Goal: Answer question/provide support: Share knowledge or assist other users

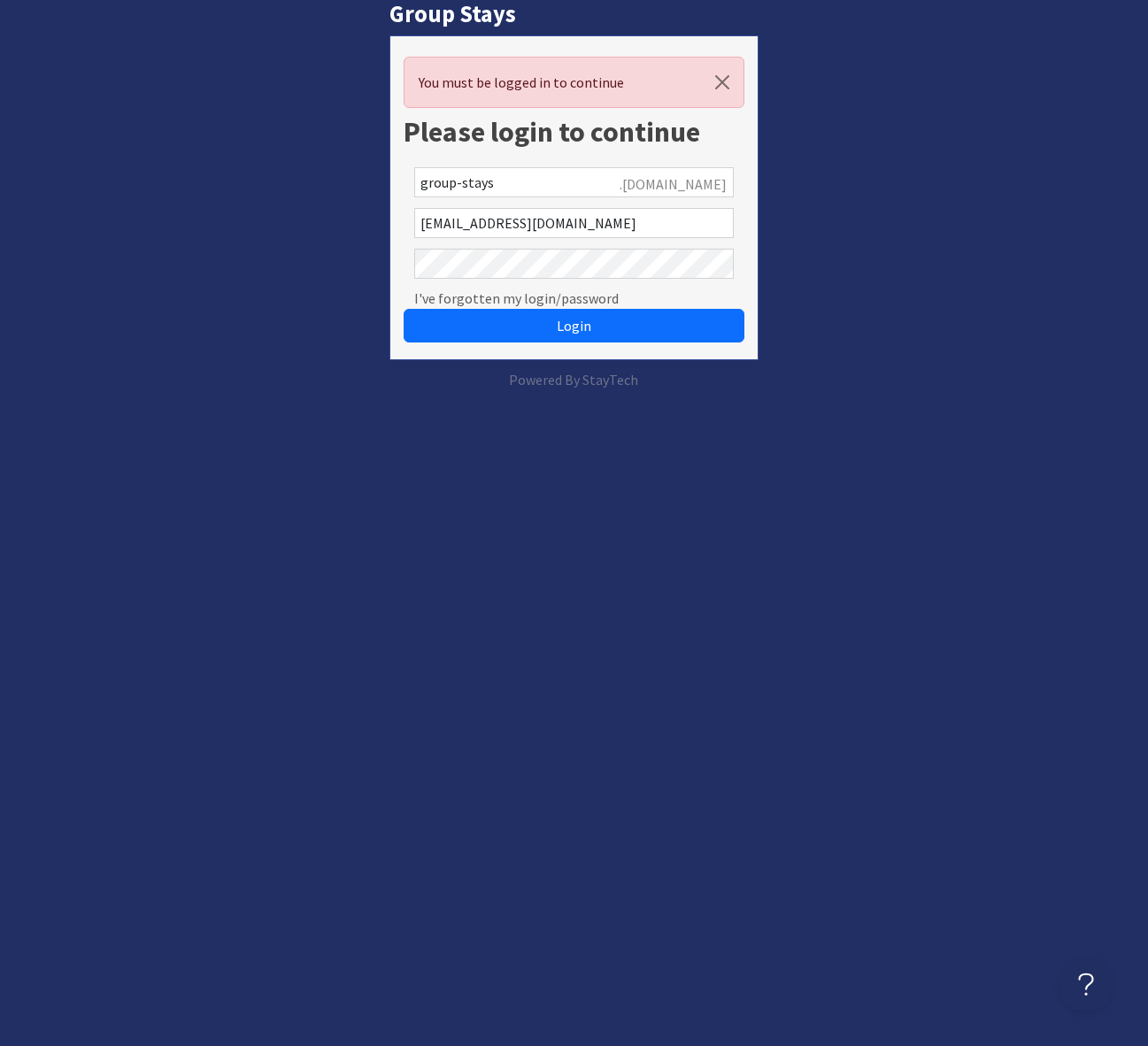
drag, startPoint x: 588, startPoint y: 329, endPoint x: 622, endPoint y: 292, distance: 50.2
click at [588, 328] on span "Login" at bounding box center [574, 326] width 35 height 18
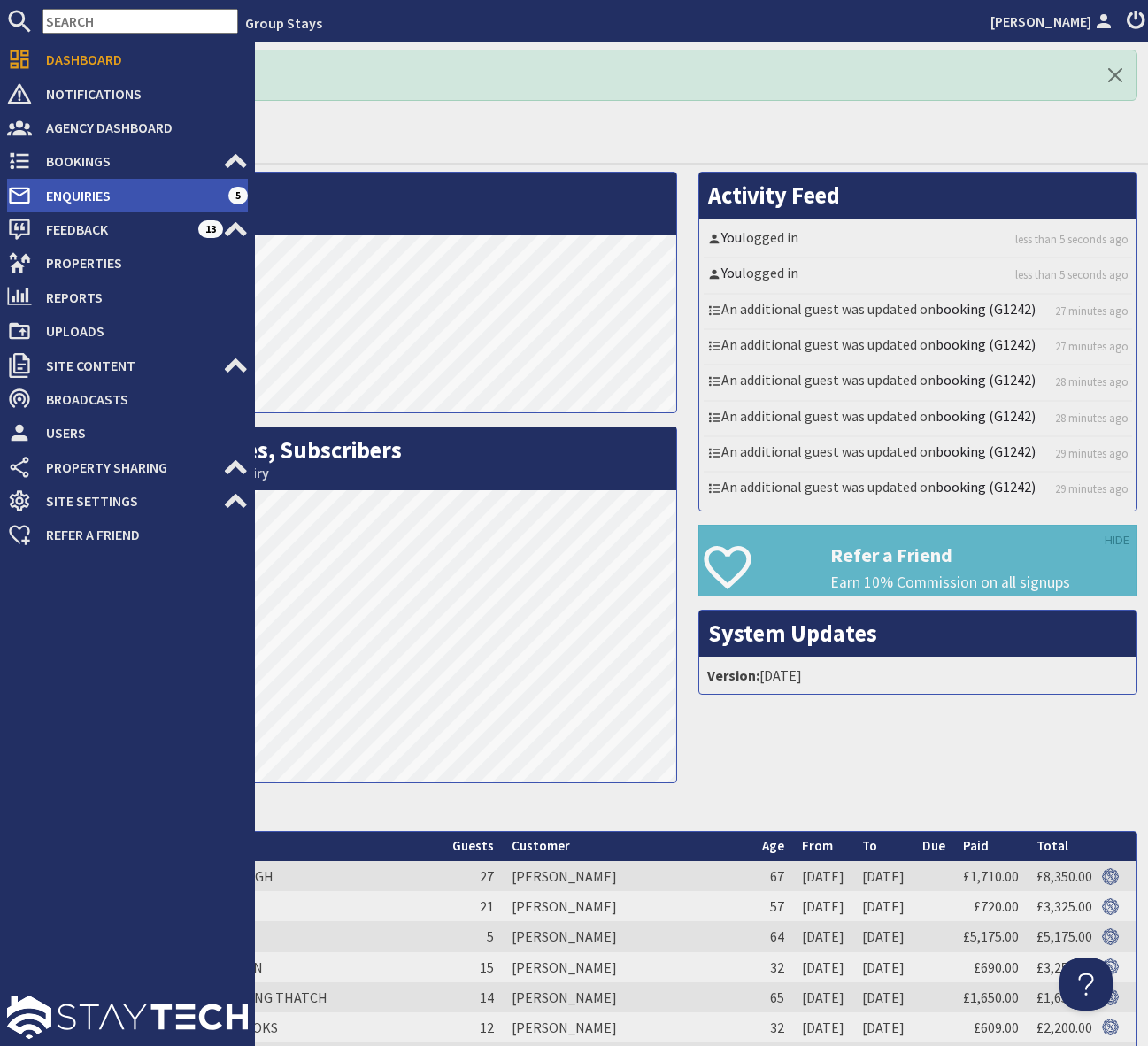
click at [142, 200] on span "Enquiries" at bounding box center [130, 196] width 197 height 28
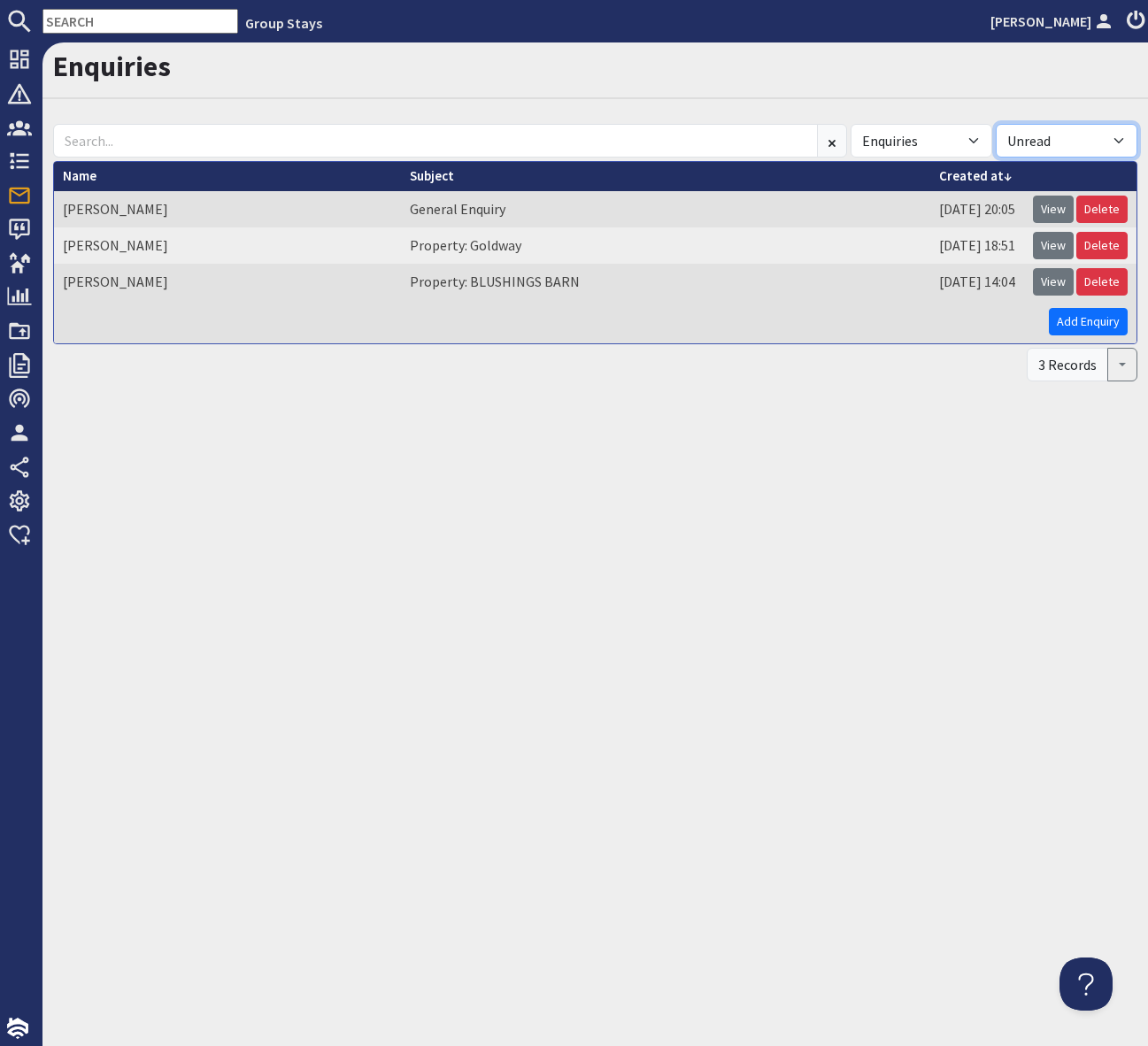
click at [1108, 138] on select "All Read Unread" at bounding box center [1066, 141] width 141 height 34
select select "read"
click at [996, 124] on select "All Read Unread" at bounding box center [1066, 141] width 141 height 34
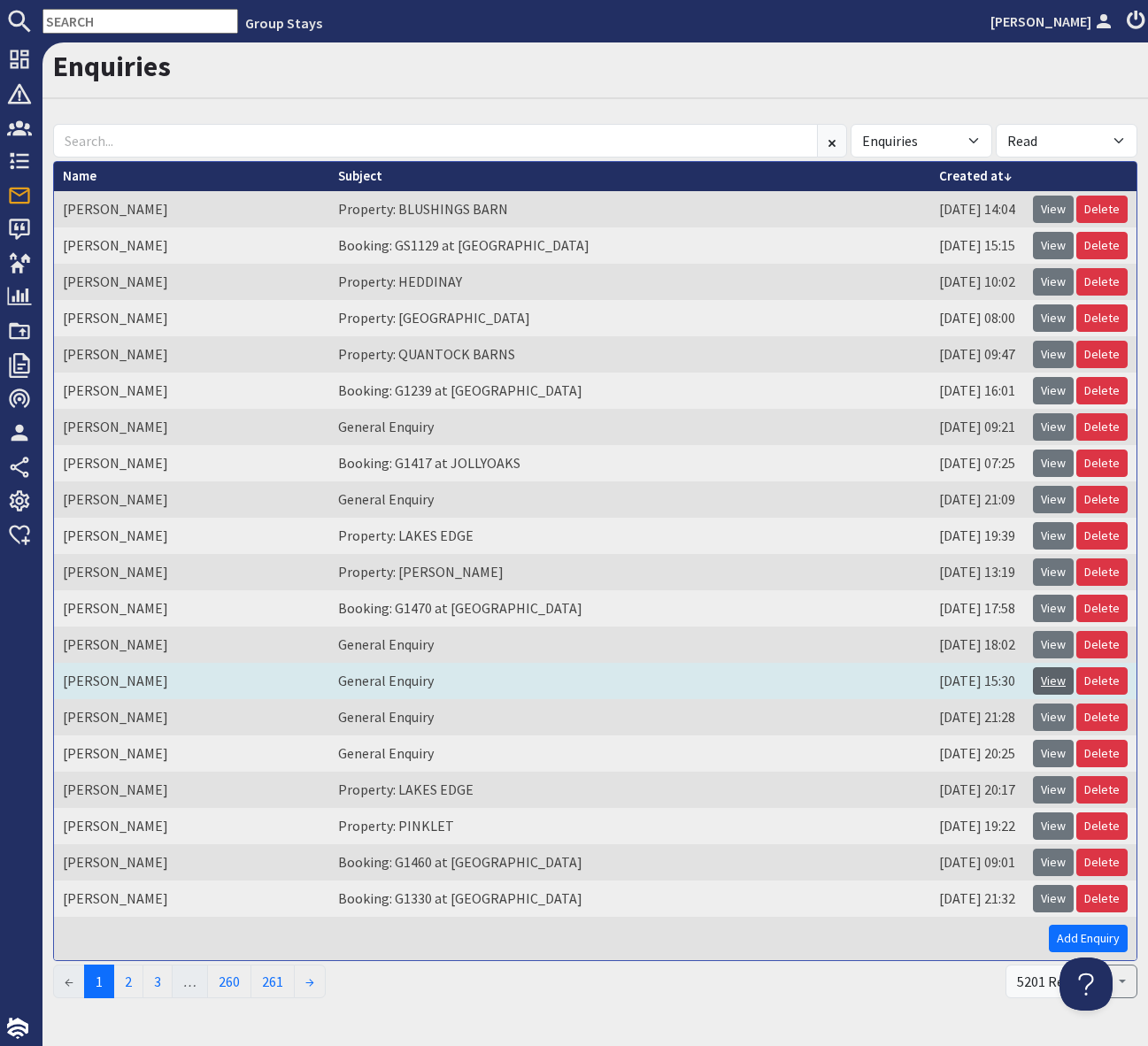
click at [1056, 685] on link "View" at bounding box center [1053, 681] width 41 height 28
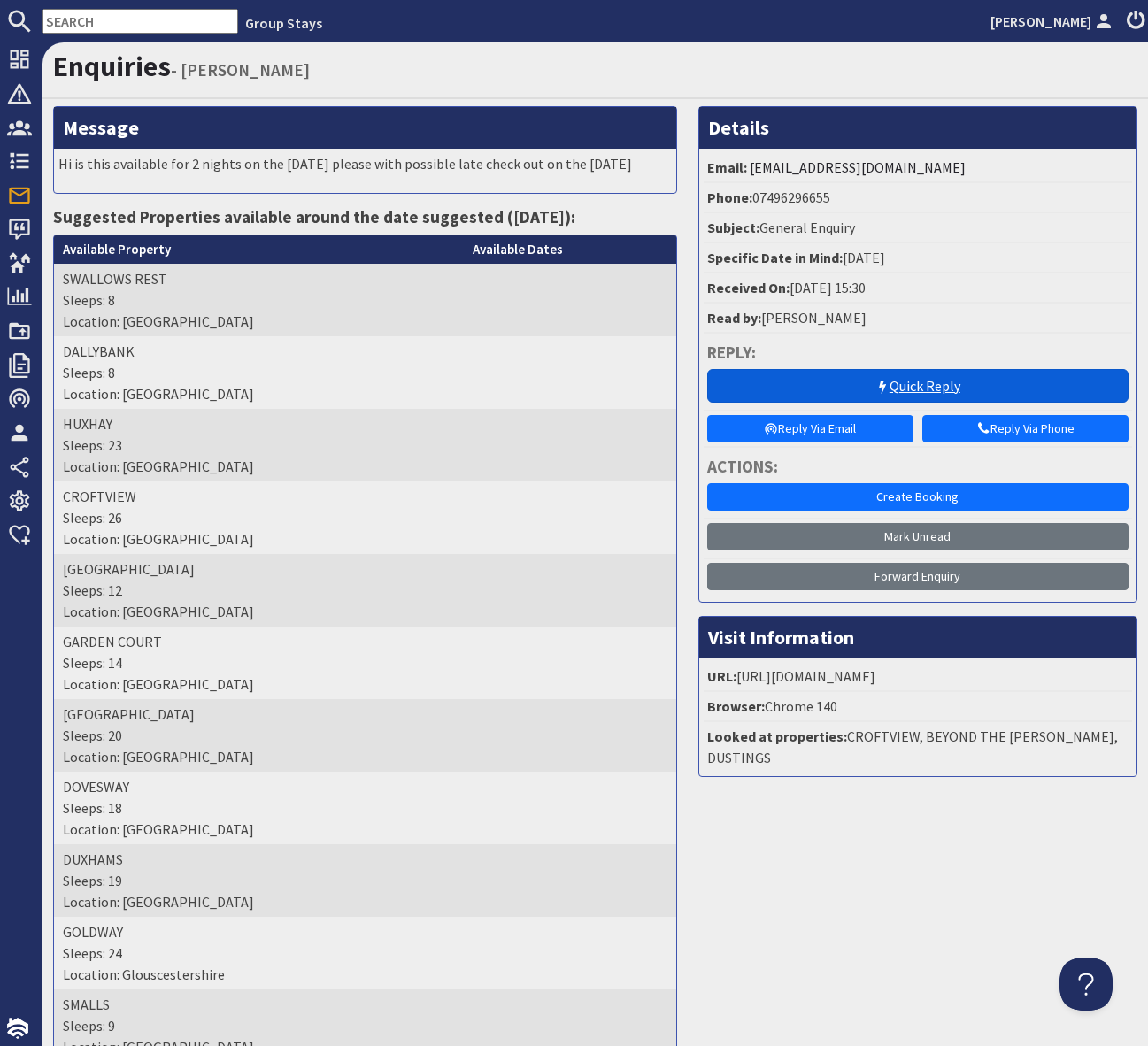
click at [933, 382] on link "Quick Reply" at bounding box center [917, 386] width 421 height 34
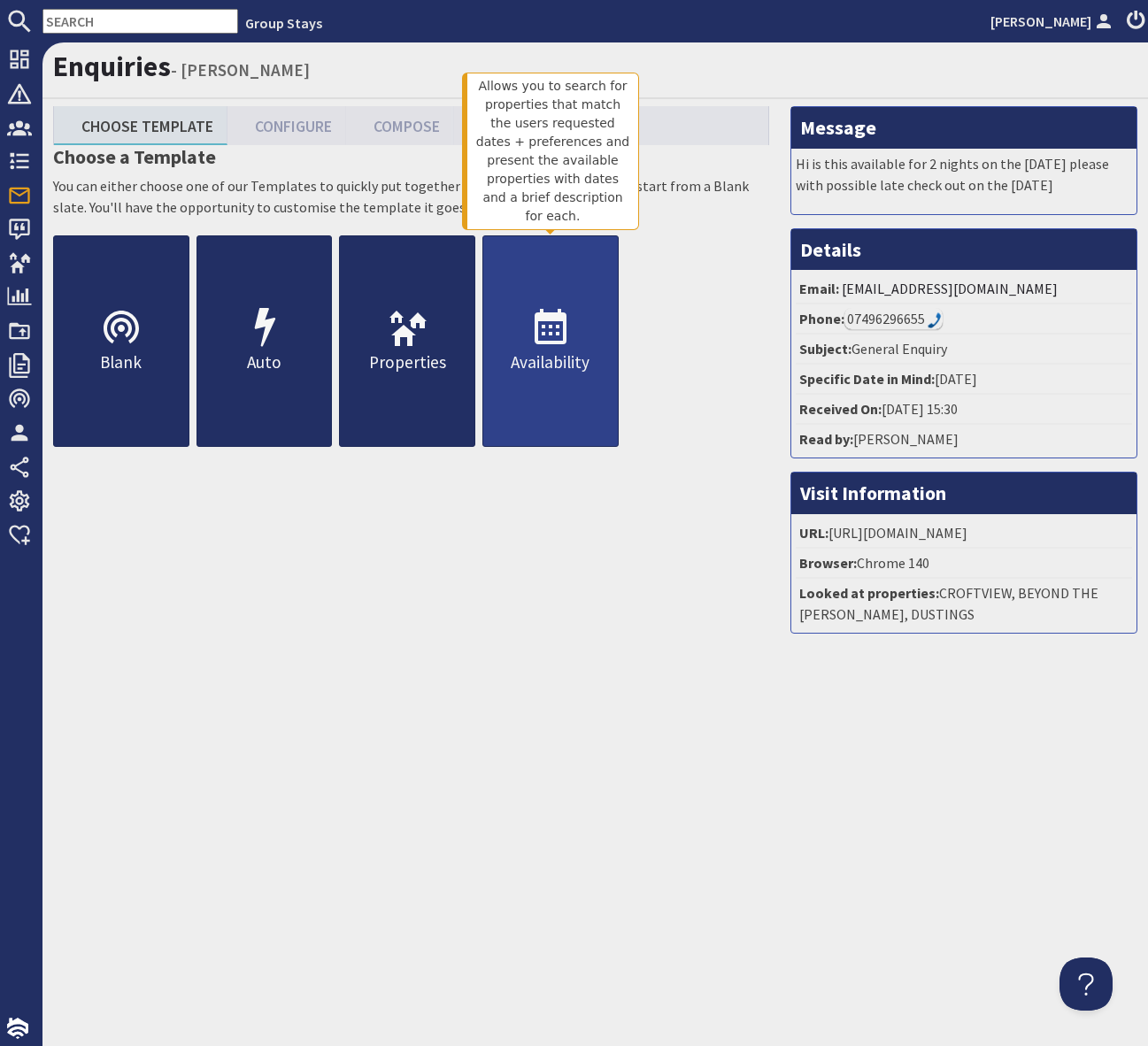
click at [566, 342] on icon at bounding box center [550, 328] width 43 height 43
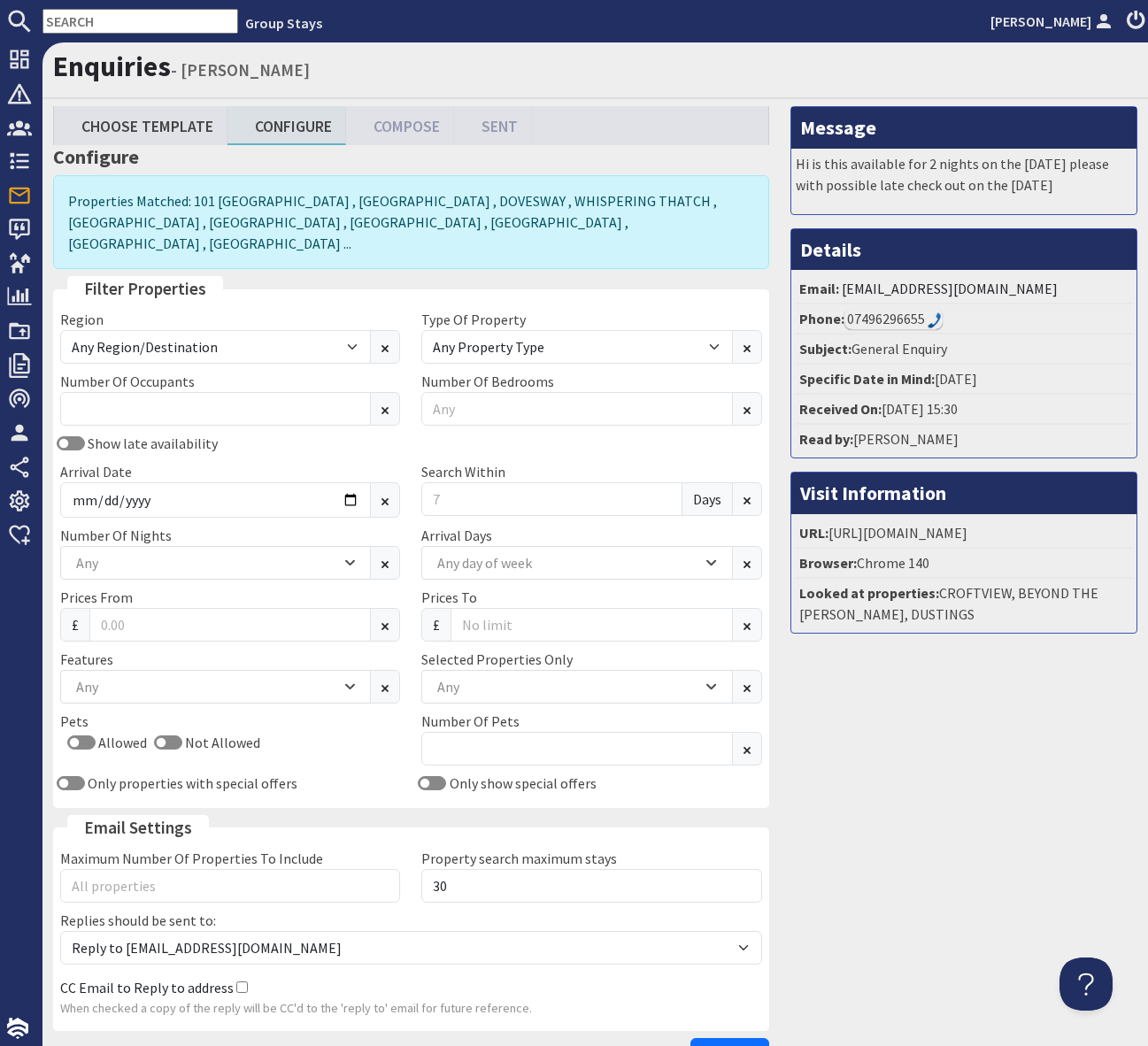
scroll to position [0, 2]
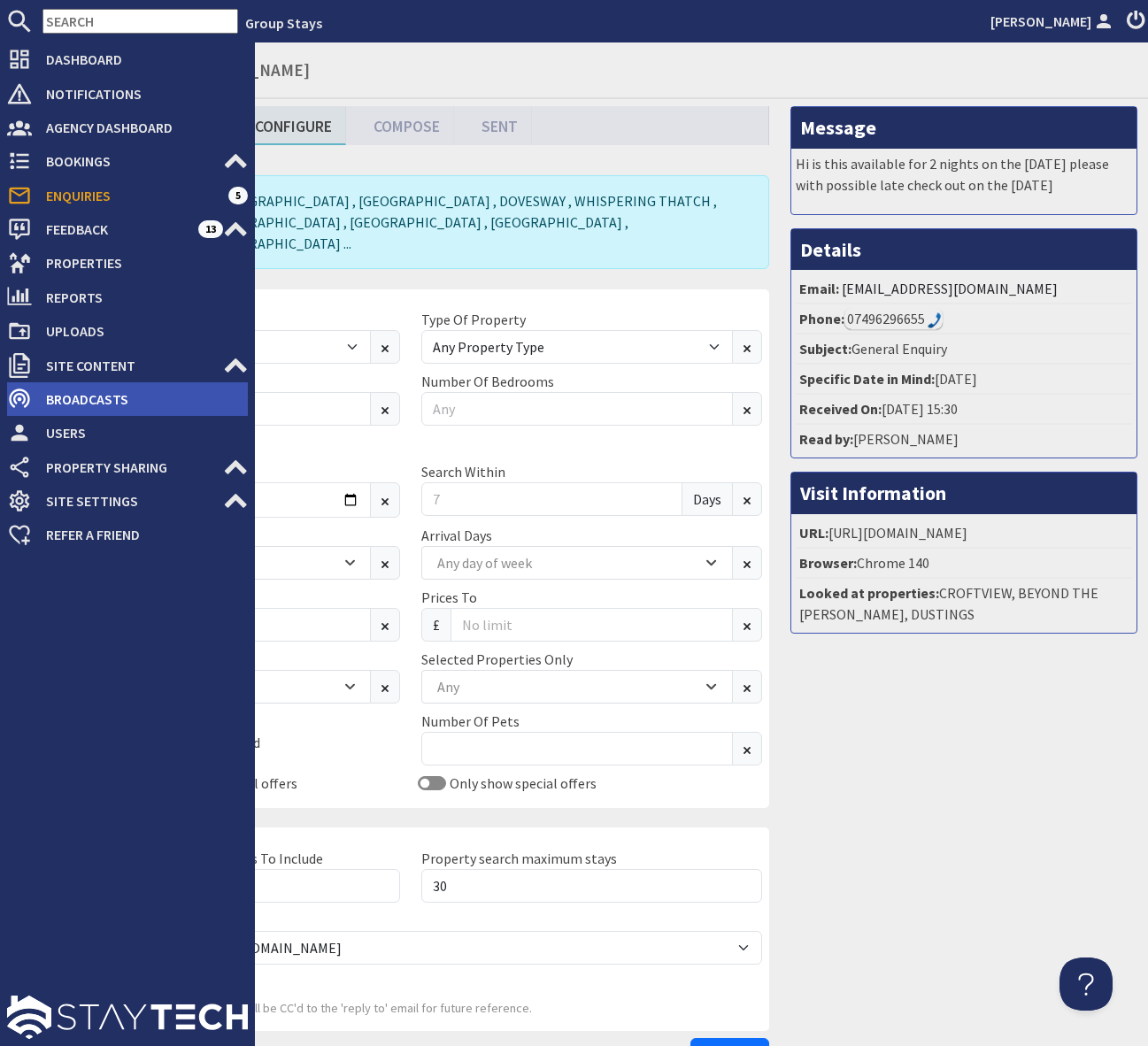
click at [174, 399] on span "Broadcasts" at bounding box center [139, 399] width 216 height 28
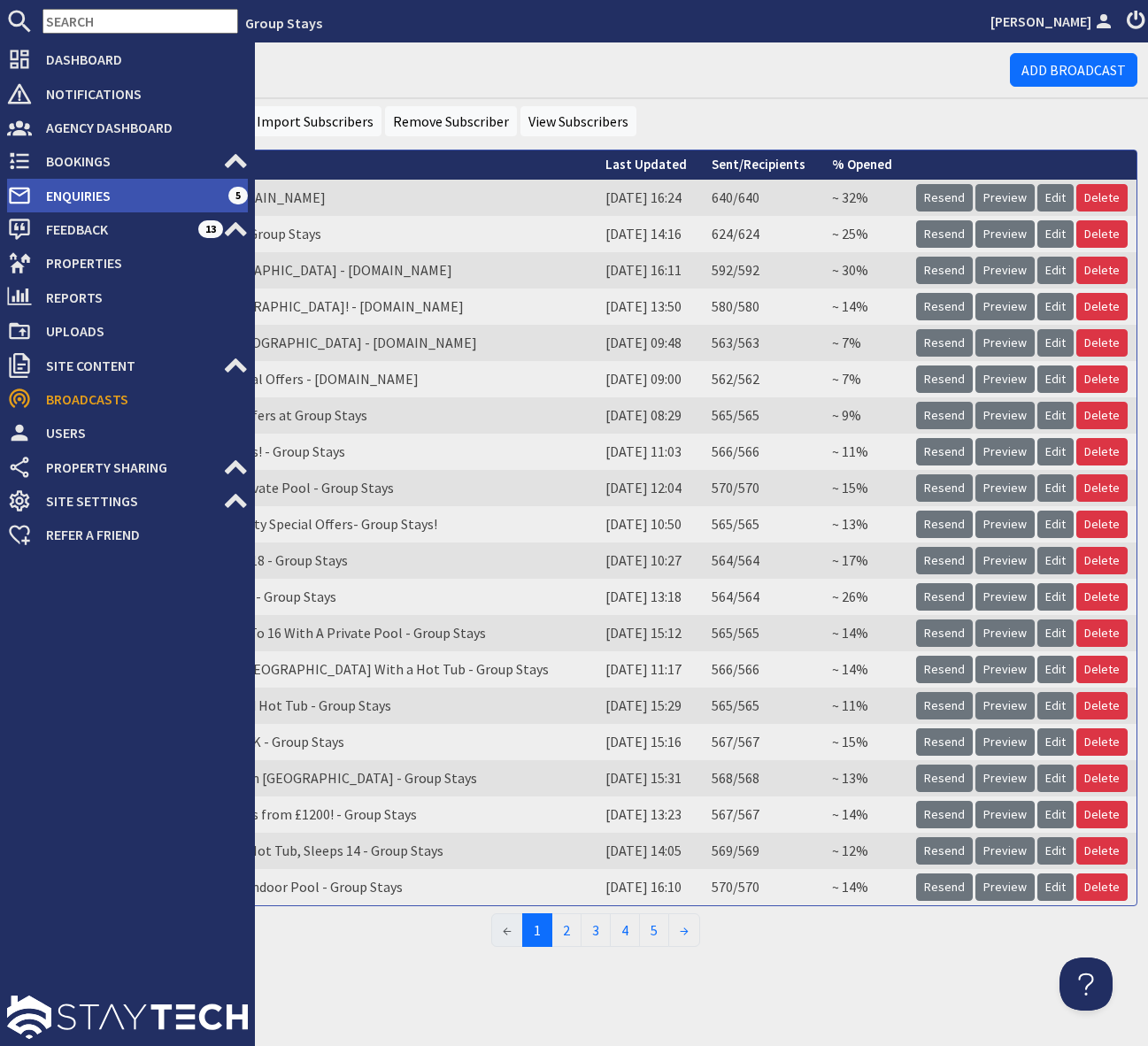
click at [149, 198] on span "Enquiries" at bounding box center [130, 196] width 197 height 28
select select "read"
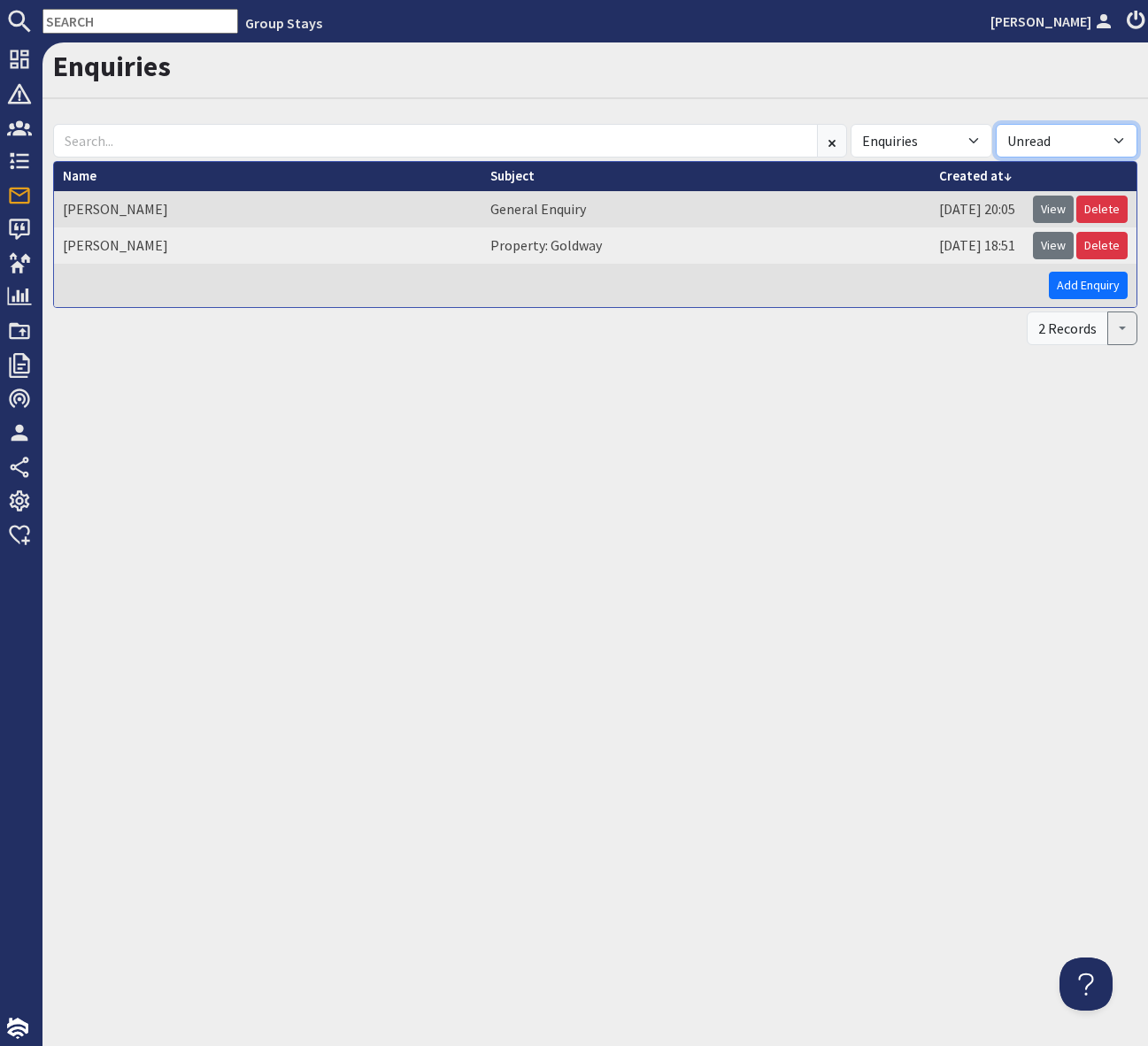
click at [1122, 144] on select "All Read Unread" at bounding box center [1066, 141] width 141 height 34
select select "read"
click at [996, 124] on select "All Read Unread" at bounding box center [1066, 141] width 141 height 34
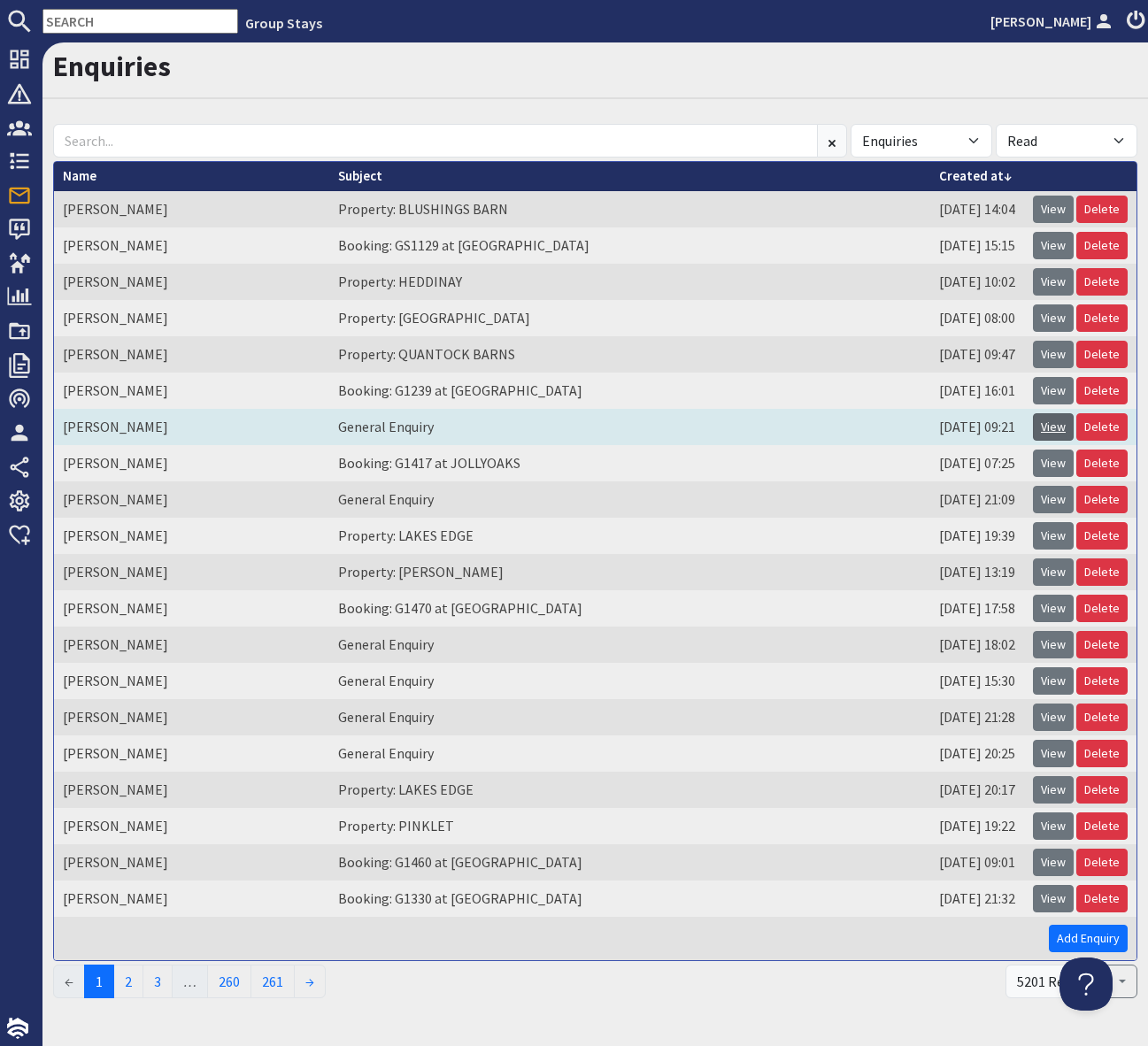
click at [1063, 432] on link "View" at bounding box center [1053, 428] width 41 height 28
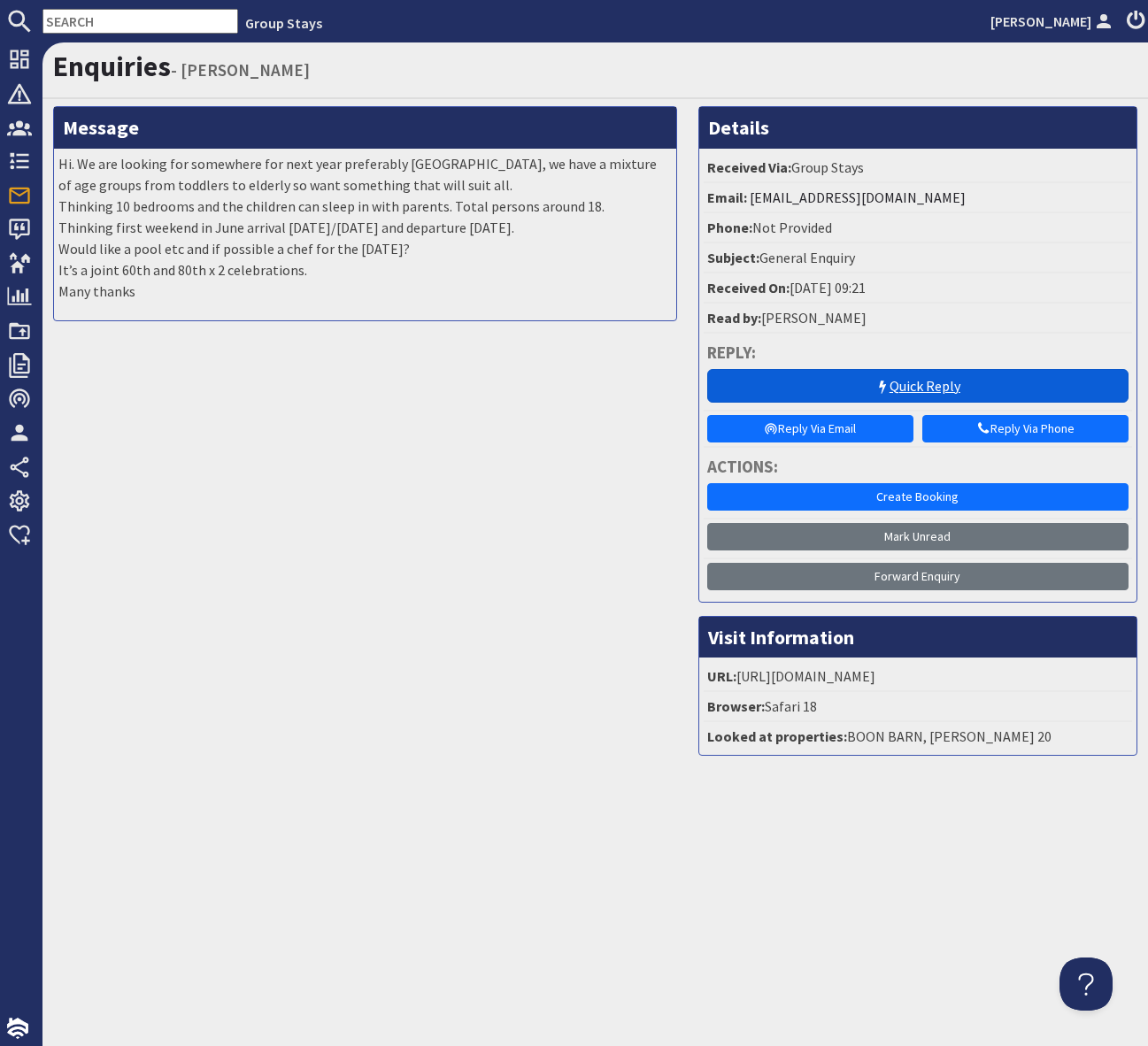
click at [850, 395] on link "Quick Reply" at bounding box center [917, 386] width 421 height 34
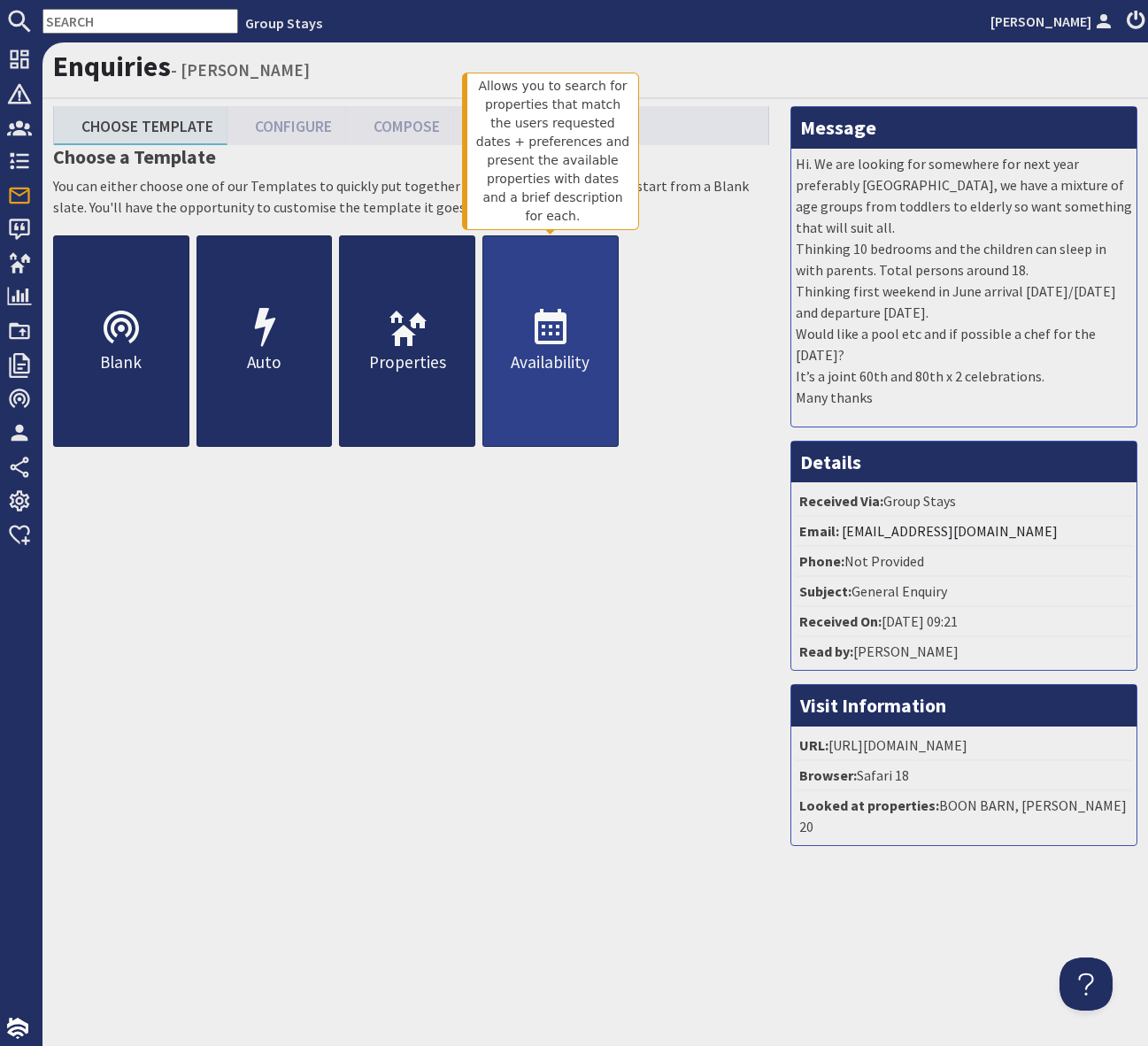
click at [560, 352] on p "Availability" at bounding box center [550, 363] width 134 height 26
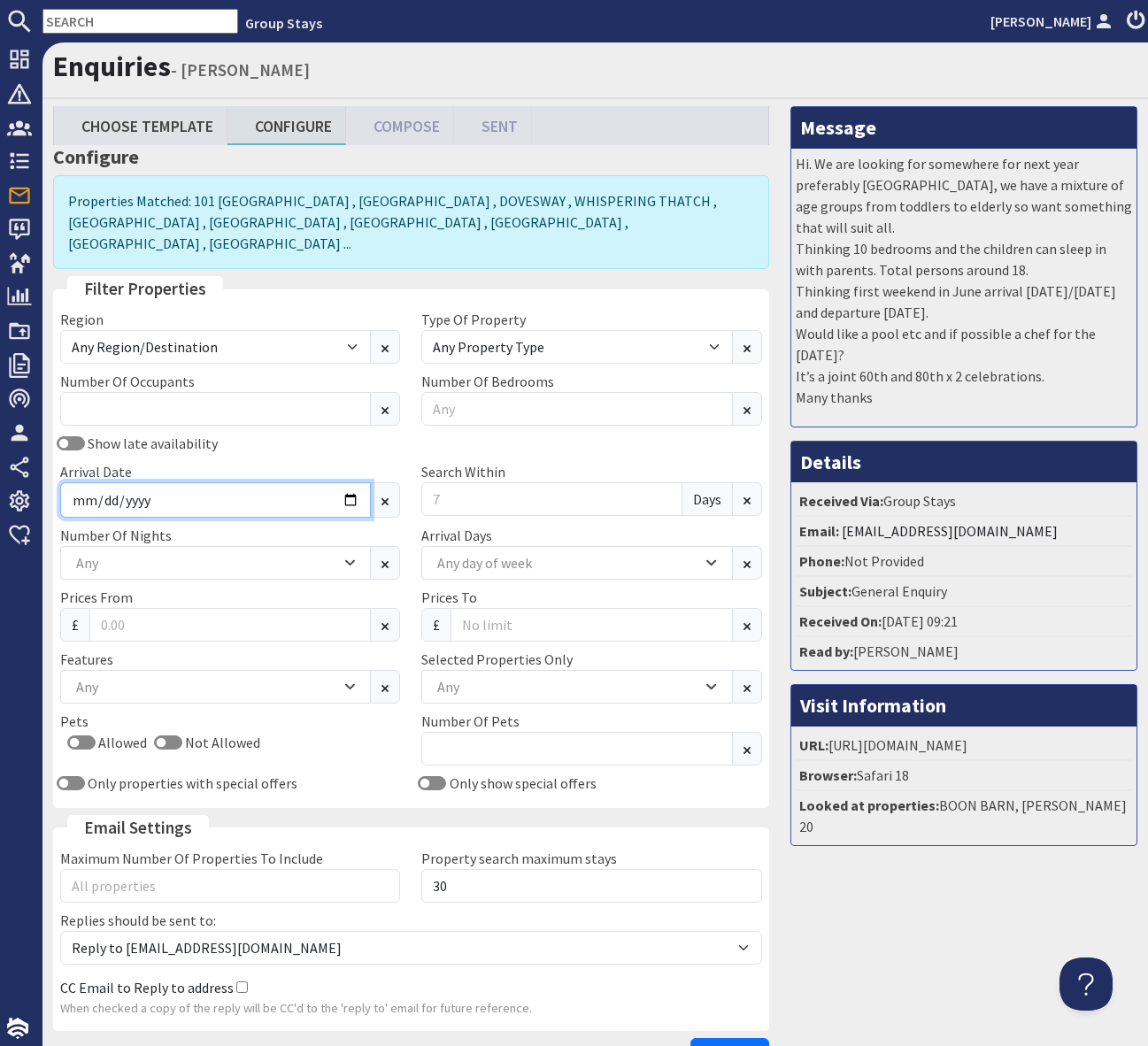
click at [357, 487] on input "Arrival Date" at bounding box center [216, 500] width 310 height 36
type input "[DATE]"
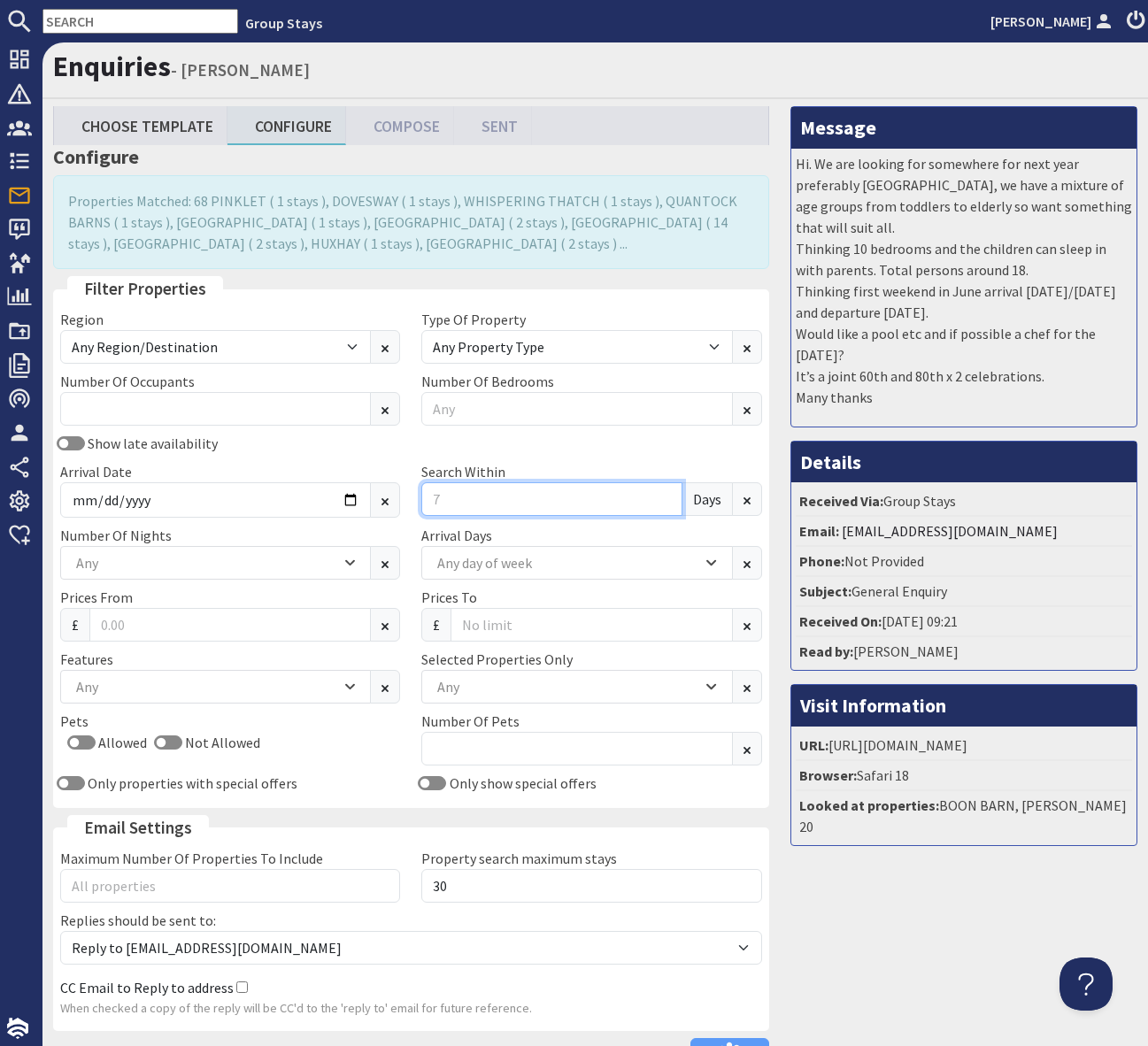
click at [464, 502] on input "Search Within" at bounding box center [552, 499] width 260 height 34
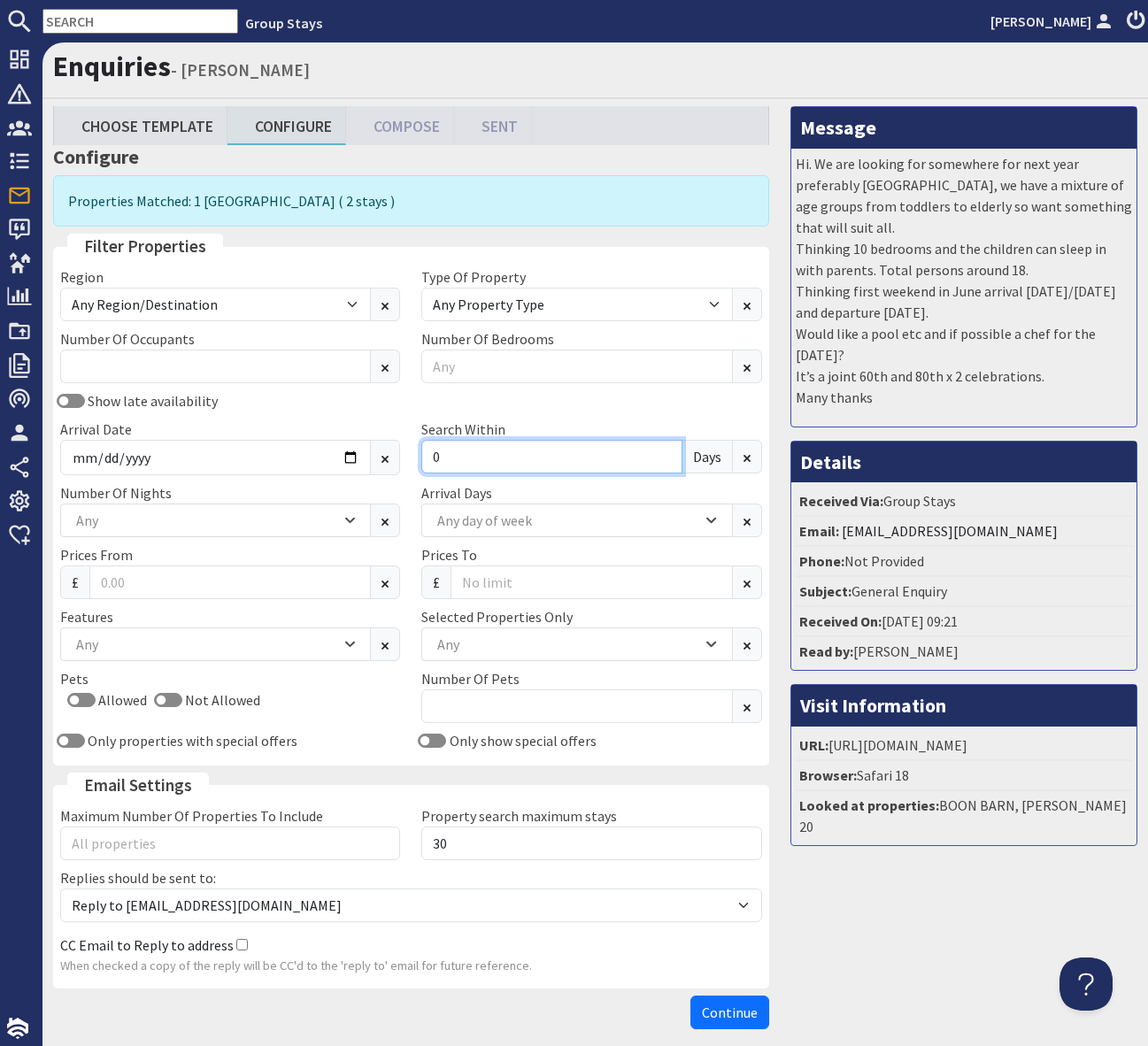
type input "0"
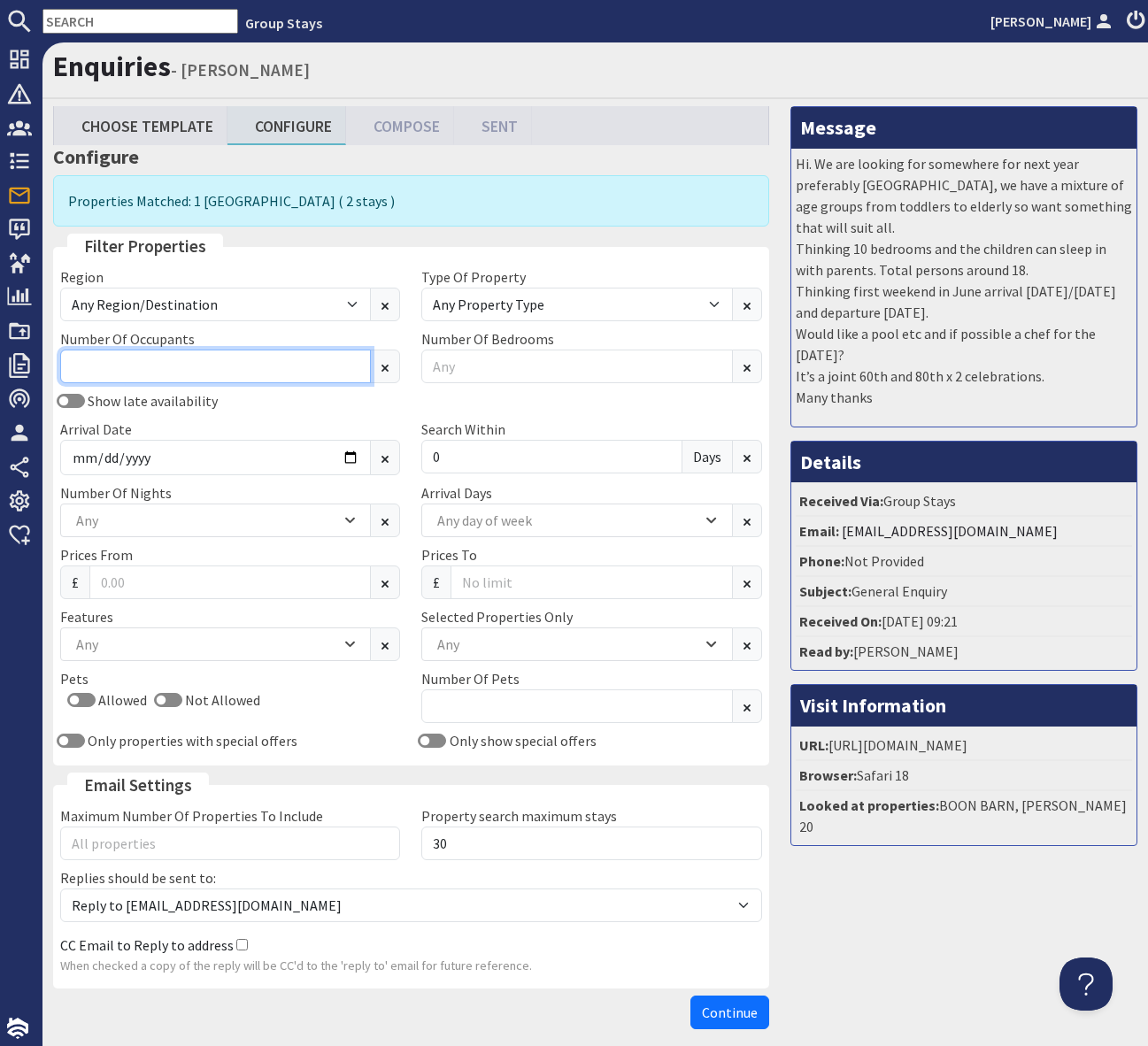
click at [120, 364] on input "Number Of Occupants" at bounding box center [216, 367] width 310 height 34
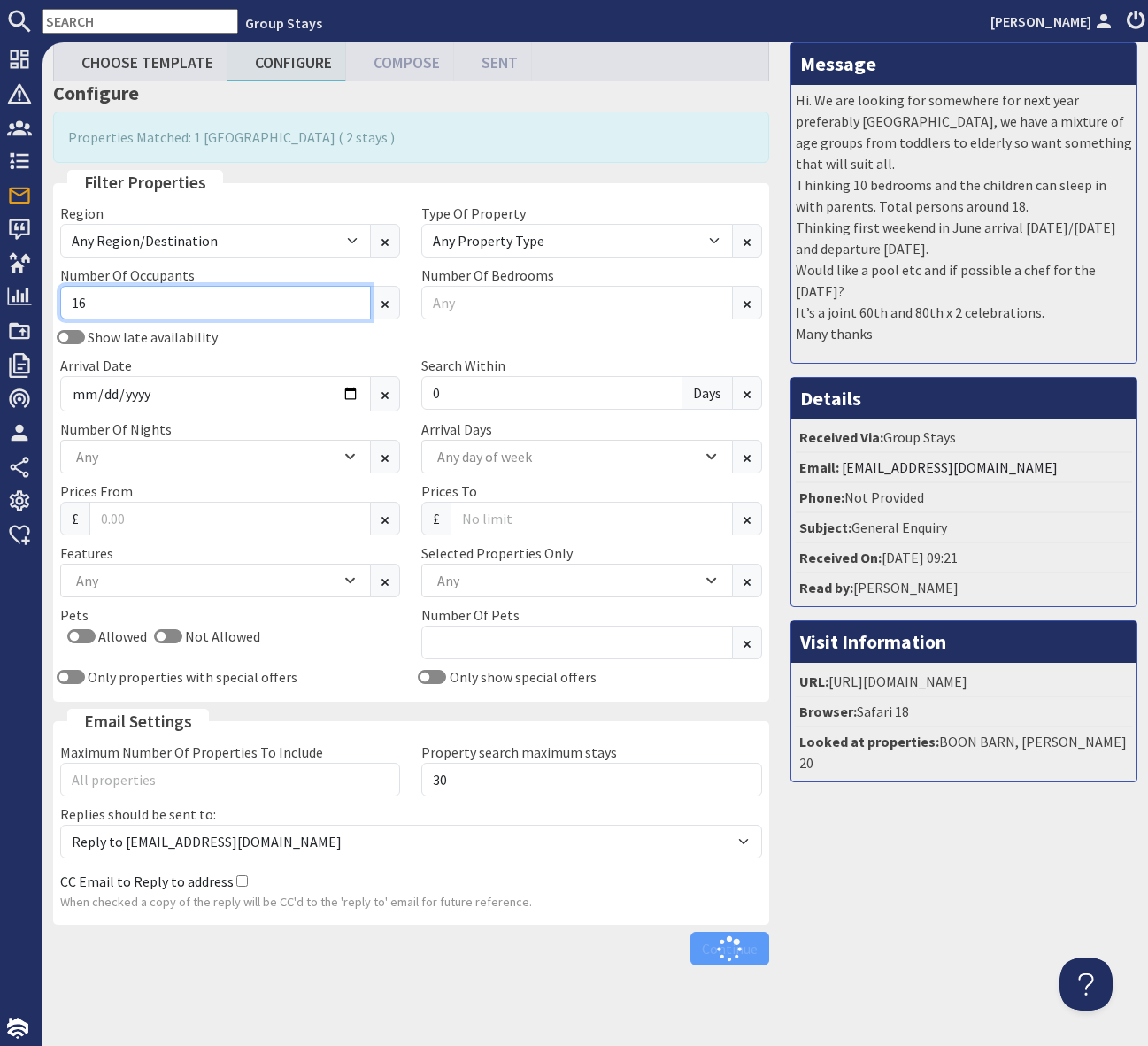
scroll to position [71, 0]
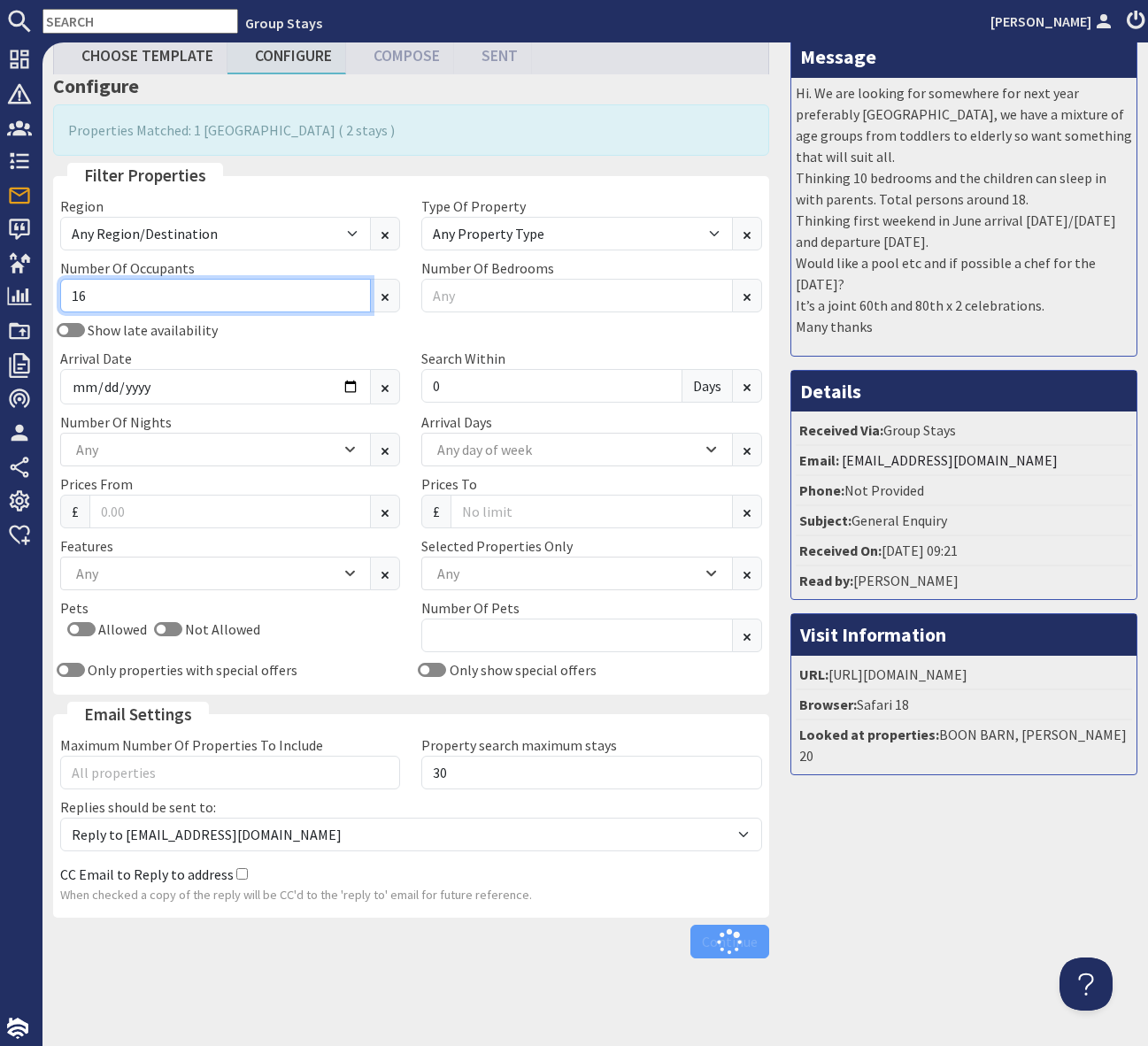
type input "1"
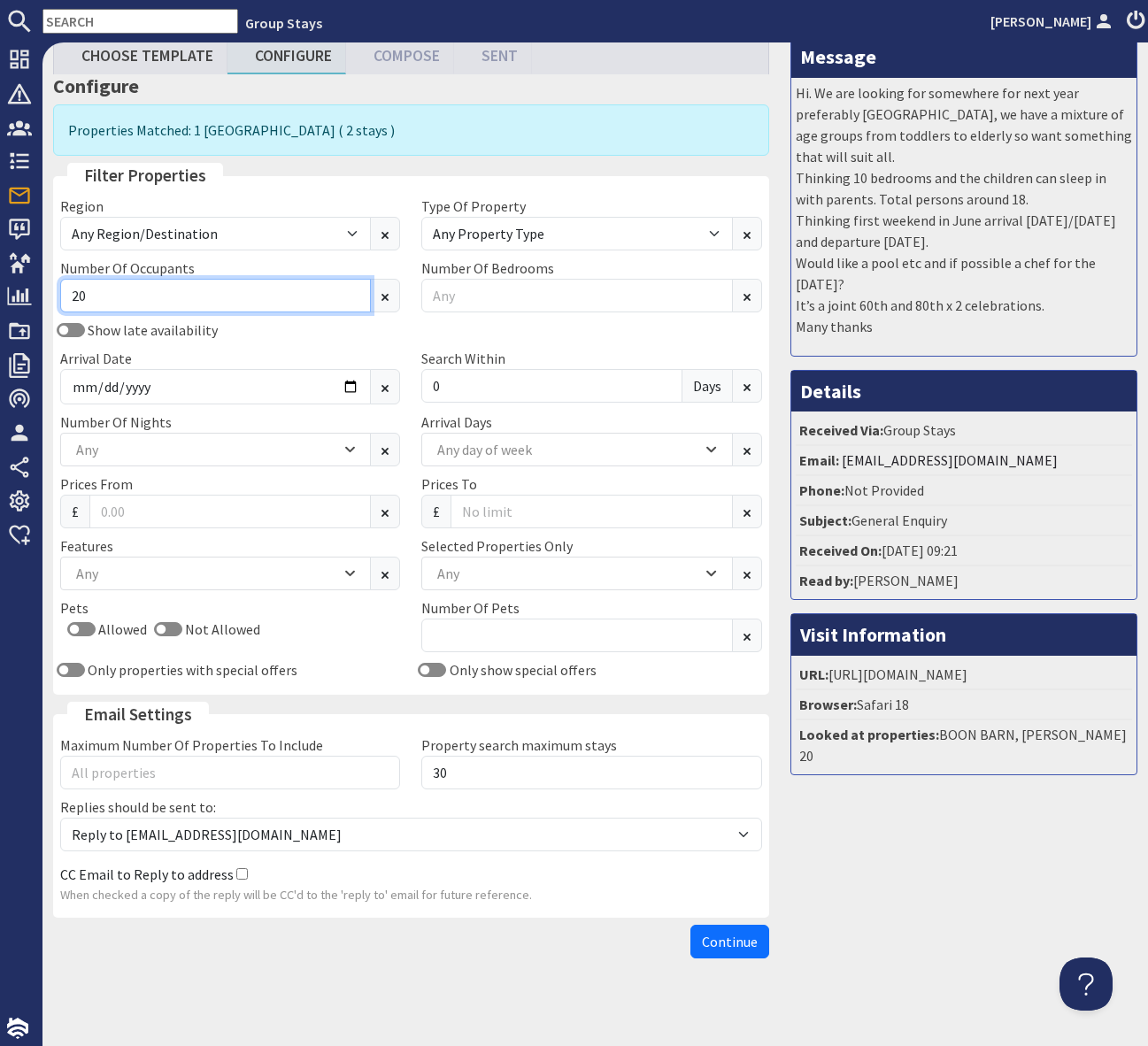
type input "20"
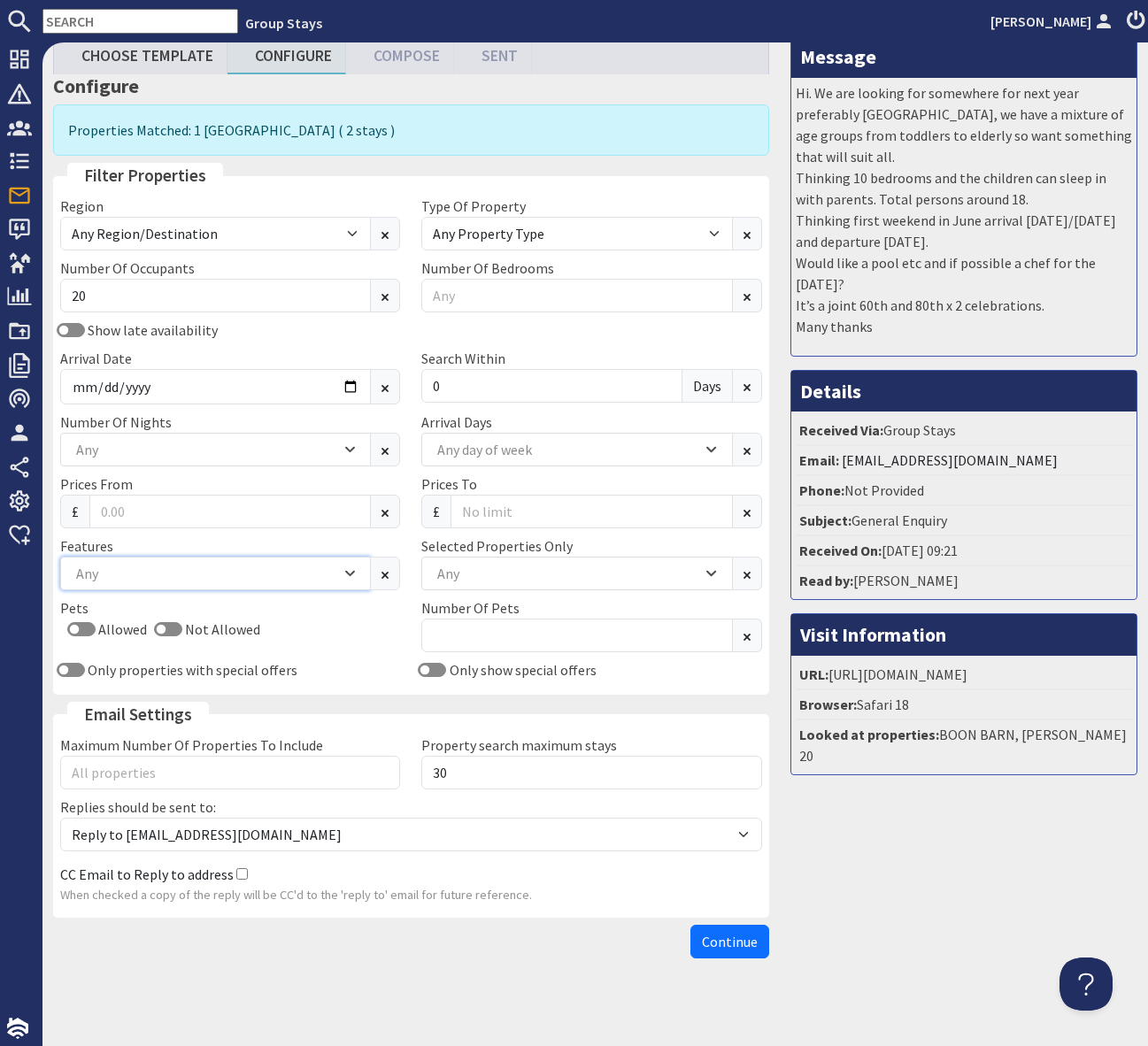
click at [223, 577] on div "Any" at bounding box center [206, 574] width 269 height 20
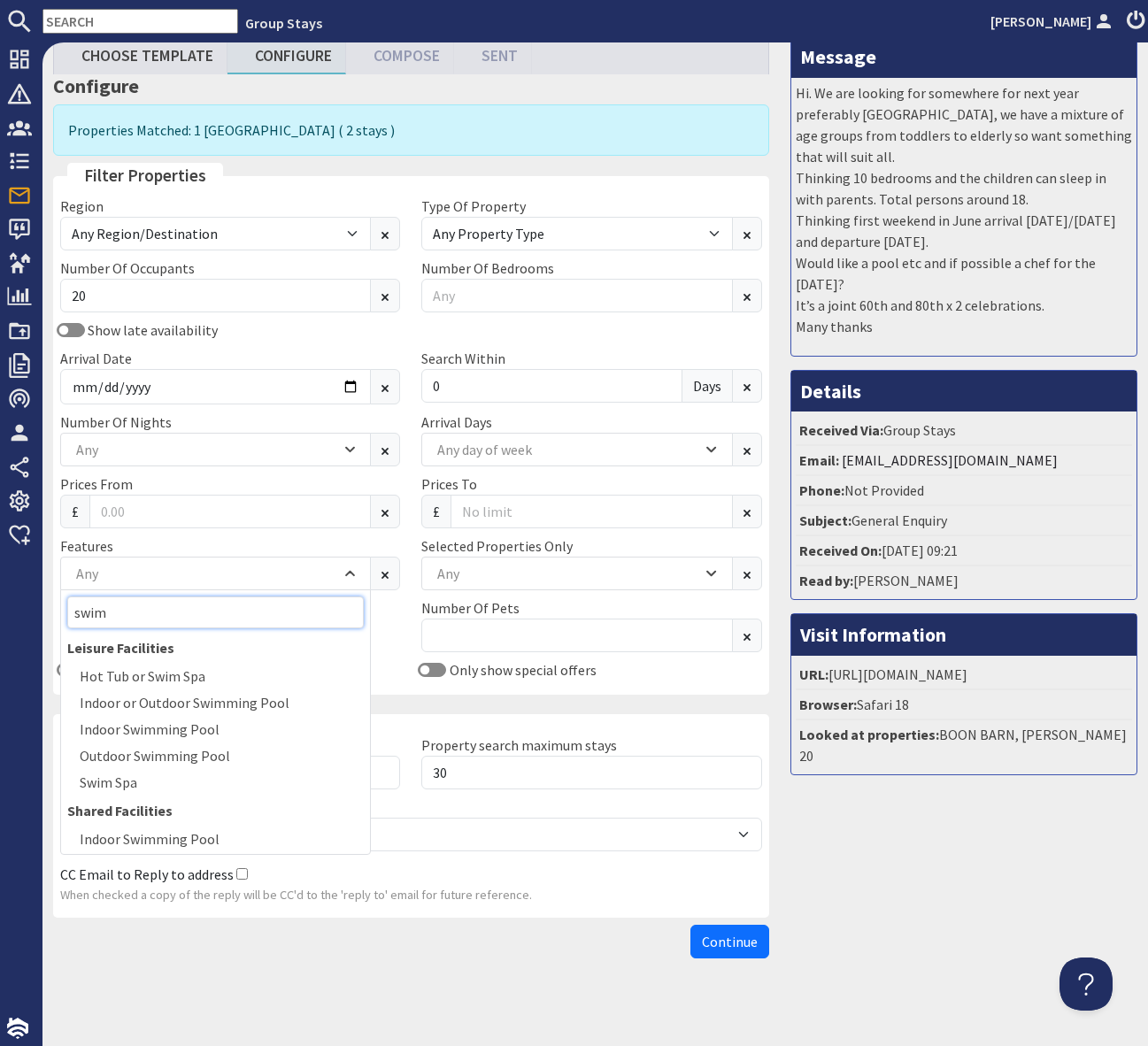
type input "swim"
click at [71, 13] on input "text" at bounding box center [140, 21] width 196 height 25
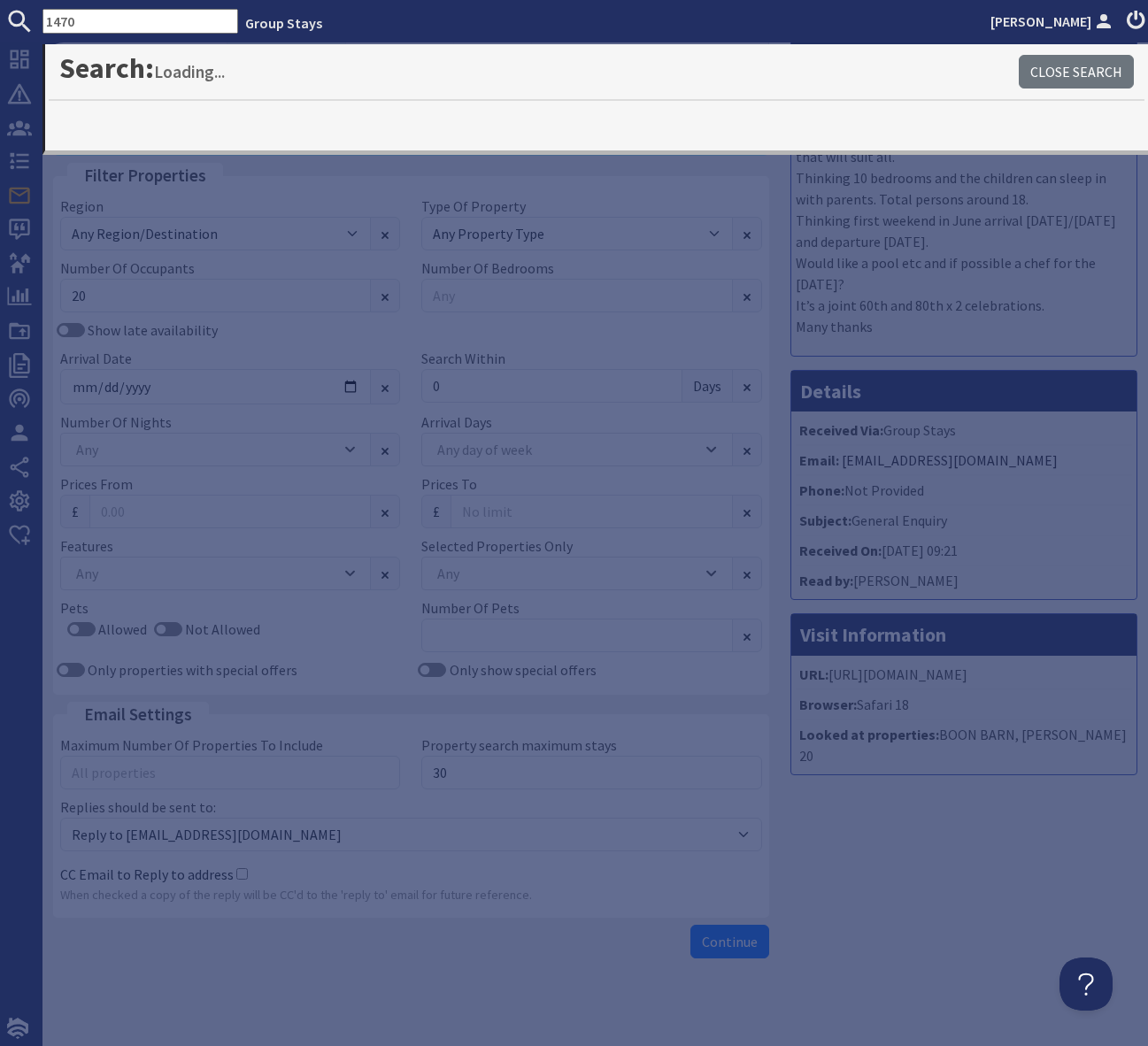
type input "1470"
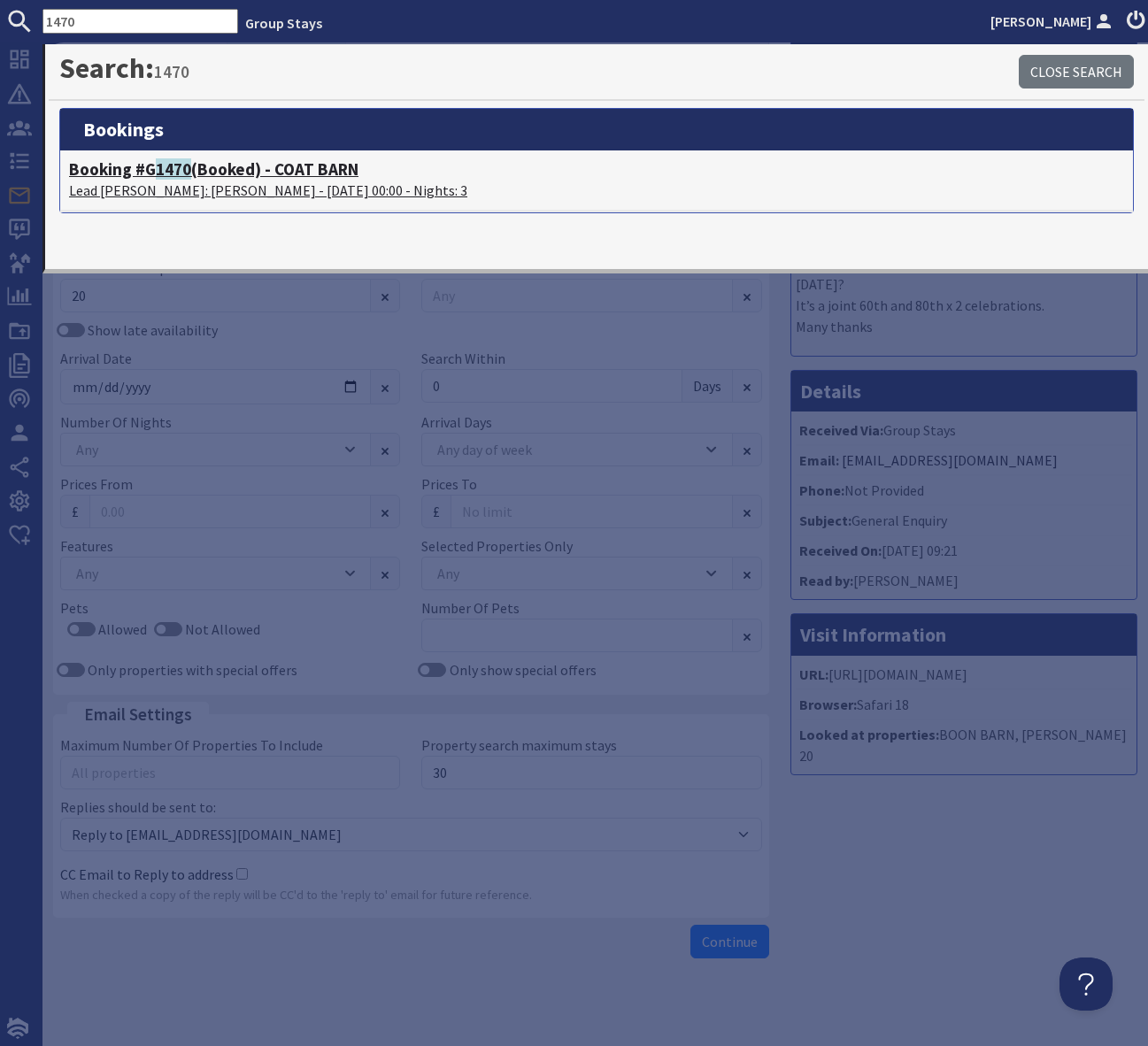
click at [315, 165] on h4 "Booking #G 1470 (Booked) - COAT BARN" at bounding box center [595, 169] width 1055 height 20
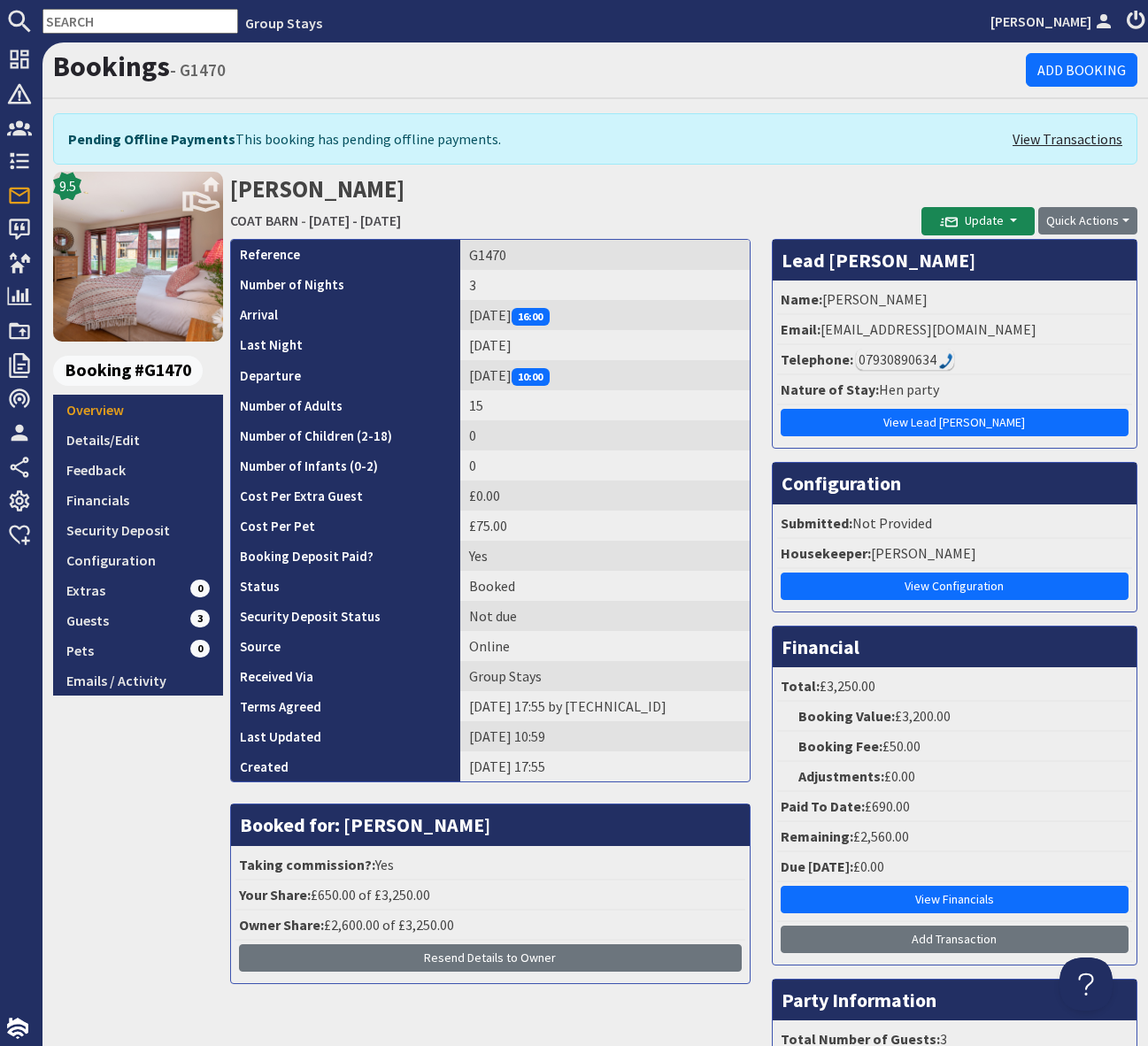
click at [1047, 143] on link "View Transactions" at bounding box center [1066, 138] width 109 height 21
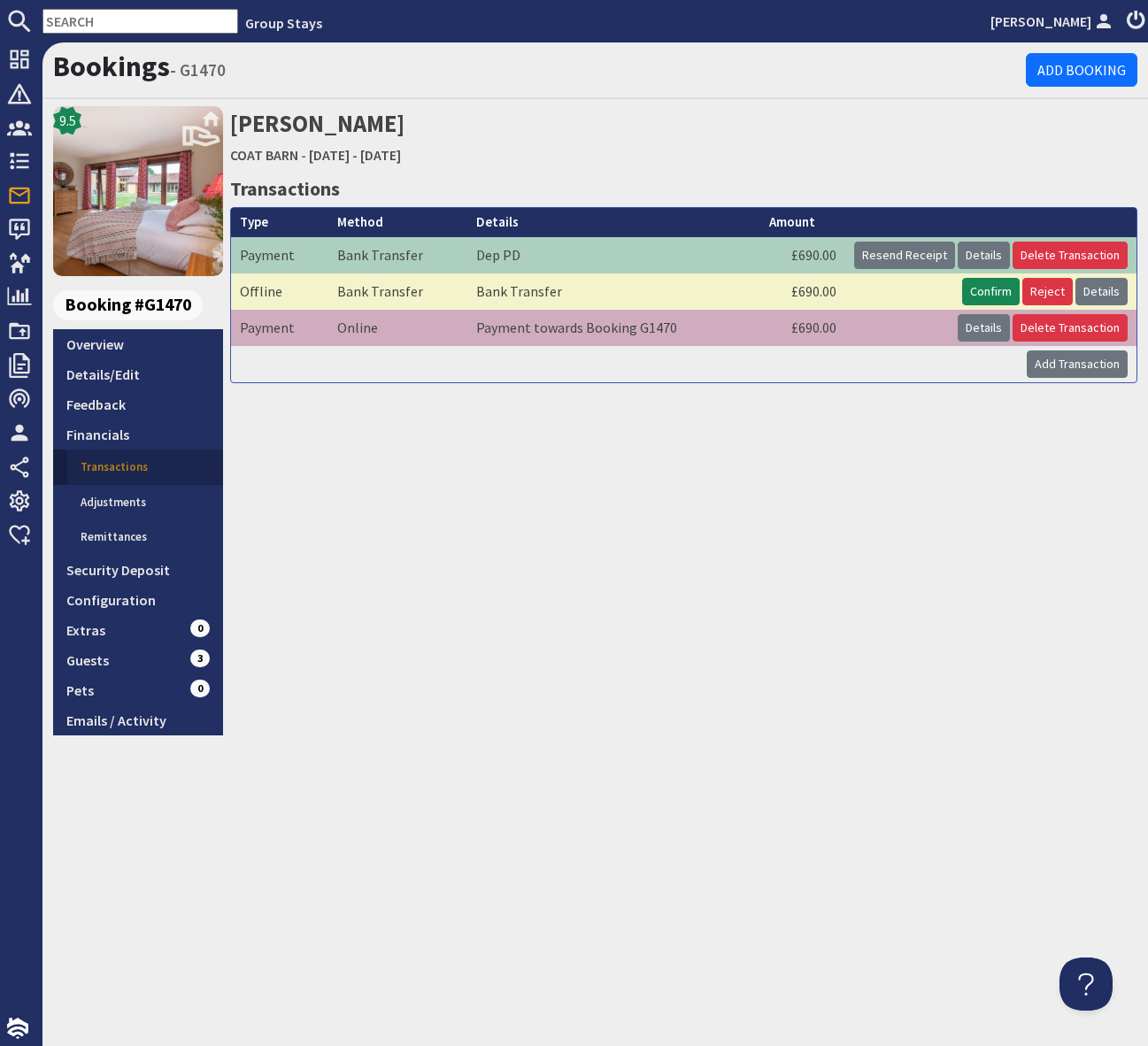
click at [820, 450] on div "[PERSON_NAME] COAT BARN - [DATE] - [DATE] Transactions Type Payment Method Bank…" at bounding box center [683, 421] width 907 height 628
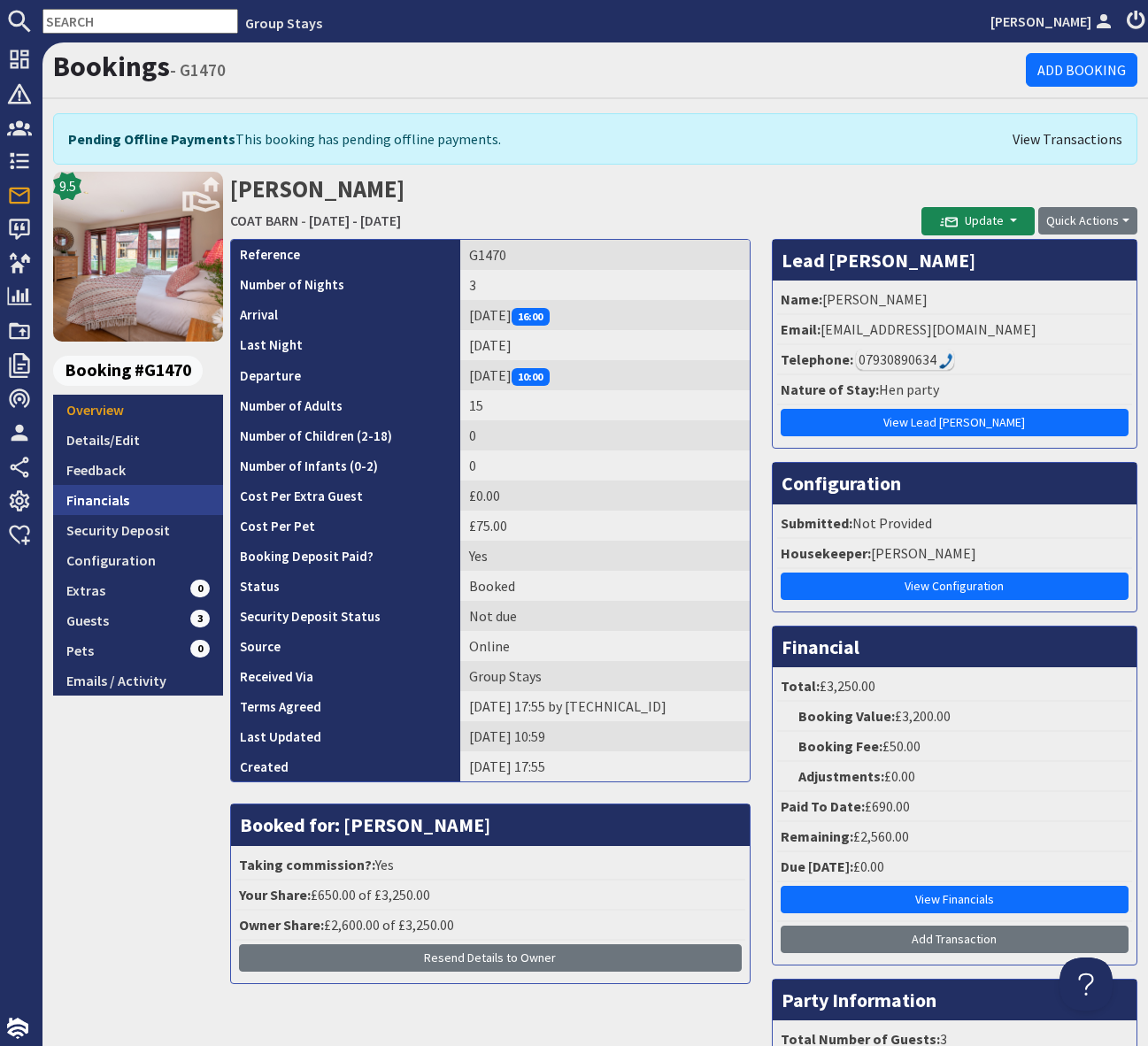
click at [138, 500] on link "Financials" at bounding box center [137, 500] width 170 height 30
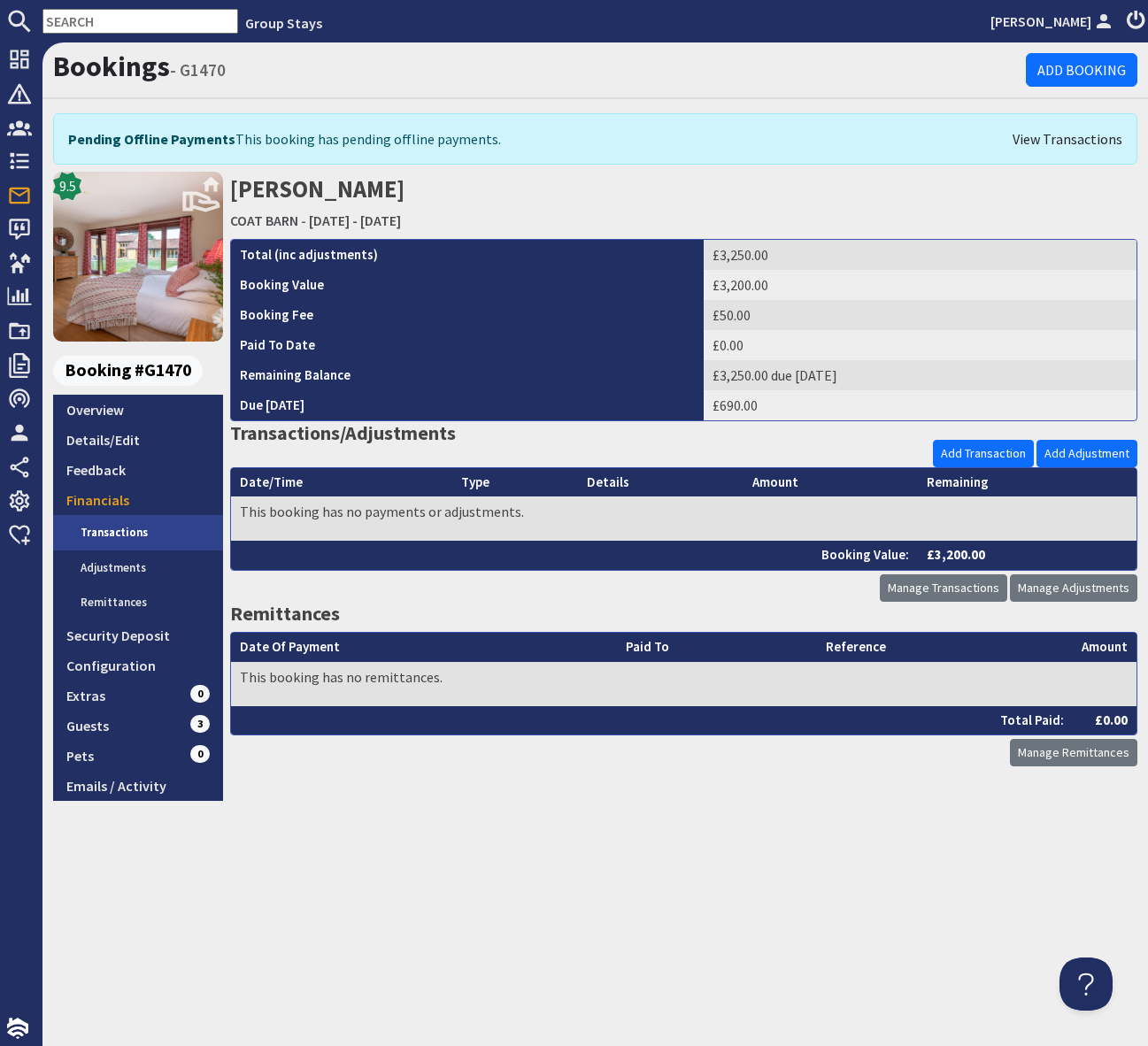
click at [165, 529] on link "Transactions" at bounding box center [145, 533] width 156 height 36
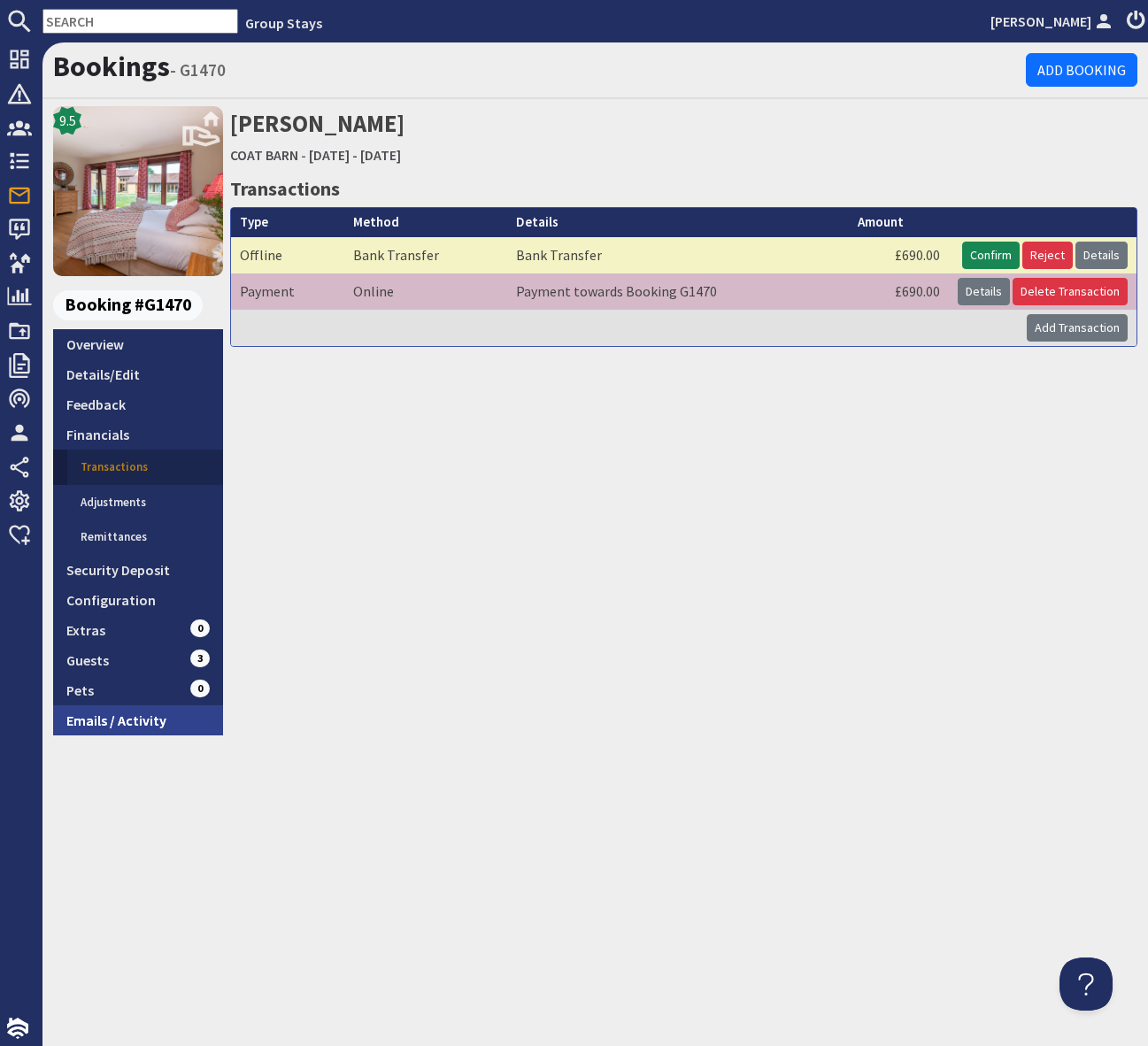
drag, startPoint x: 142, startPoint y: 697, endPoint x: 142, endPoint y: 708, distance: 11.0
click at [142, 698] on link "Pets 0" at bounding box center [137, 690] width 170 height 30
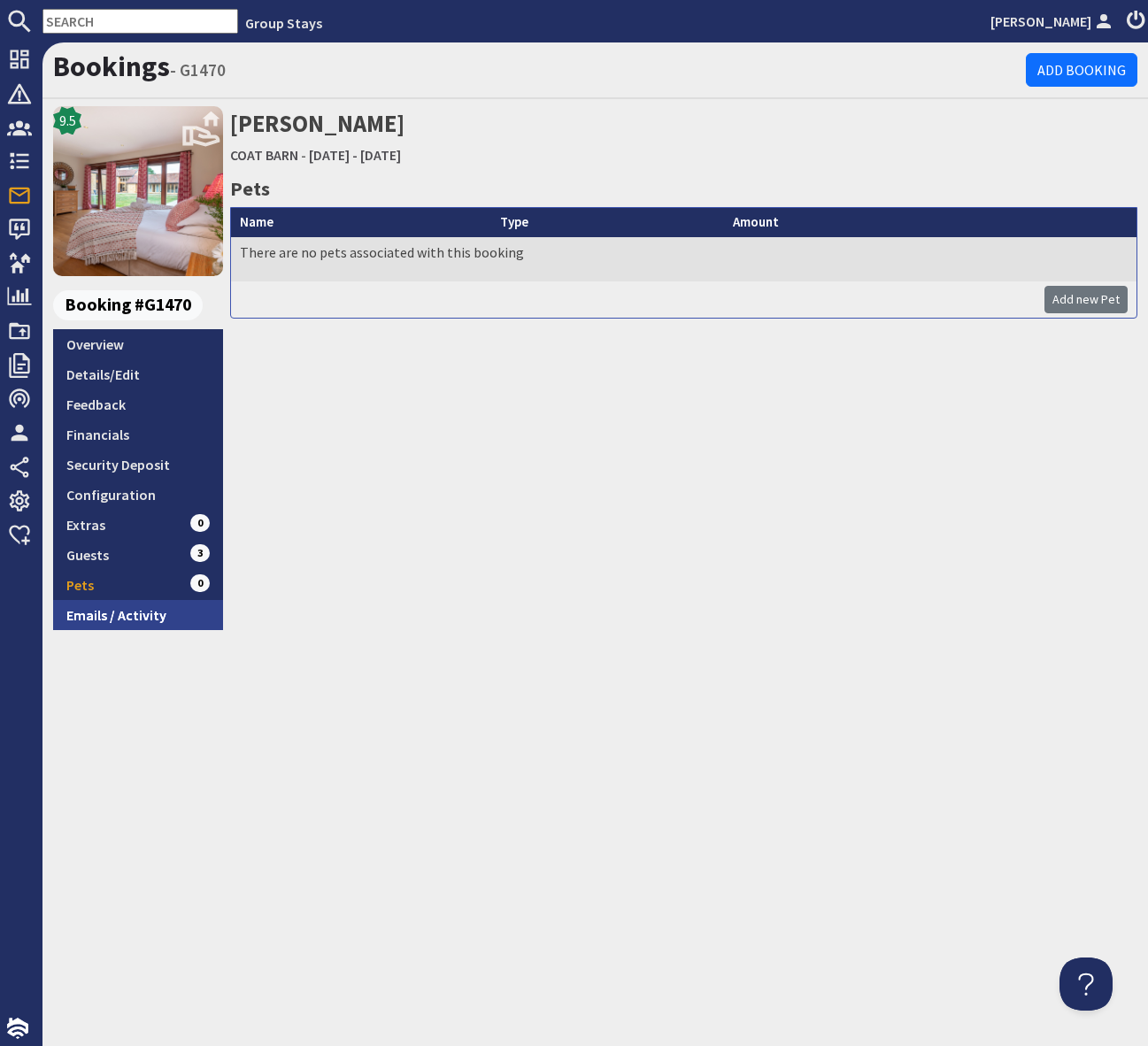
click at [151, 619] on link "Emails / Activity" at bounding box center [137, 615] width 170 height 30
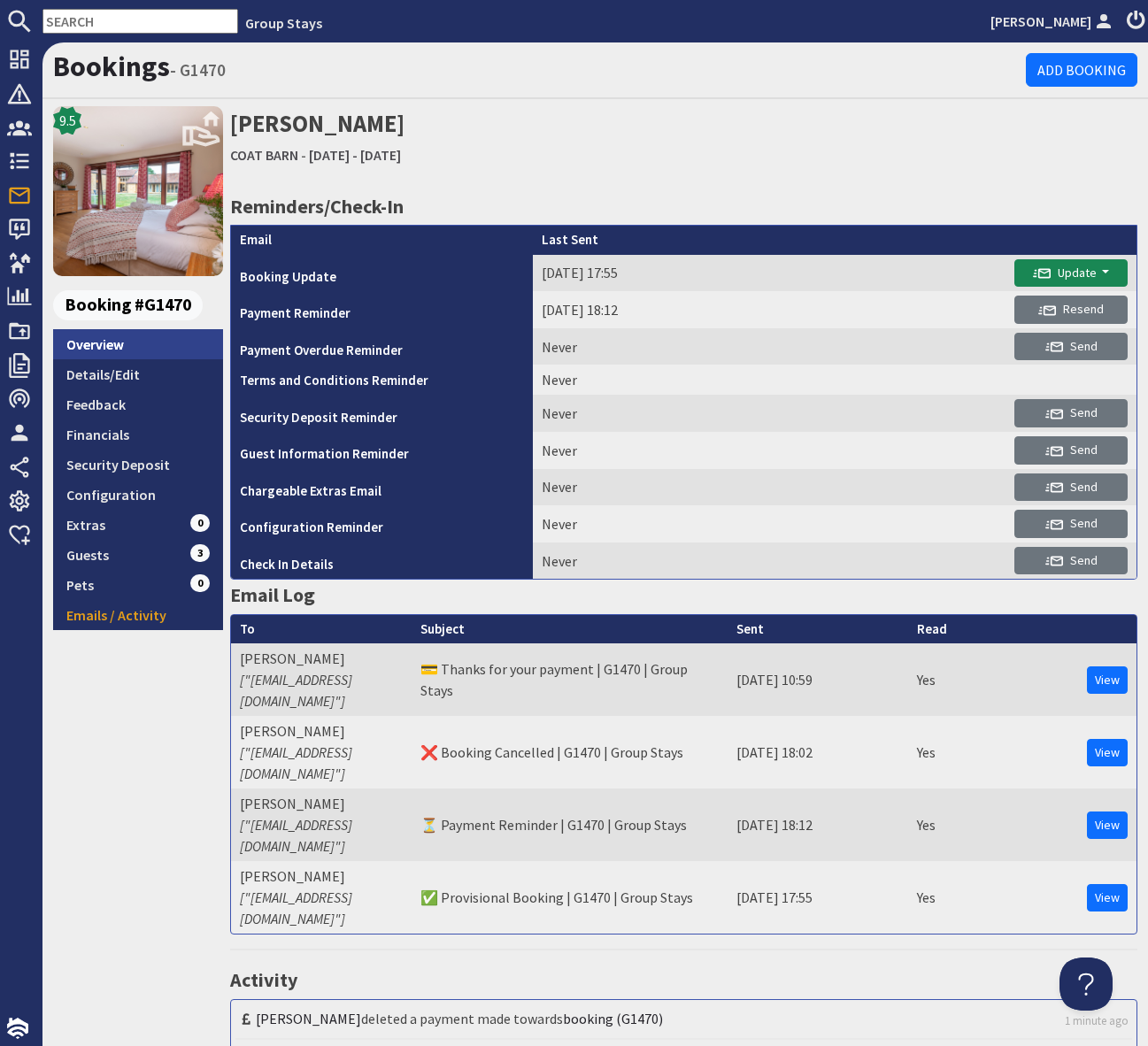
click at [133, 346] on link "Overview" at bounding box center [137, 344] width 170 height 30
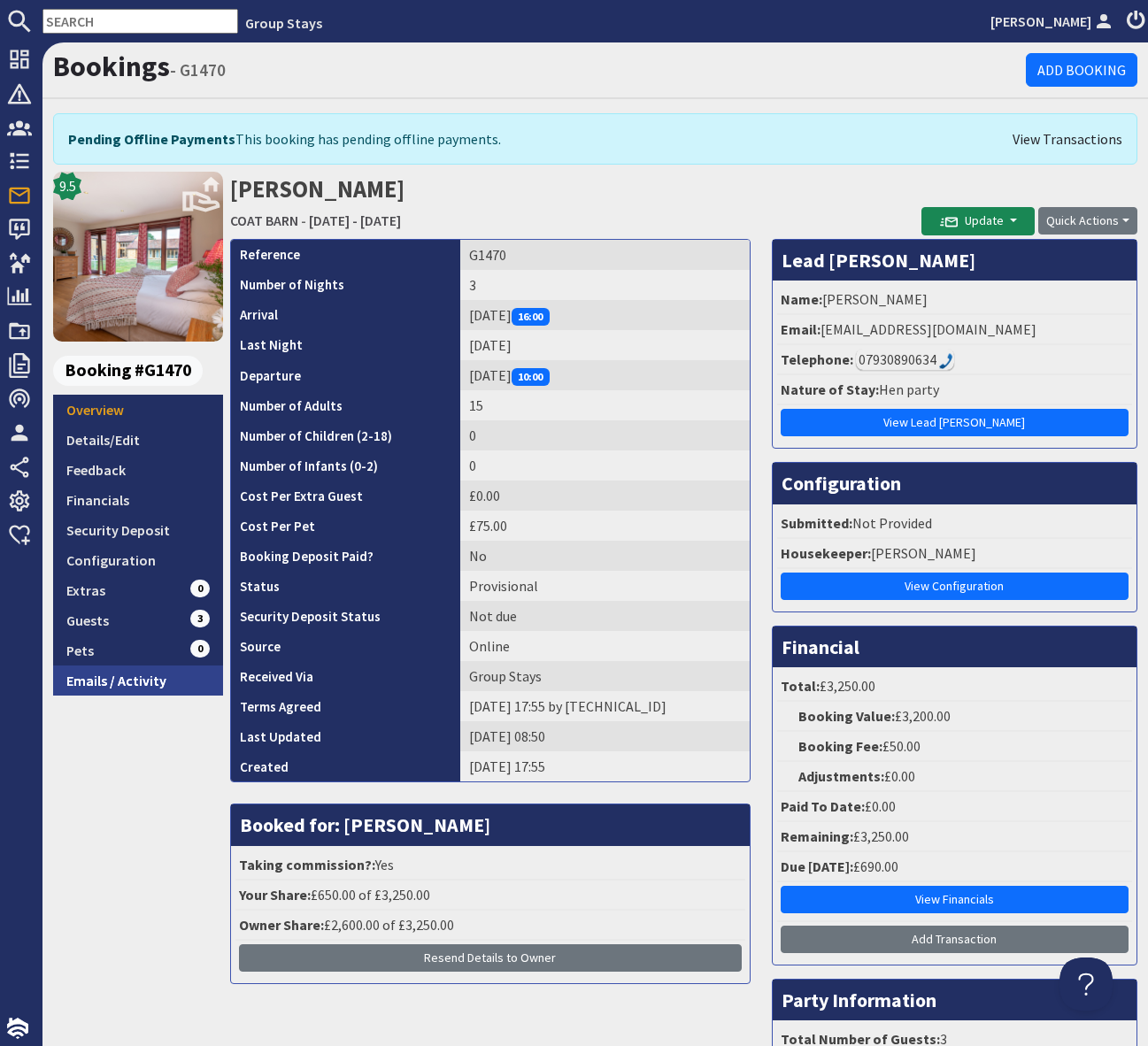
click at [142, 677] on link "Emails / Activity" at bounding box center [137, 680] width 170 height 30
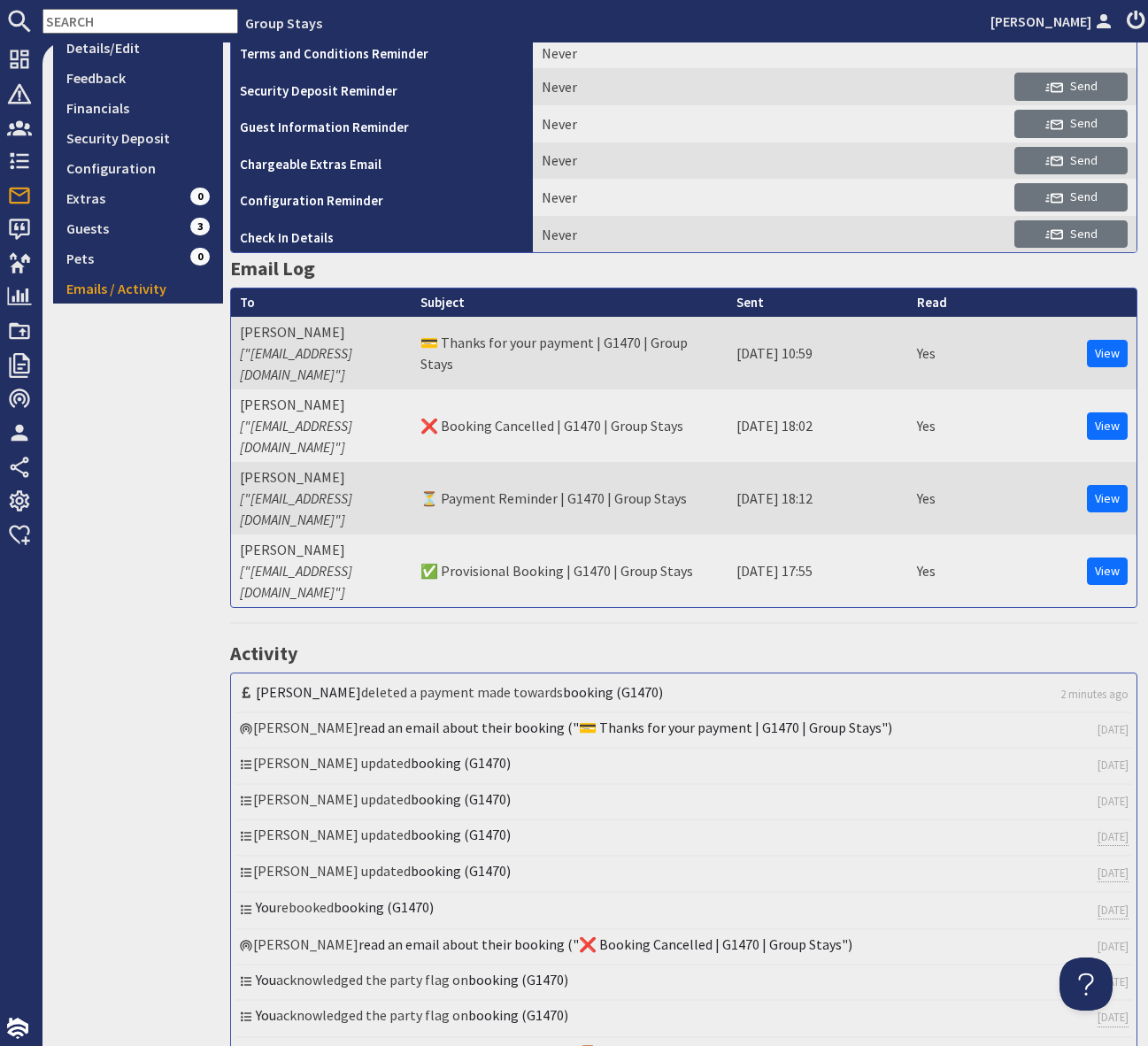
scroll to position [332, 0]
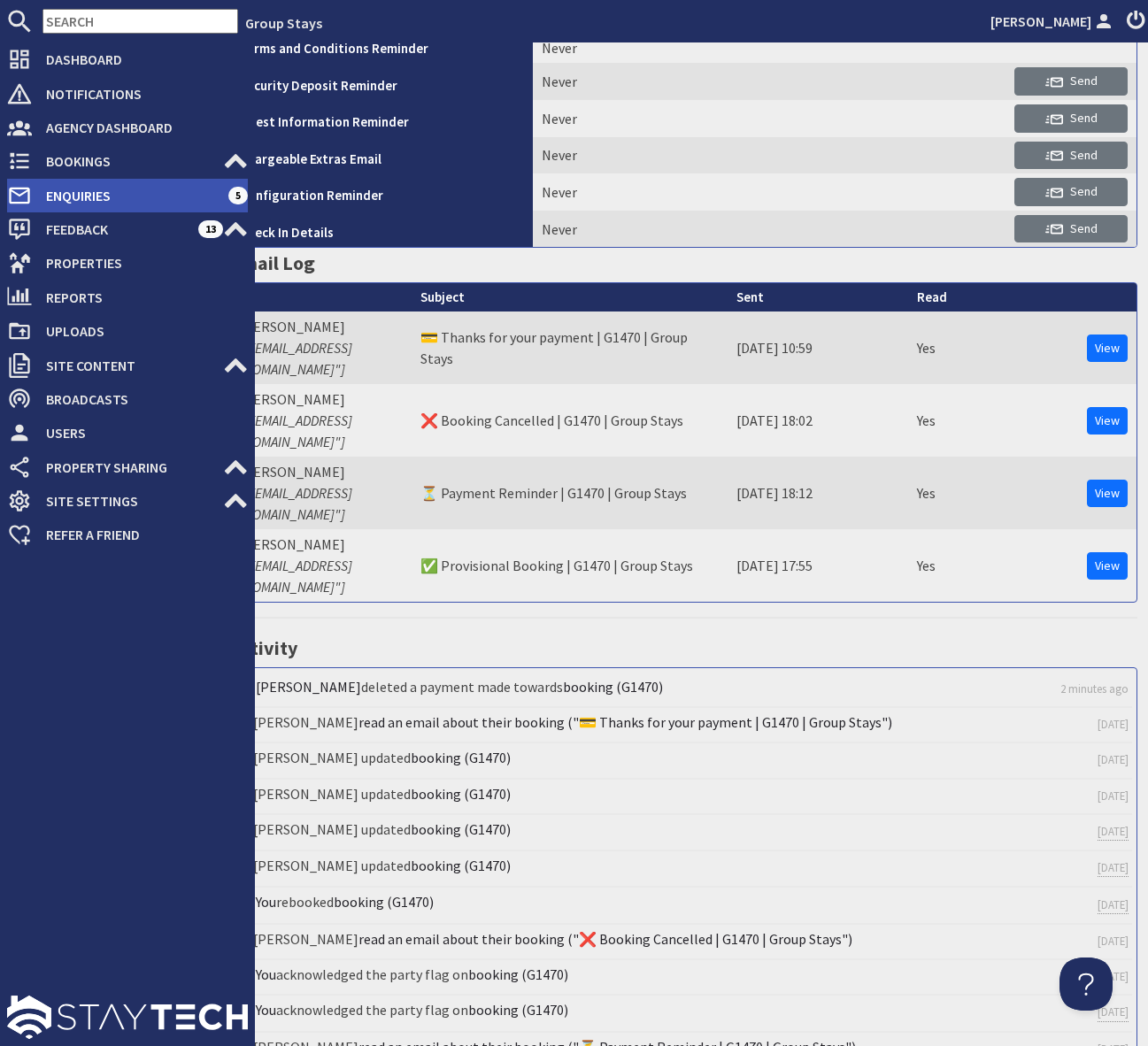
click at [141, 201] on span "Enquiries" at bounding box center [130, 196] width 197 height 28
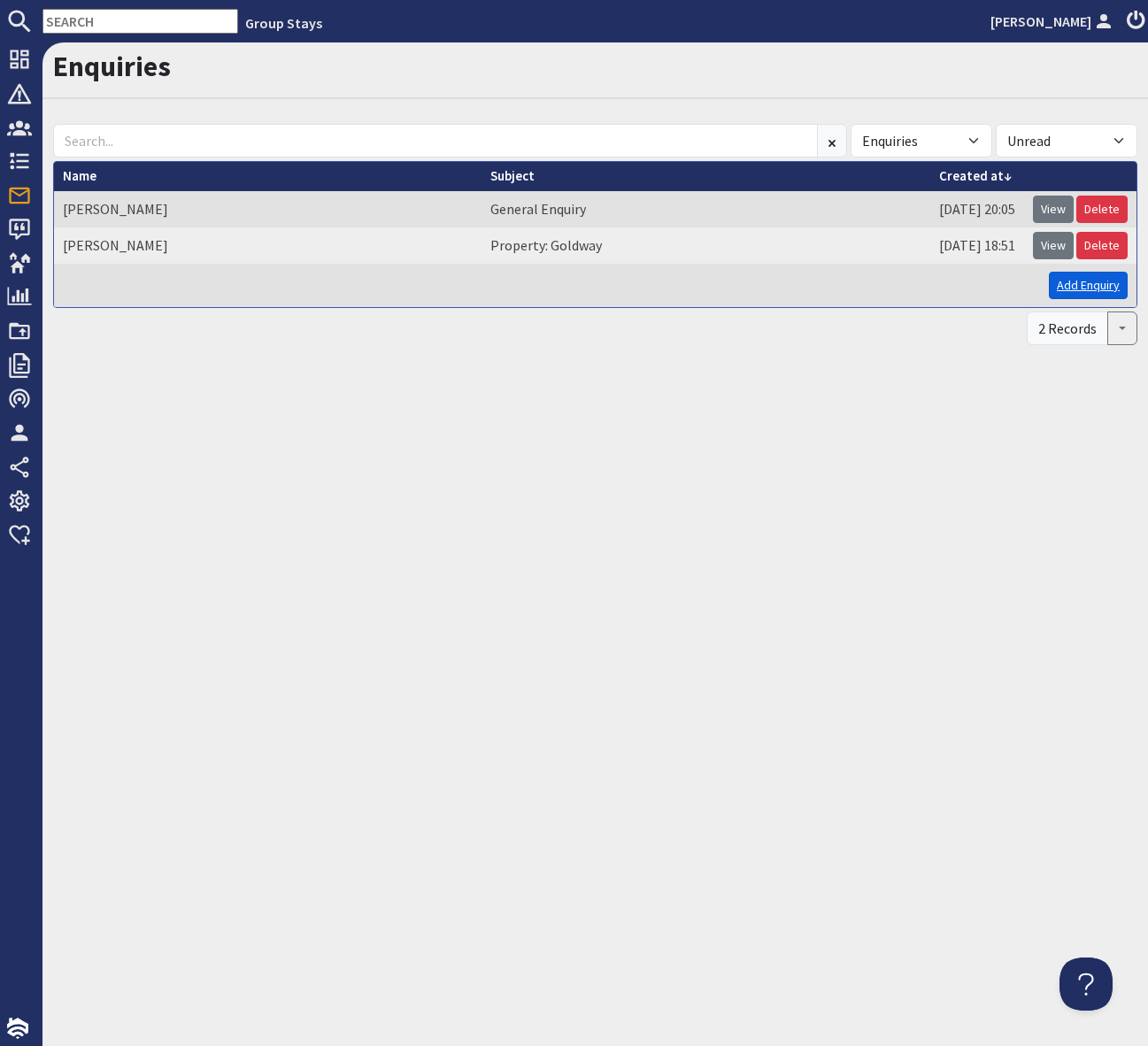
click at [1076, 292] on link "Add Enquiry" at bounding box center [1087, 285] width 79 height 28
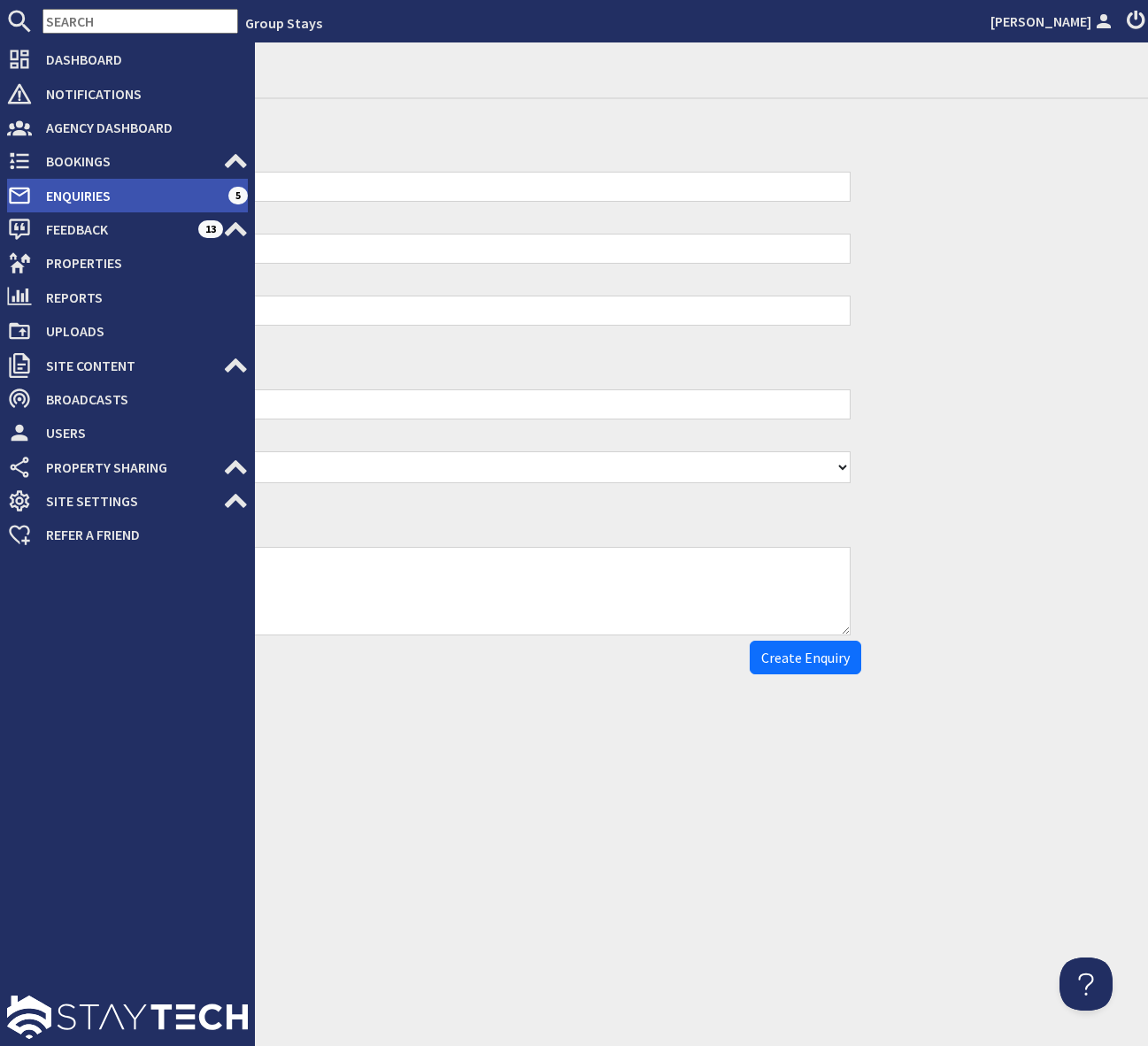
click at [120, 190] on span "Enquiries" at bounding box center [130, 196] width 197 height 28
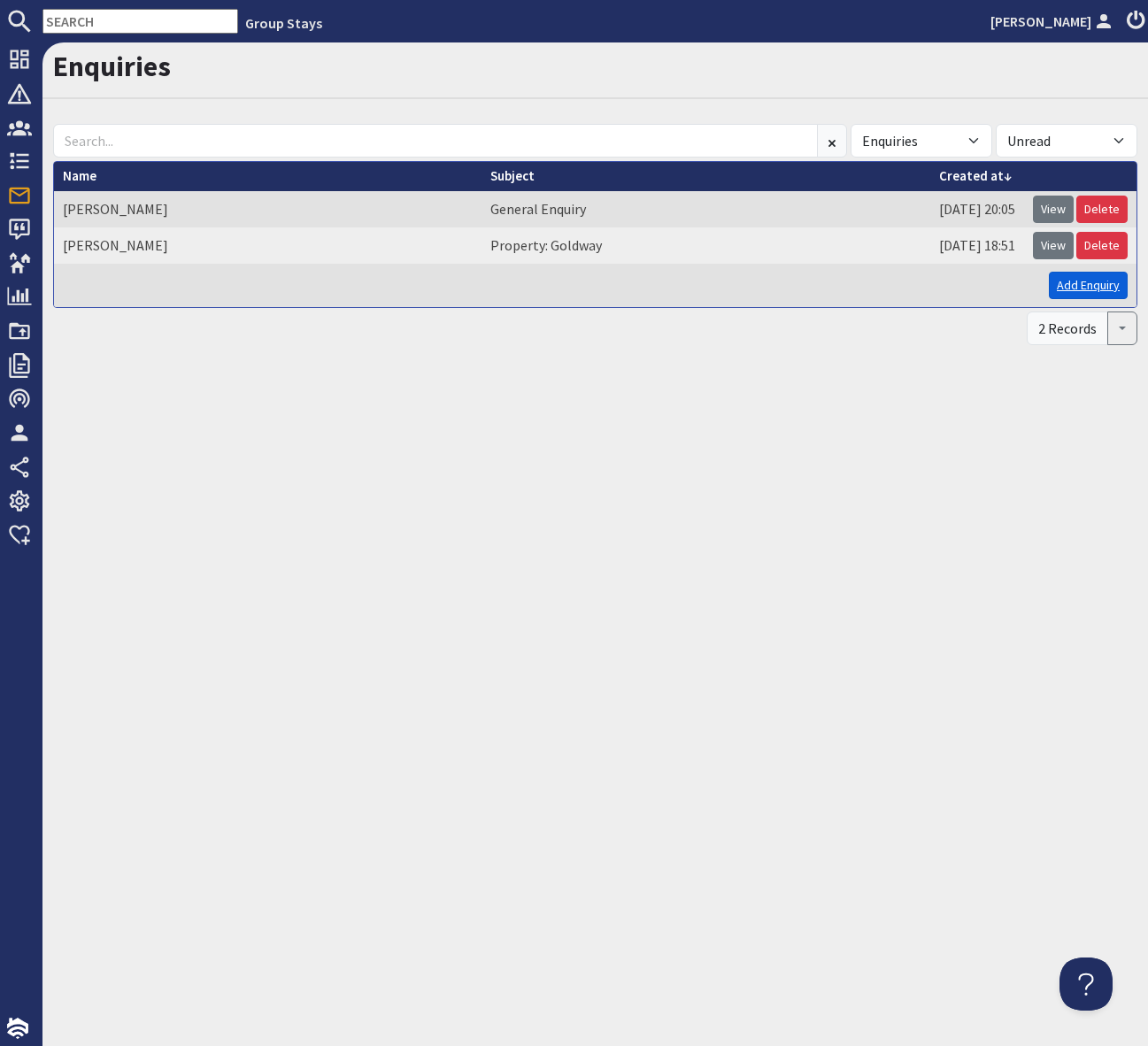
click at [1069, 286] on link "Add Enquiry" at bounding box center [1087, 285] width 79 height 28
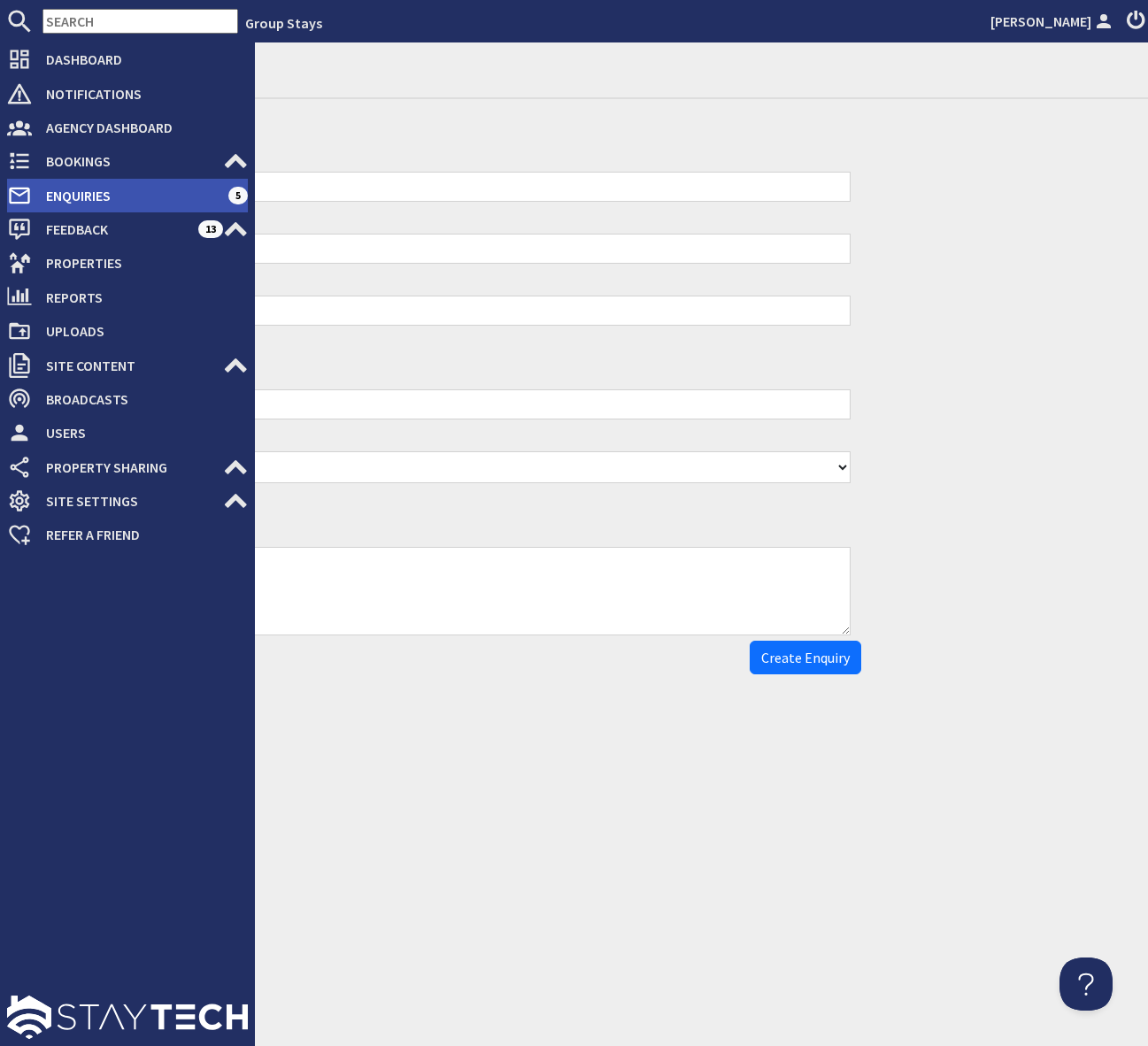
click at [117, 190] on span "Enquiries" at bounding box center [130, 196] width 197 height 28
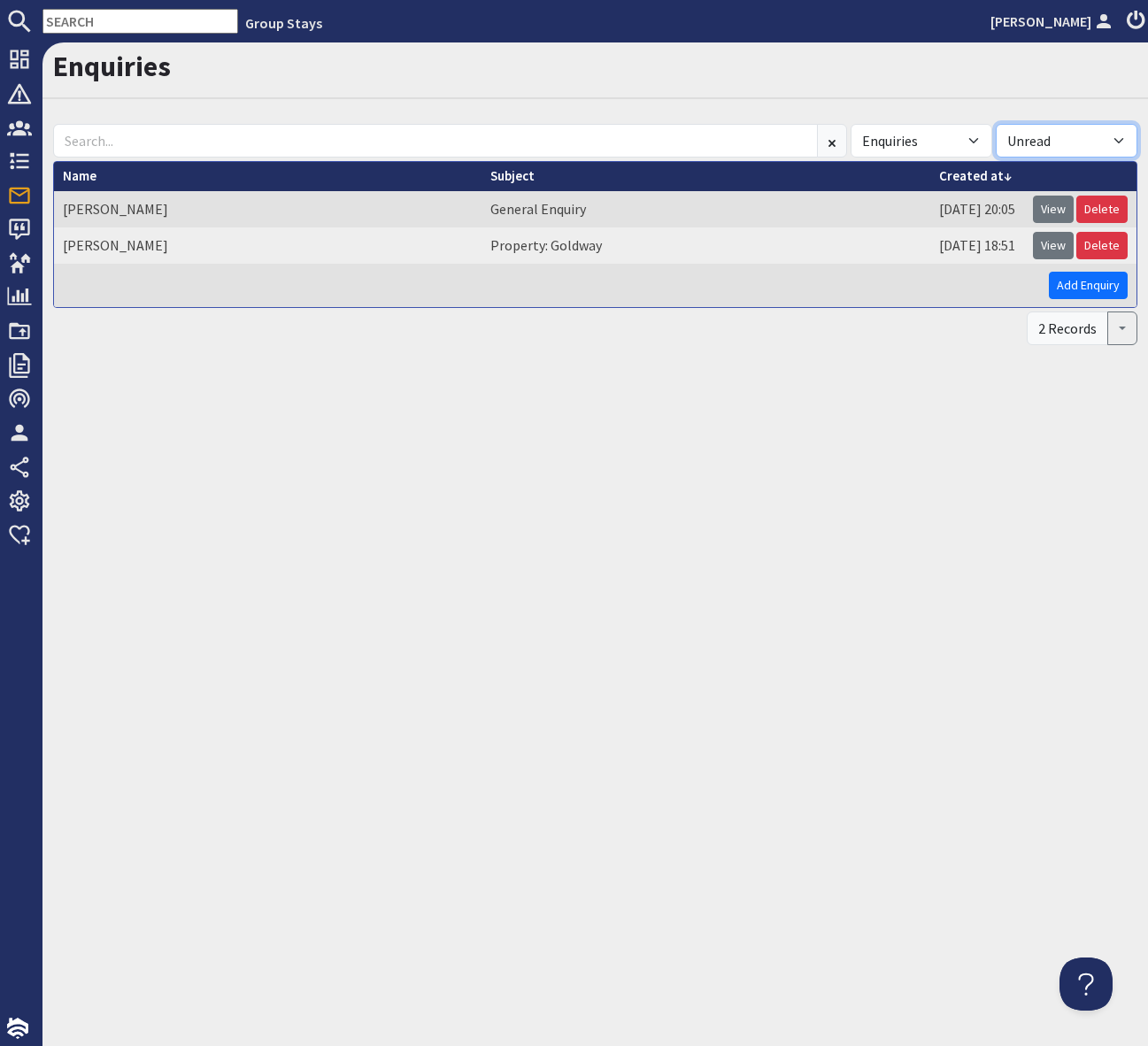
click at [1117, 140] on select "All Read Unread" at bounding box center [1066, 141] width 141 height 34
select select "read"
click at [996, 124] on select "All Read Unread" at bounding box center [1066, 141] width 141 height 34
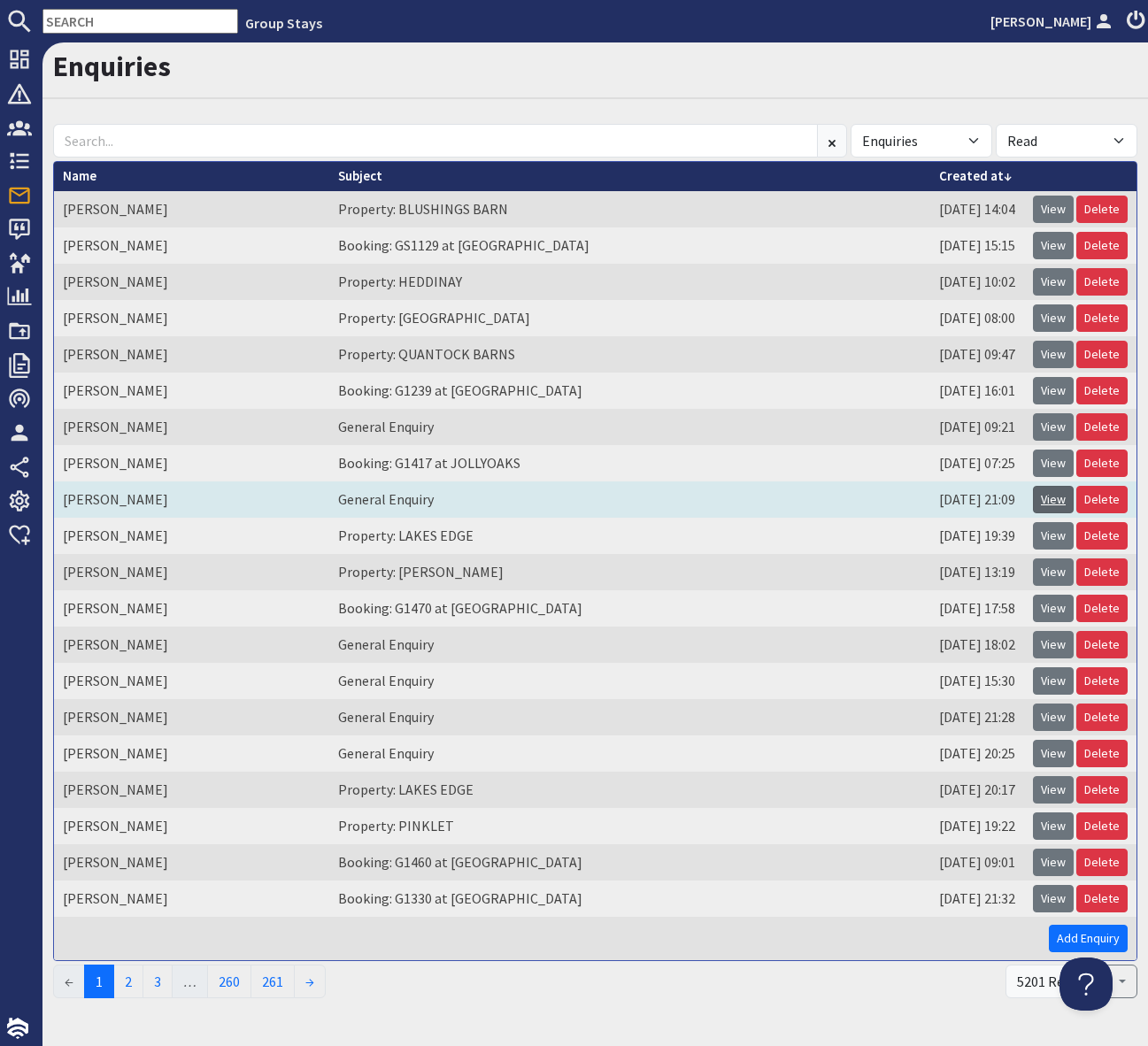
click at [1061, 504] on link "View" at bounding box center [1053, 500] width 41 height 28
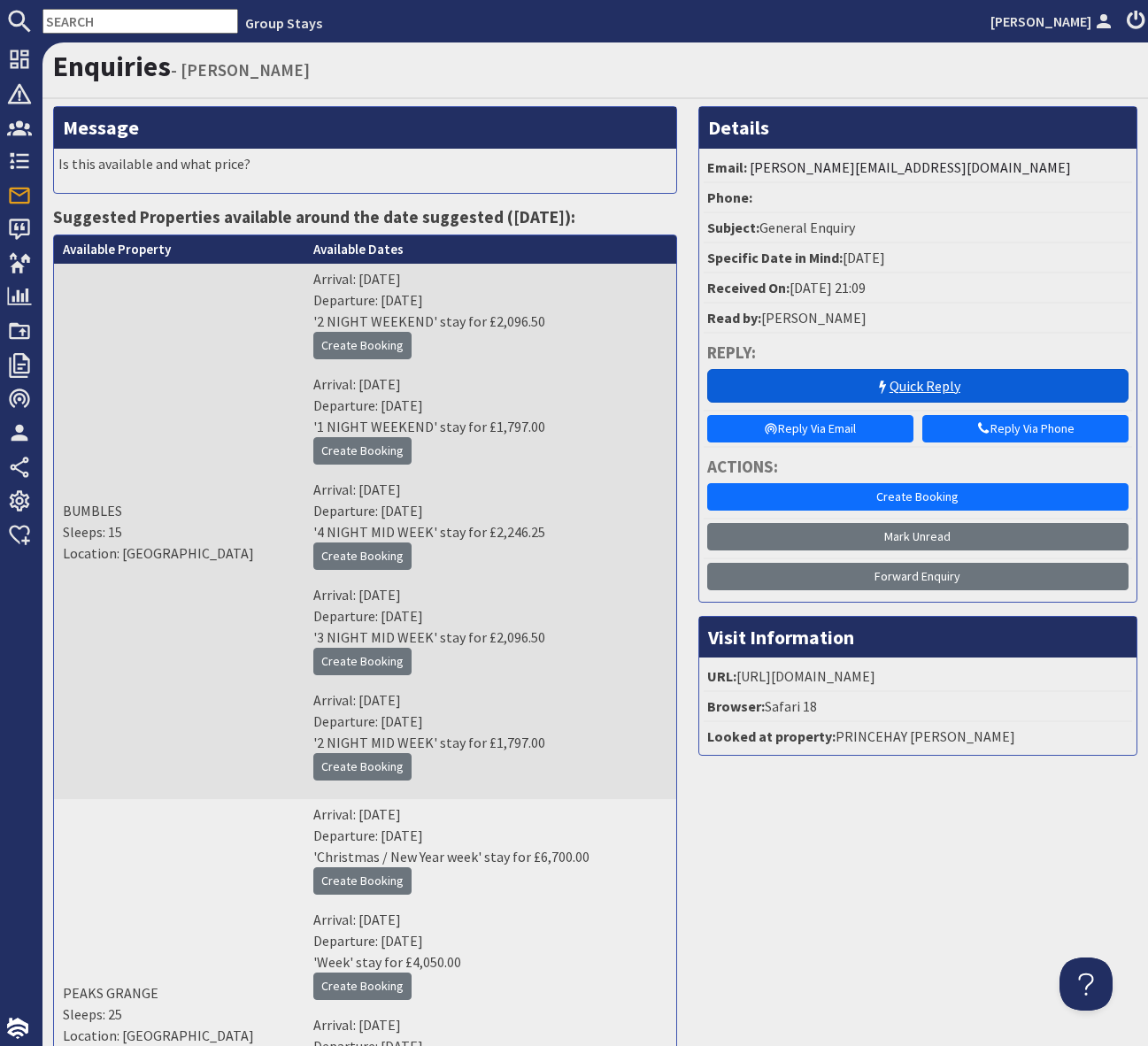
click at [918, 378] on link "Quick Reply" at bounding box center [917, 386] width 421 height 34
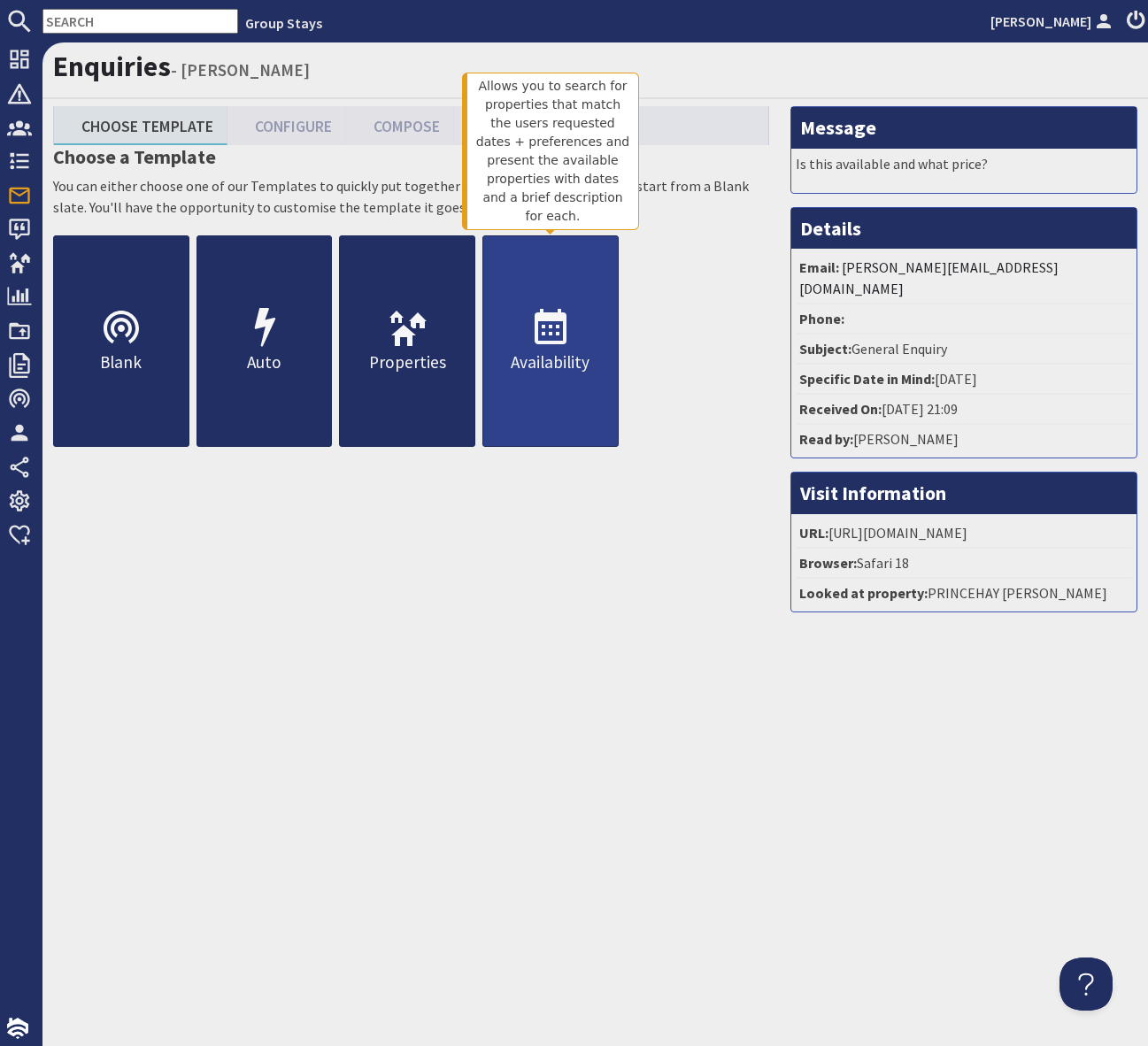
click at [557, 317] on use at bounding box center [551, 327] width 32 height 36
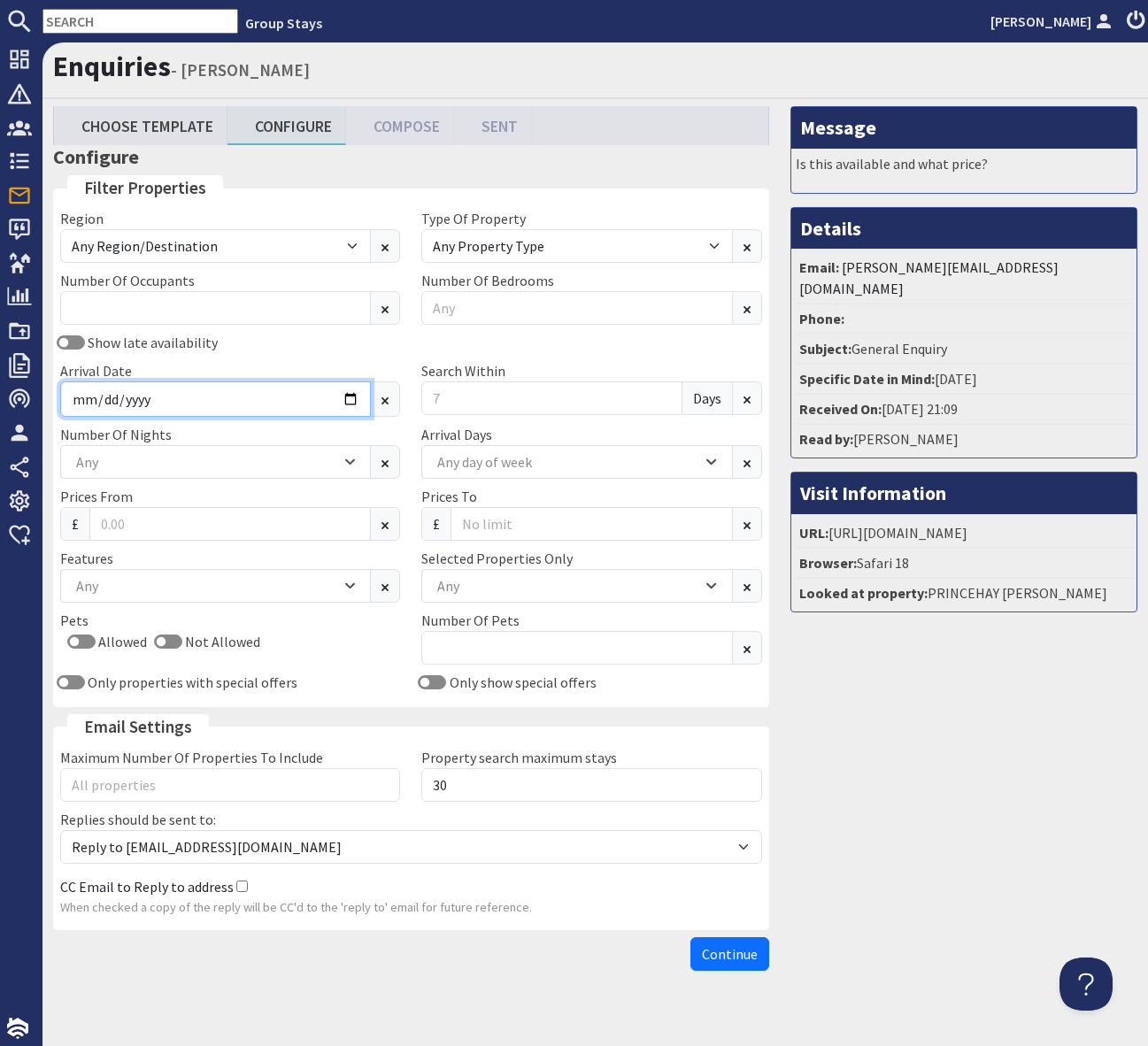
click at [343, 398] on input "Arrival Date" at bounding box center [216, 400] width 310 height 36
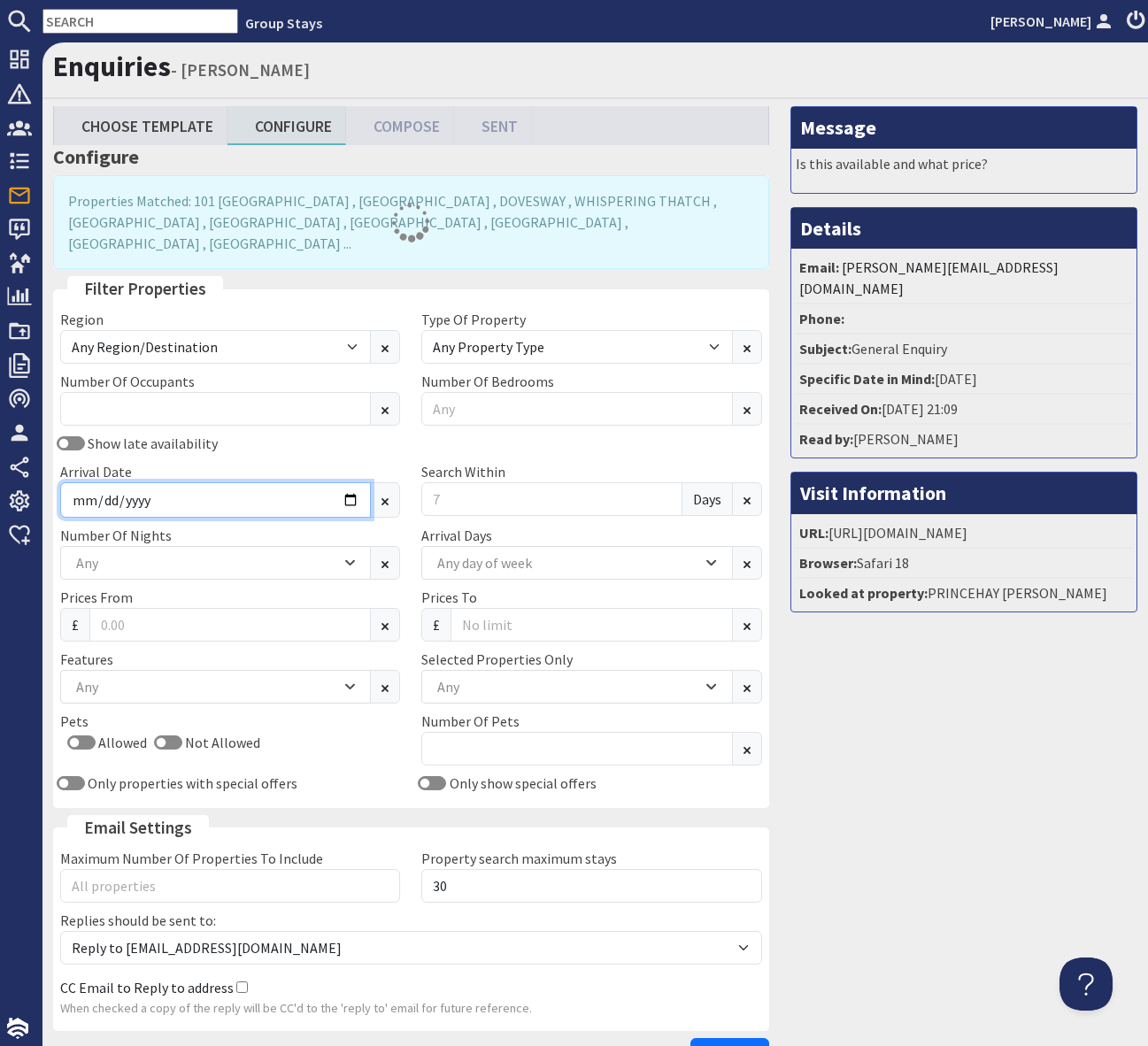
type input "[DATE]"
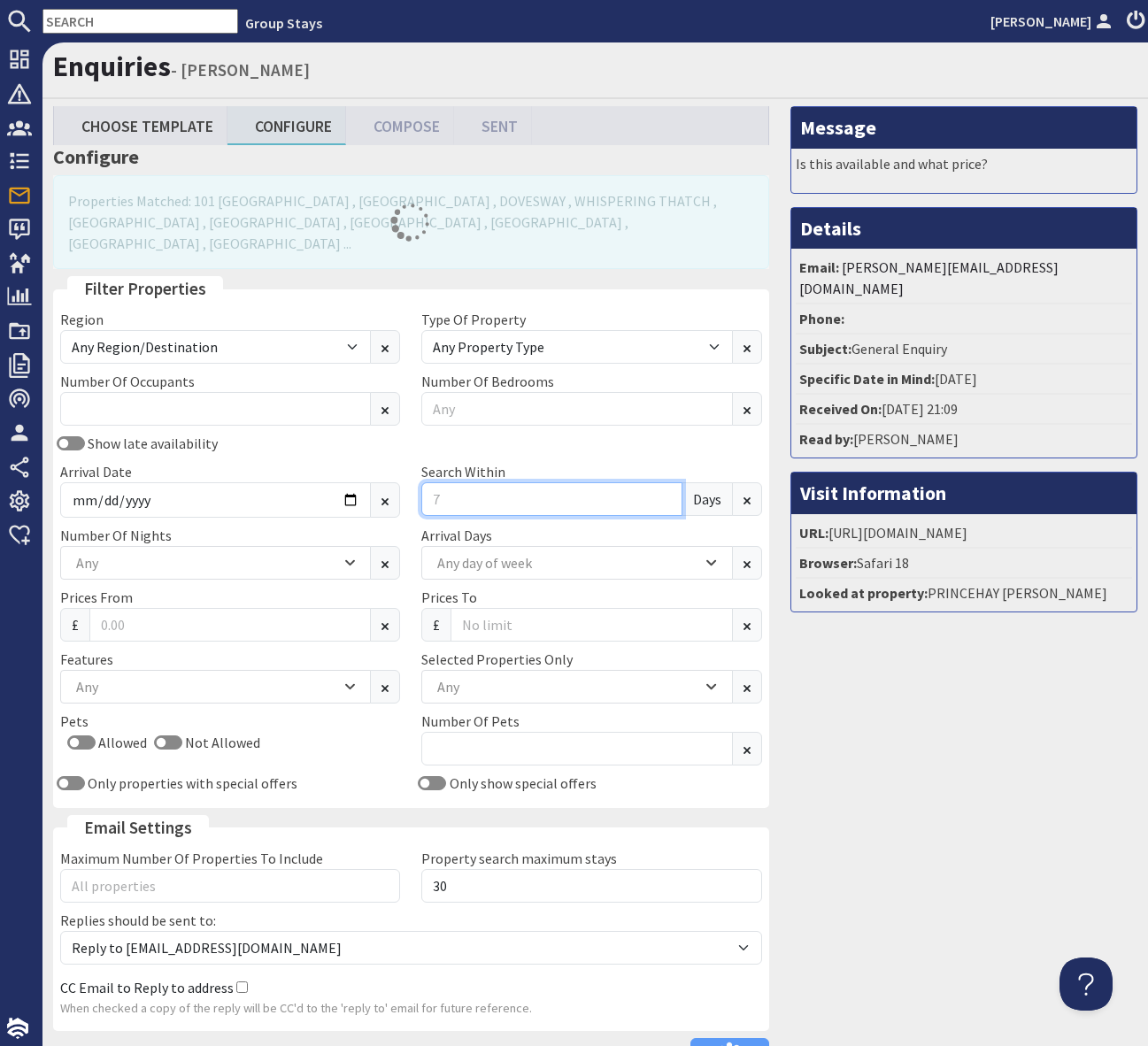
click at [452, 482] on input "Search Within" at bounding box center [552, 499] width 260 height 34
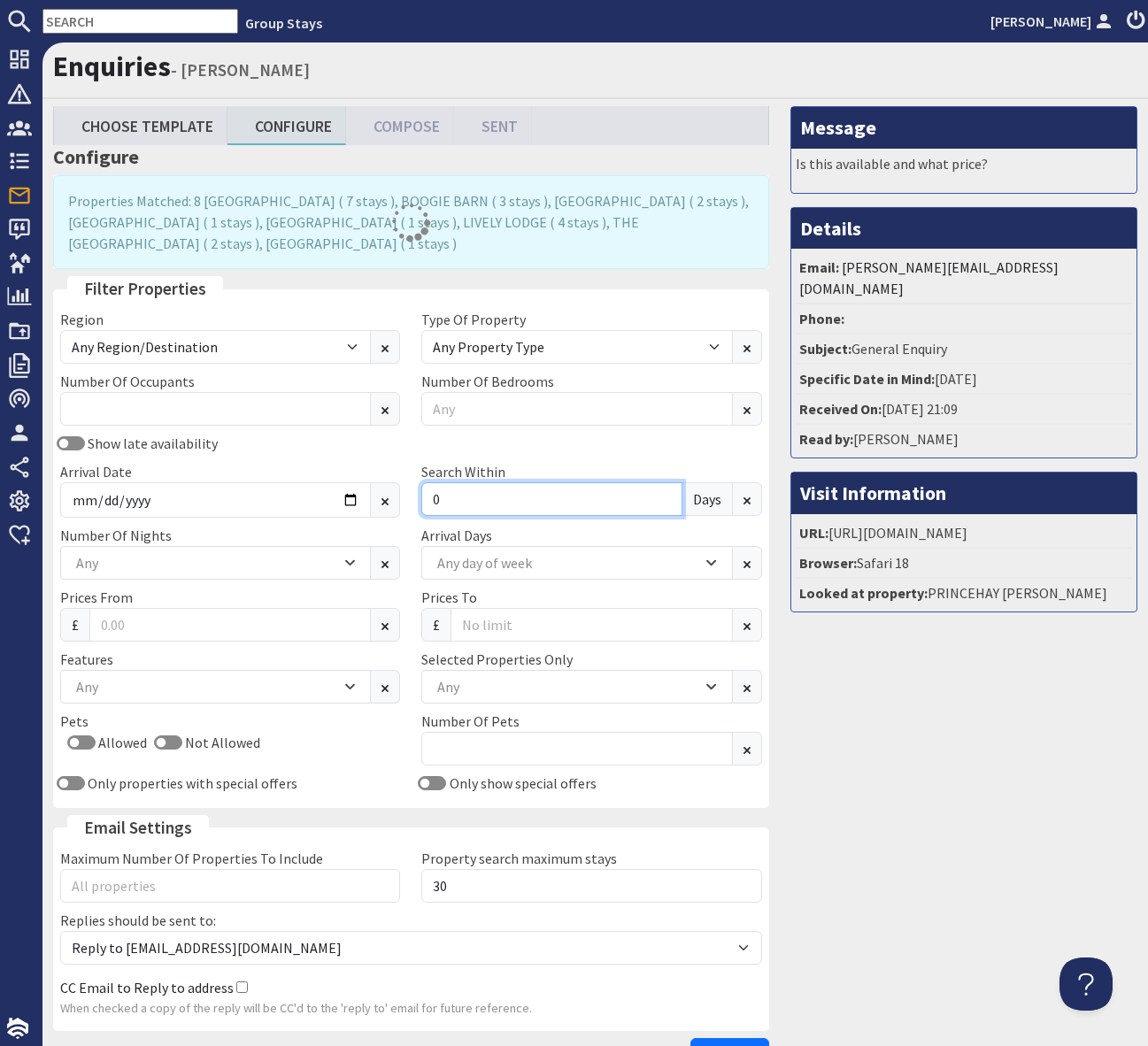
type input "0"
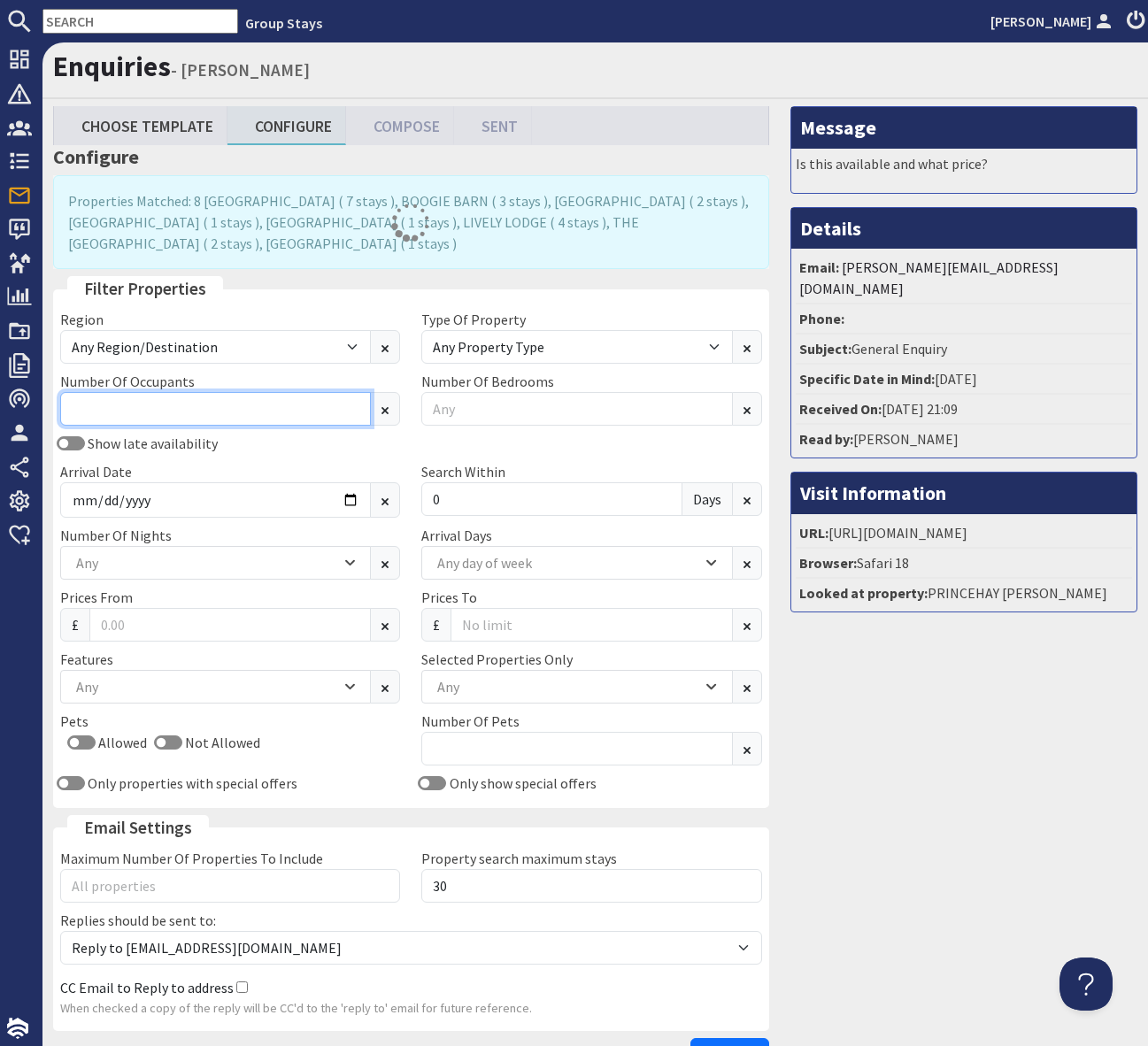
click at [196, 408] on input "Number Of Occupants" at bounding box center [216, 409] width 310 height 34
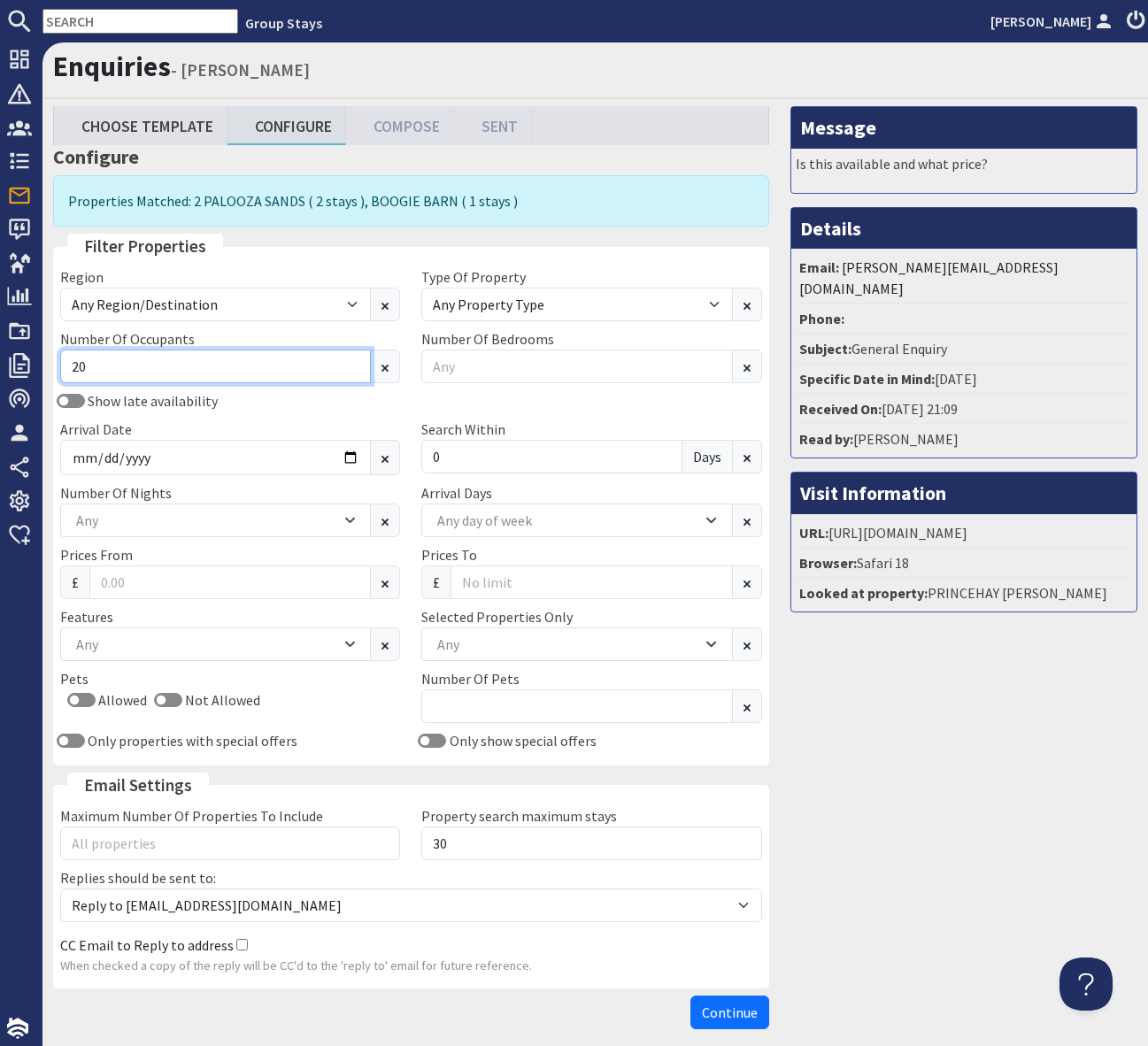
type input "20"
click at [139, 645] on div "Any" at bounding box center [206, 644] width 269 height 20
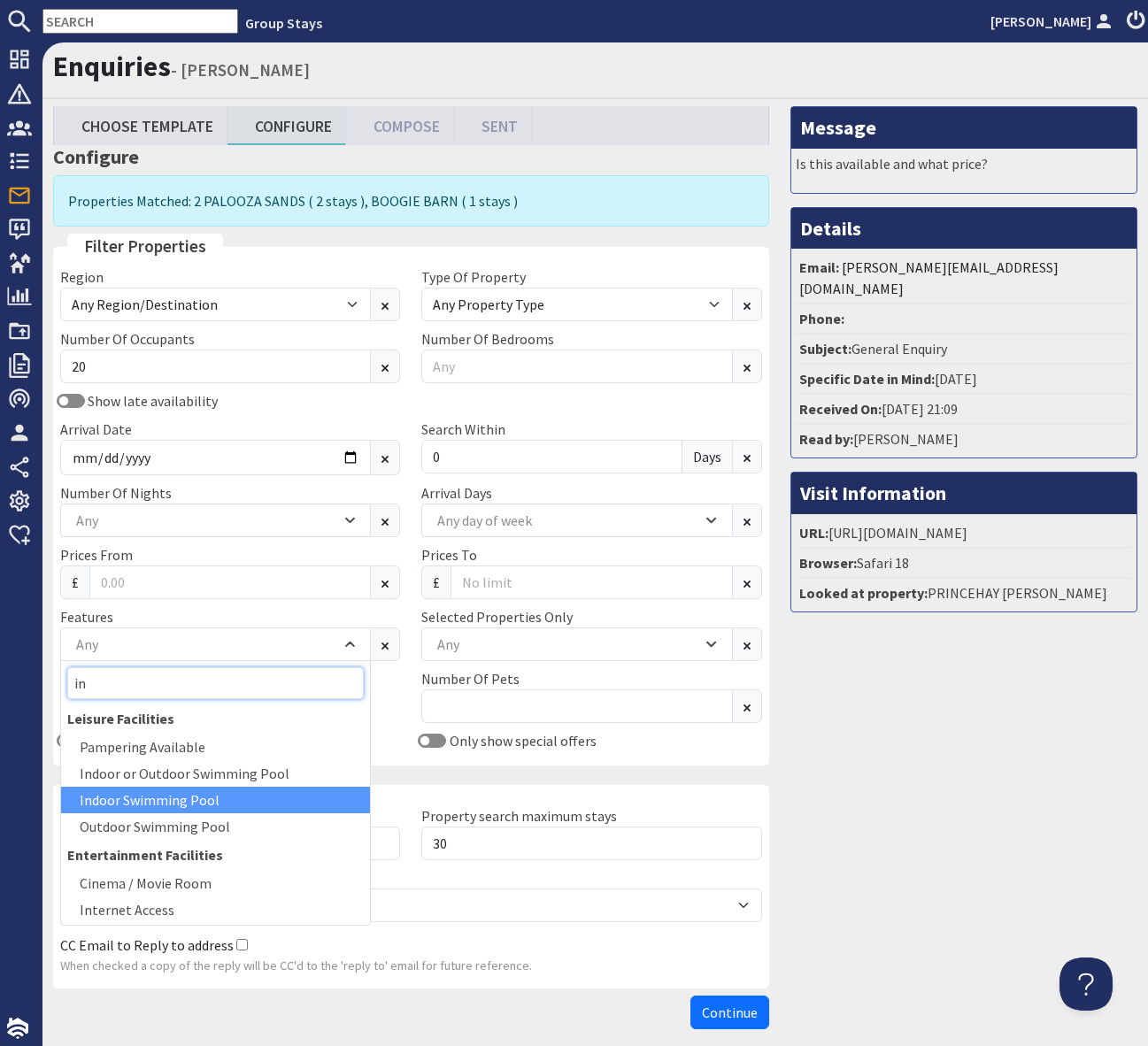
type input "in"
click at [181, 801] on div "Indoor Swimming Pool" at bounding box center [215, 799] width 309 height 27
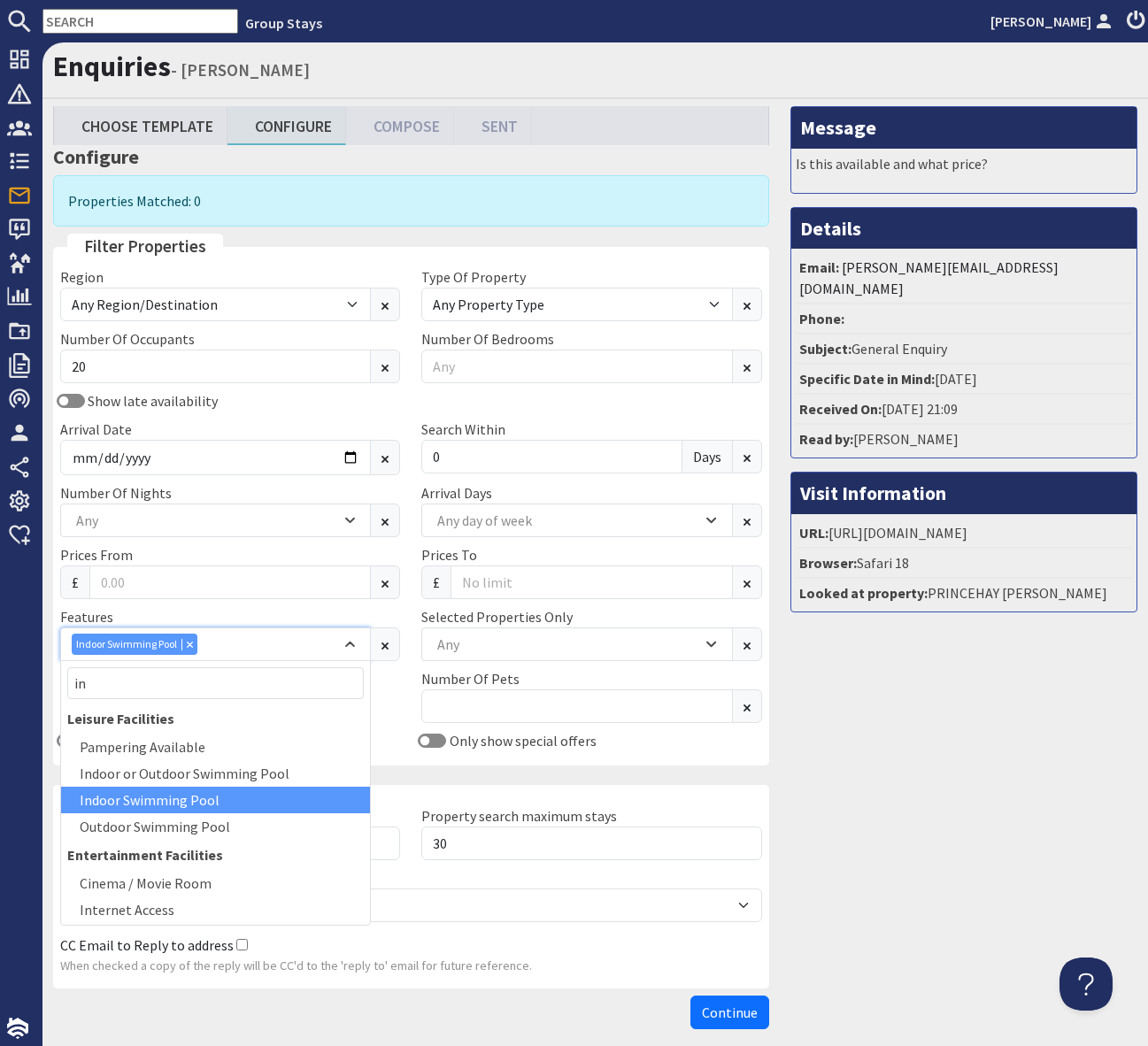
scroll to position [4, 0]
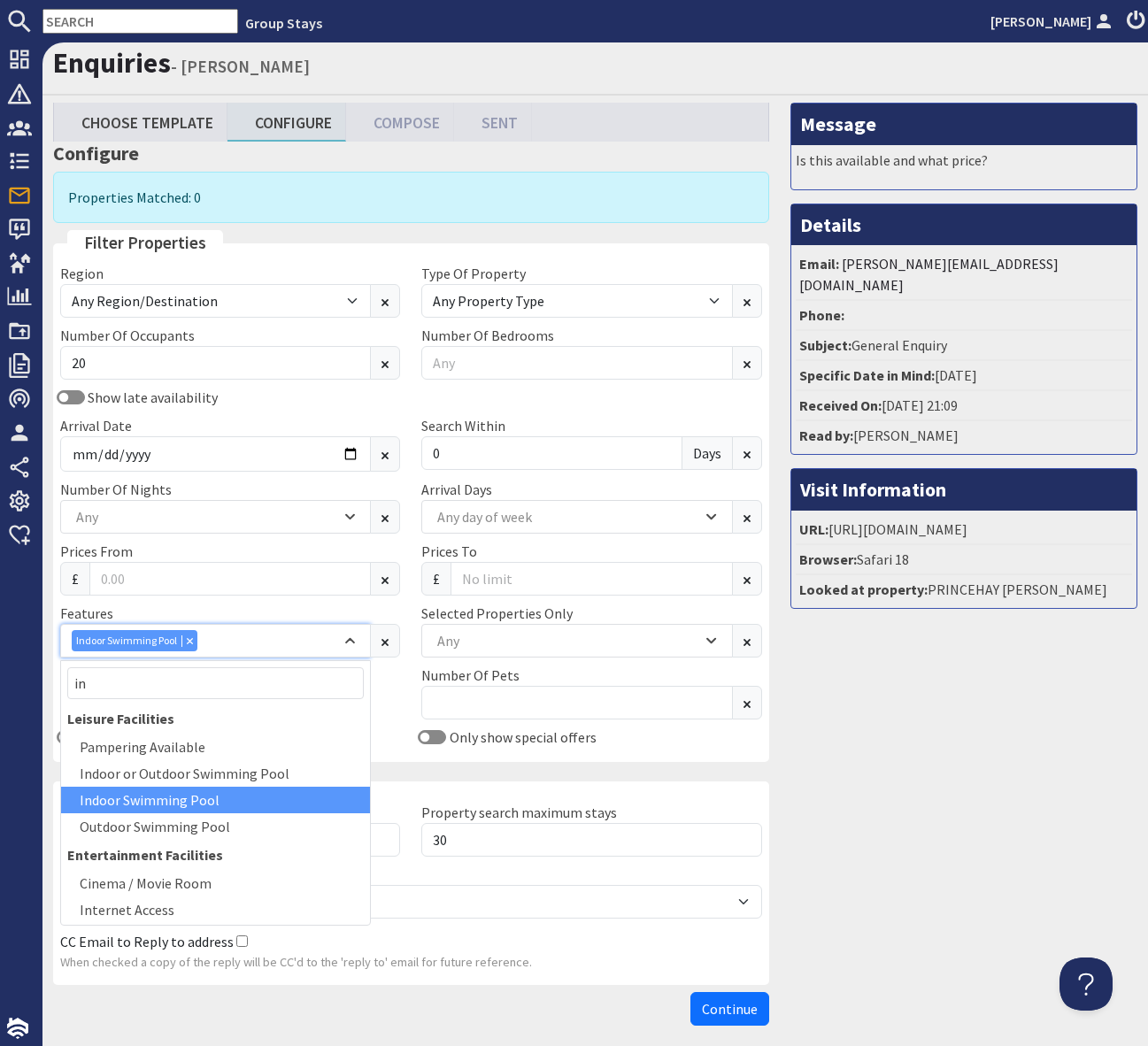
click at [196, 639] on div "Combobox" at bounding box center [190, 640] width 16 height 12
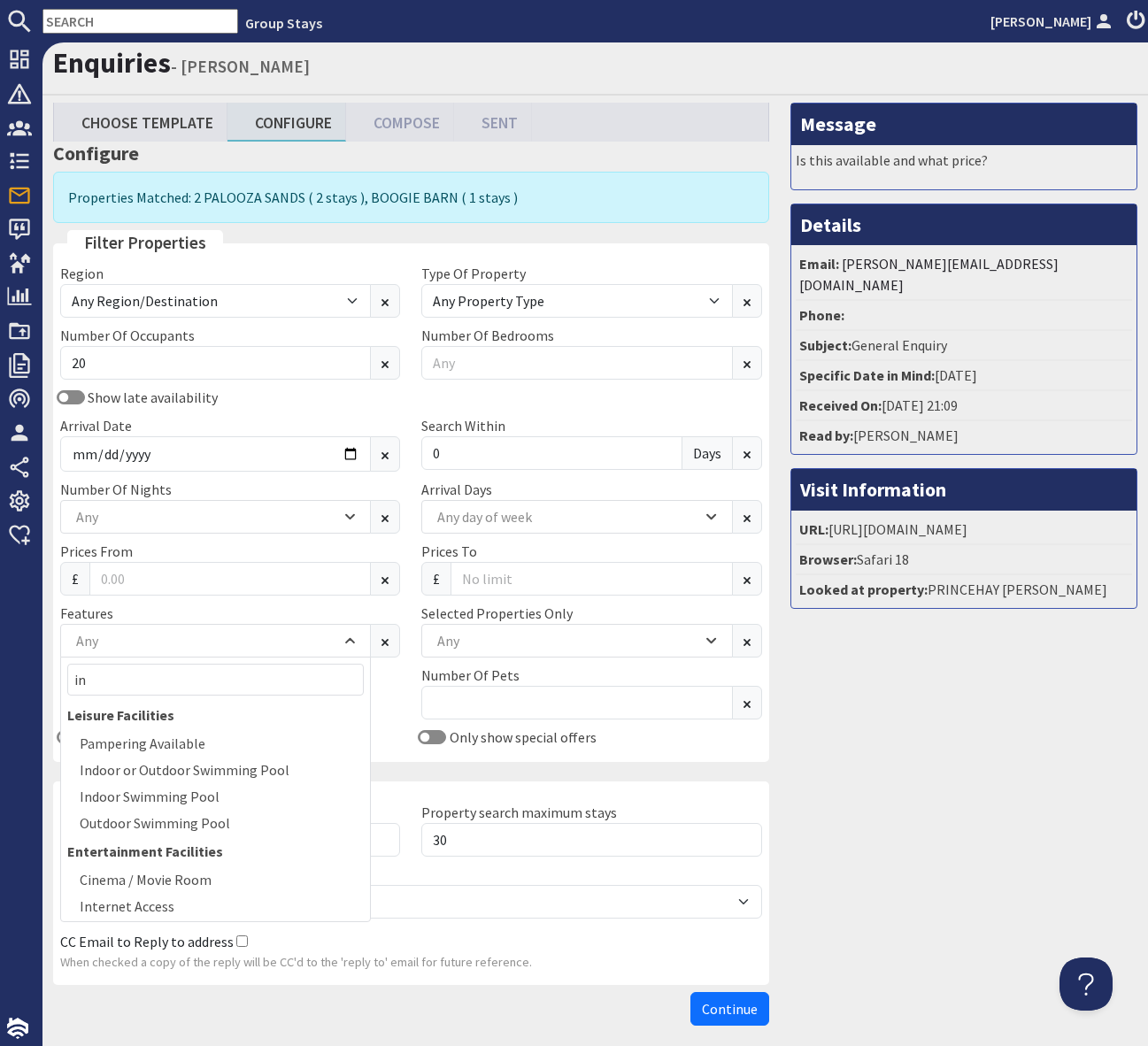
drag, startPoint x: 69, startPoint y: 10, endPoint x: 86, endPoint y: 26, distance: 23.3
click at [74, 17] on input "text" at bounding box center [140, 21] width 196 height 25
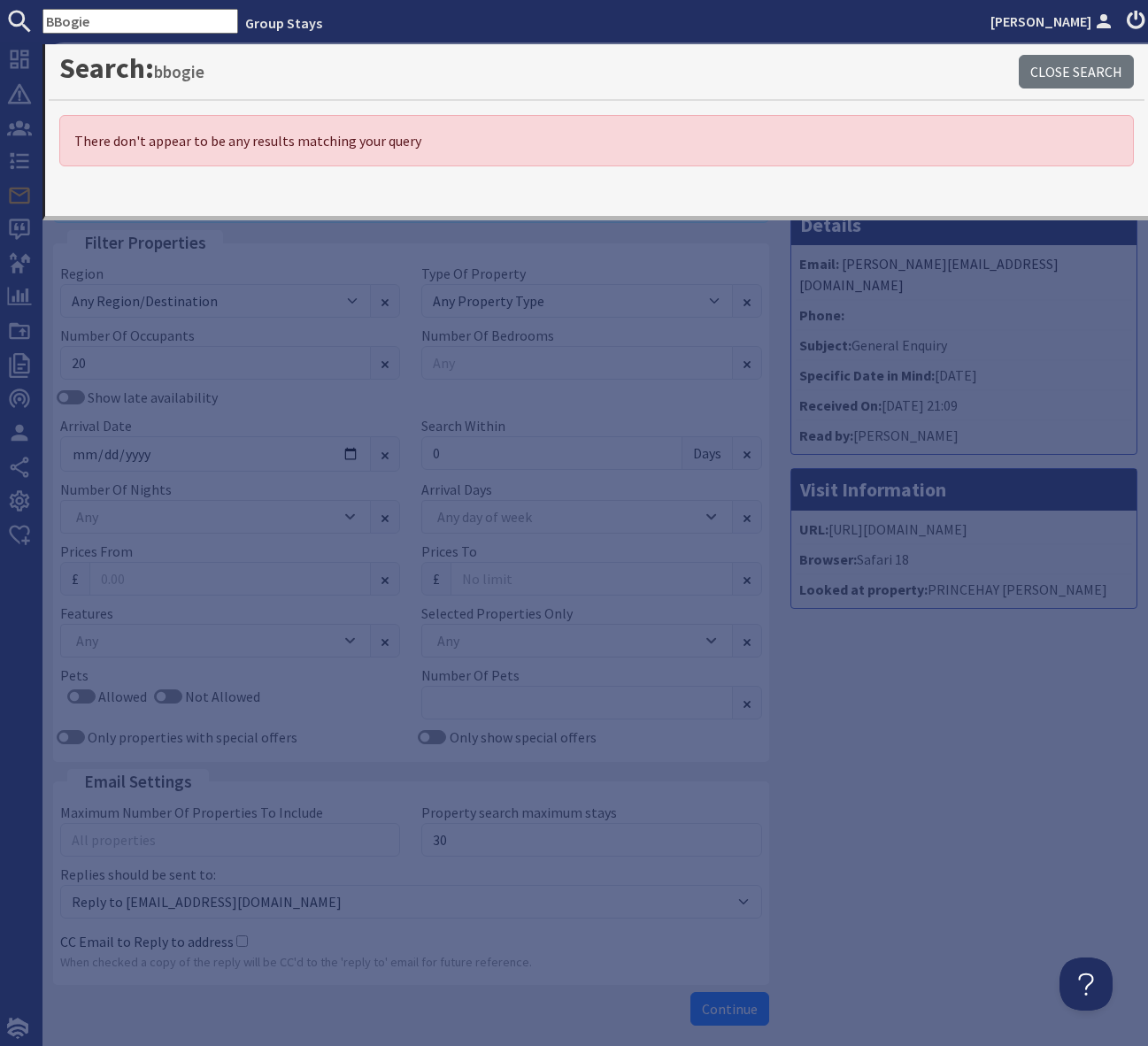
drag, startPoint x: 121, startPoint y: 16, endPoint x: 6, endPoint y: 15, distance: 115.0
click at [6, 15] on form "BBogie" at bounding box center [118, 21] width 238 height 25
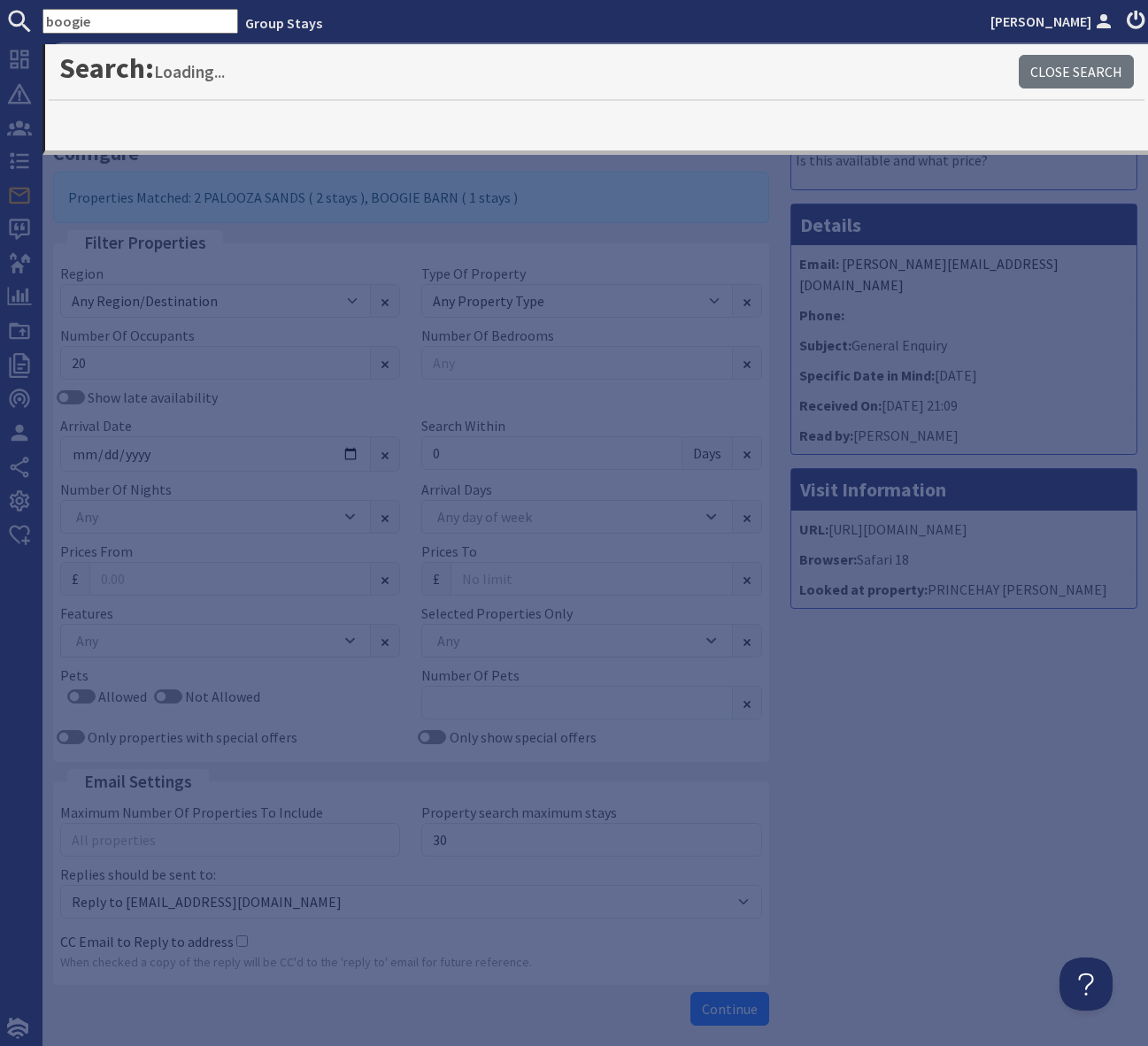
type input "boogie"
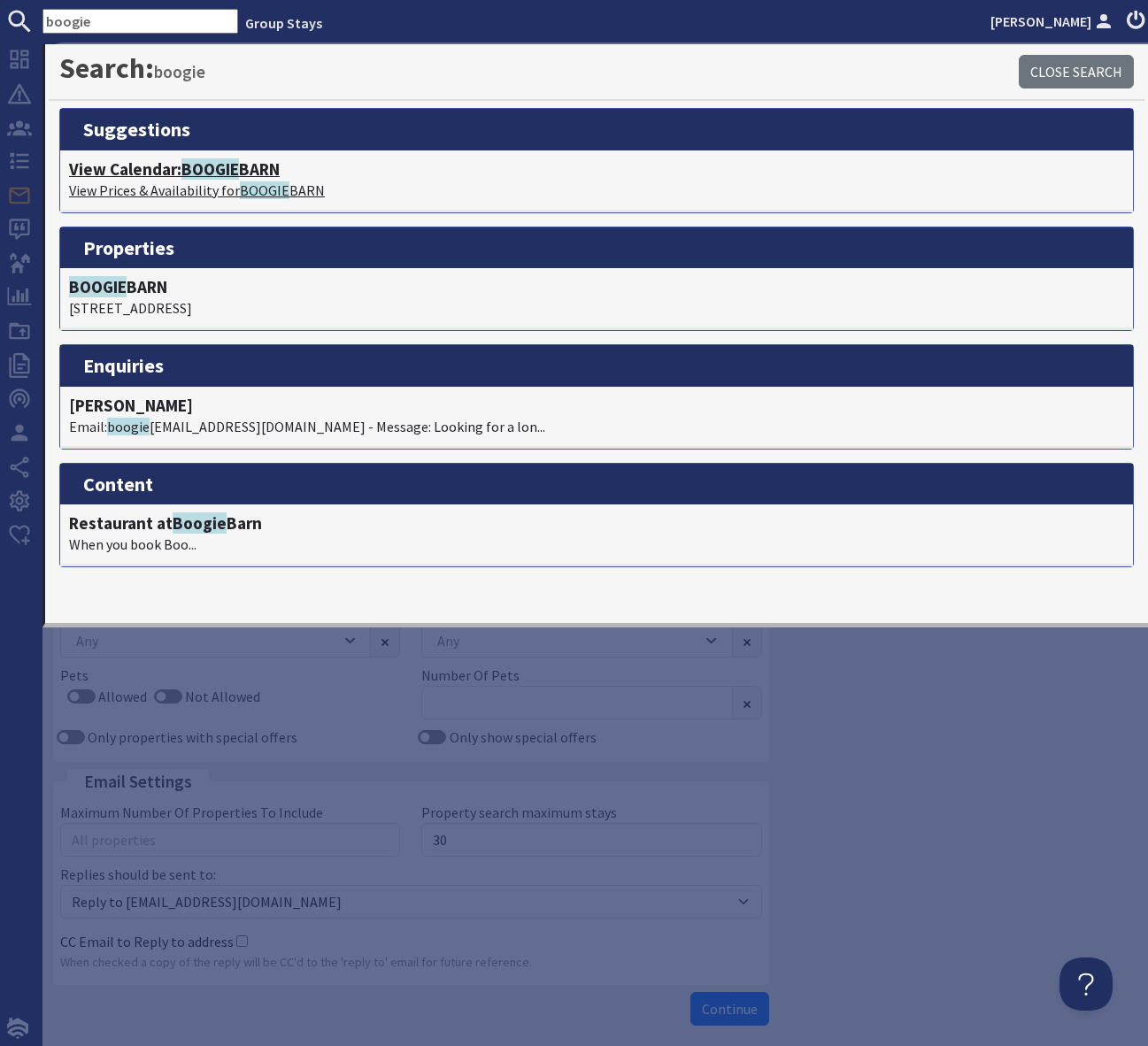
click at [239, 174] on span "BOOGIE" at bounding box center [211, 168] width 58 height 21
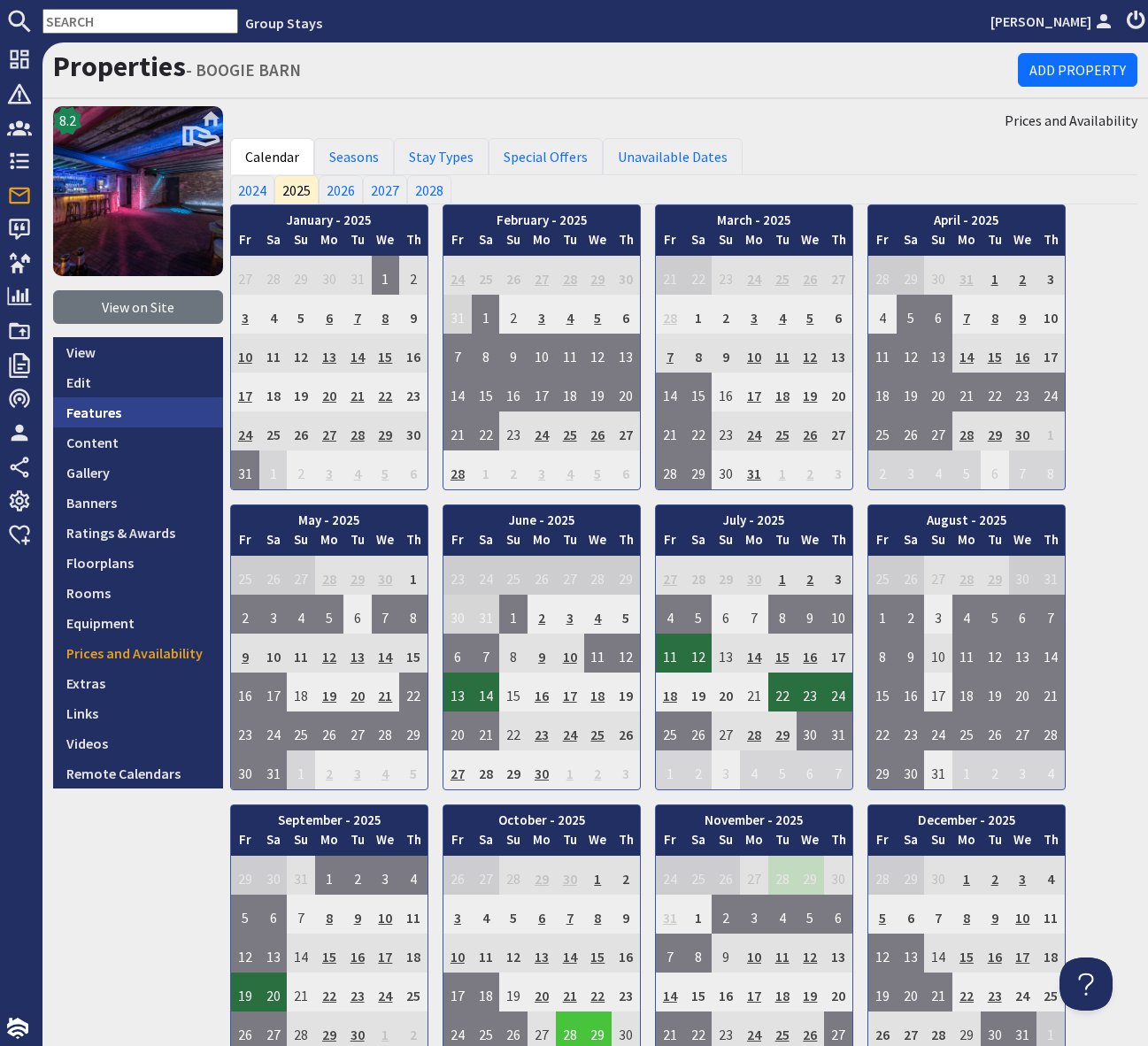
click at [133, 417] on link "Features" at bounding box center [137, 413] width 170 height 30
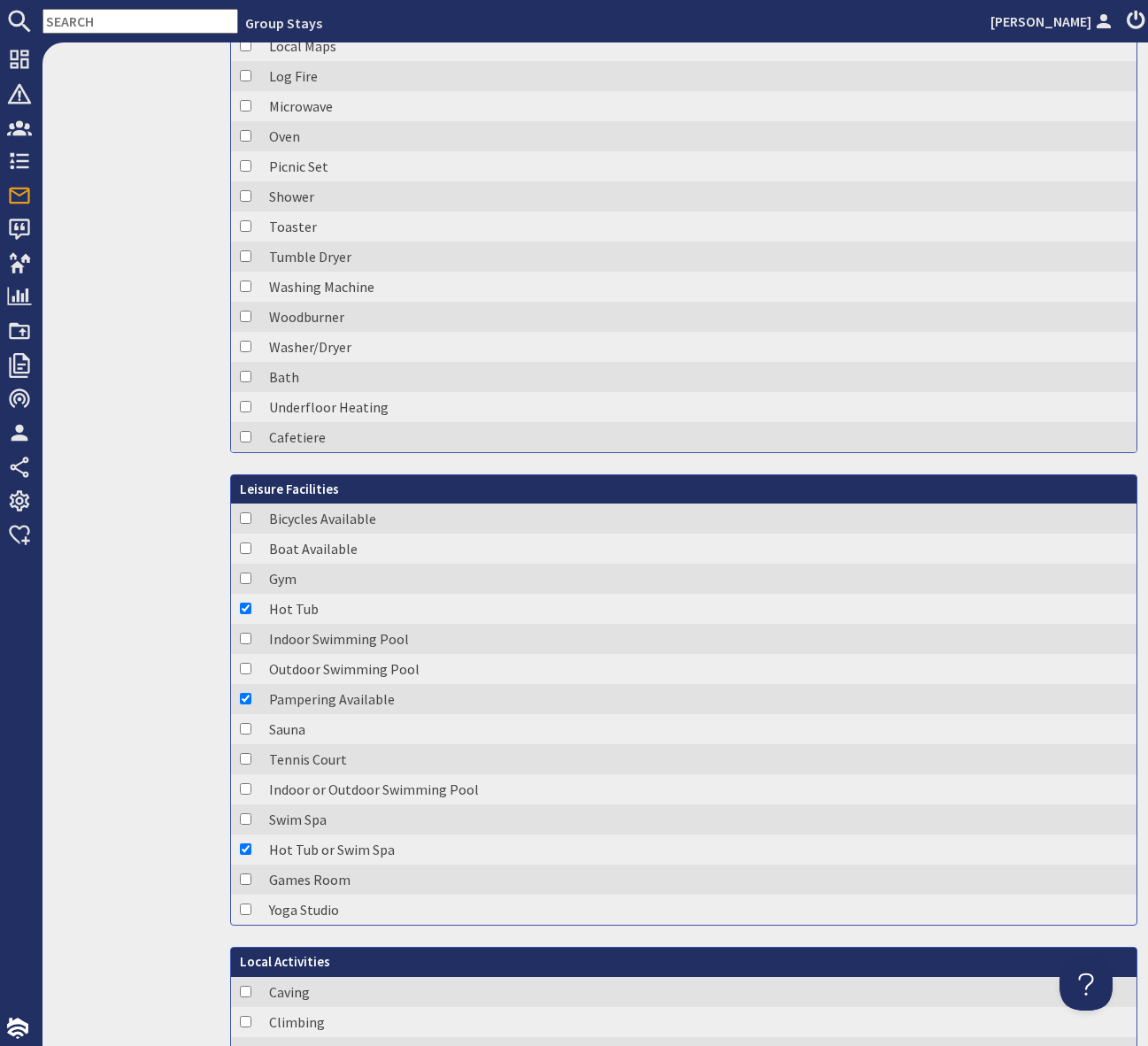
scroll to position [3388, 0]
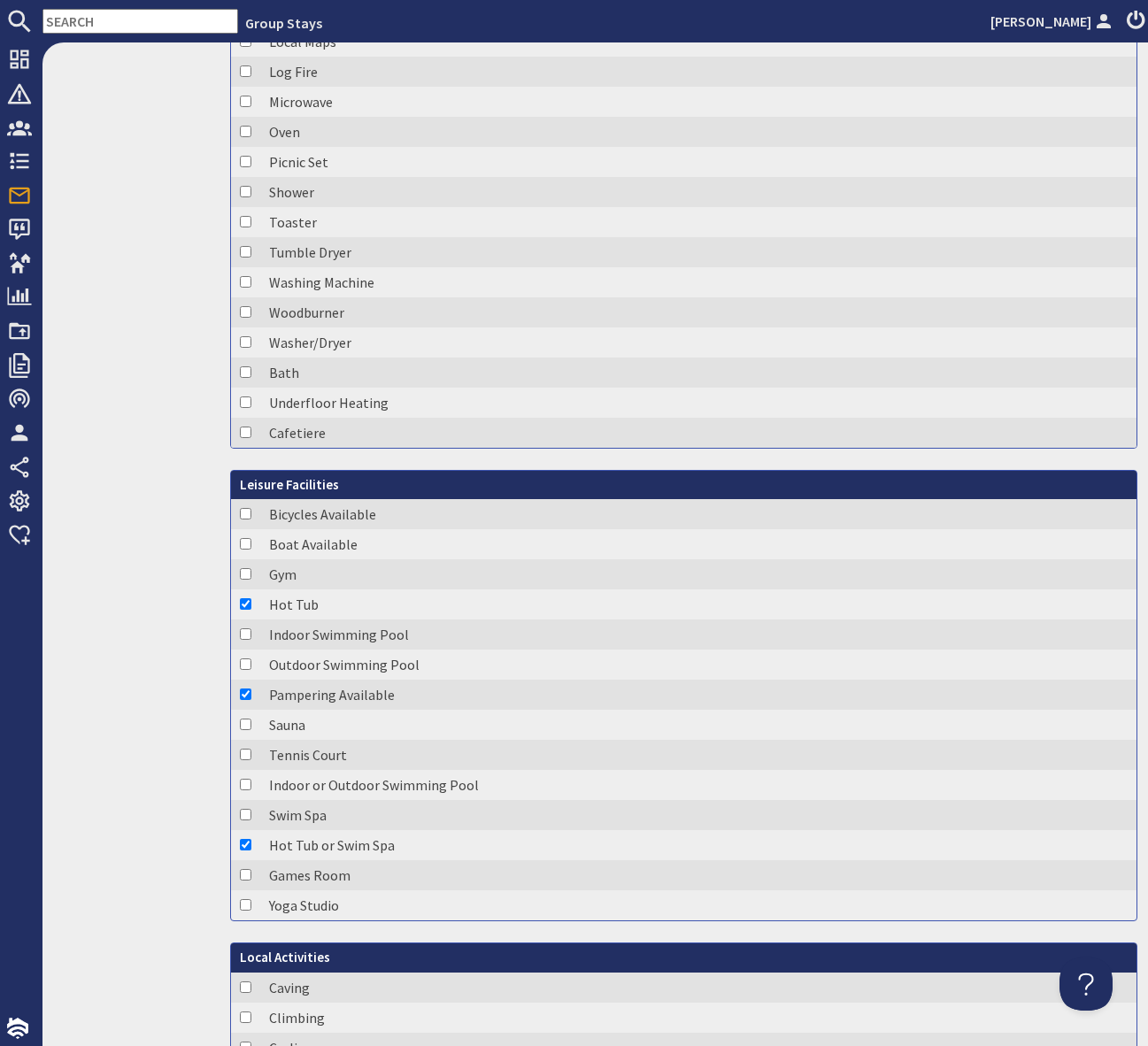
click at [246, 631] on input "checkbox" at bounding box center [246, 634] width 12 height 12
checkbox input "true"
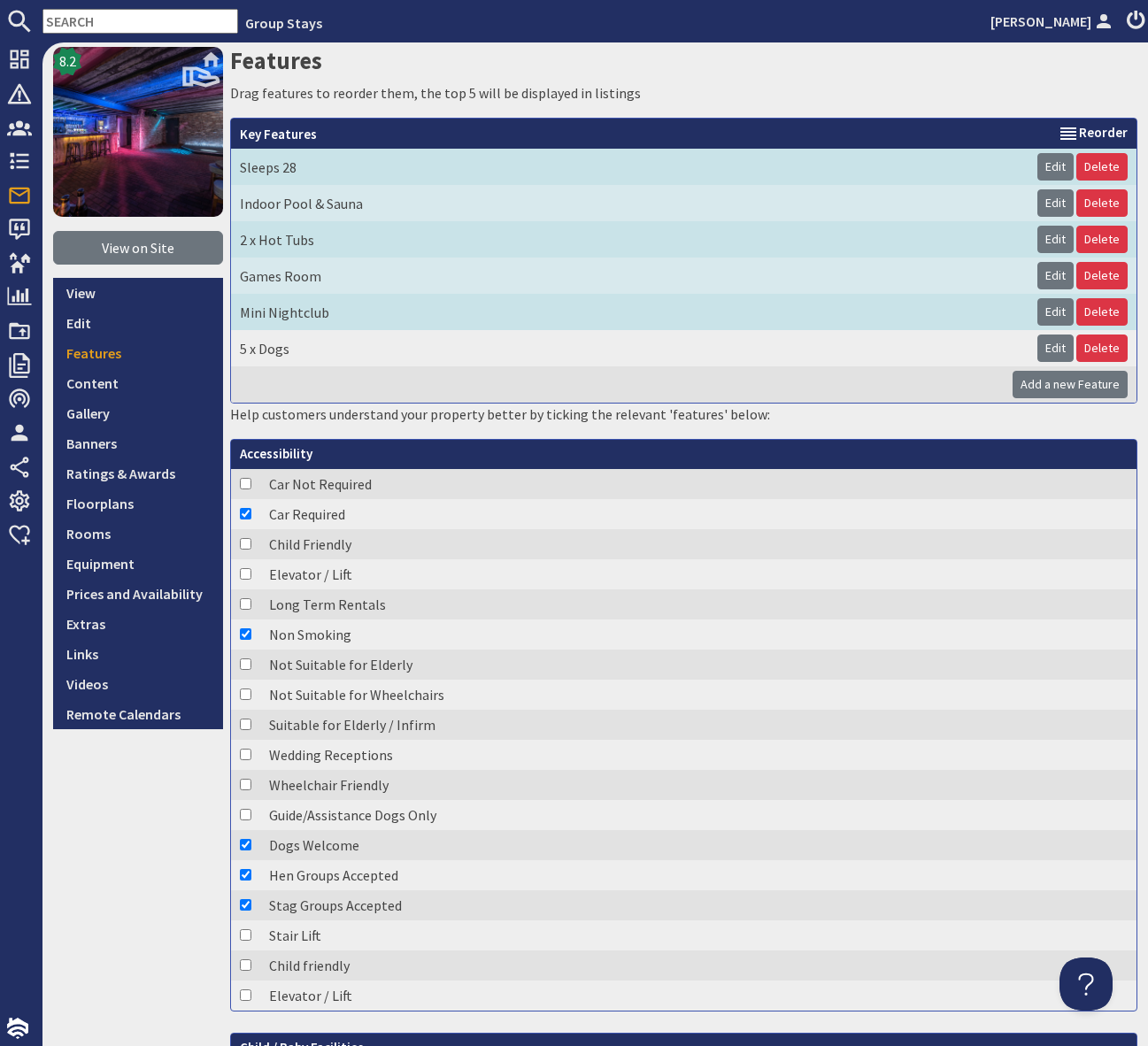
scroll to position [0, 0]
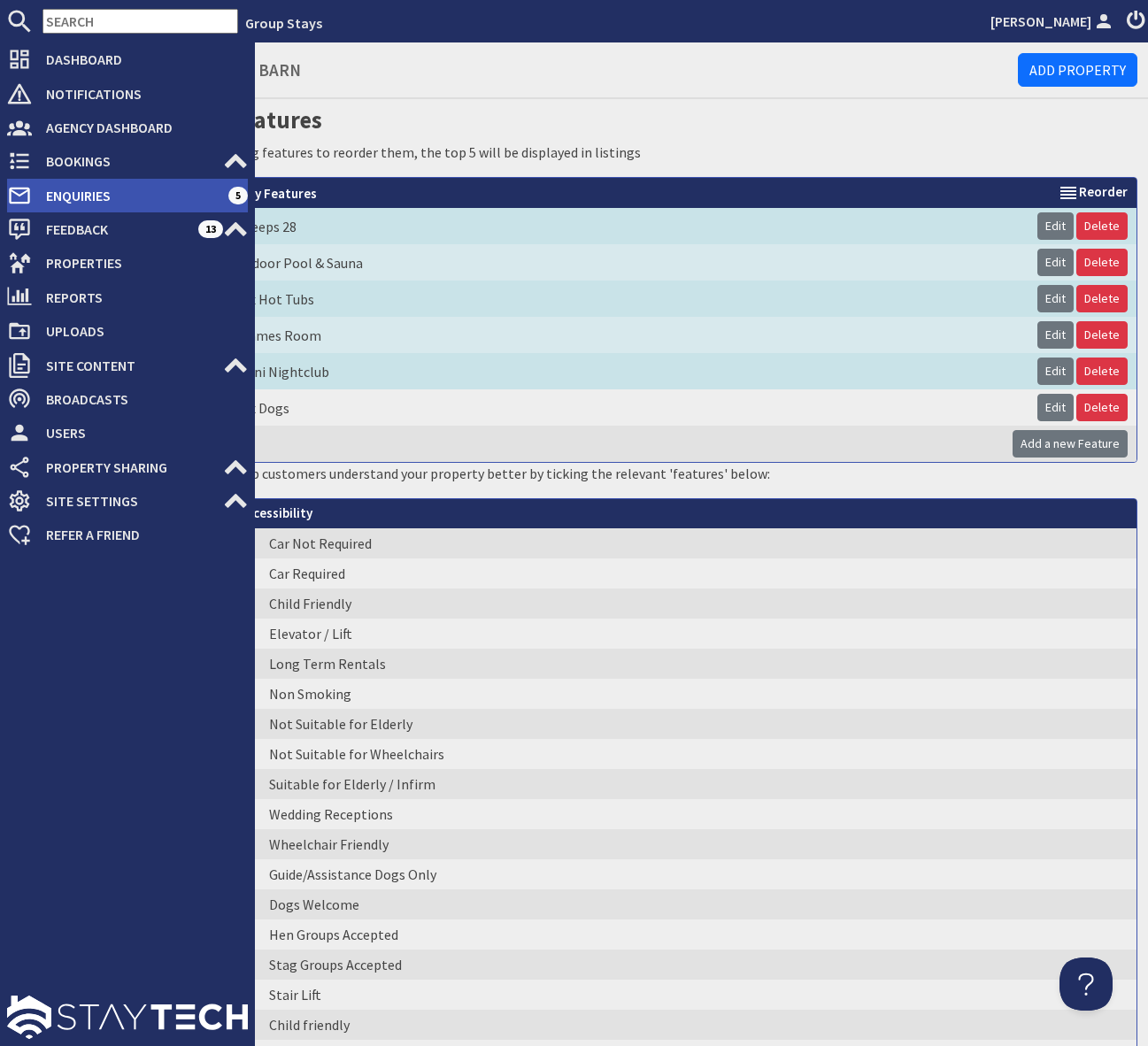
click at [141, 190] on span "Enquiries" at bounding box center [130, 196] width 197 height 28
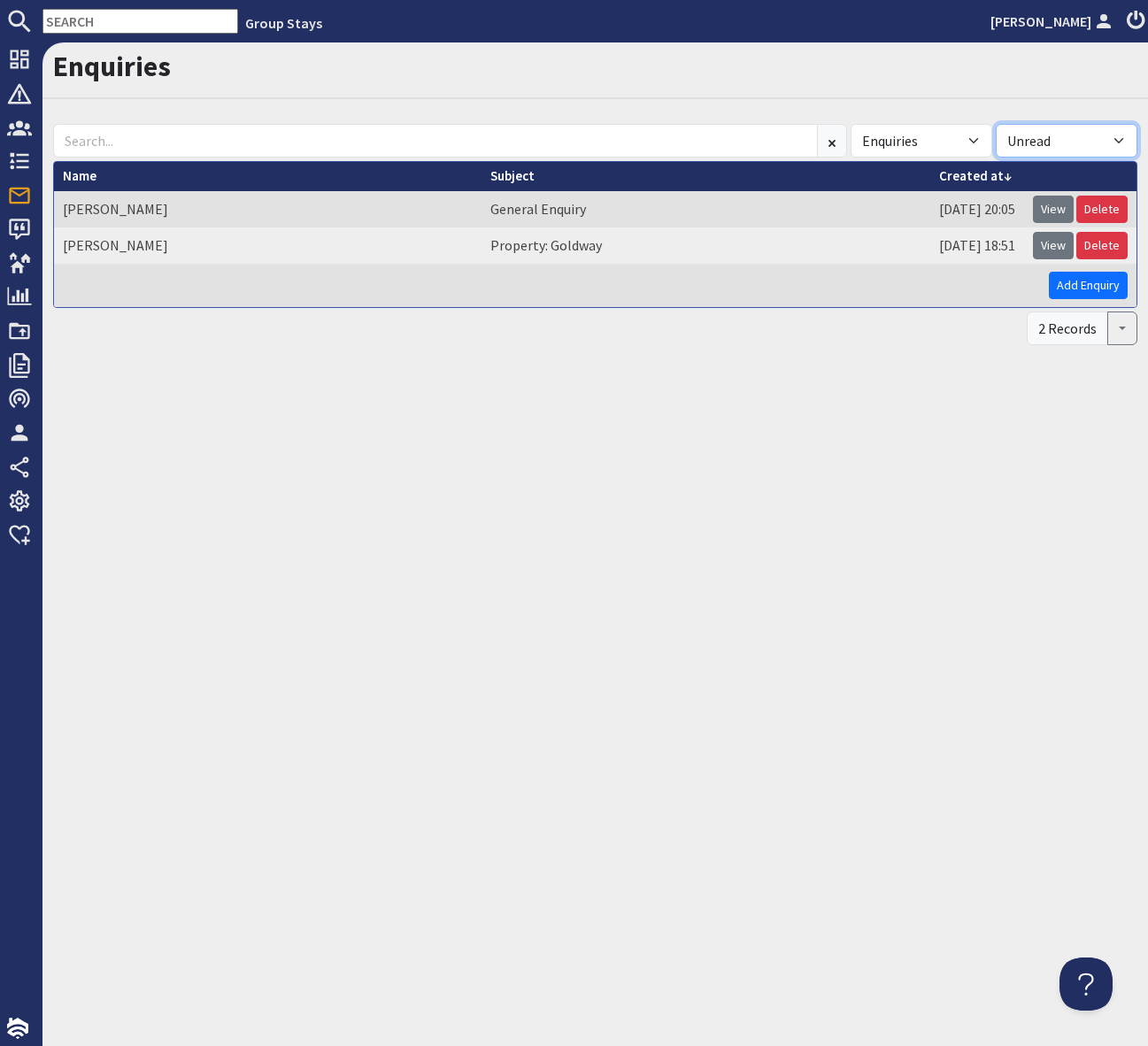
click at [1113, 138] on select "All Read Unread" at bounding box center [1066, 141] width 141 height 34
select select "read"
click at [996, 124] on select "All Read Unread" at bounding box center [1066, 141] width 141 height 34
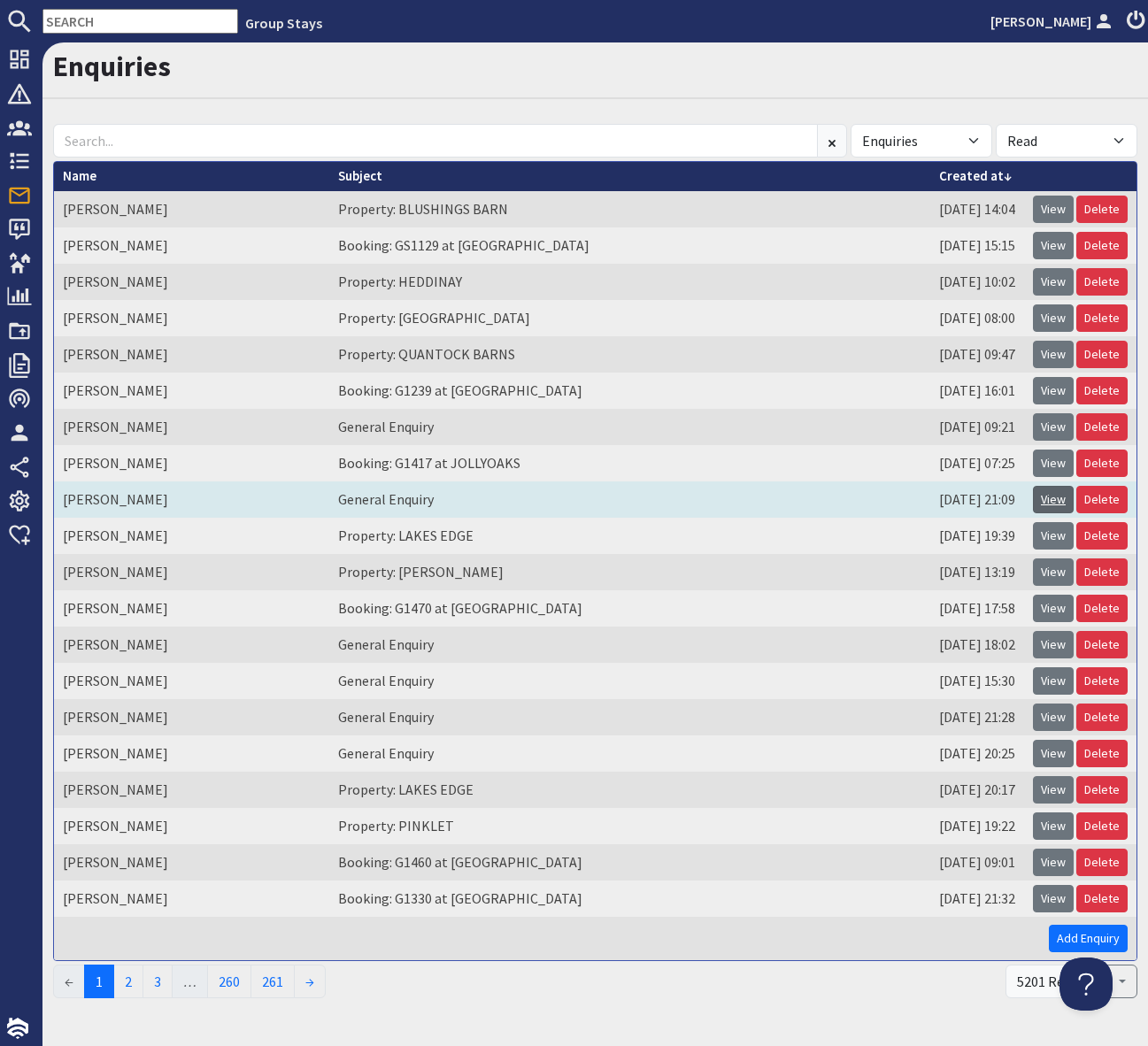
click at [1051, 504] on link "View" at bounding box center [1053, 500] width 41 height 28
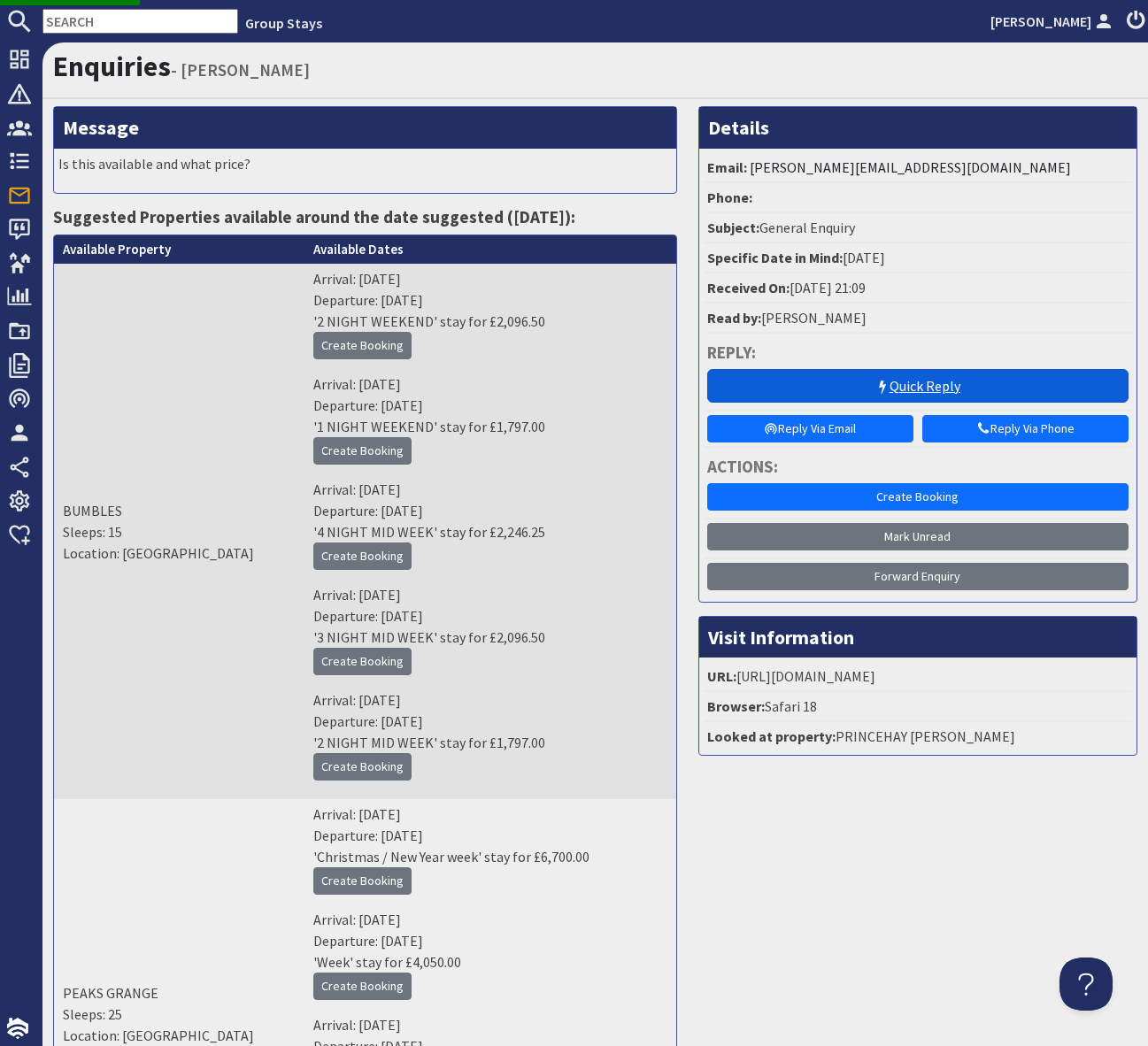
click at [896, 376] on link "Quick Reply" at bounding box center [917, 386] width 421 height 34
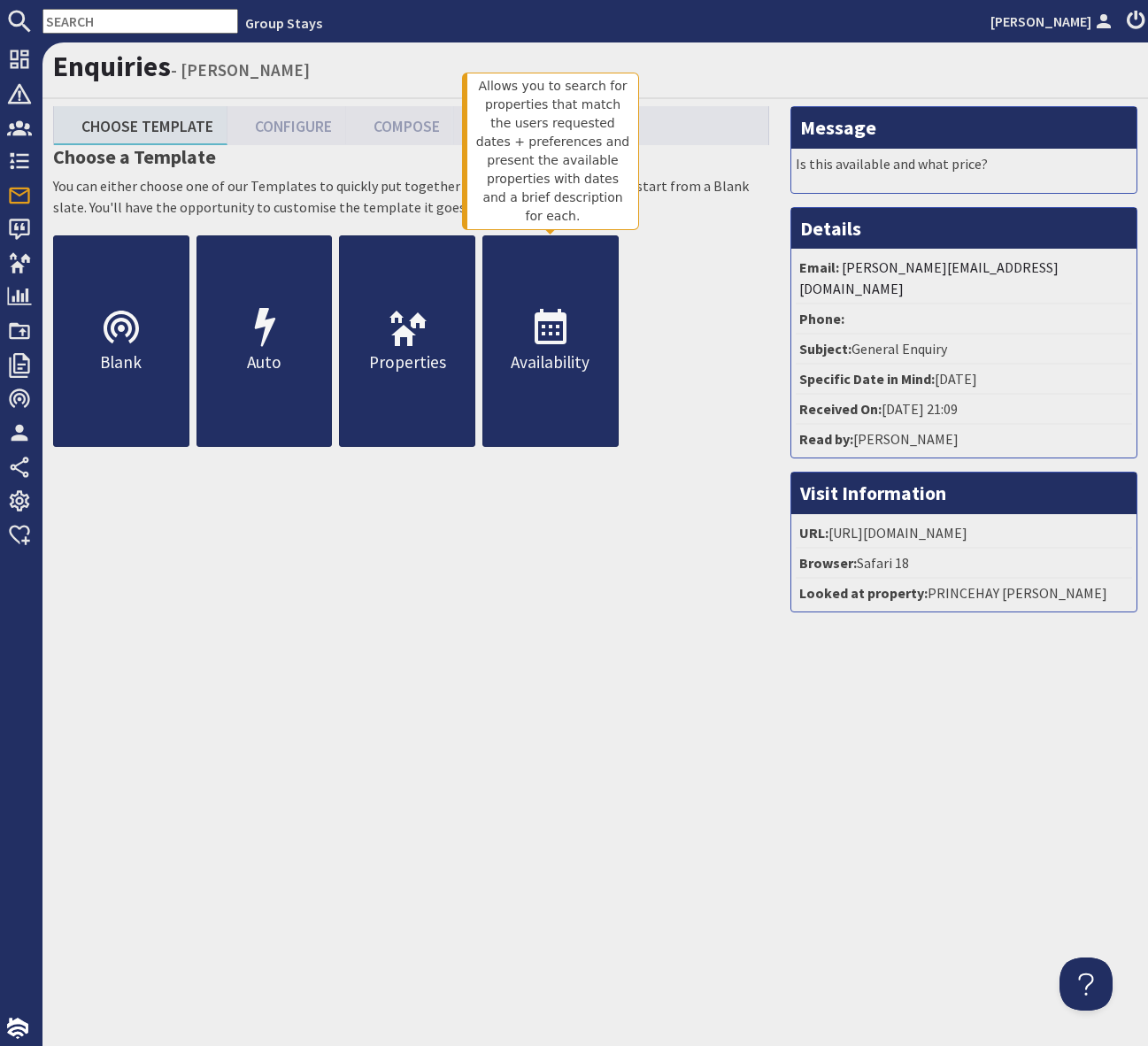
click at [572, 331] on link "Availability" at bounding box center [550, 341] width 136 height 212
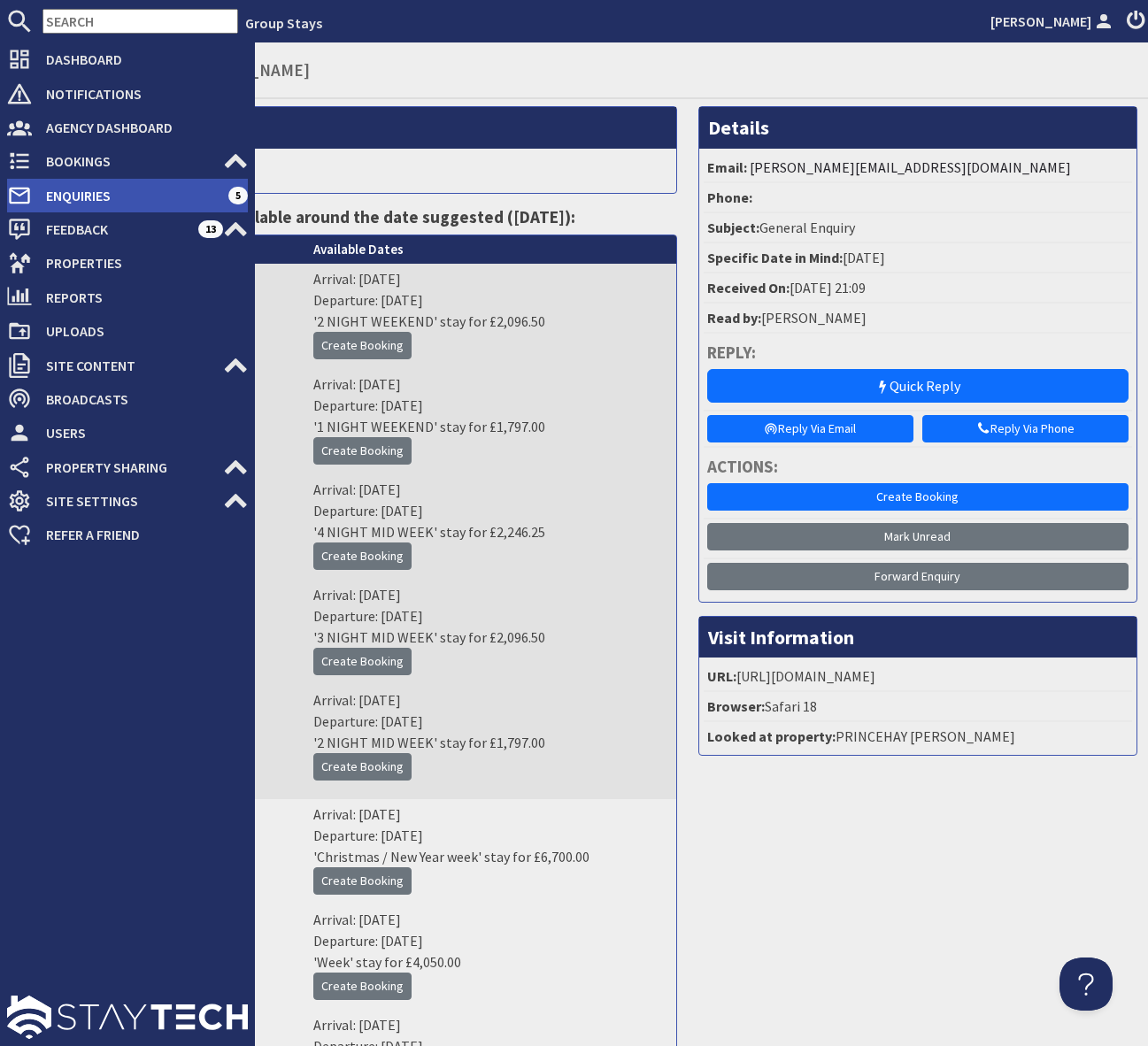
click at [139, 196] on span "Enquiries" at bounding box center [130, 196] width 197 height 28
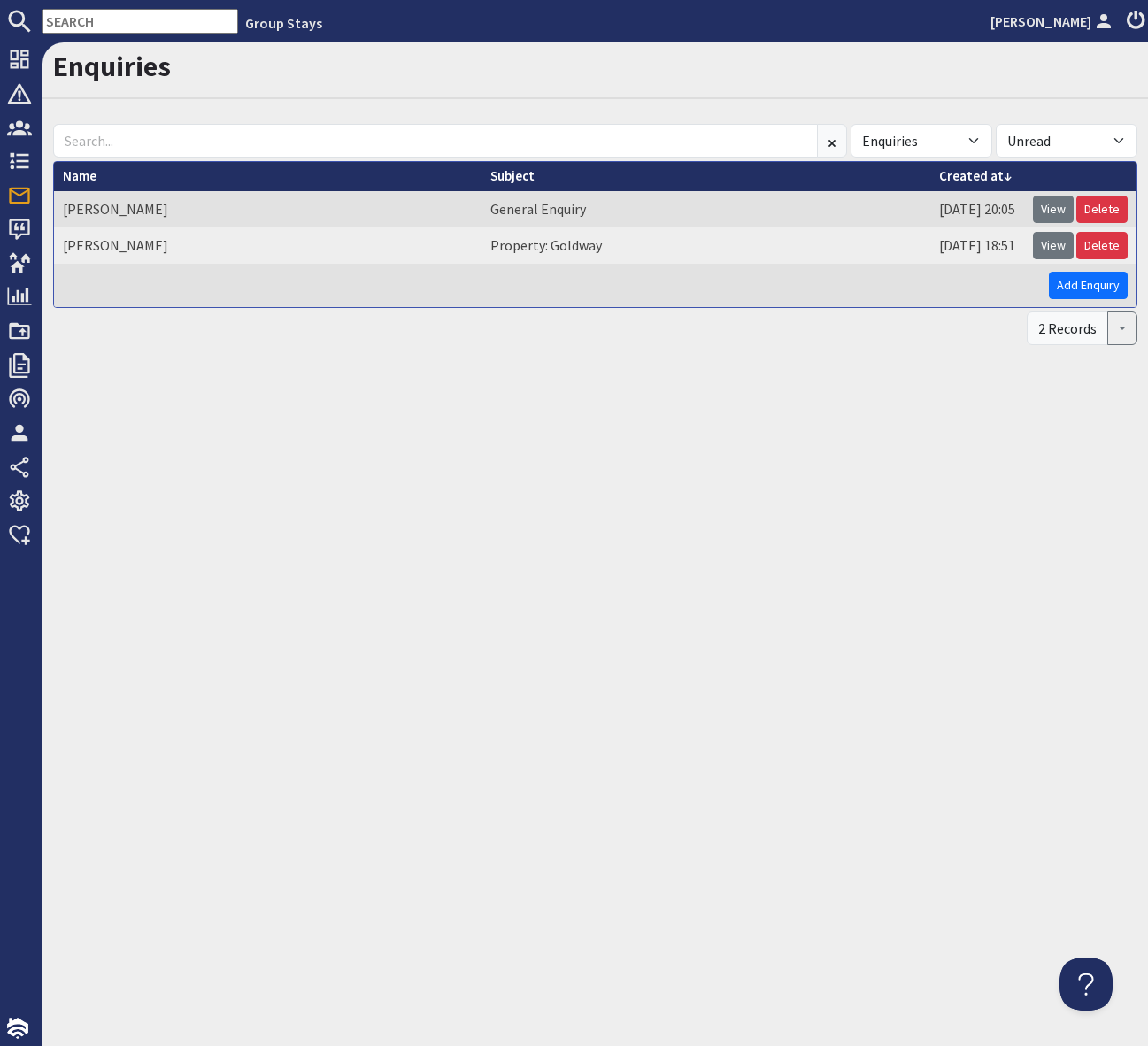
click at [81, 24] on input "text" at bounding box center [140, 21] width 196 height 25
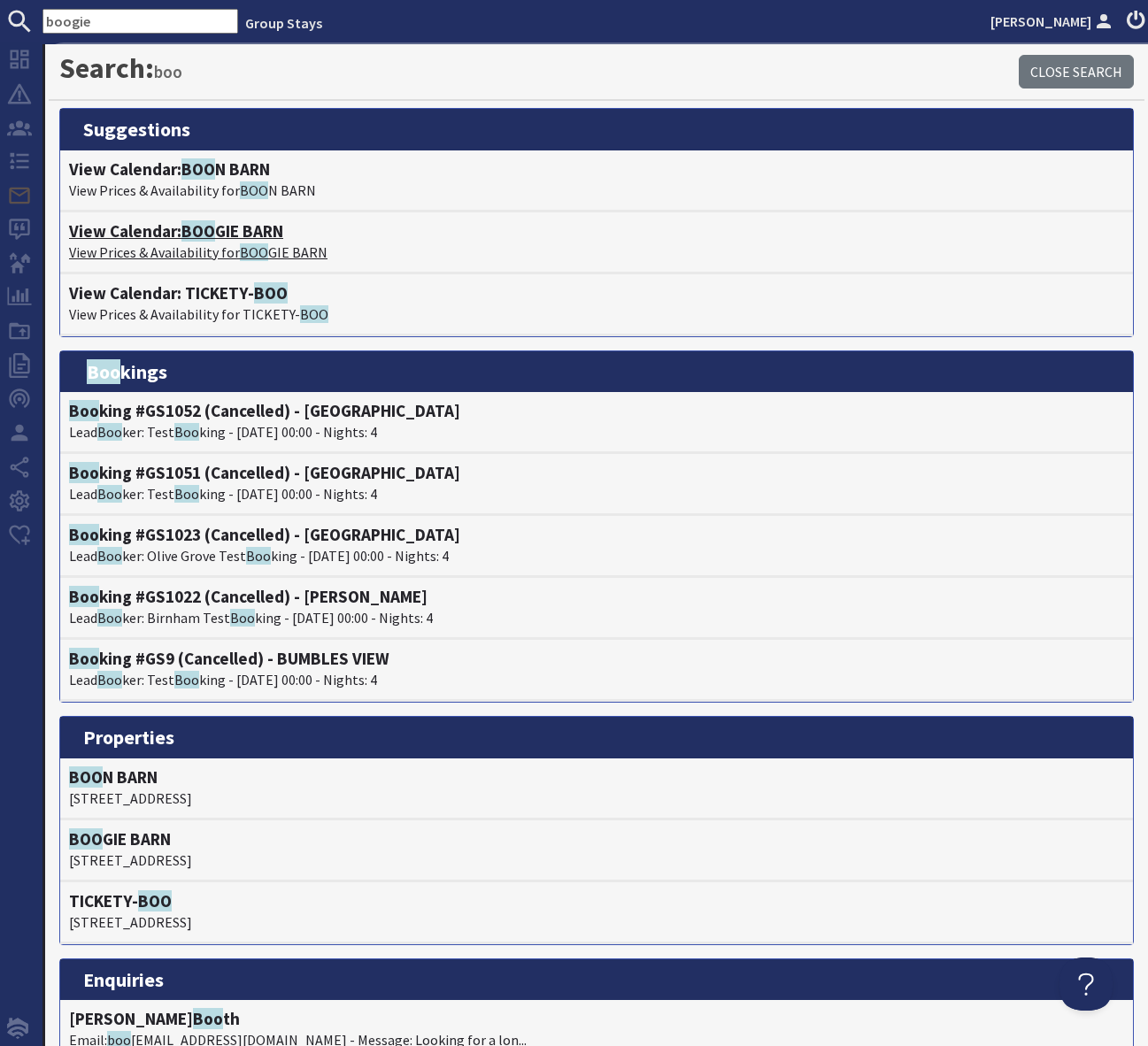
type input "boogie"
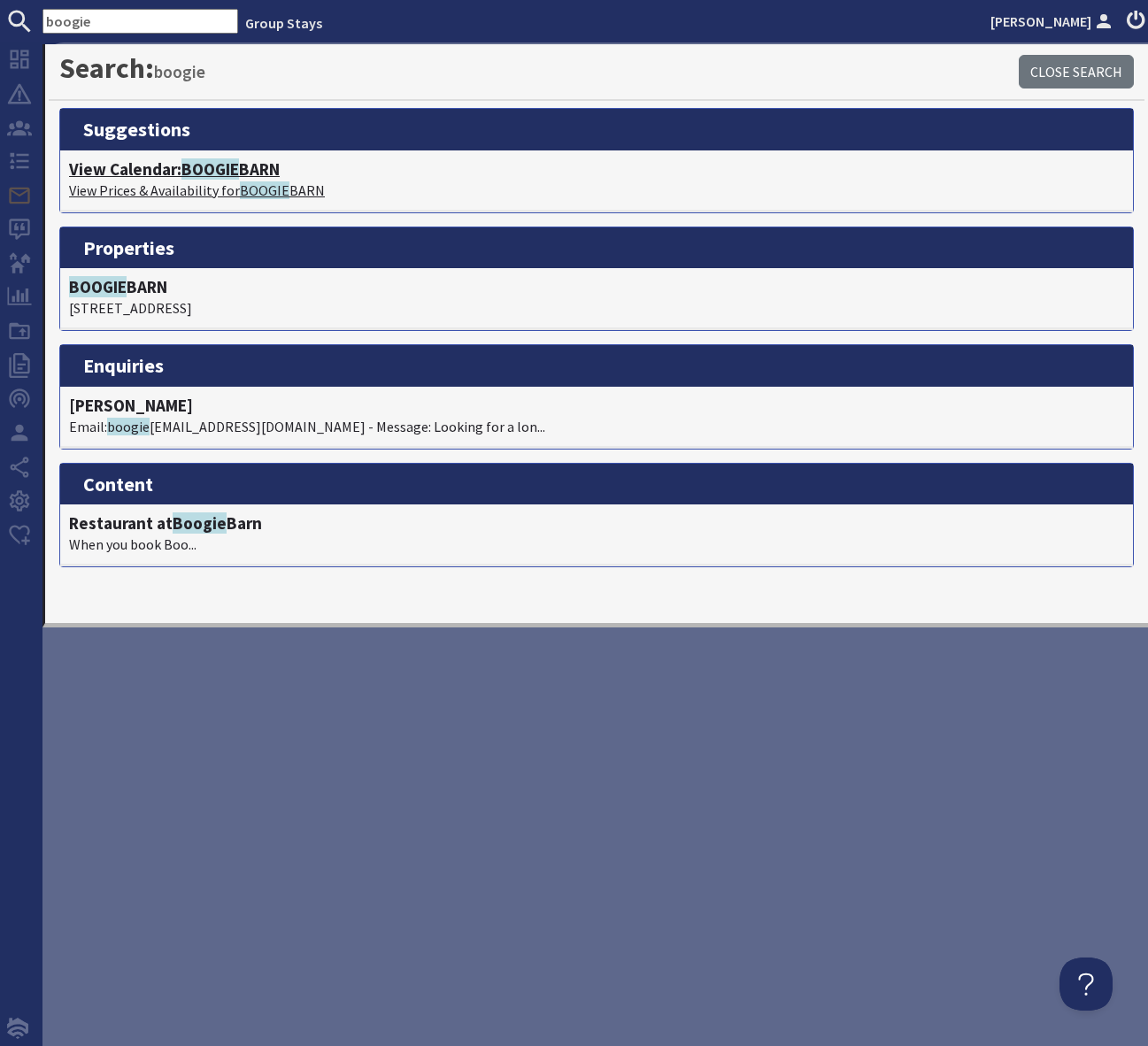
click at [227, 167] on span "BOOGIE" at bounding box center [211, 168] width 58 height 21
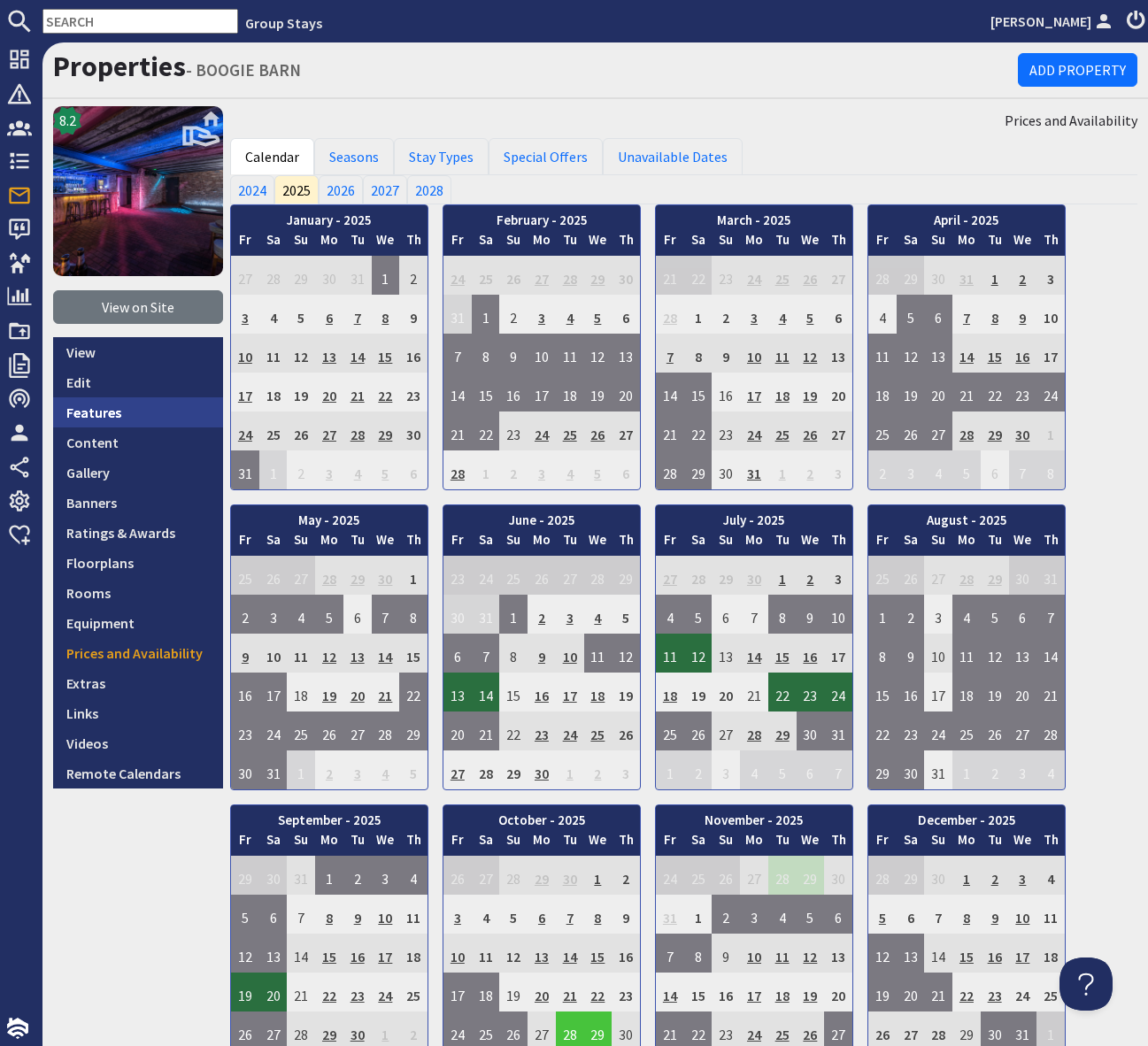
click at [124, 409] on link "Features" at bounding box center [137, 413] width 170 height 30
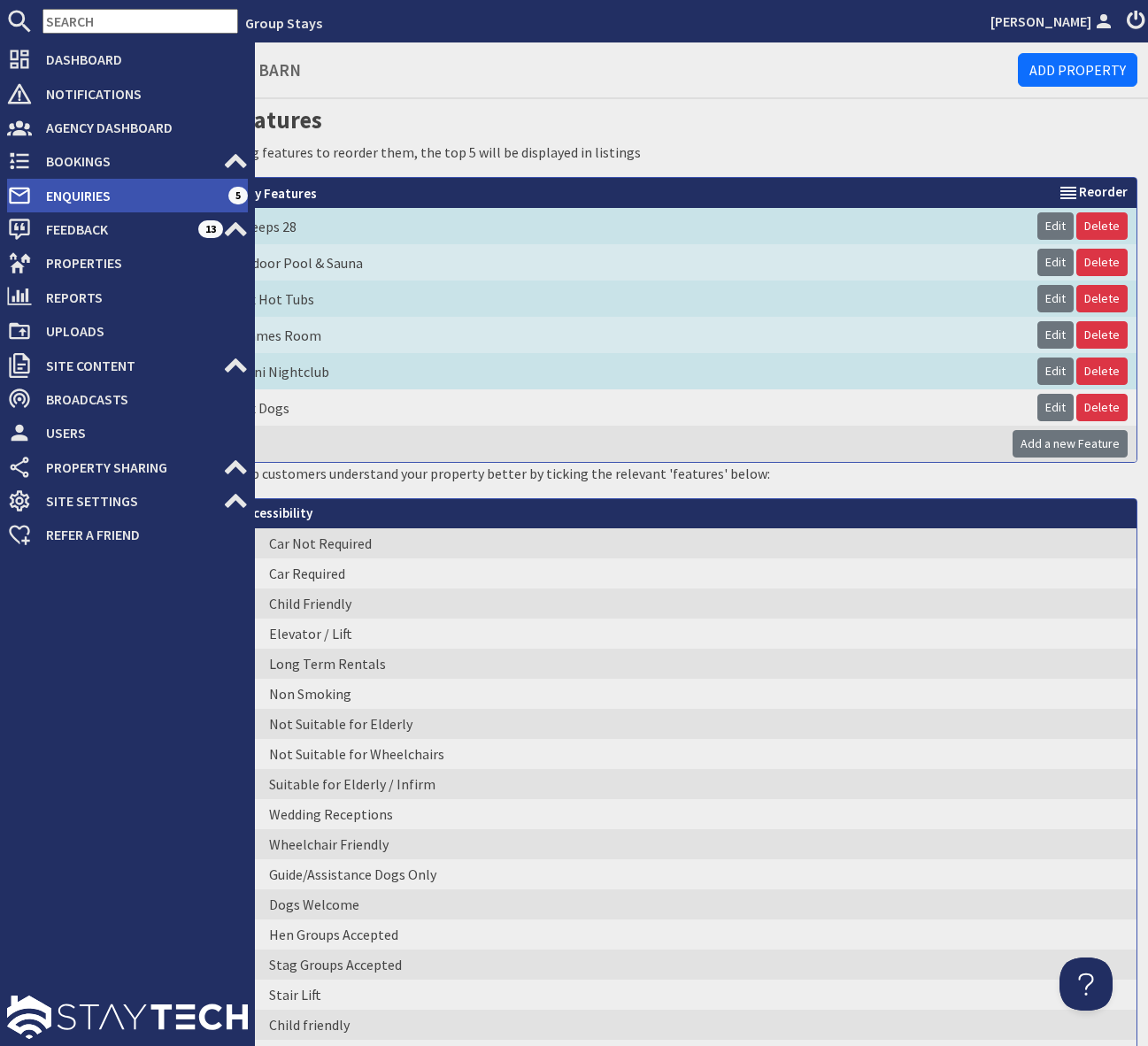
click at [82, 193] on span "Enquiries" at bounding box center [130, 196] width 197 height 28
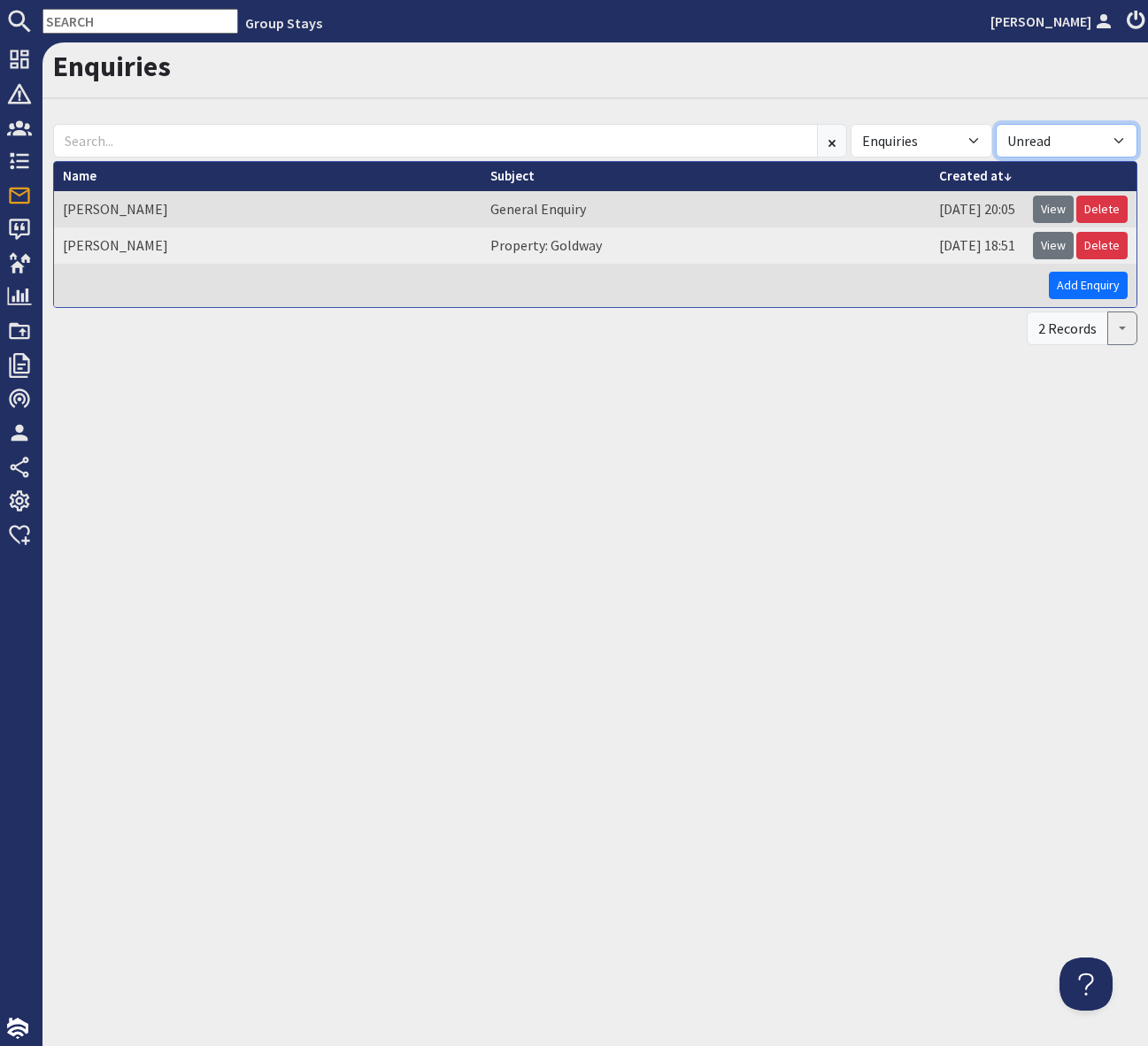
click at [1111, 137] on select "All Read Unread" at bounding box center [1066, 141] width 141 height 34
select select "read"
click at [996, 124] on select "All Read Unread" at bounding box center [1066, 141] width 141 height 34
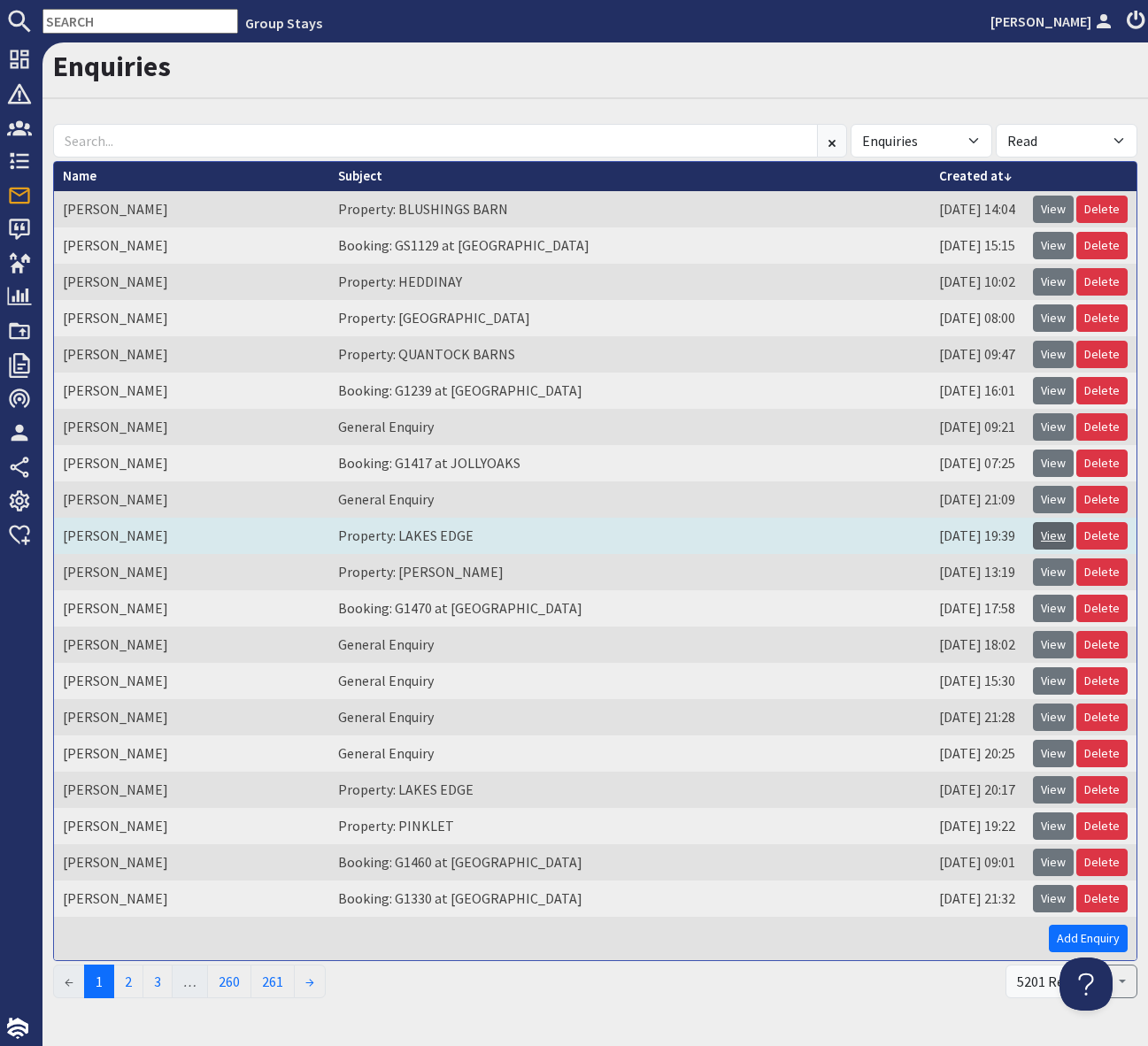
click at [1057, 536] on link "View" at bounding box center [1053, 536] width 41 height 28
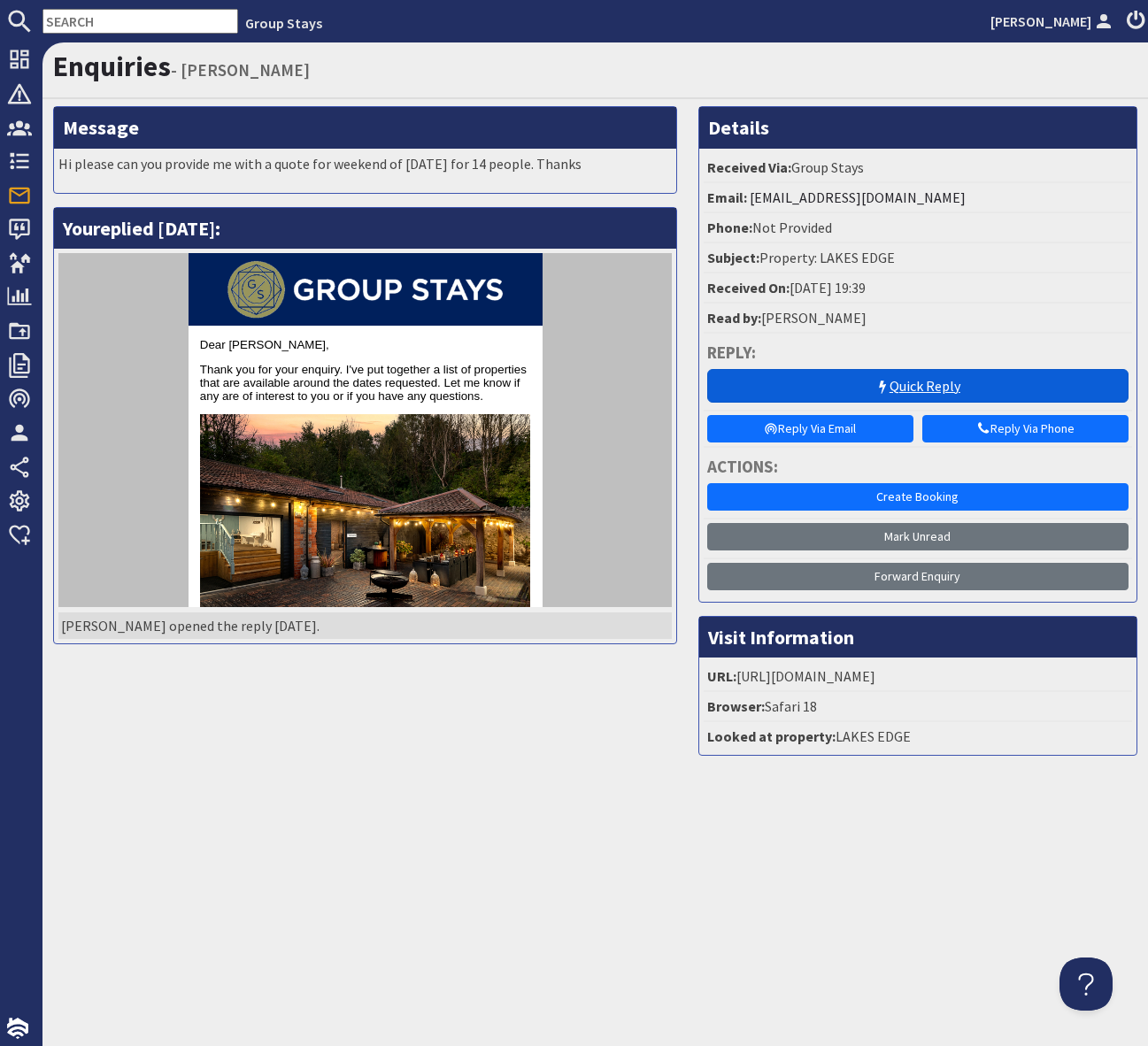
click at [900, 379] on link "Quick Reply" at bounding box center [917, 386] width 421 height 34
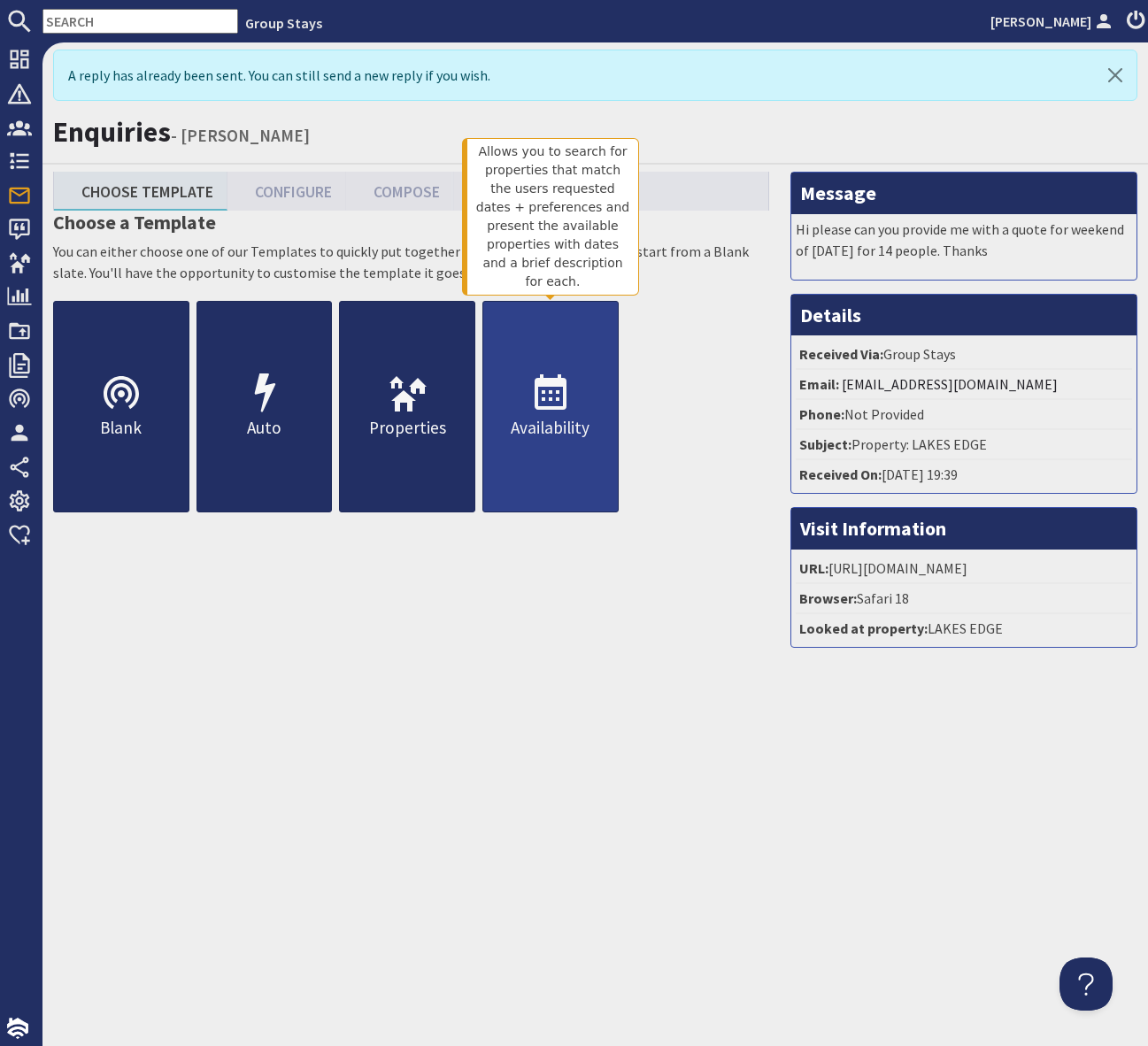
click at [574, 410] on link "Availability" at bounding box center [550, 407] width 136 height 212
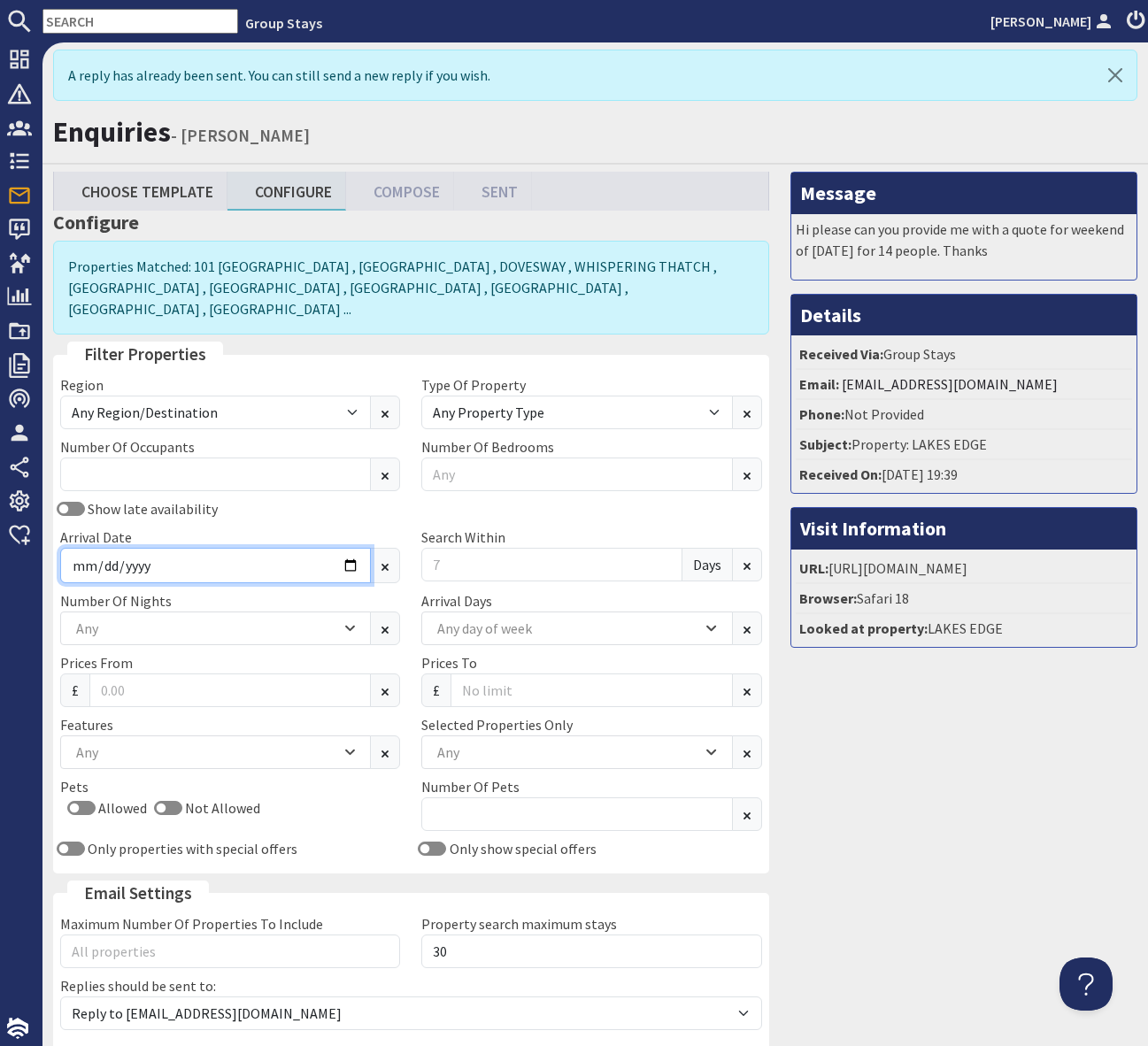
click at [350, 548] on input "Arrival Date" at bounding box center [216, 566] width 310 height 36
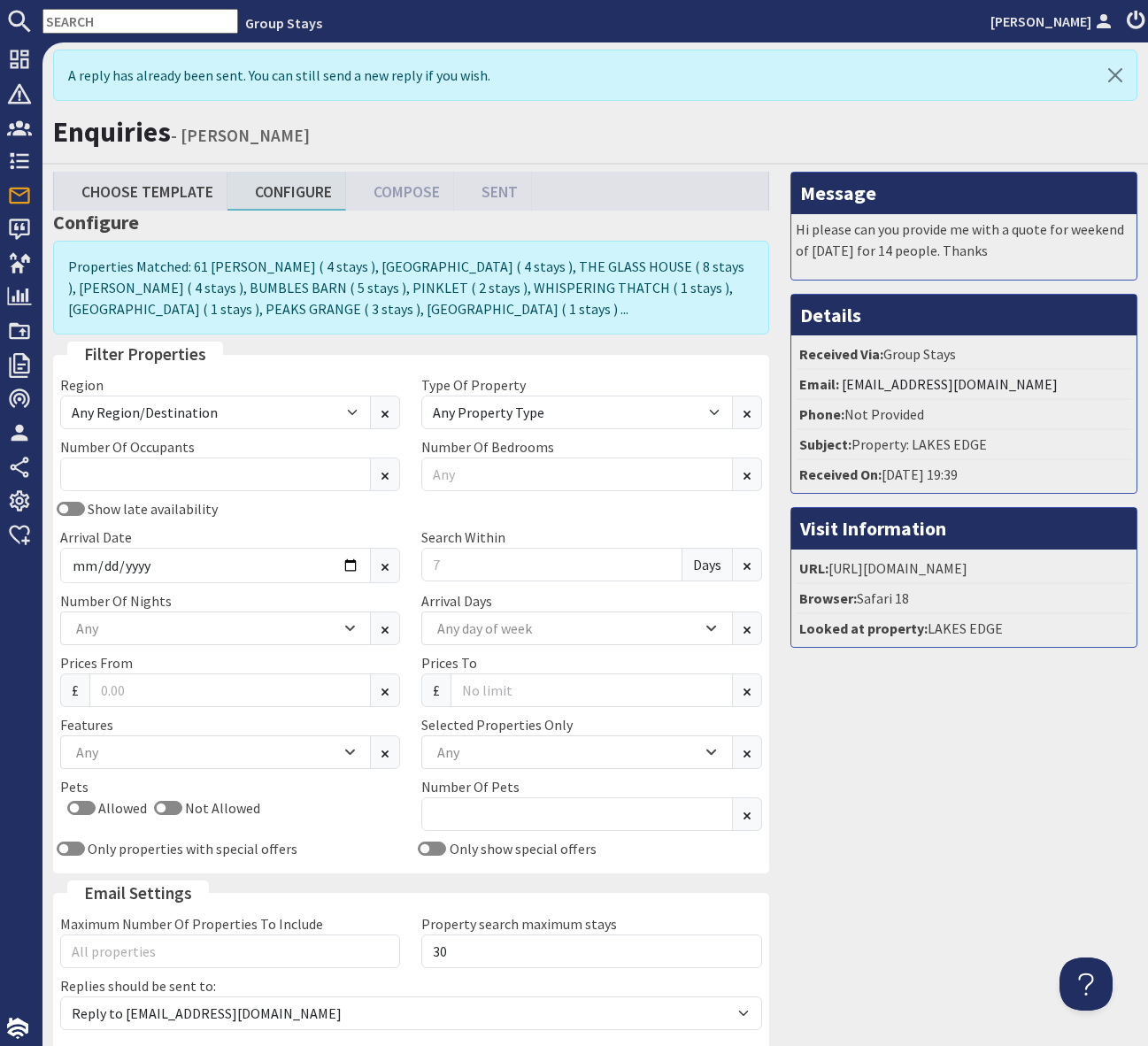
type input "[DATE]"
click at [104, 472] on input "Number Of Occupants" at bounding box center [216, 474] width 310 height 34
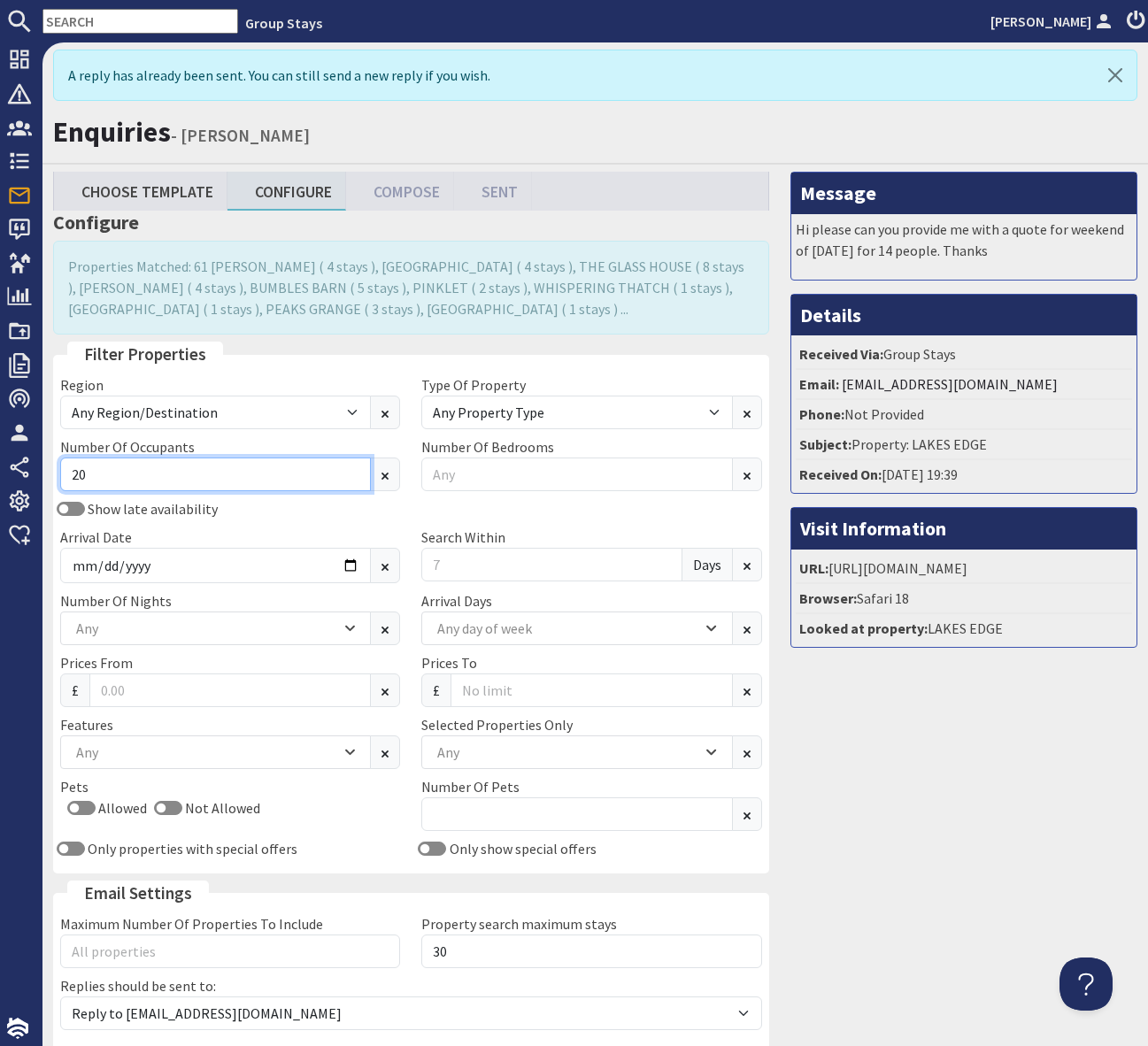
type input "20"
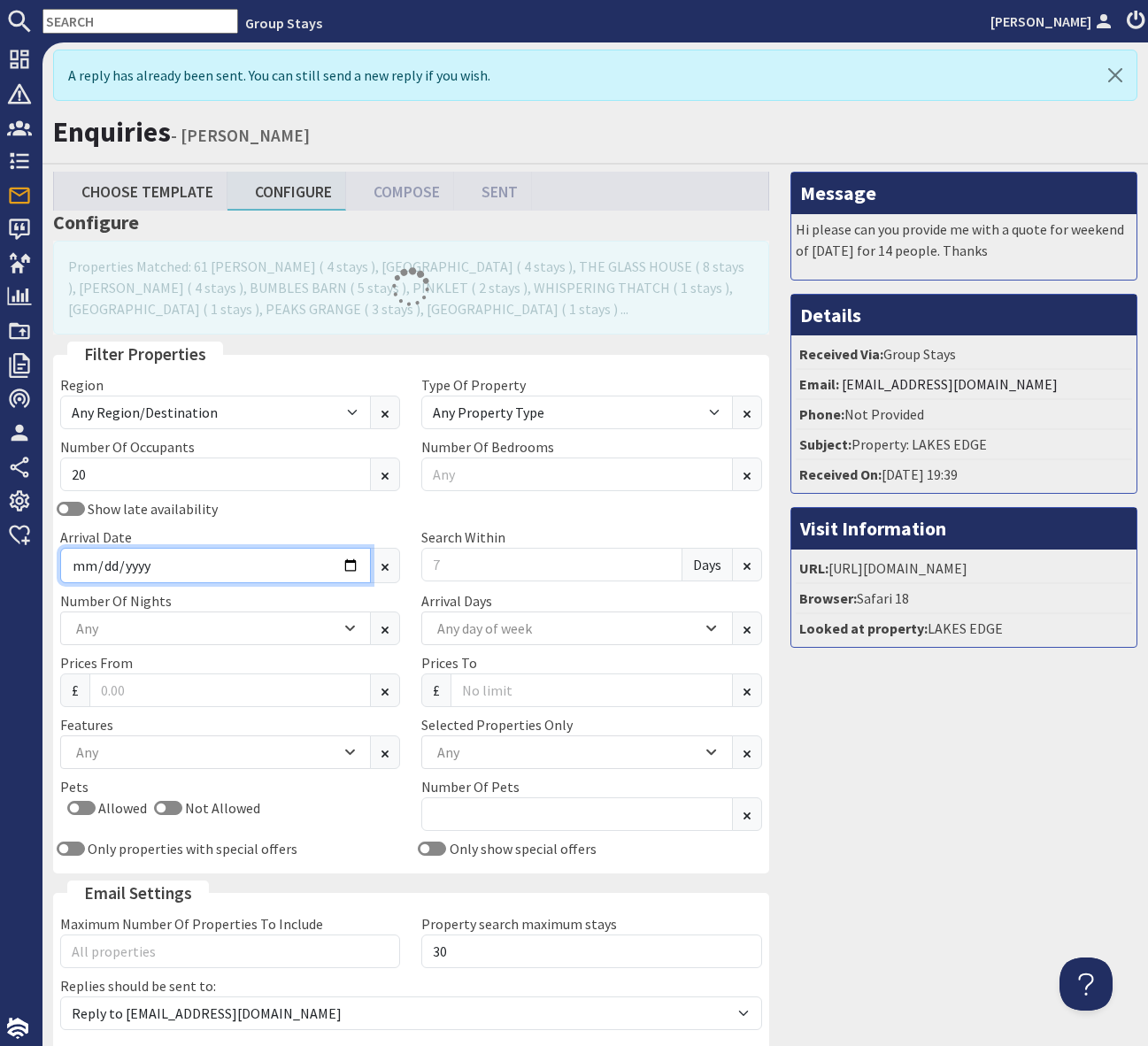
click at [346, 564] on input "[DATE]" at bounding box center [216, 566] width 310 height 36
click at [347, 567] on input "[DATE]" at bounding box center [216, 566] width 310 height 36
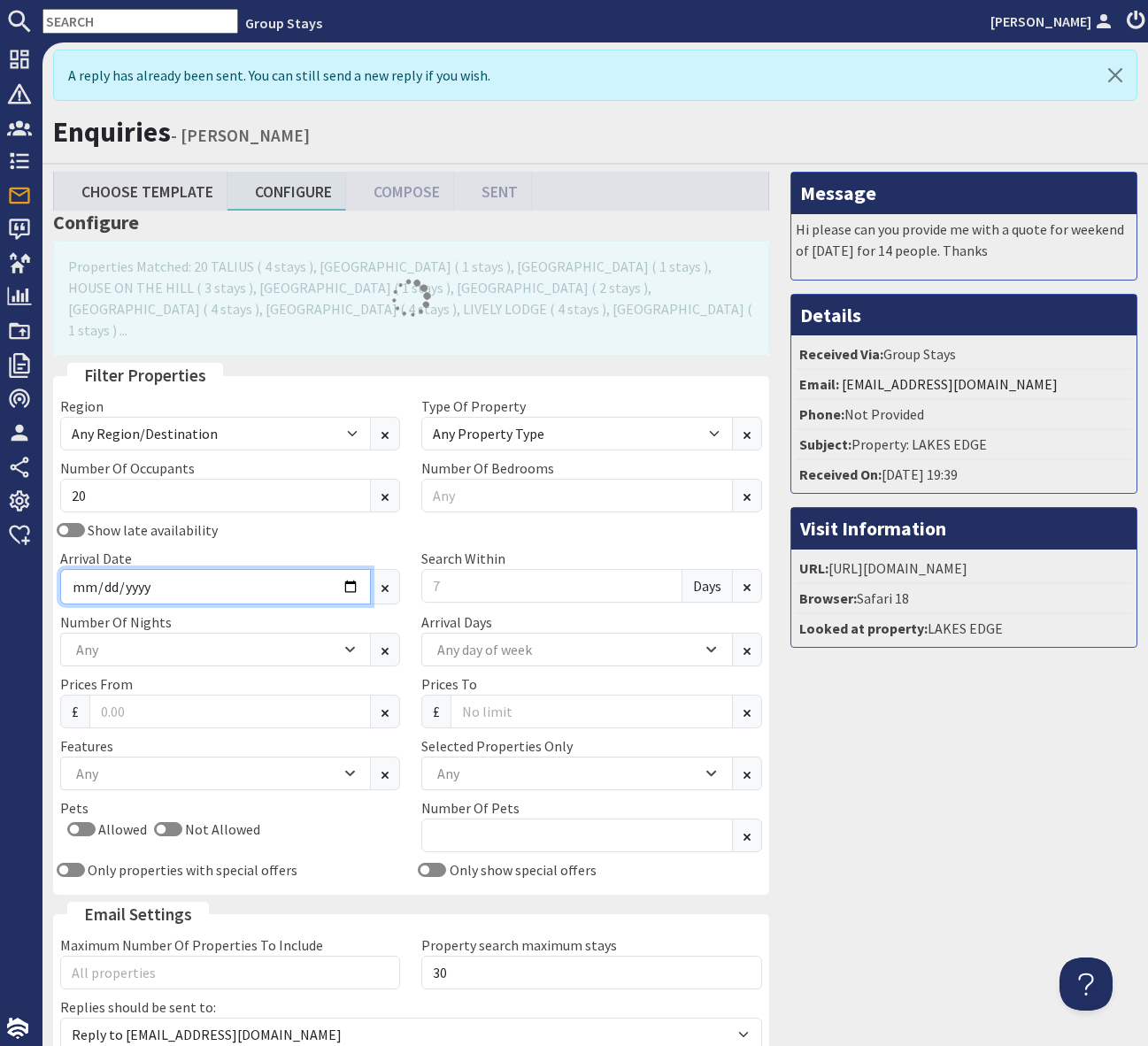
type input "[DATE]"
click at [457, 569] on input "Search Within" at bounding box center [552, 586] width 260 height 34
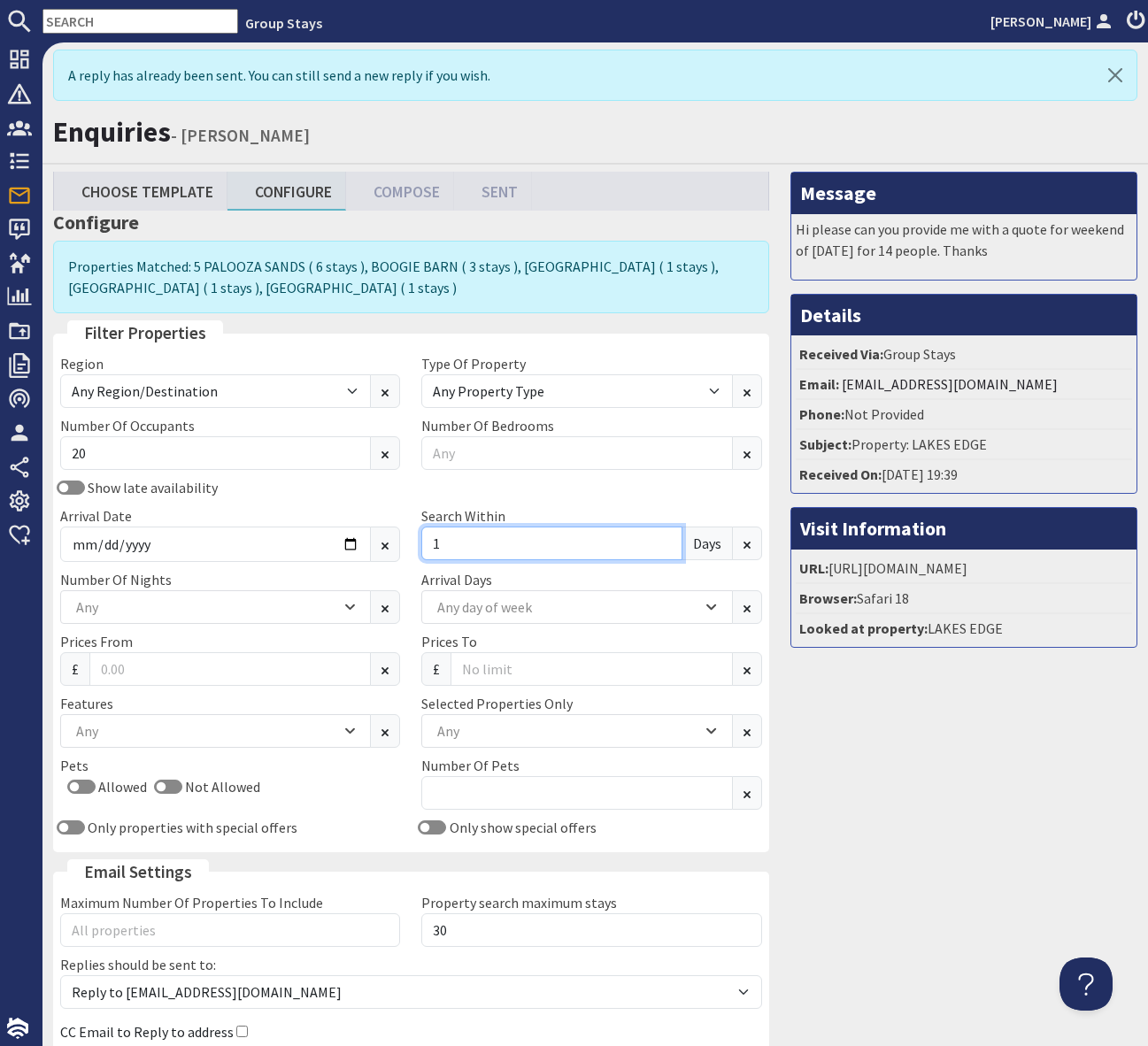
type input "1"
click at [212, 738] on div "Any" at bounding box center [206, 732] width 269 height 20
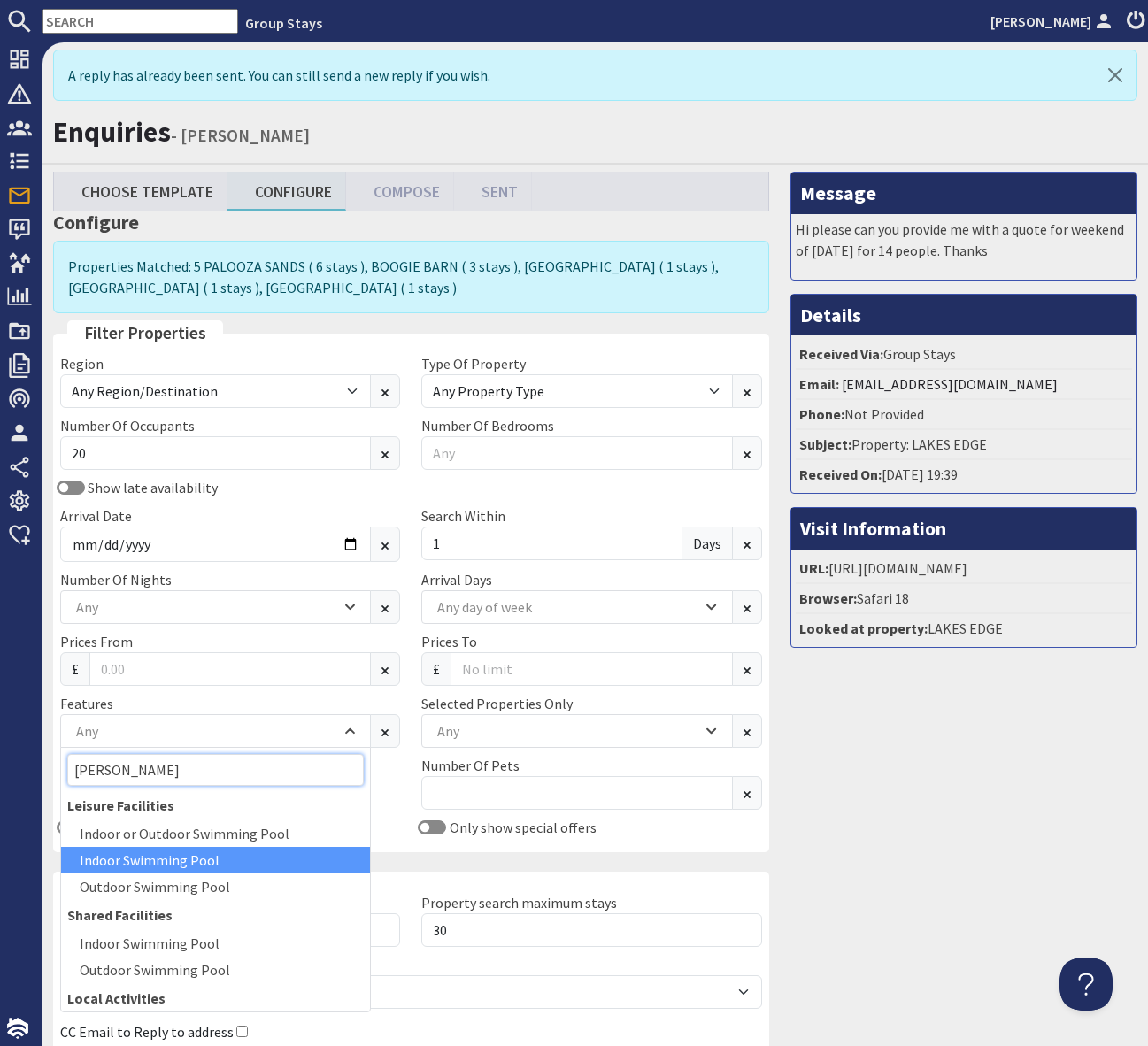
type input "[PERSON_NAME]"
click at [173, 855] on div "Indoor Swimming Pool" at bounding box center [215, 860] width 309 height 27
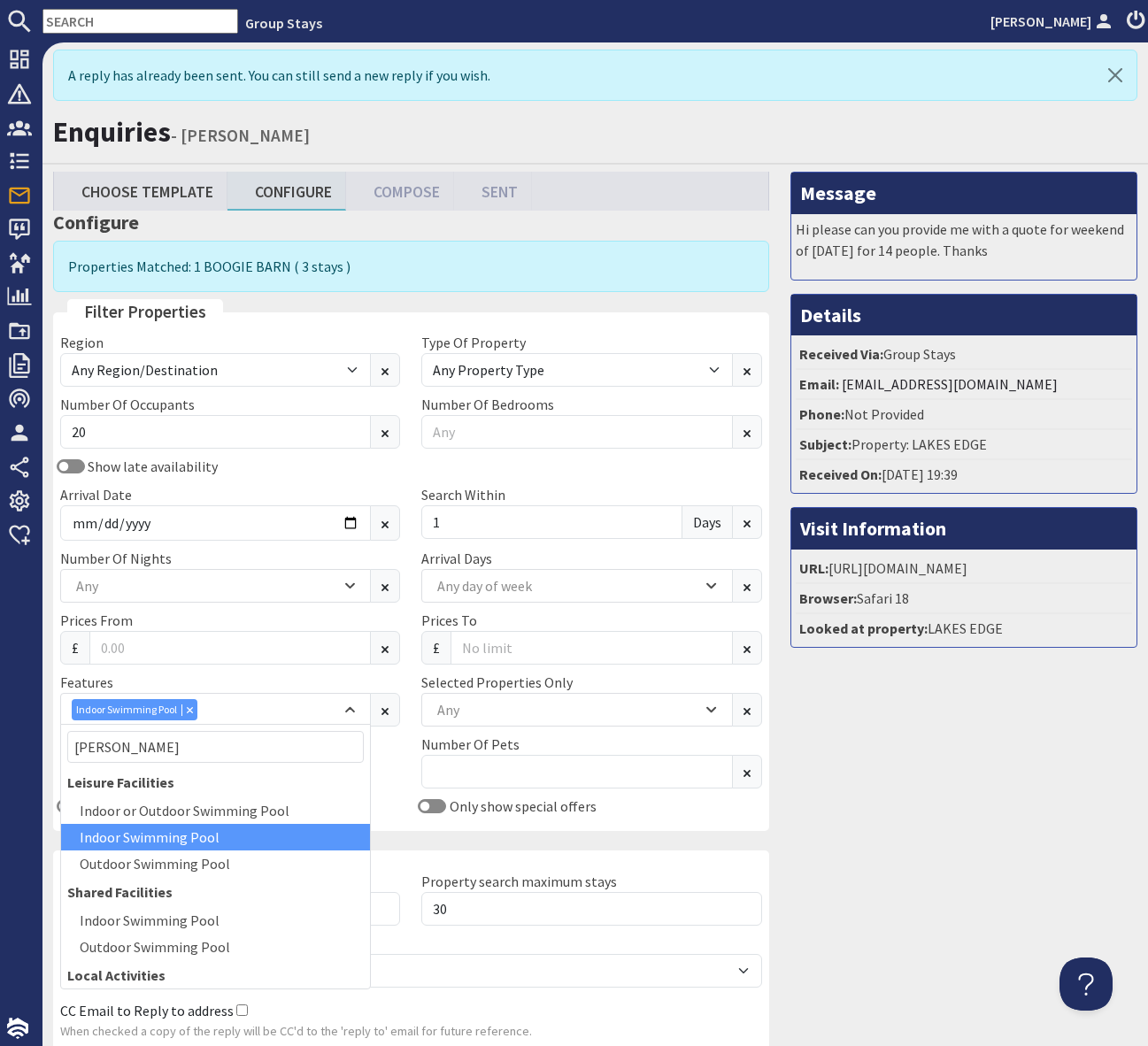
scroll to position [2, 0]
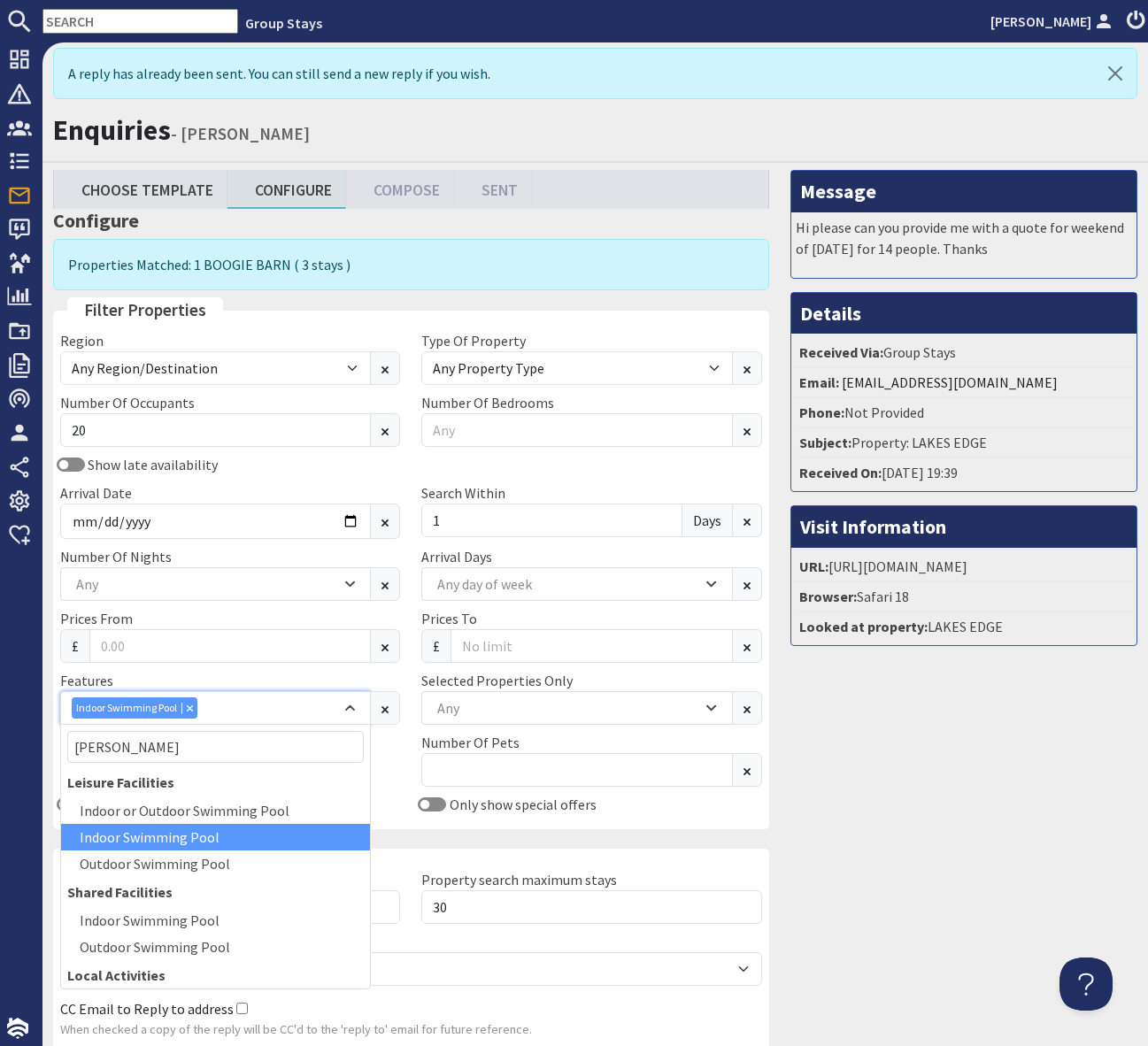
click at [243, 722] on div "Indoor Swimming Pool" at bounding box center [216, 708] width 310 height 34
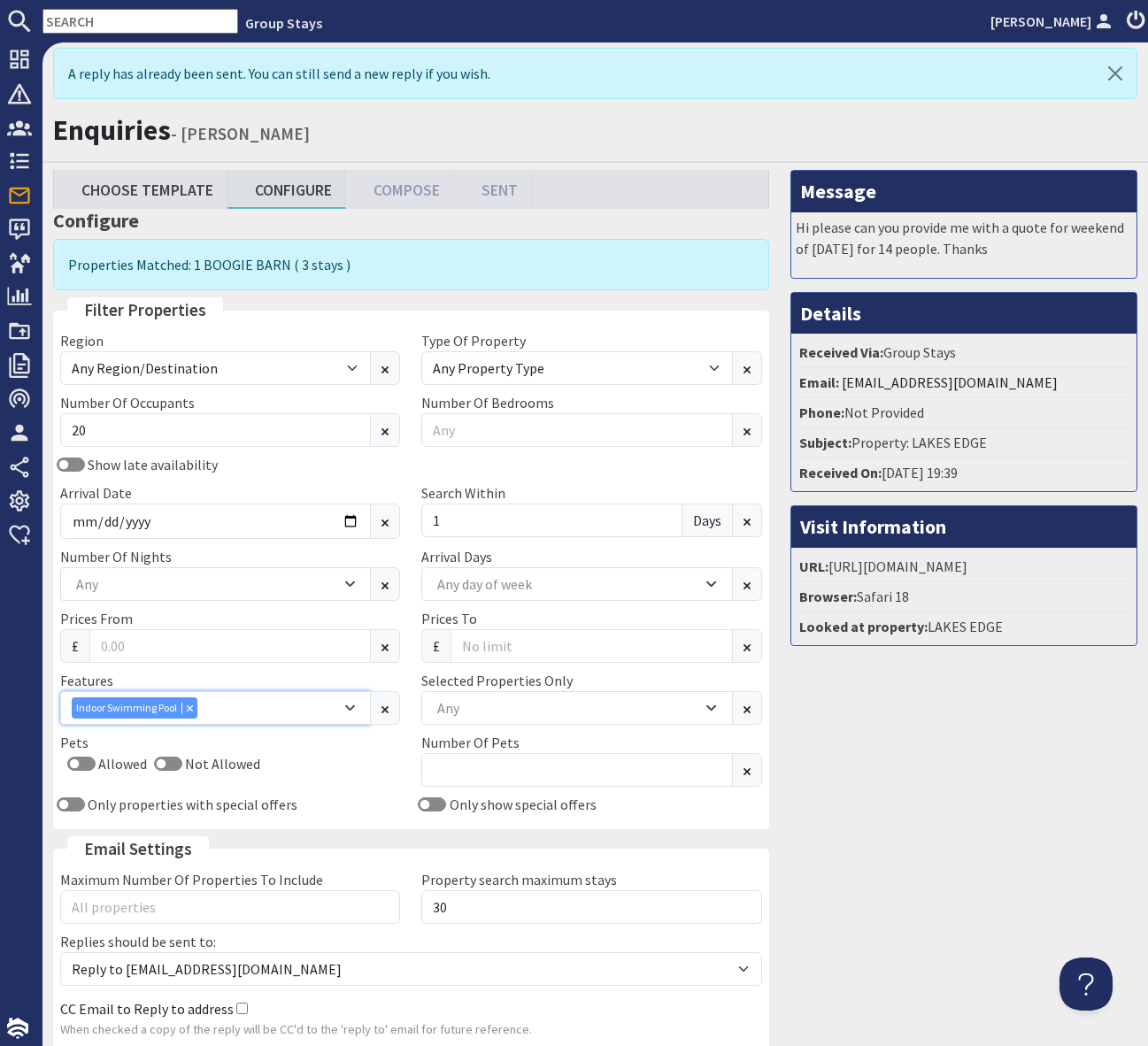
click at [261, 711] on div "Indoor Swimming Pool" at bounding box center [206, 708] width 269 height 21
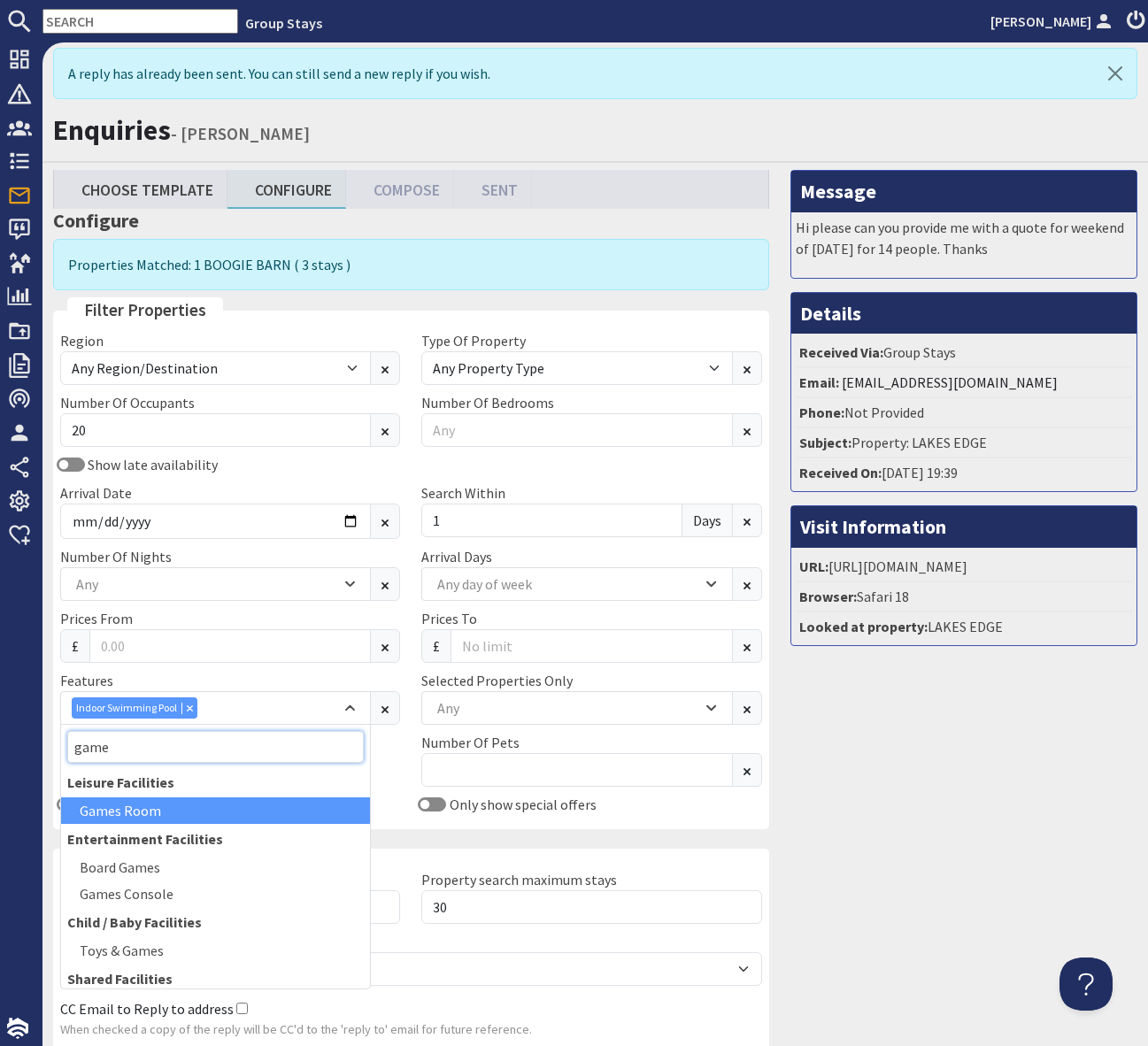
type input "game"
click at [181, 807] on div "Games Room" at bounding box center [215, 810] width 309 height 27
click at [148, 701] on div "Games Room" at bounding box center [113, 708] width 84 height 21
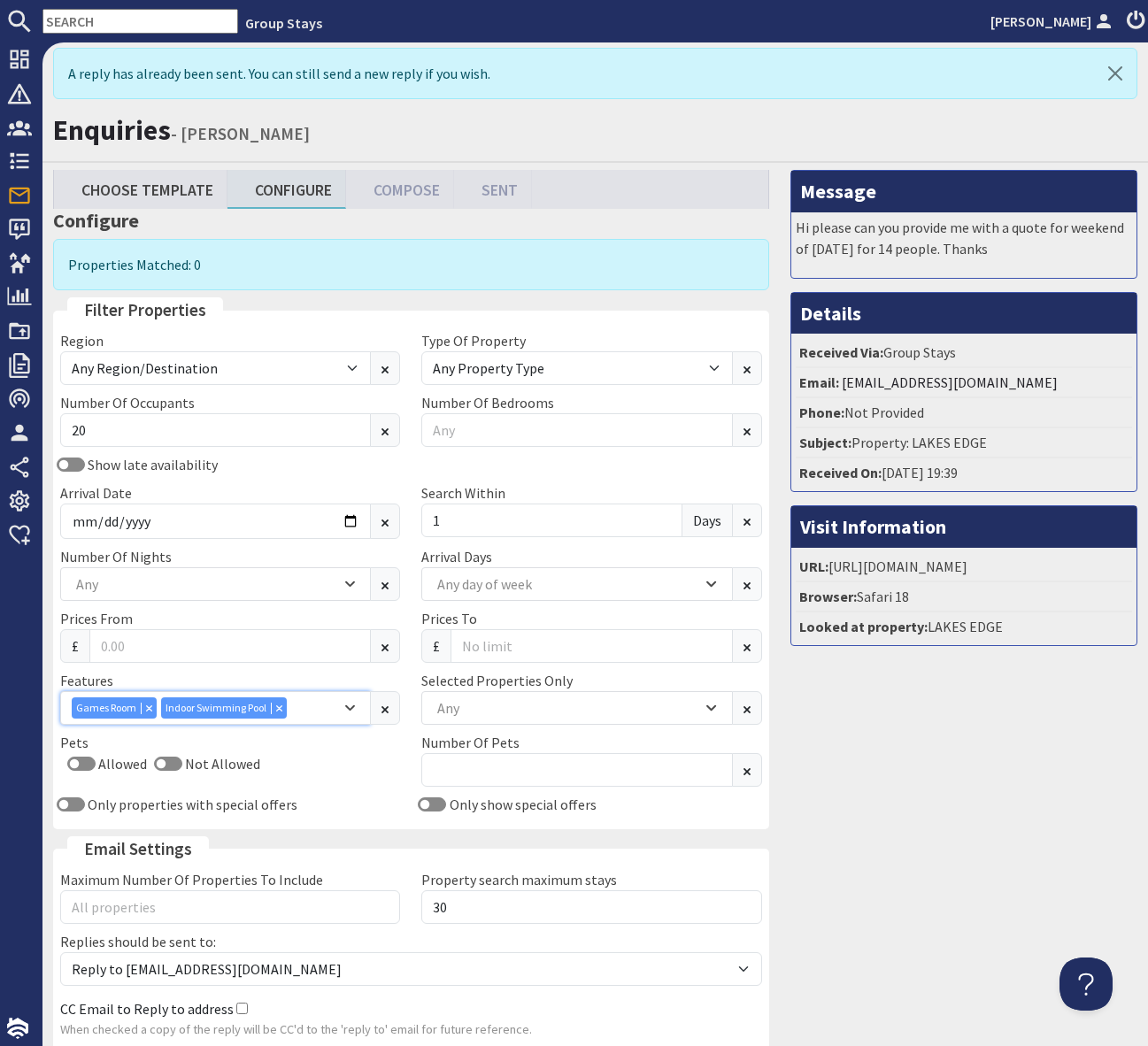
click at [146, 706] on icon "Combobox" at bounding box center [149, 708] width 6 height 6
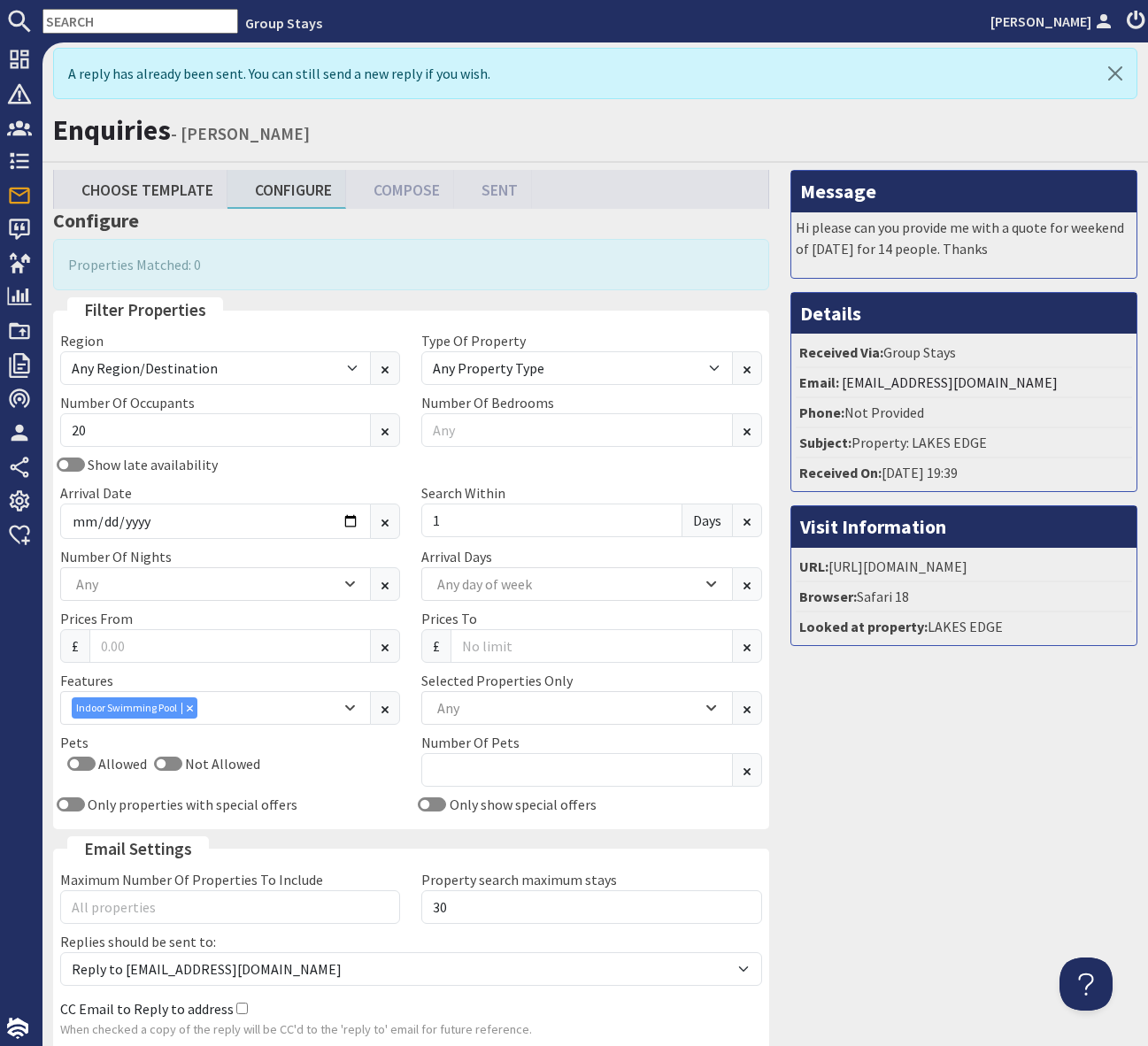
click at [314, 764] on div "Allowed Not Allowed" at bounding box center [231, 768] width 340 height 28
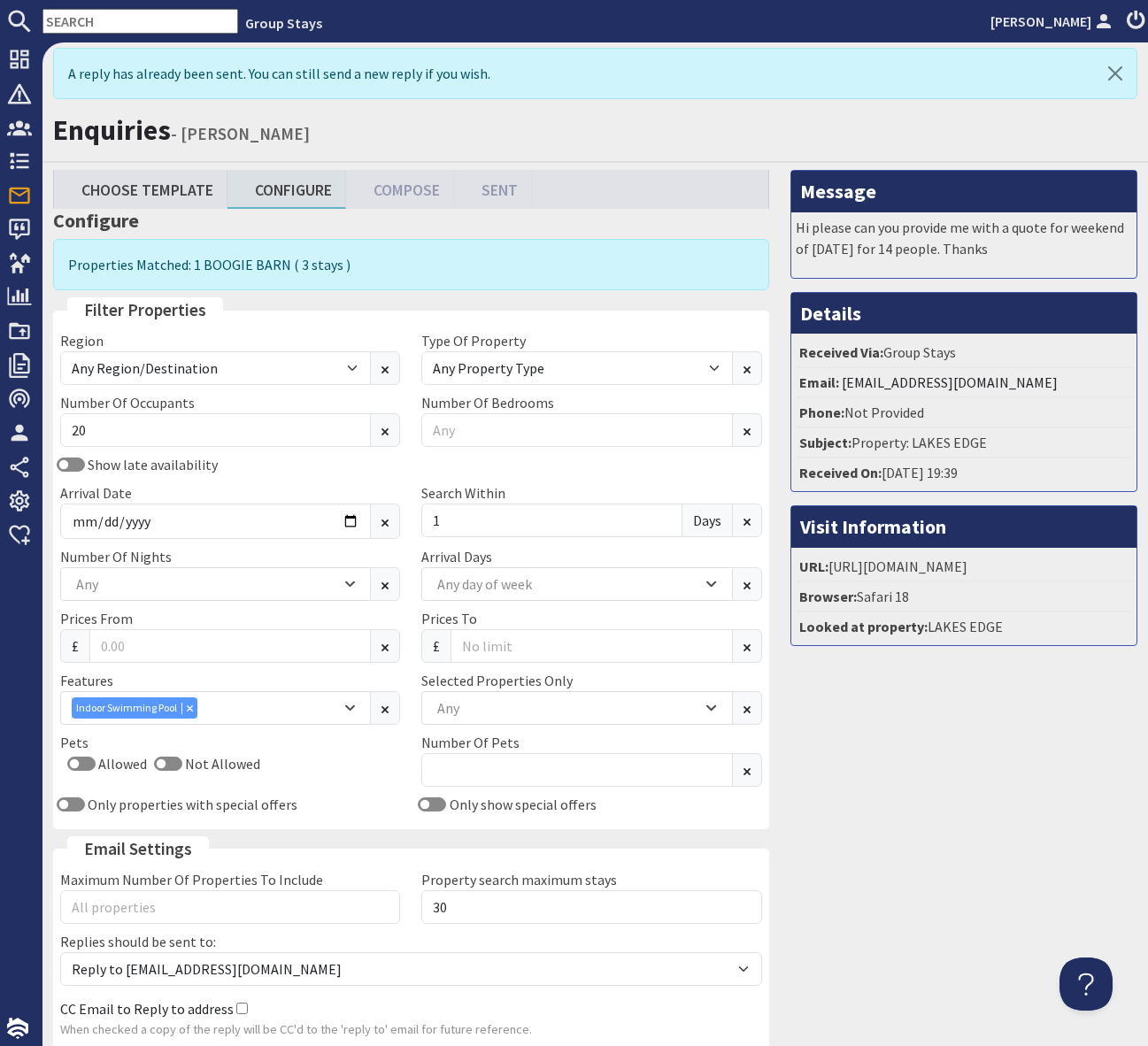
scroll to position [146, 0]
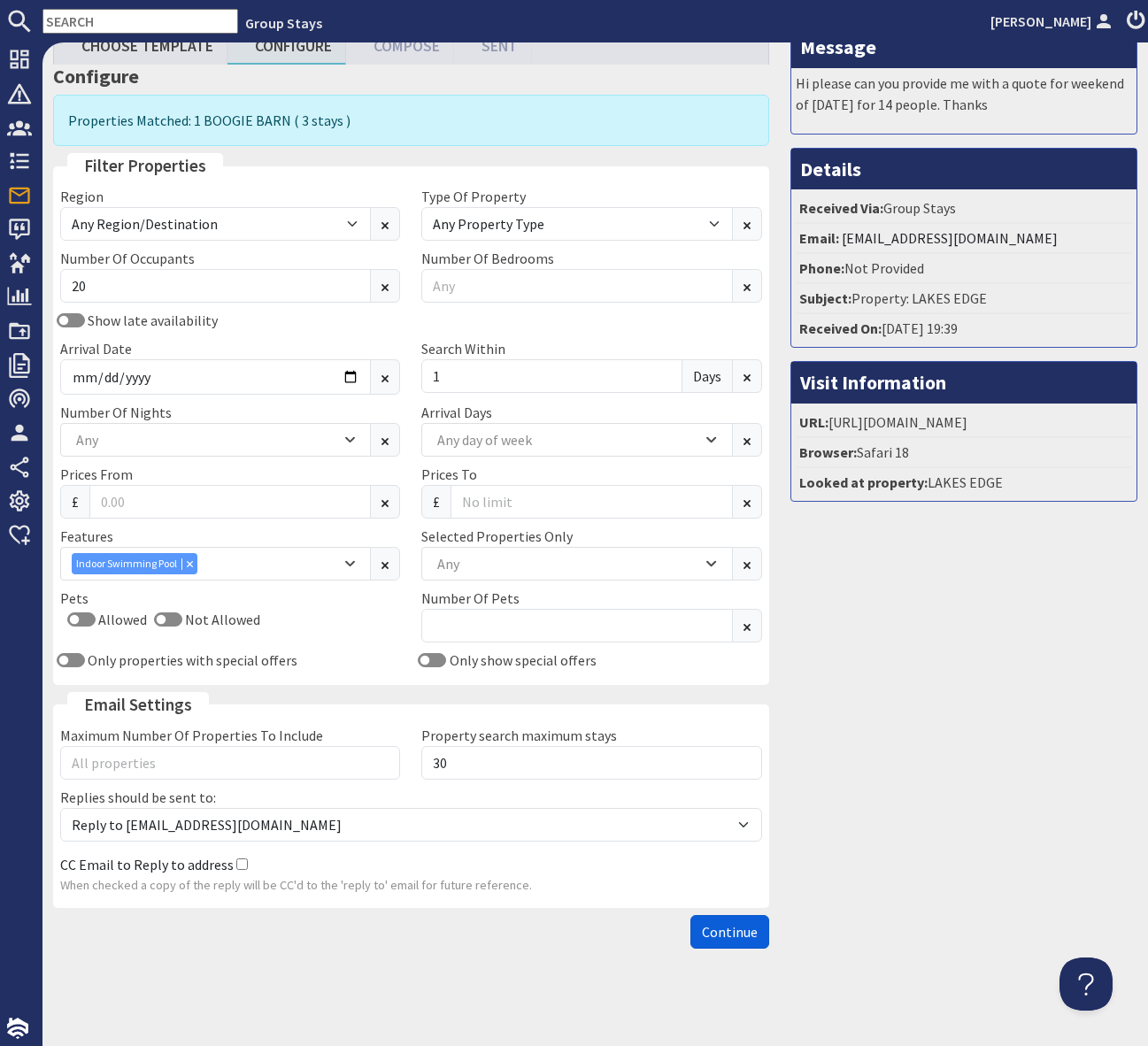
click at [729, 932] on span "Continue" at bounding box center [730, 933] width 56 height 18
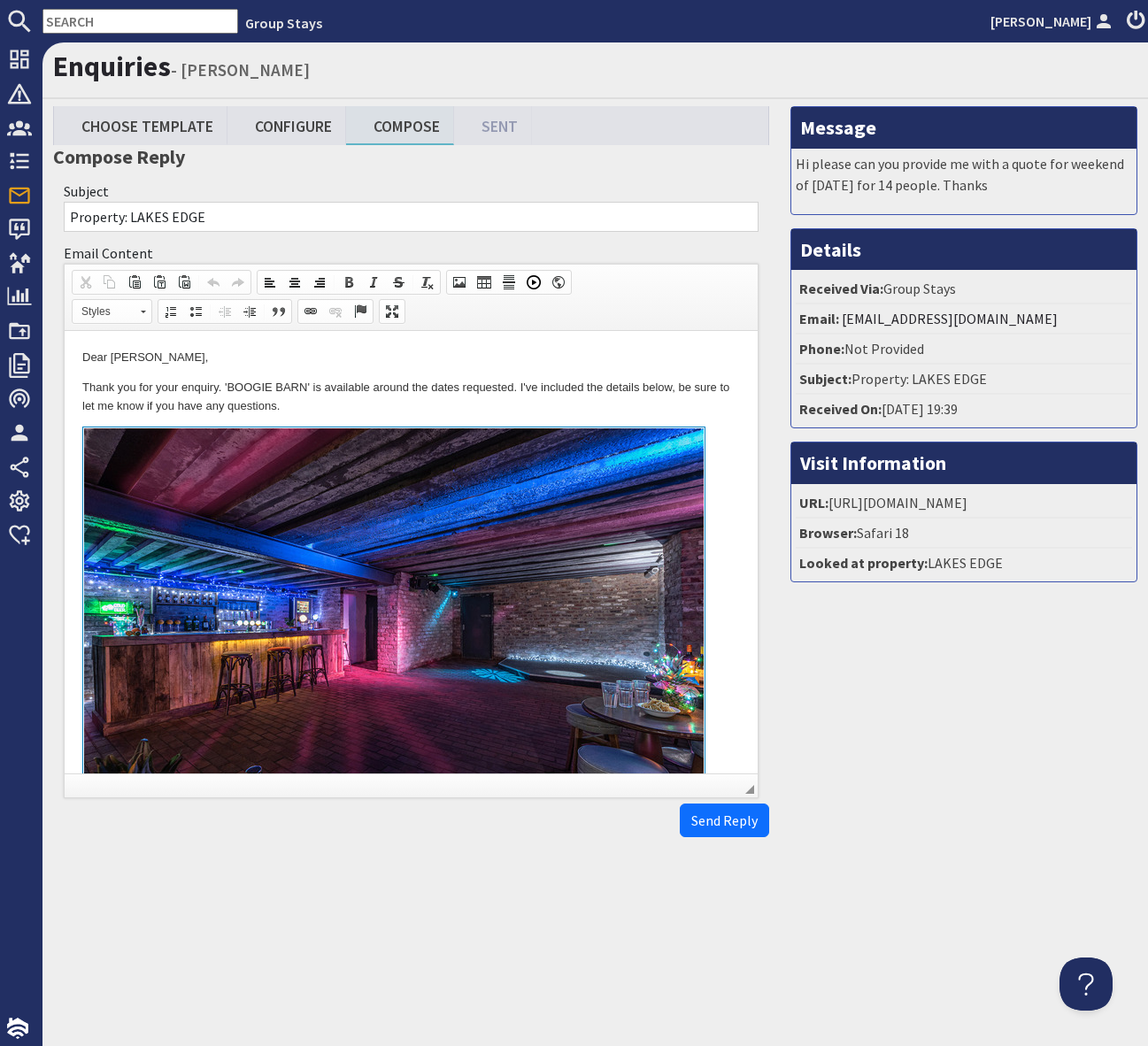
click at [422, 412] on p "Thank you for your enquiry. 'BOOGIE BARN' is available around the dates request…" at bounding box center [410, 397] width 657 height 37
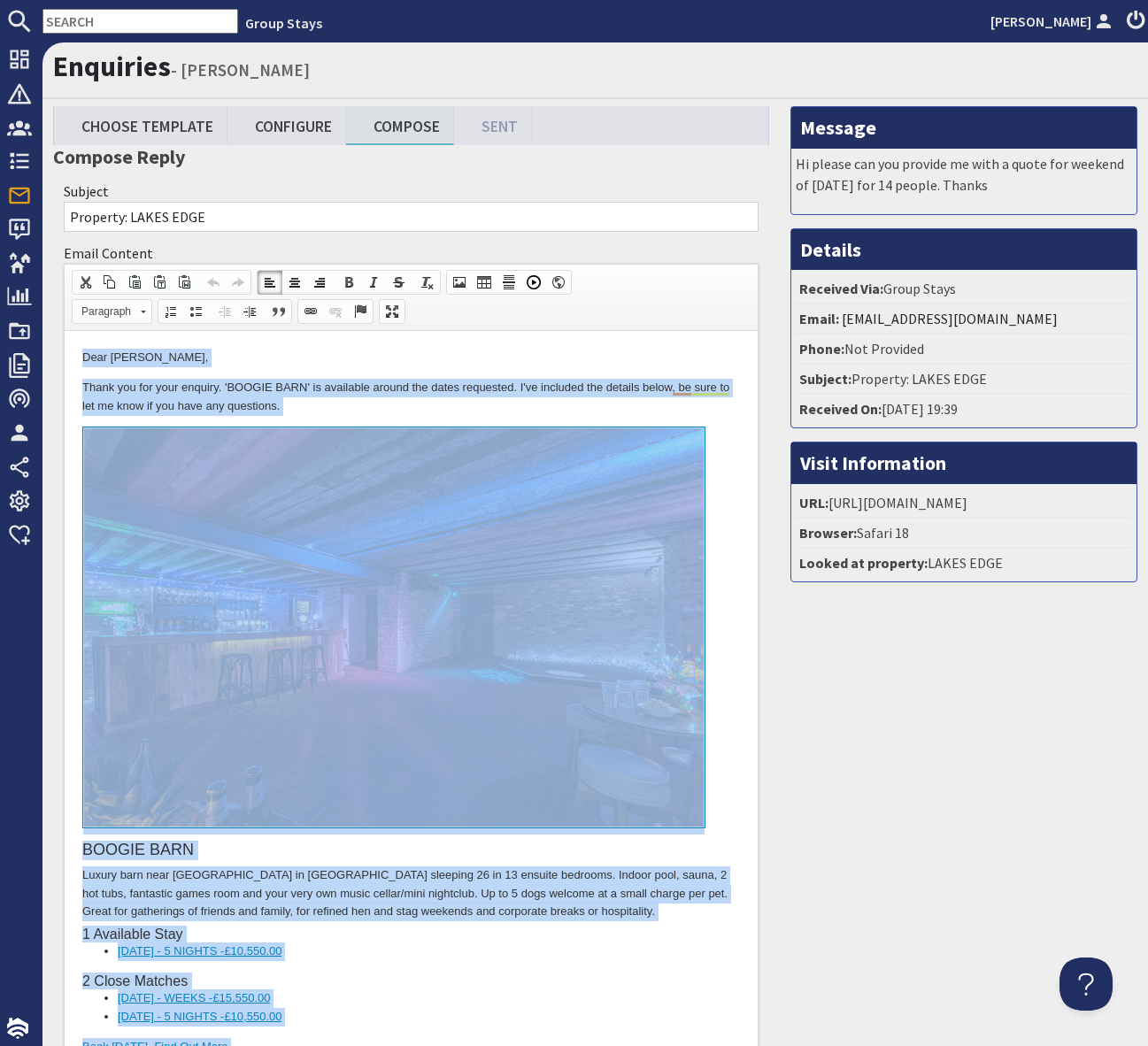
copy body "Dear [PERSON_NAME], Thank you for your enquiry. 'BOOGIE BARN' is available arou…"
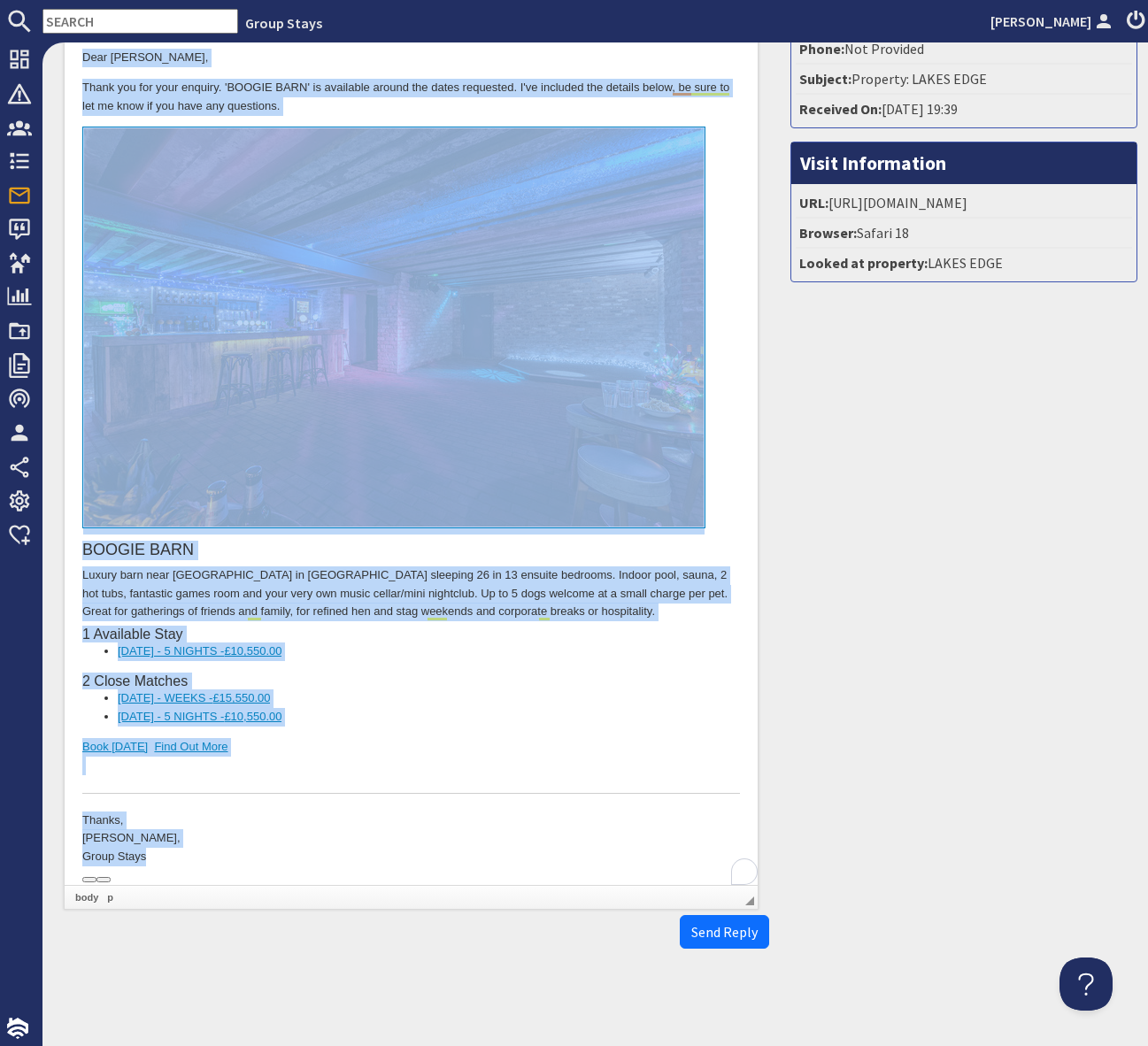
click at [480, 760] on div "To enrich screen reader interactions, please activate Accessibility in Grammarl…" at bounding box center [410, 775] width 657 height 37
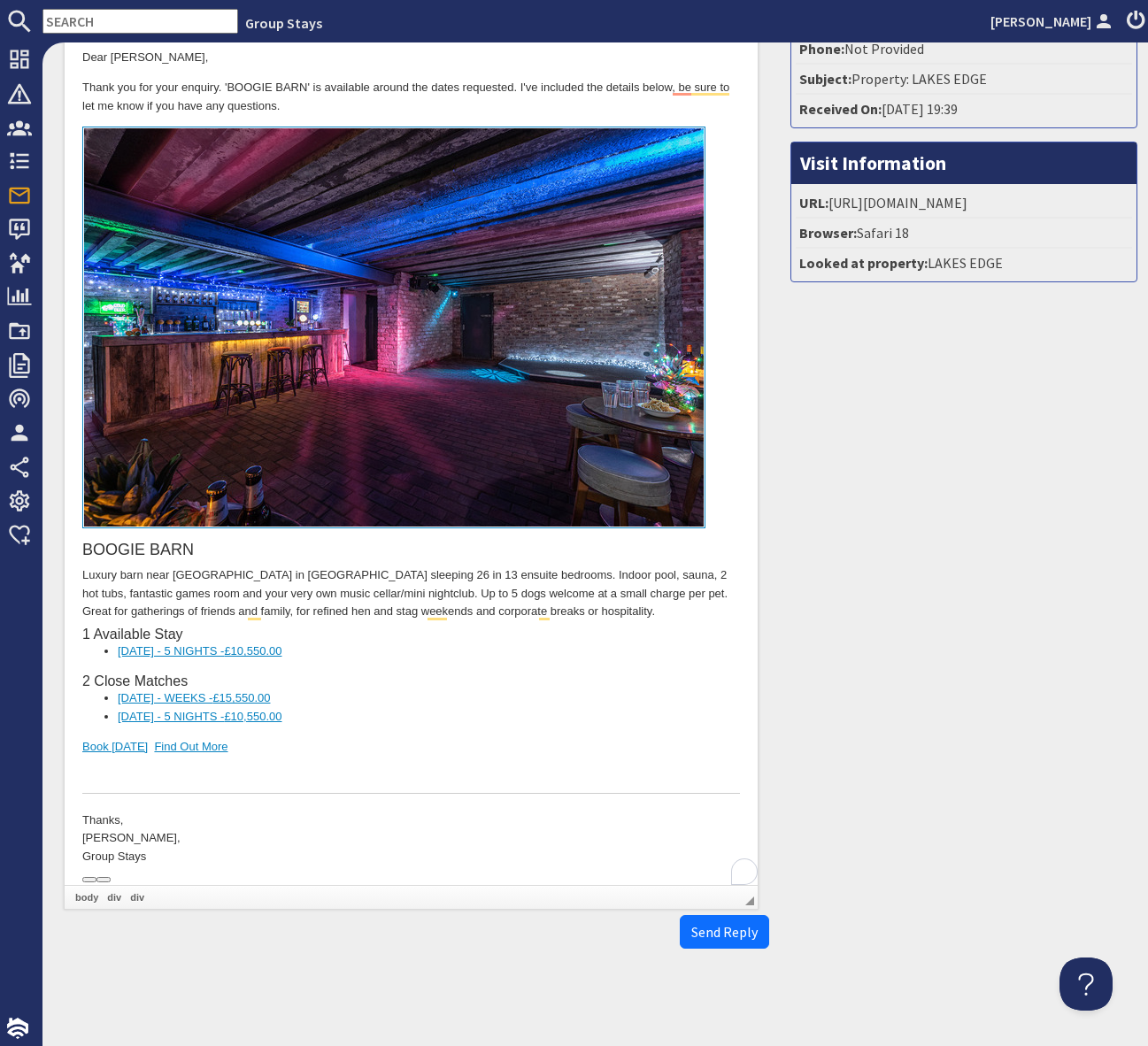
scroll to position [0, 0]
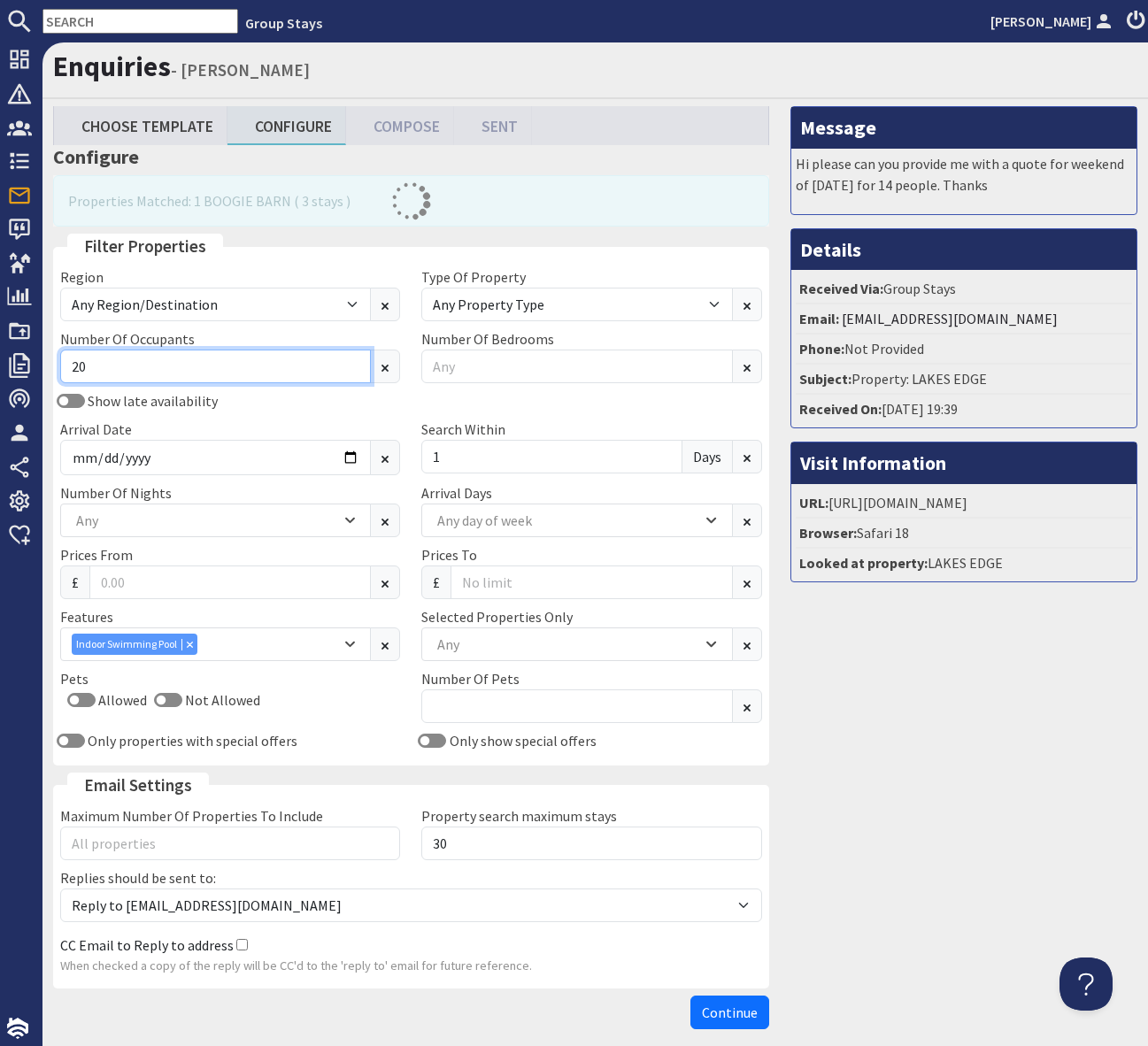
click at [108, 367] on input "20" at bounding box center [216, 367] width 310 height 34
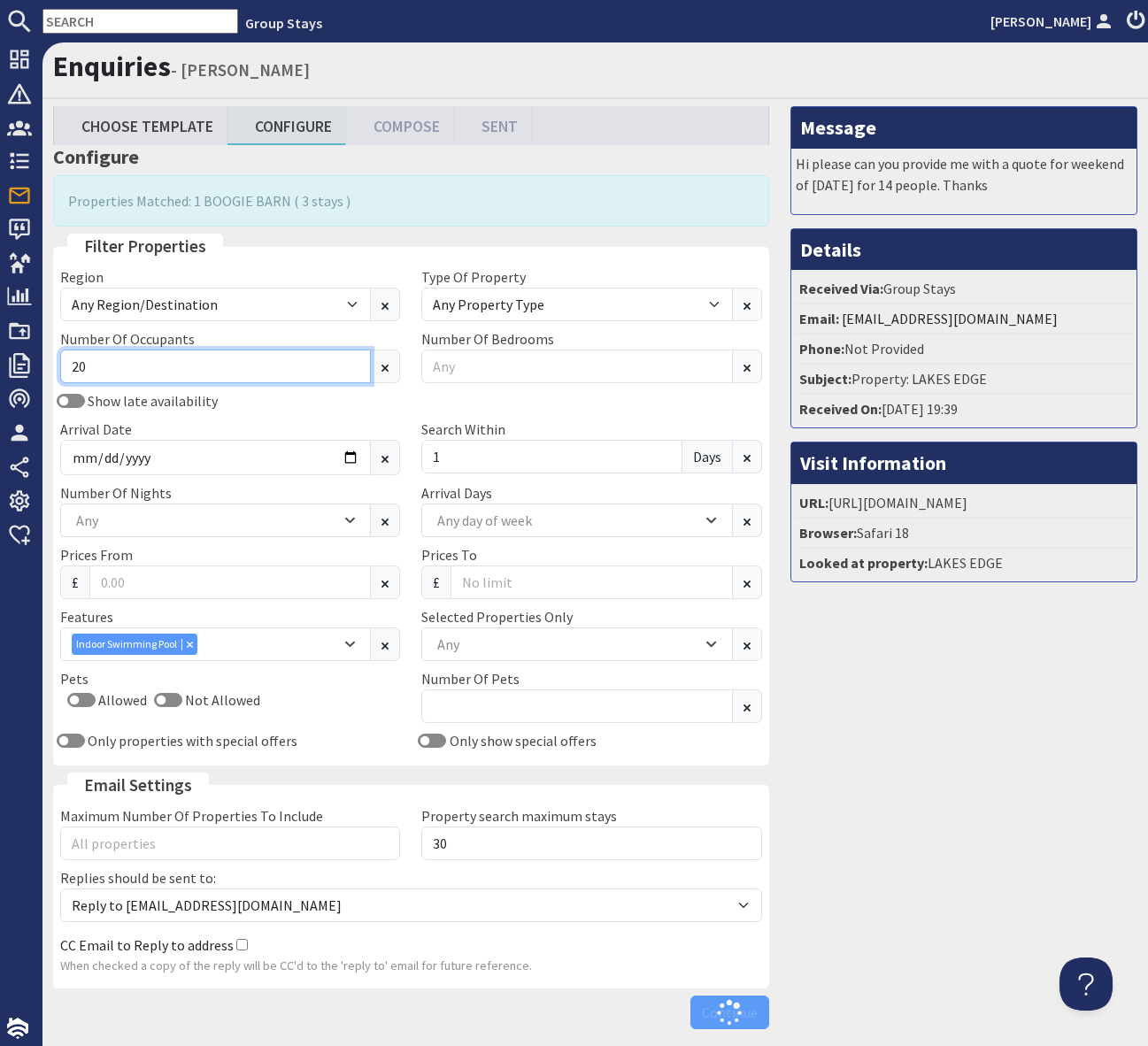
type input "2"
type input "11"
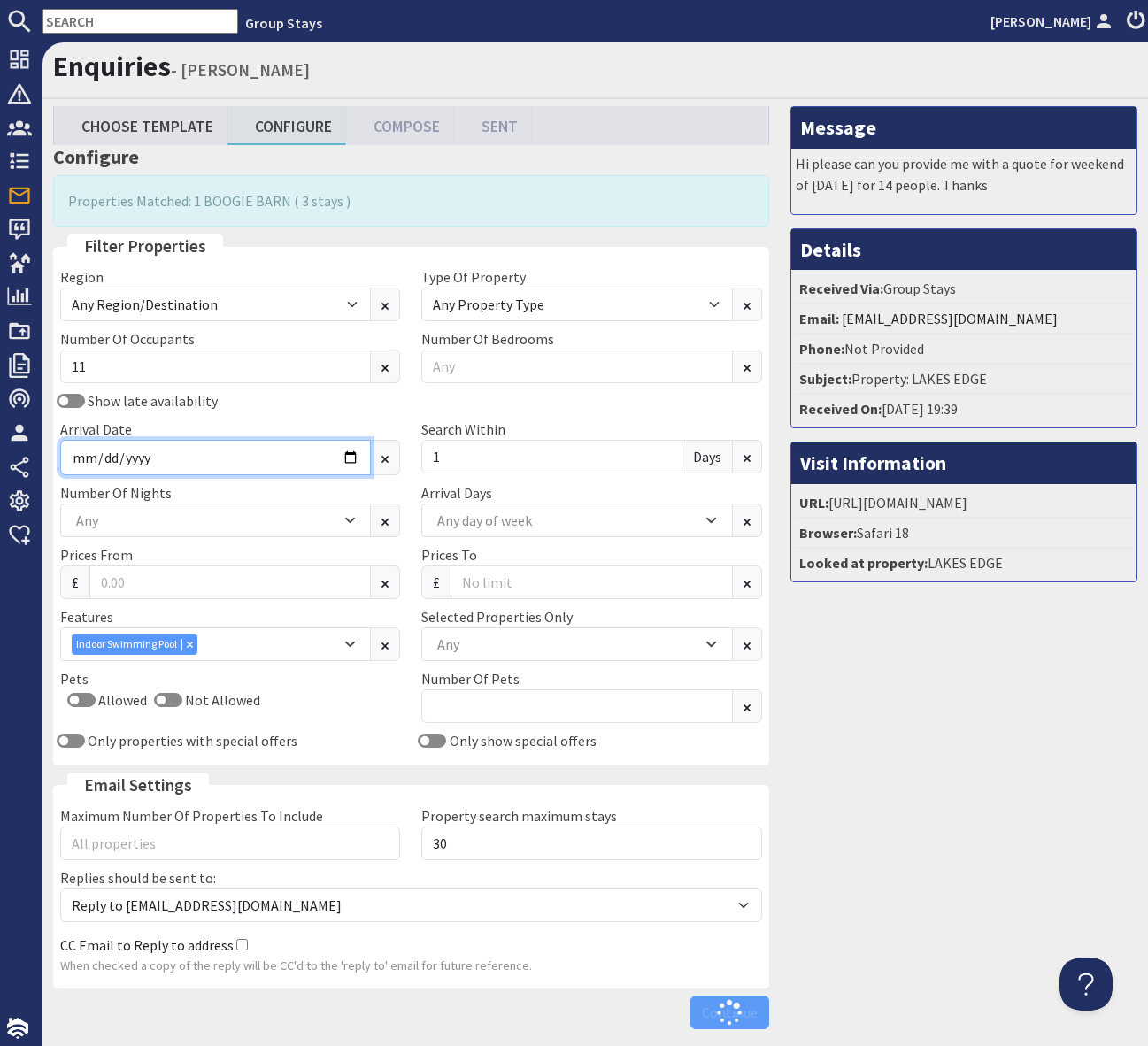
click at [353, 456] on input "[DATE]" at bounding box center [216, 457] width 310 height 36
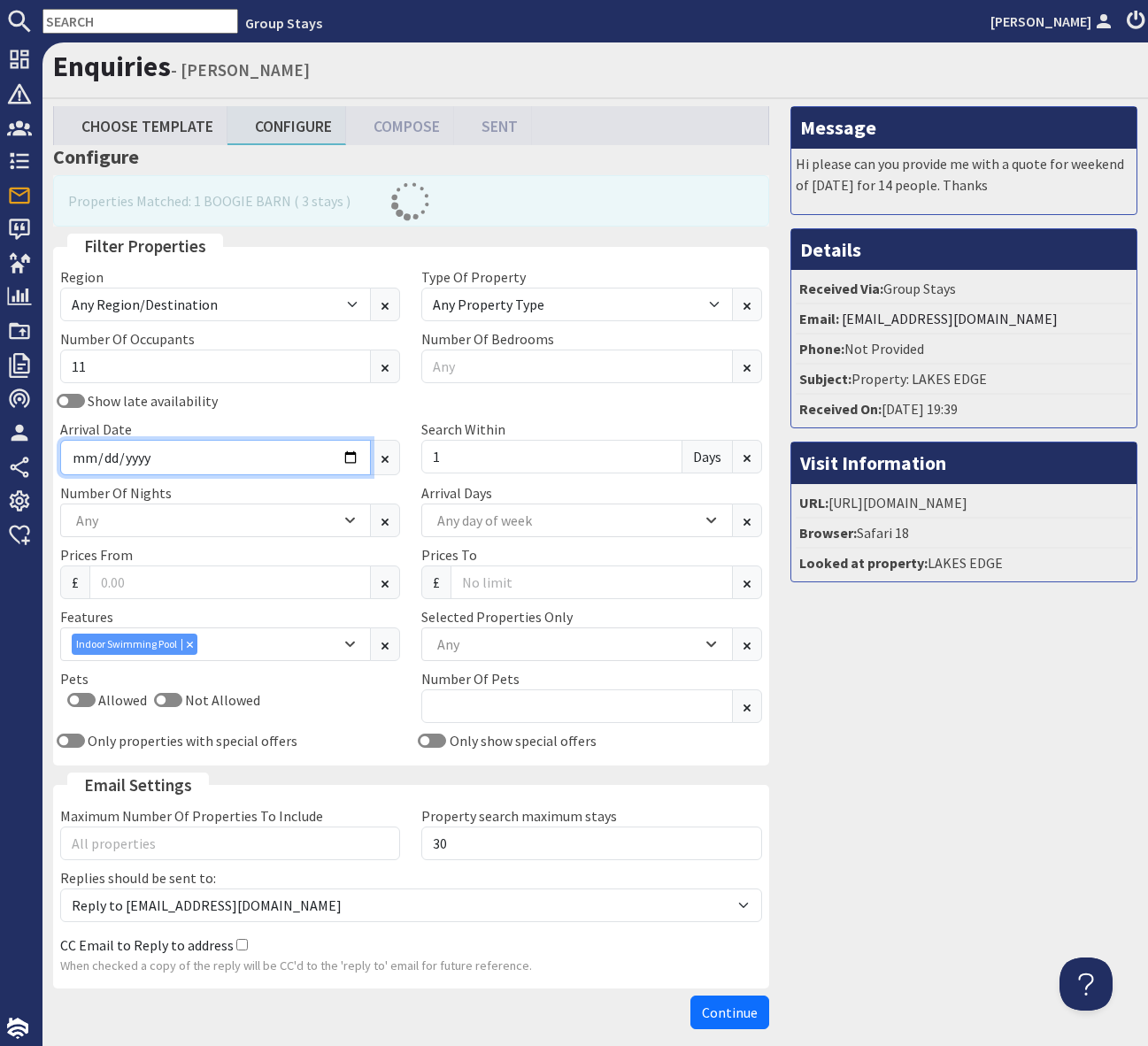
type input "[DATE]"
click at [458, 461] on div "Search [DATE]" at bounding box center [590, 446] width 361 height 57
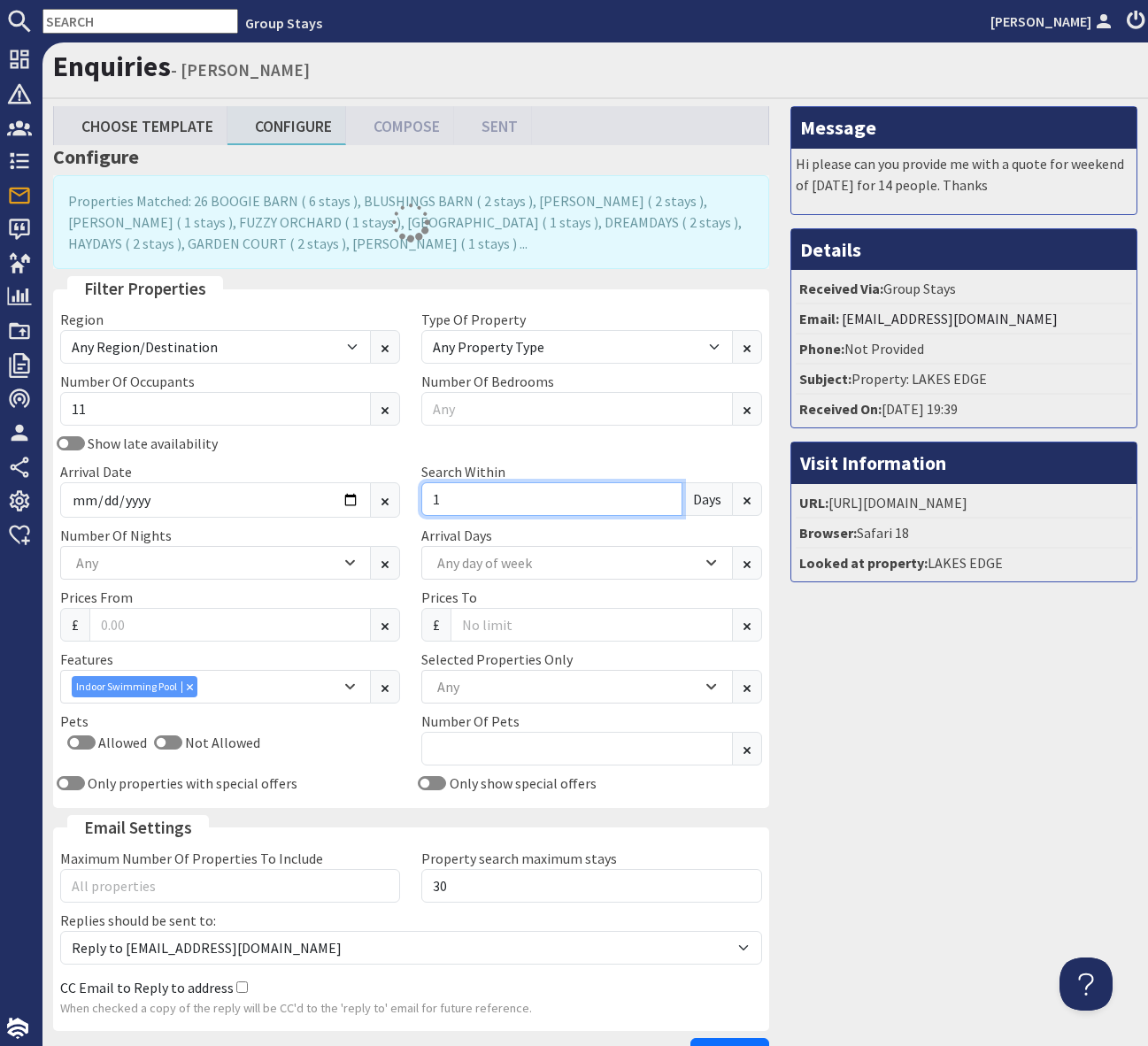
click at [456, 497] on input "1" at bounding box center [552, 499] width 260 height 34
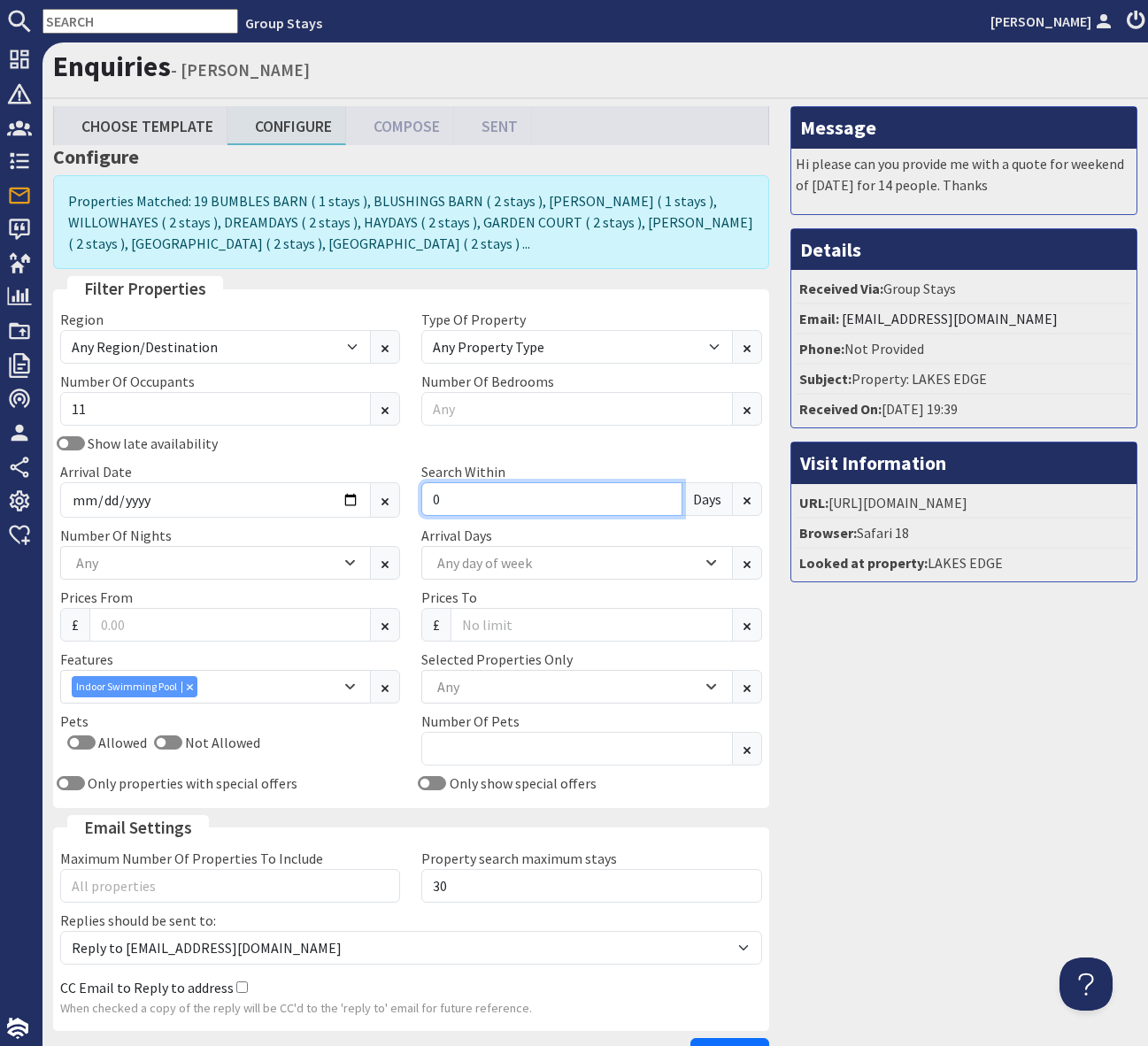
type input "0"
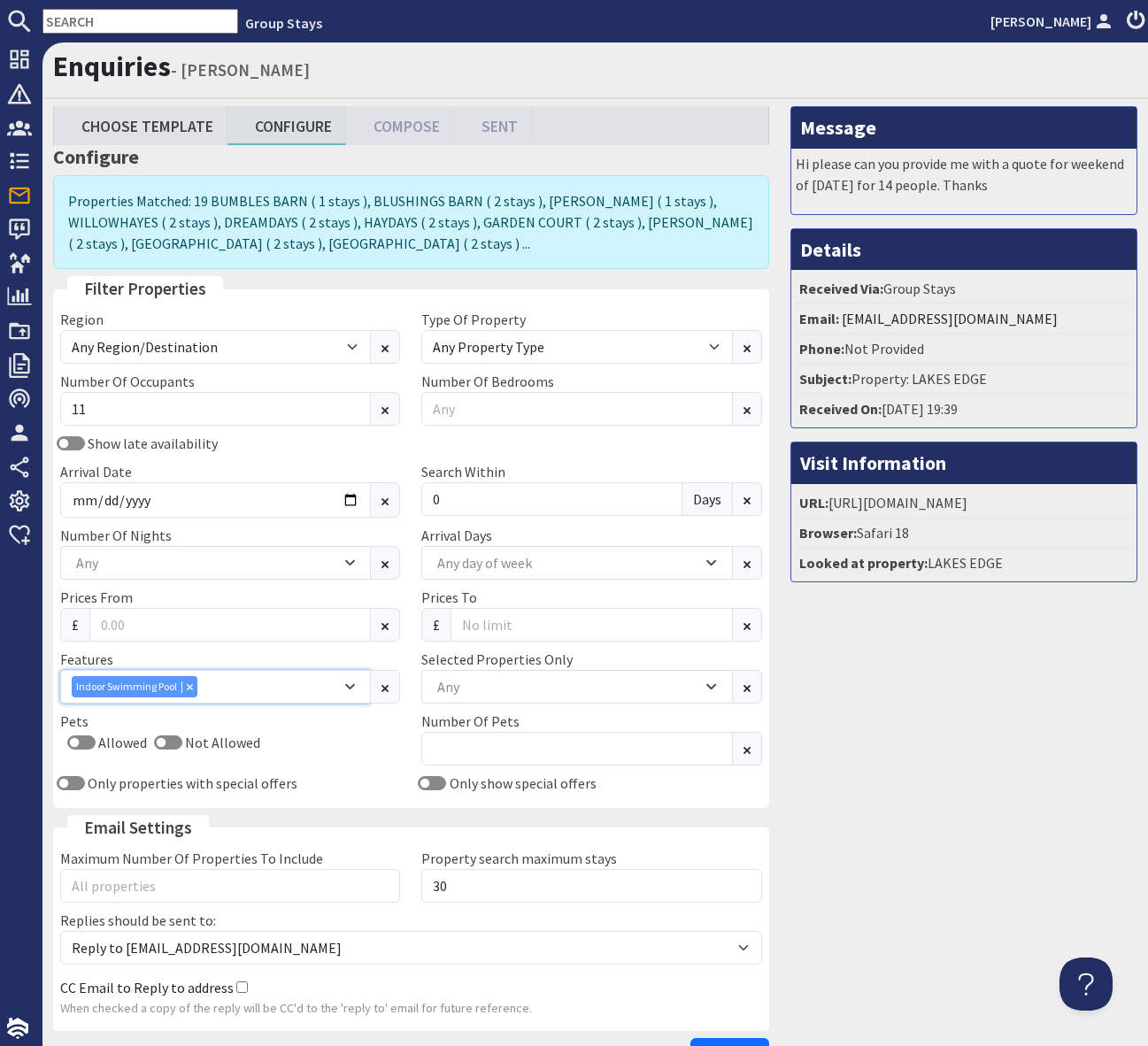
click at [246, 692] on div "Indoor Swimming Pool" at bounding box center [206, 686] width 269 height 21
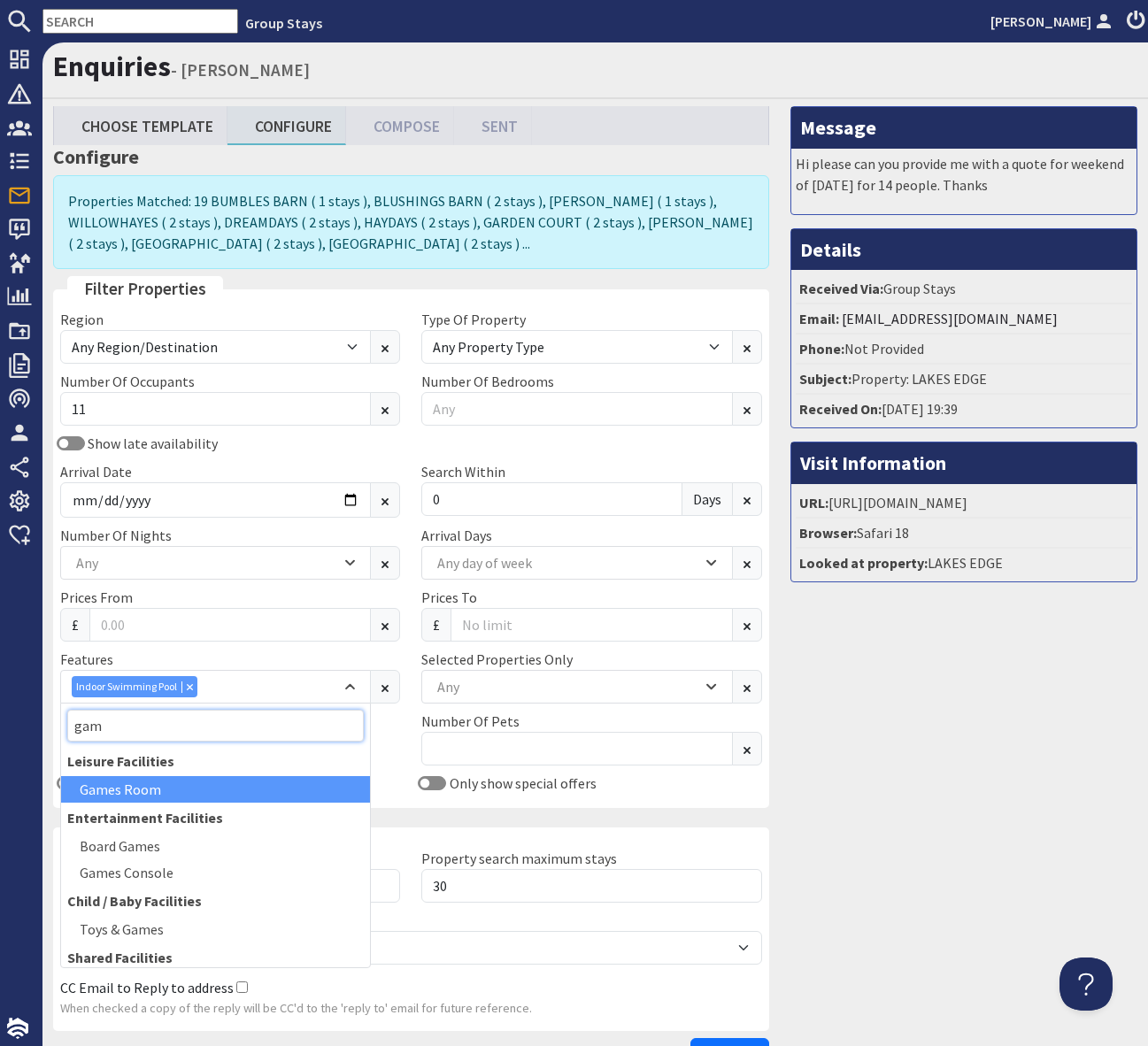
type input "gam"
click at [142, 792] on div "Games Room" at bounding box center [215, 789] width 309 height 27
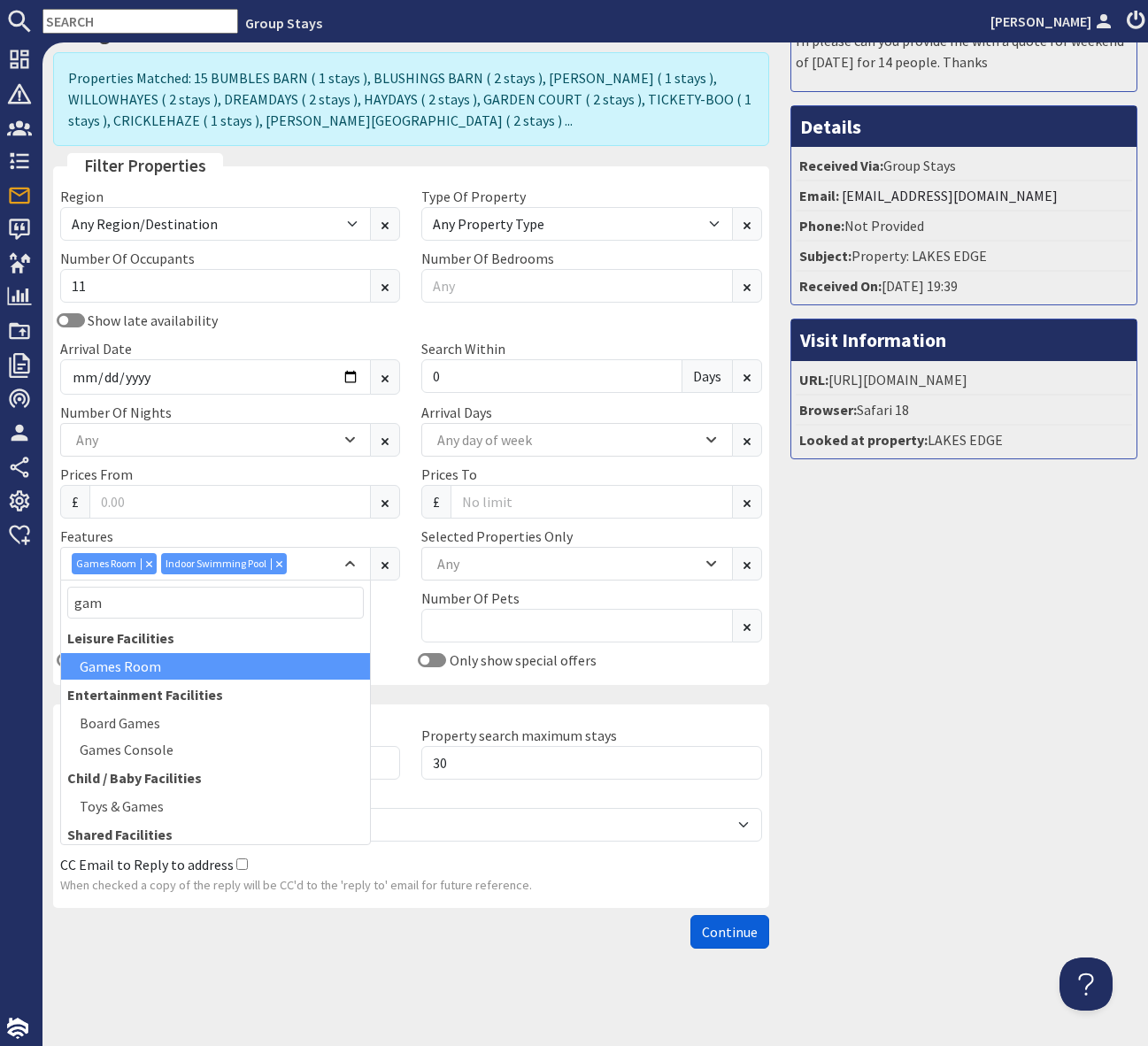
click at [722, 932] on span "Continue" at bounding box center [730, 933] width 56 height 18
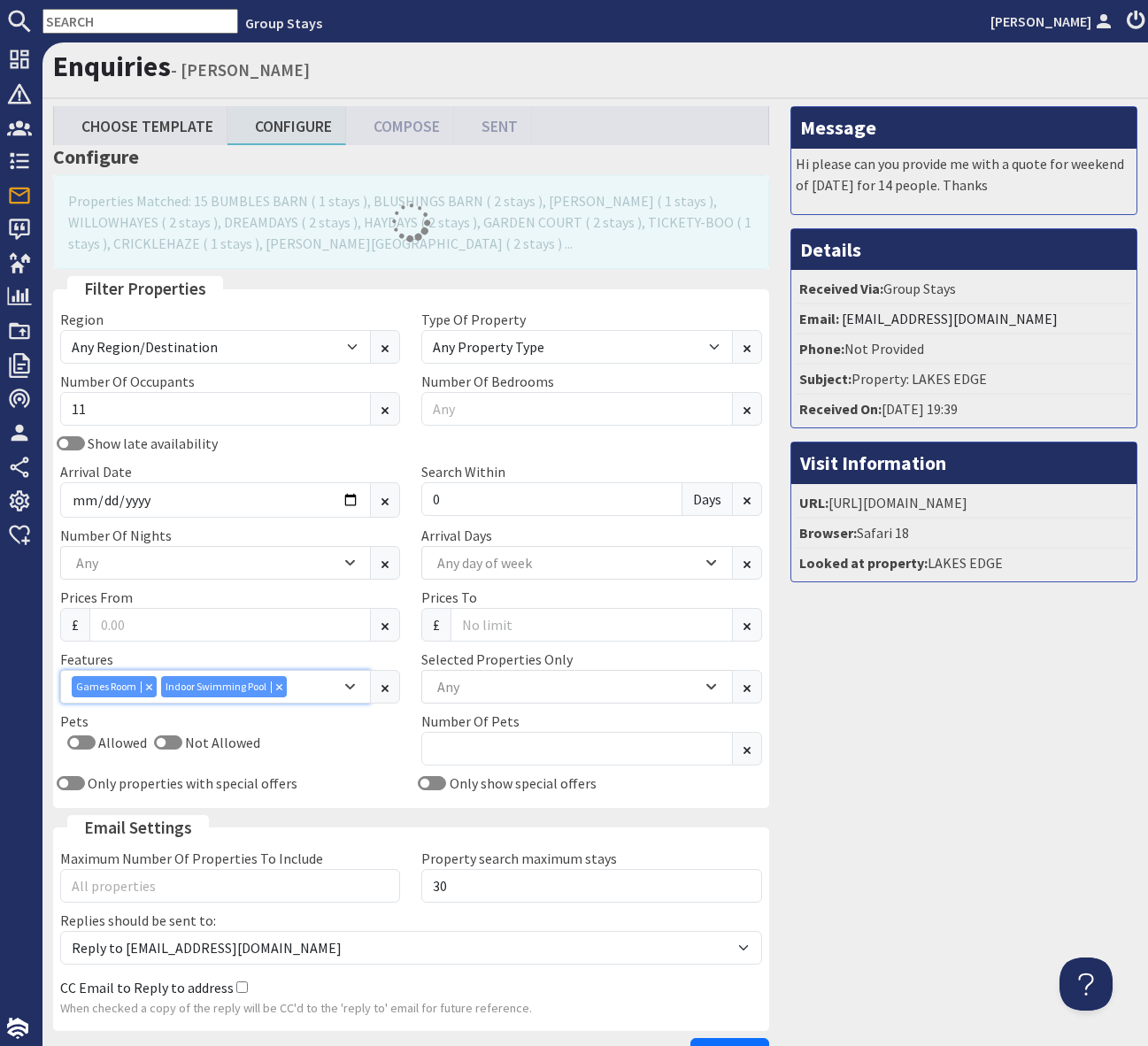
drag, startPoint x: 290, startPoint y: 680, endPoint x: 319, endPoint y: 689, distance: 30.4
click at [292, 681] on div "Games Room Indoor Swimming Pool" at bounding box center [206, 686] width 269 height 21
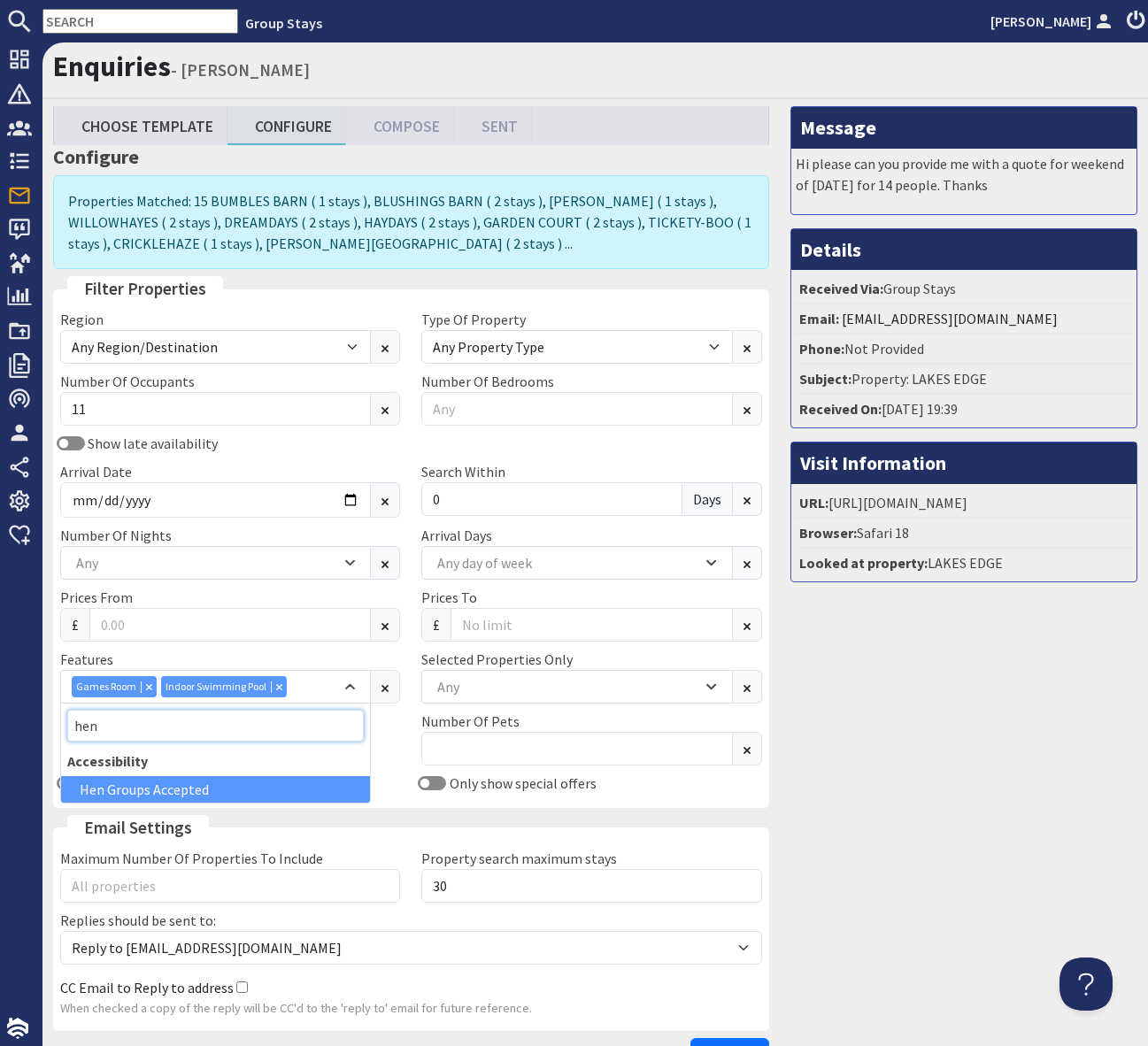
type input "hen"
click at [201, 790] on div "Hen Groups Accepted" at bounding box center [215, 789] width 309 height 27
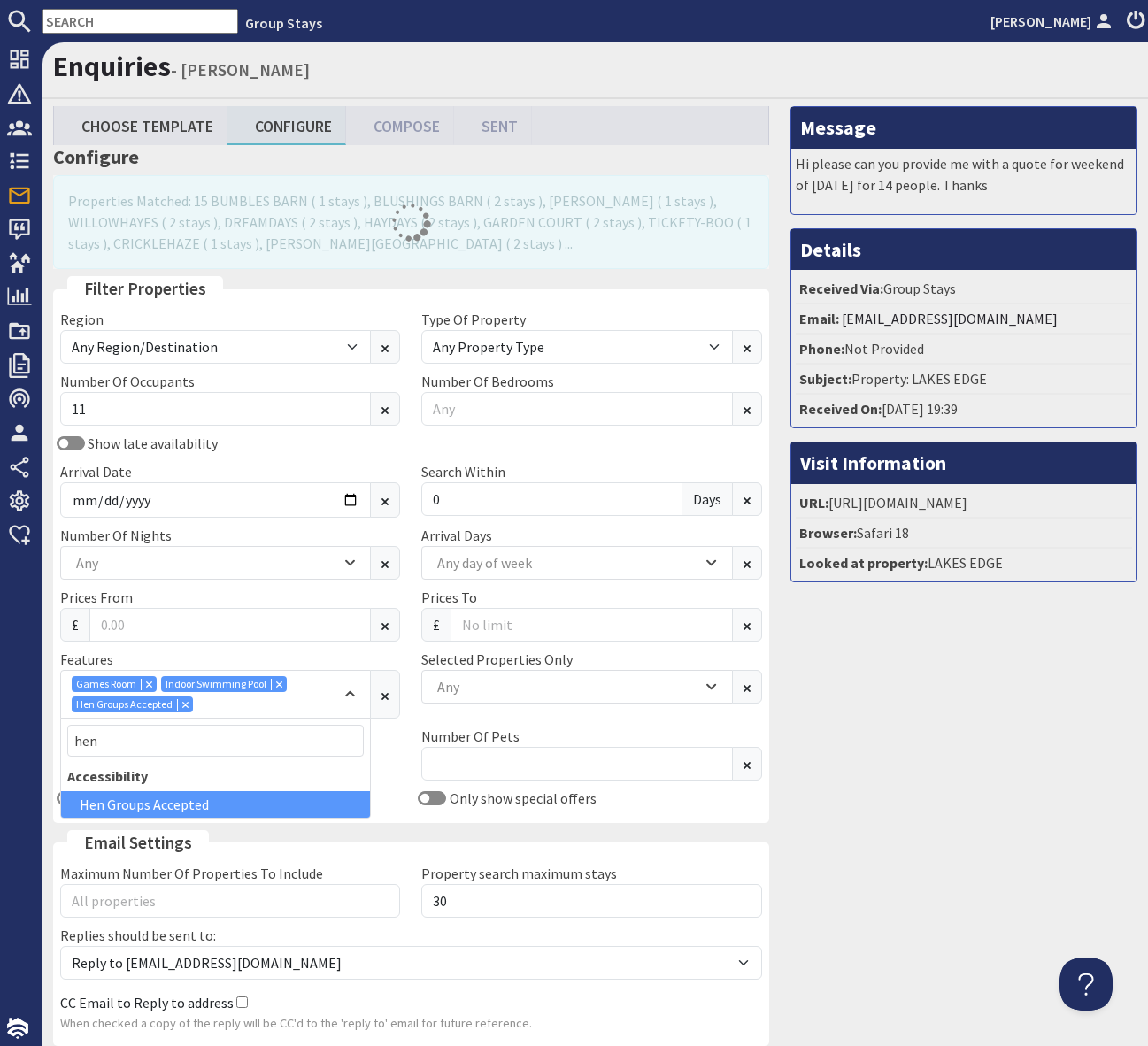
click at [392, 738] on div "Pets Allowed Not Allowed" at bounding box center [230, 757] width 361 height 62
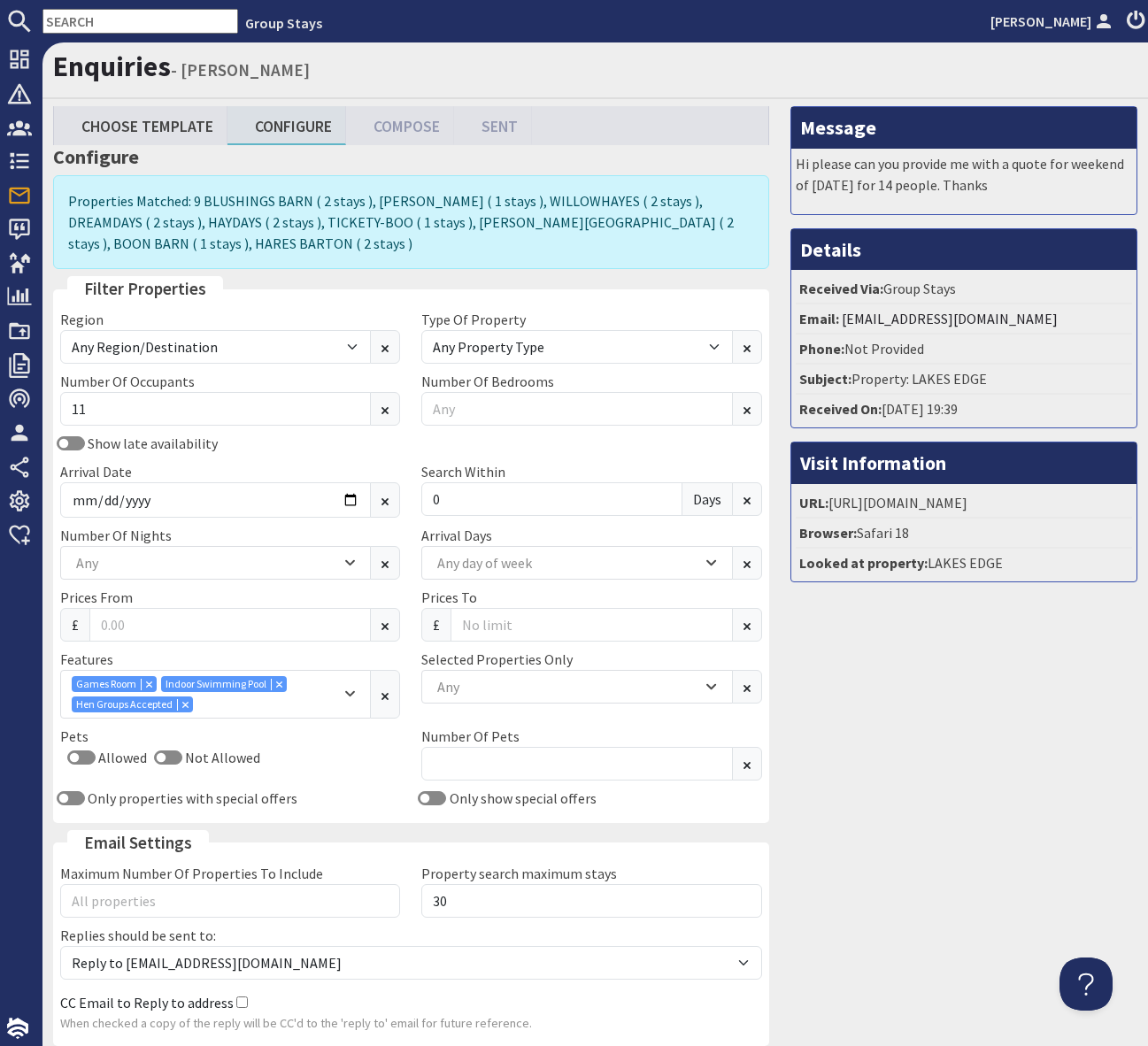
scroll to position [138, 0]
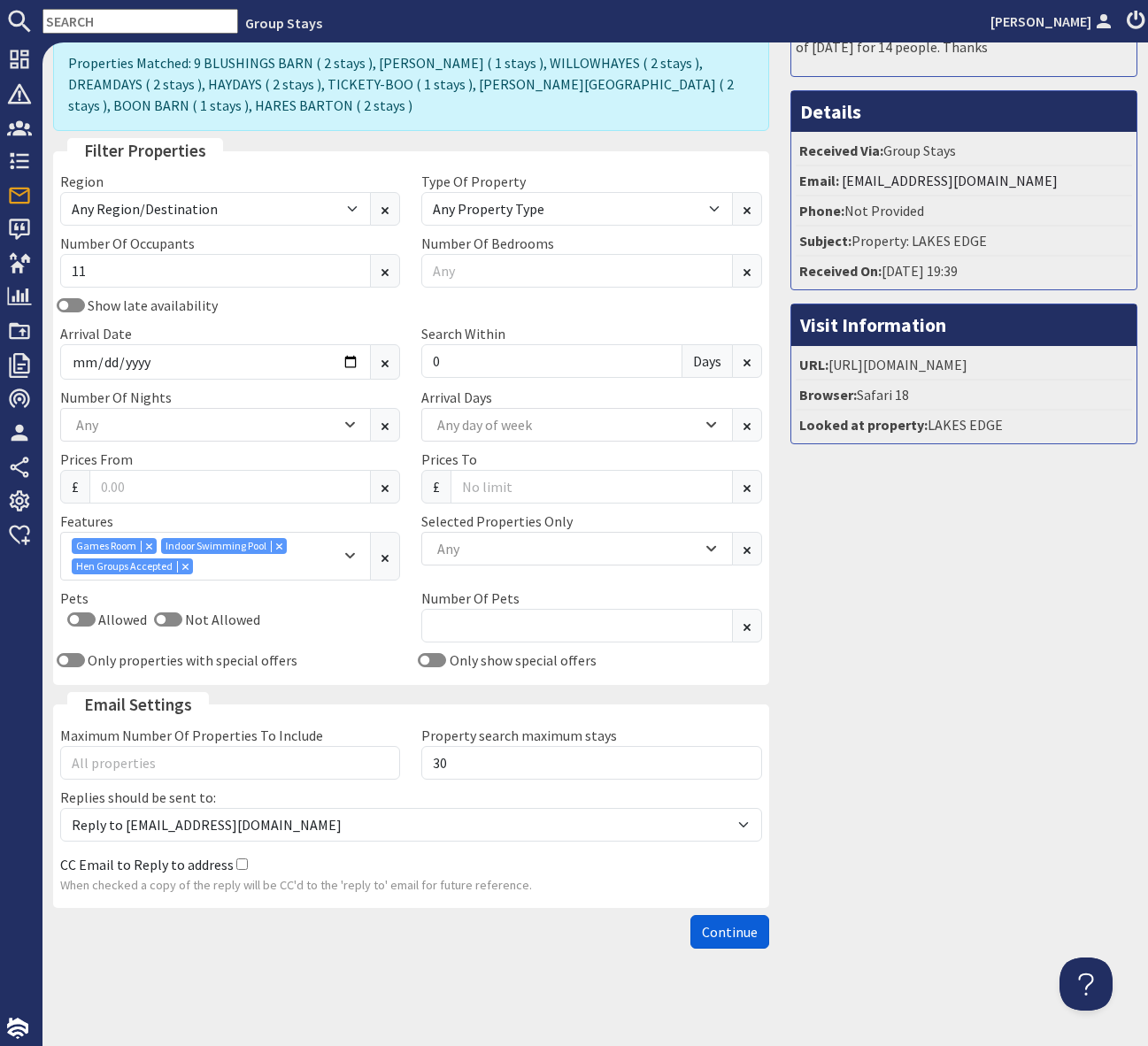
click at [739, 932] on span "Continue" at bounding box center [730, 933] width 56 height 18
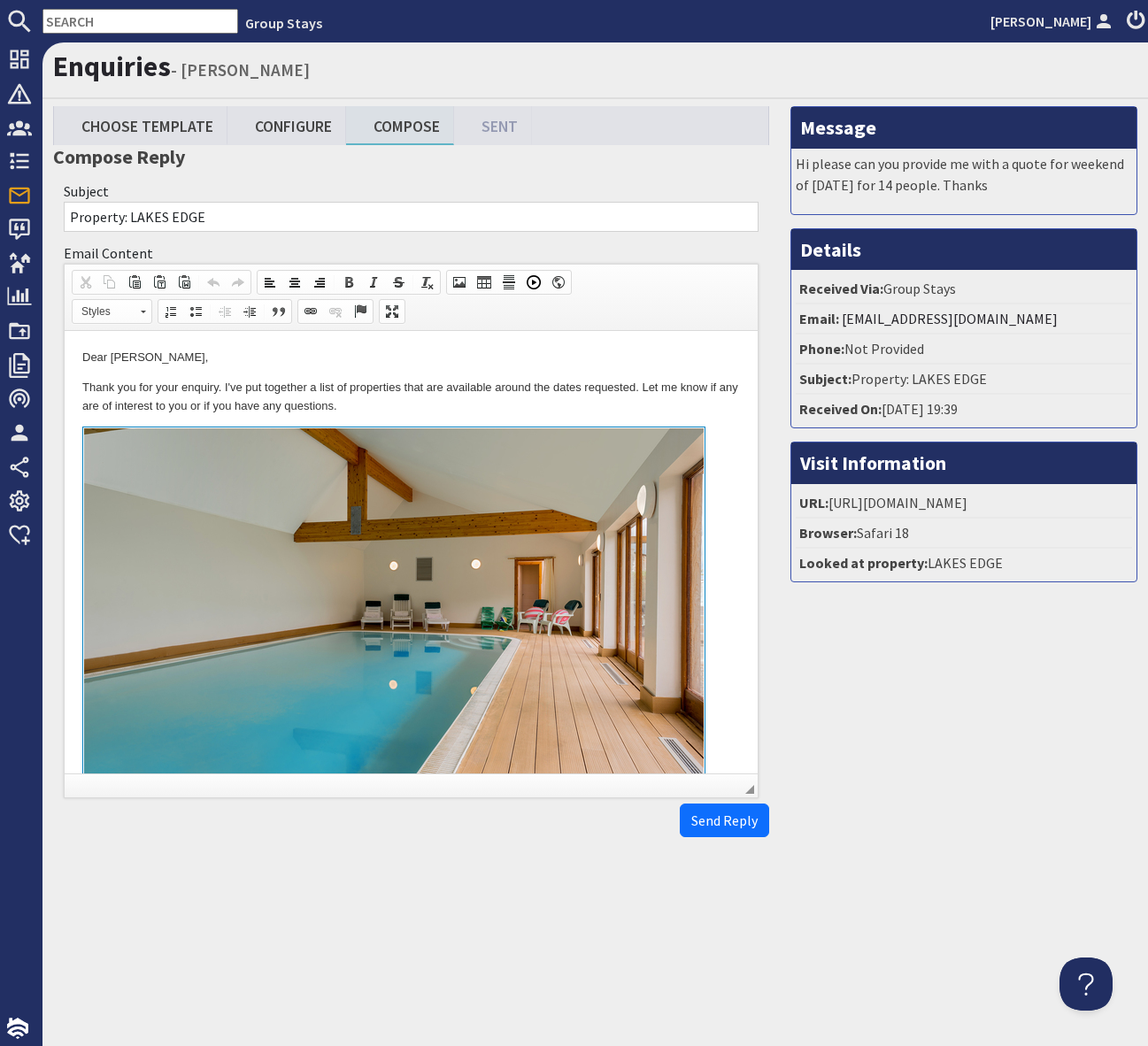
click at [444, 414] on p "Thank you for your enquiry. I've put together a list of properties that are ava…" at bounding box center [410, 397] width 657 height 37
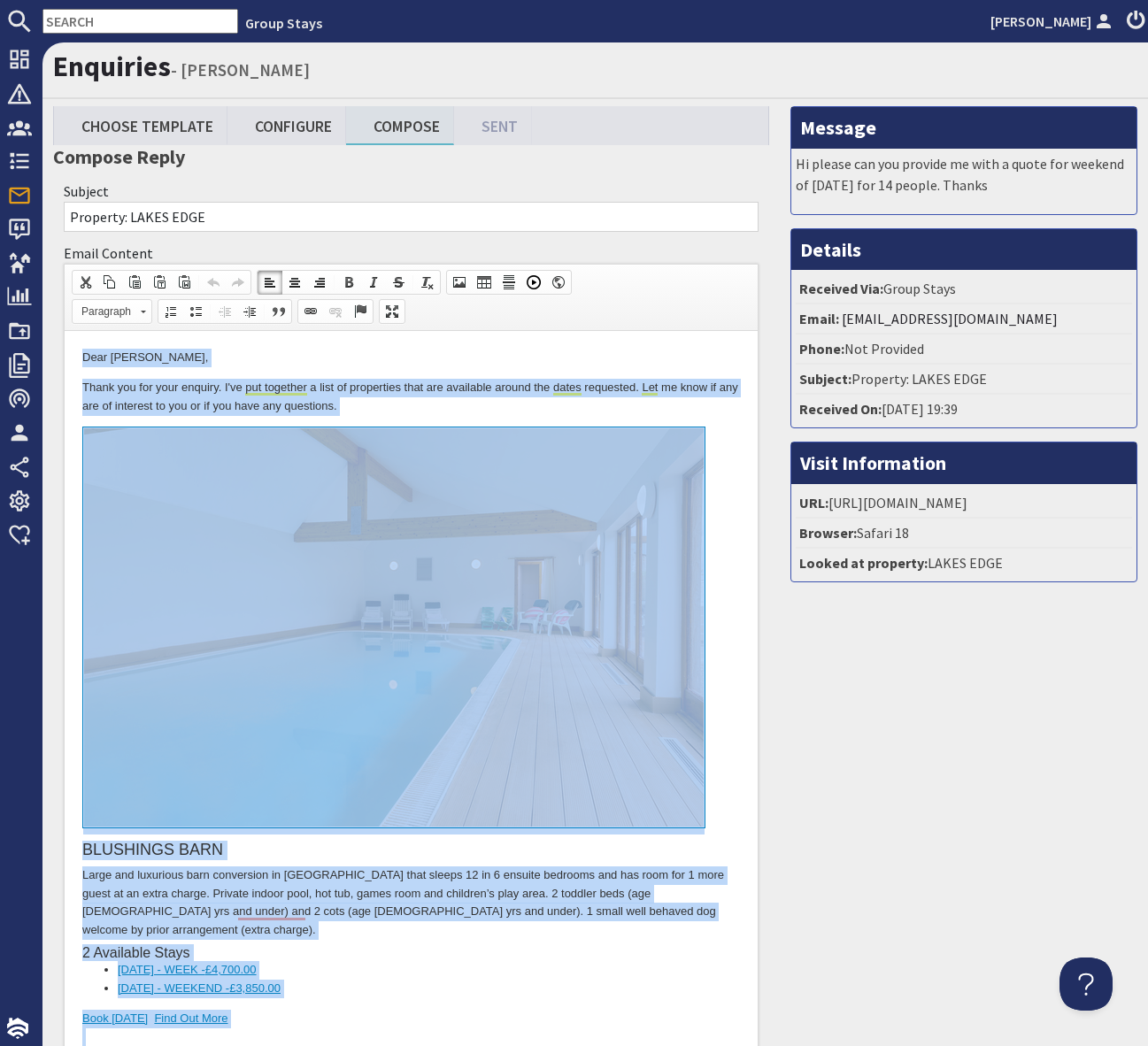
copy body "Lore Ipsum Dolo, Sitam con adi elit seddoei. T'in utl etdolore m aliq en admini…"
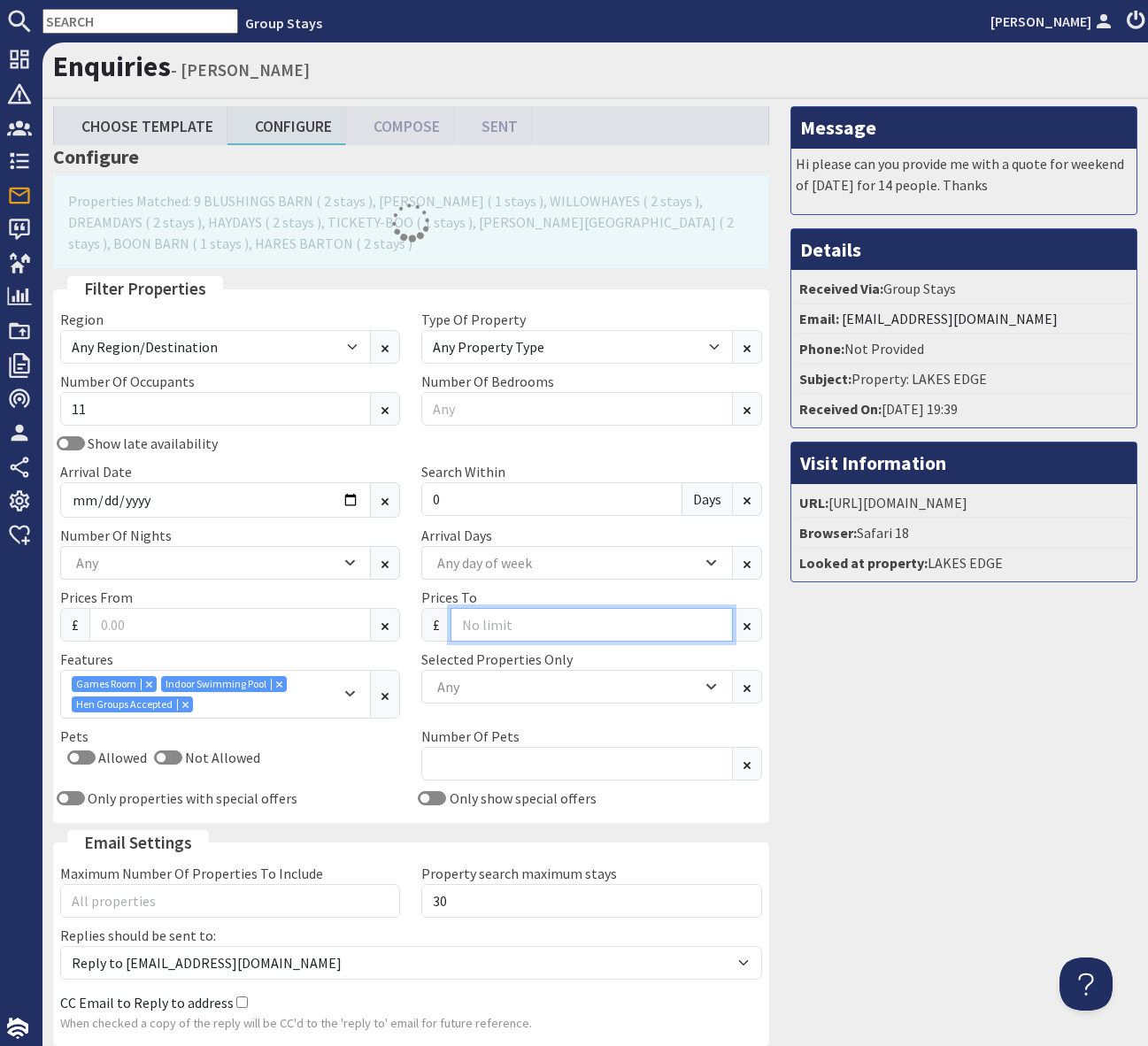
click at [488, 618] on input "Prices To" at bounding box center [590, 625] width 281 height 34
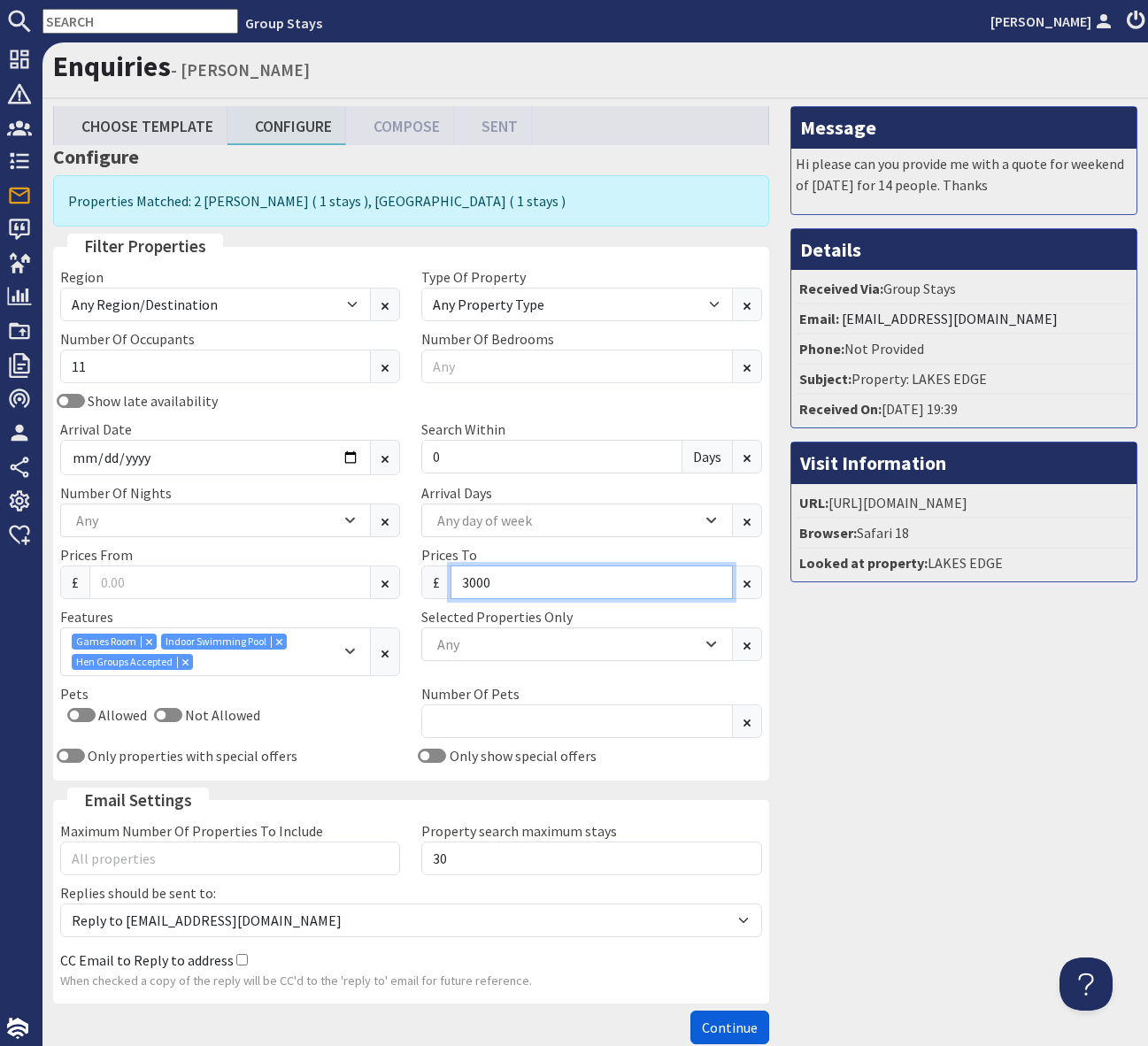
type input "3000"
click at [711, 1028] on span "Continue" at bounding box center [730, 1028] width 56 height 18
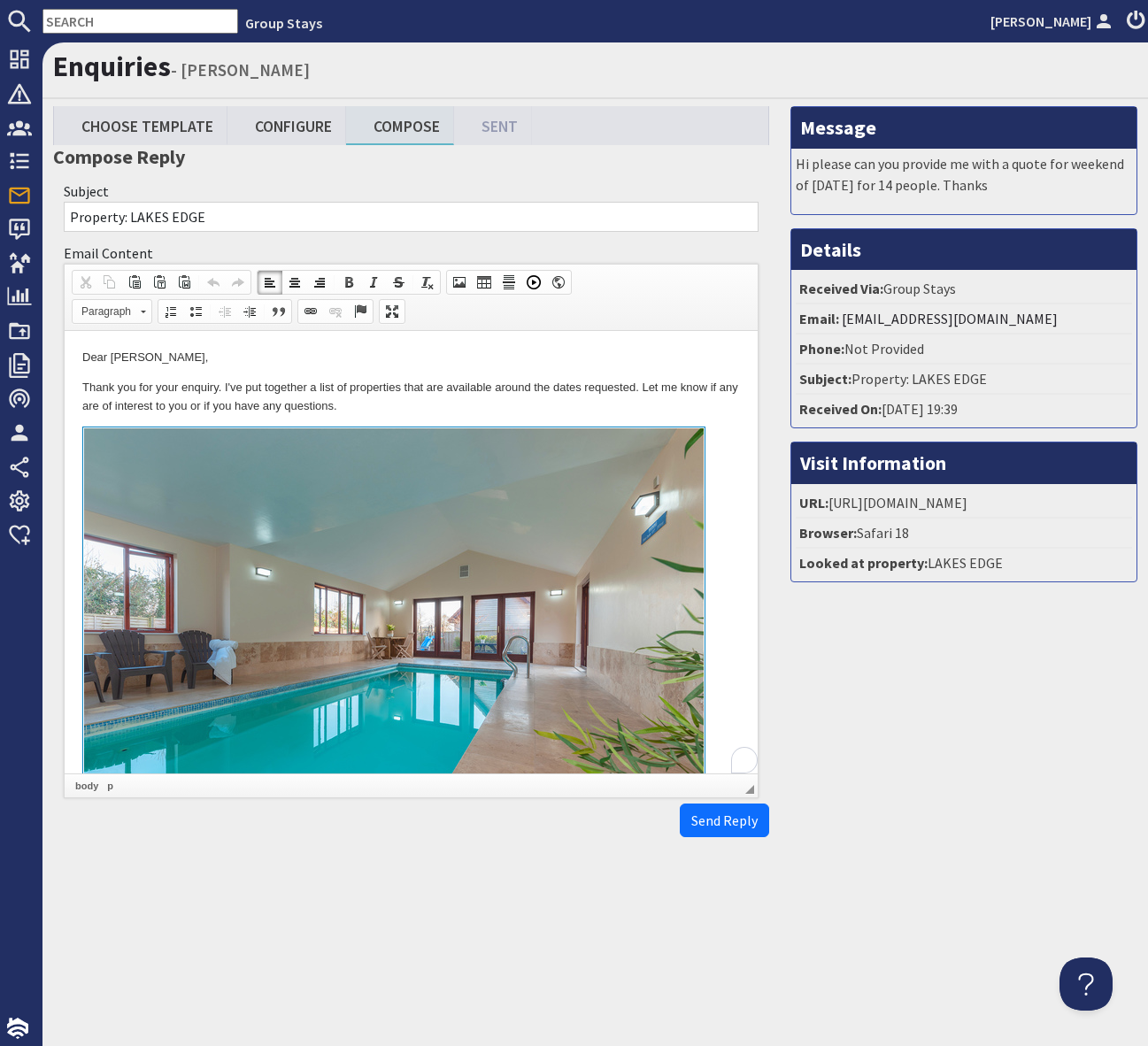
click at [580, 415] on p "Thank you for your enquiry. I've put together a list of properties that are ava…" at bounding box center [410, 397] width 657 height 37
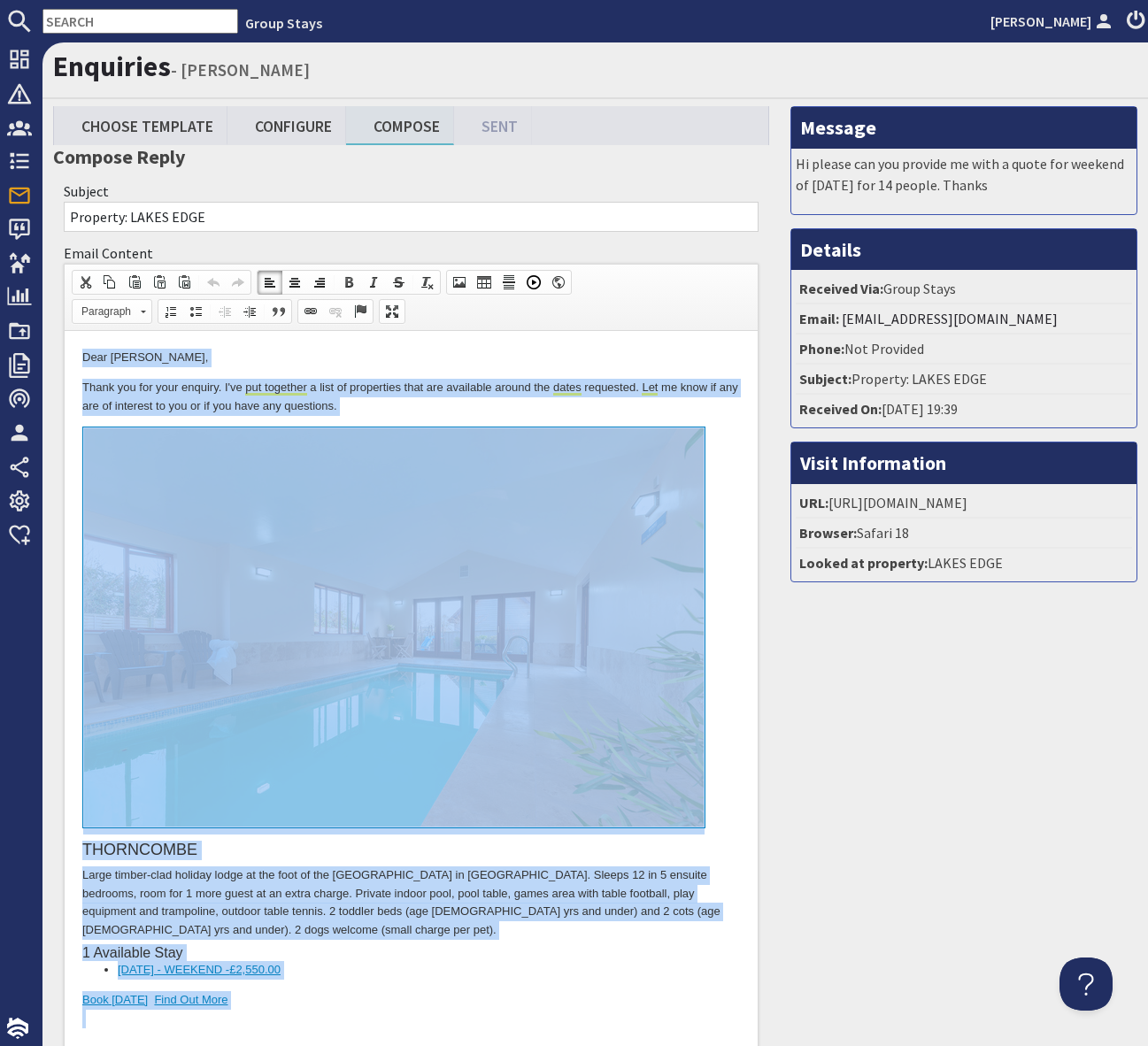
copy body "Lore Ipsum Dolo, Sitam con adi elit seddoei. T'in utl etdolore m aliq en admini…"
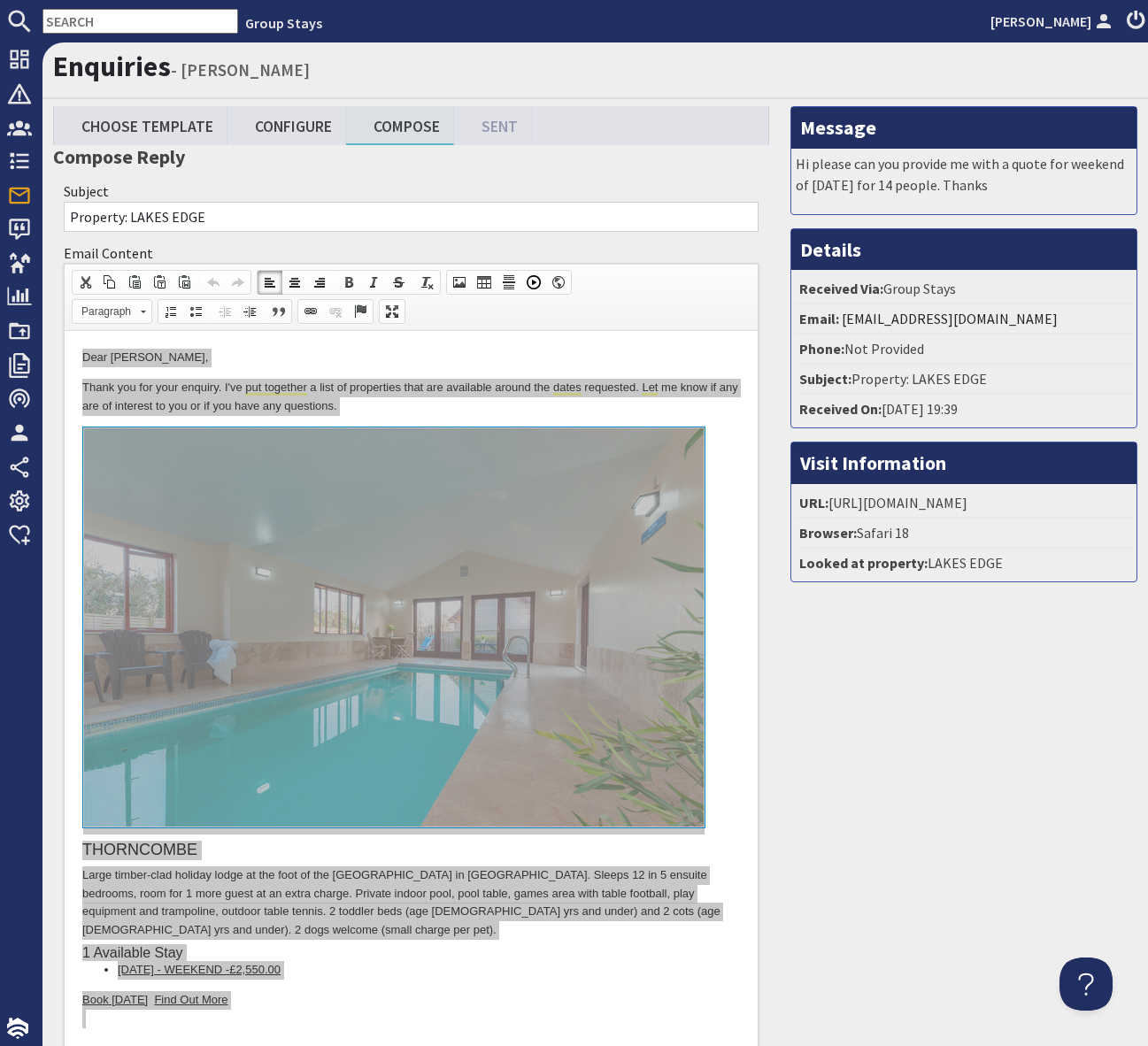
click at [515, 160] on h3 "Compose Reply" at bounding box center [410, 156] width 716 height 23
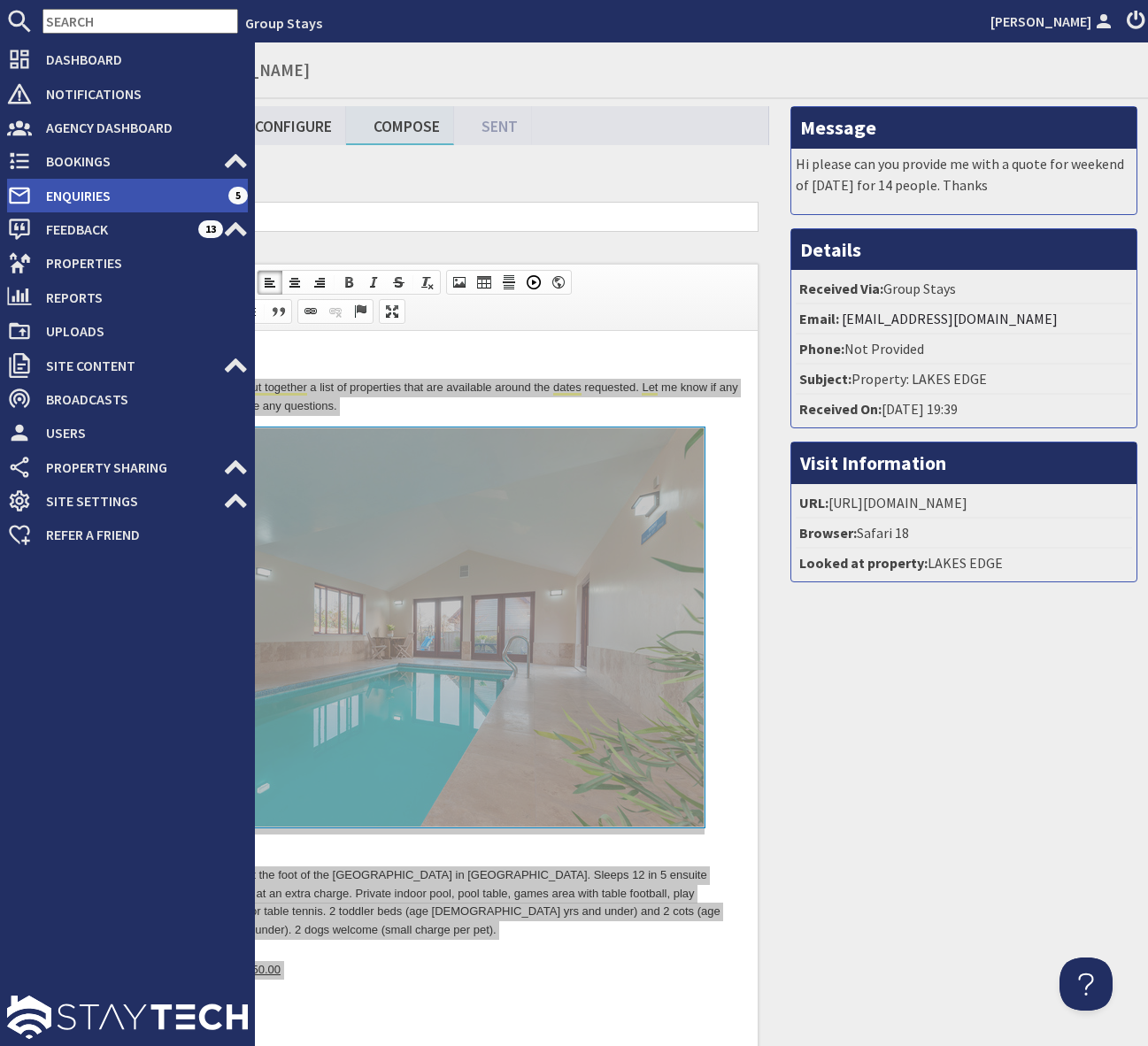
click at [93, 198] on span "Enquiries" at bounding box center [130, 196] width 197 height 28
select select "read"
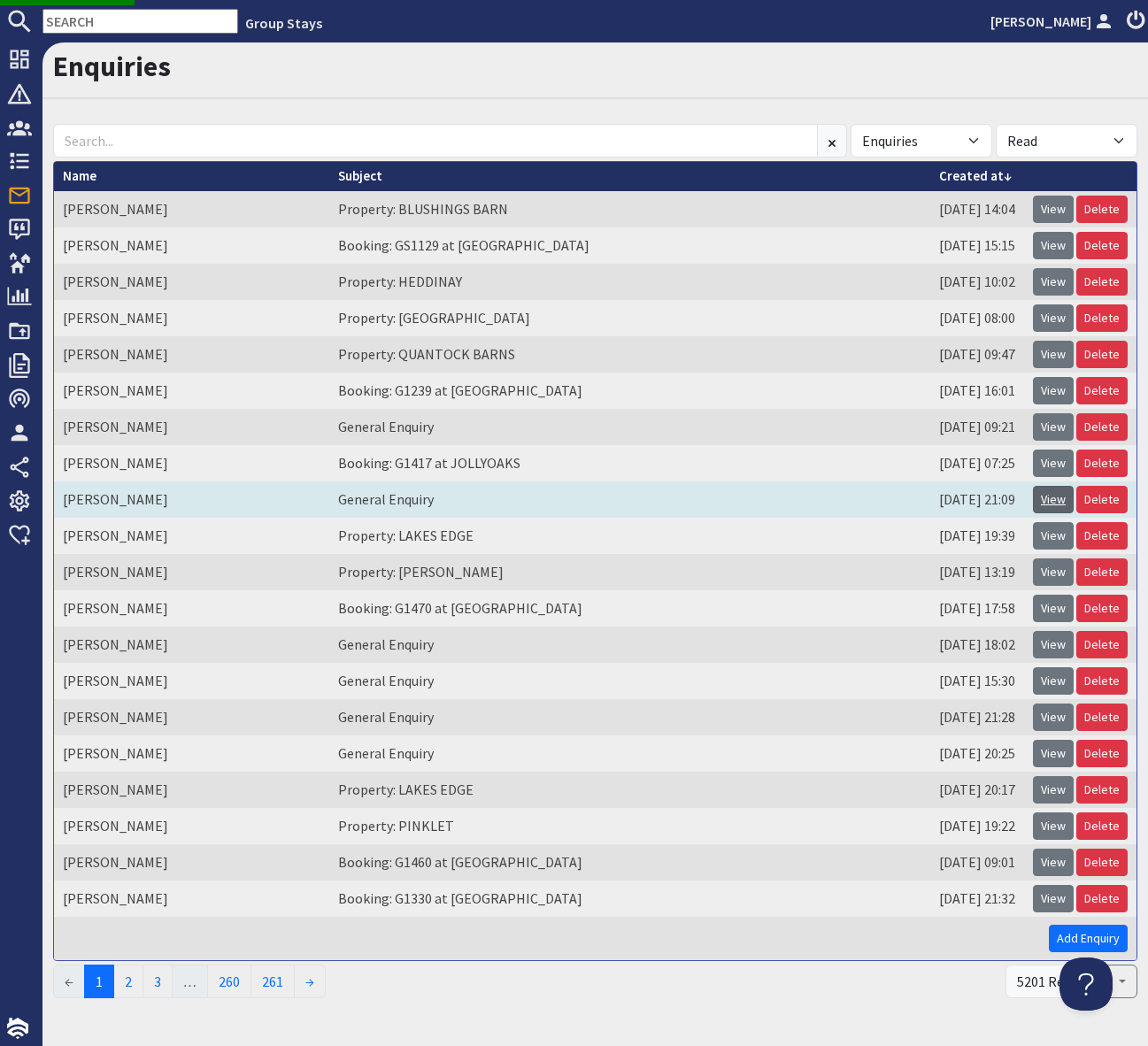
click at [1058, 498] on link "View" at bounding box center [1053, 500] width 41 height 28
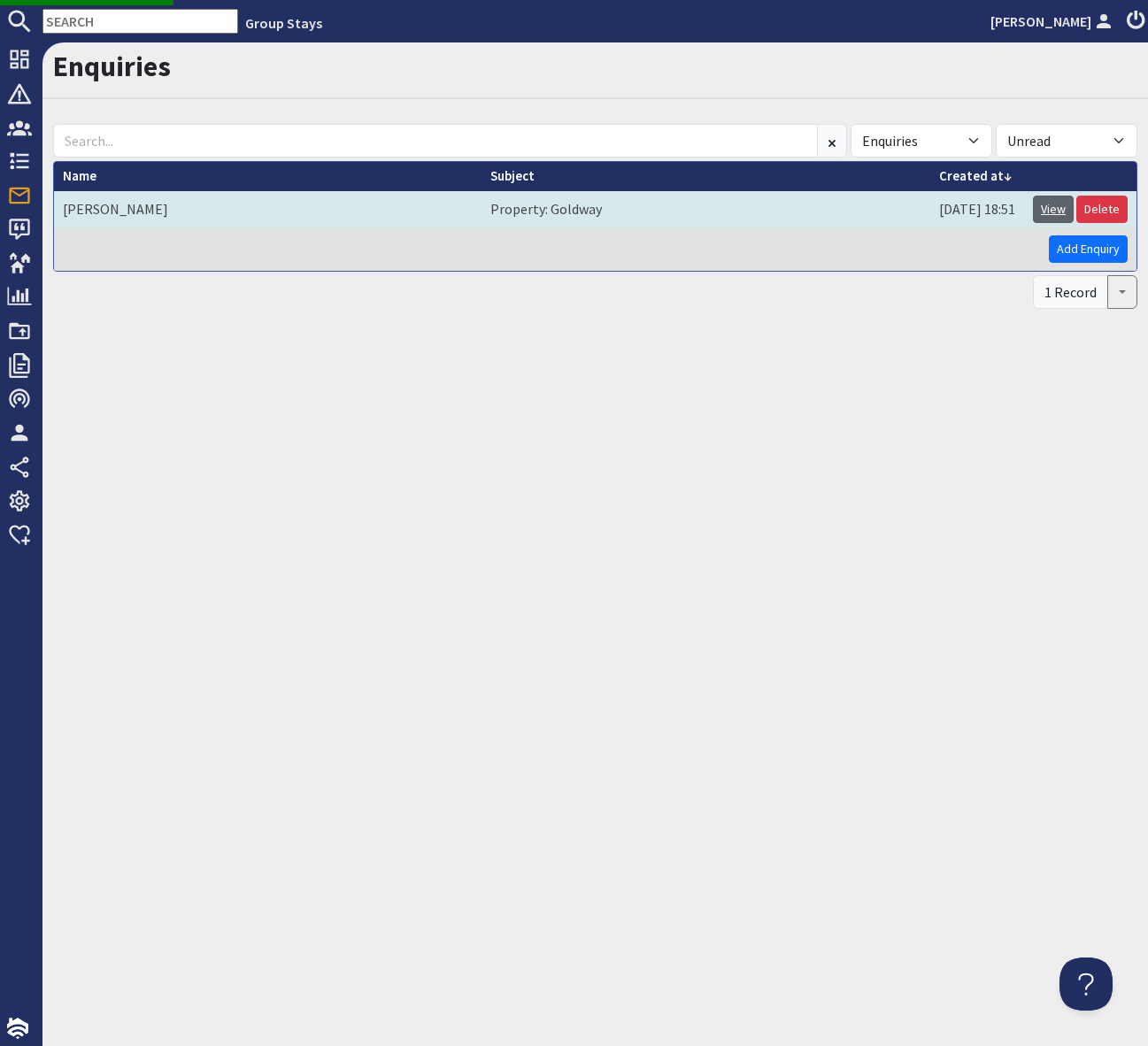
click at [1055, 204] on link "View" at bounding box center [1053, 210] width 41 height 28
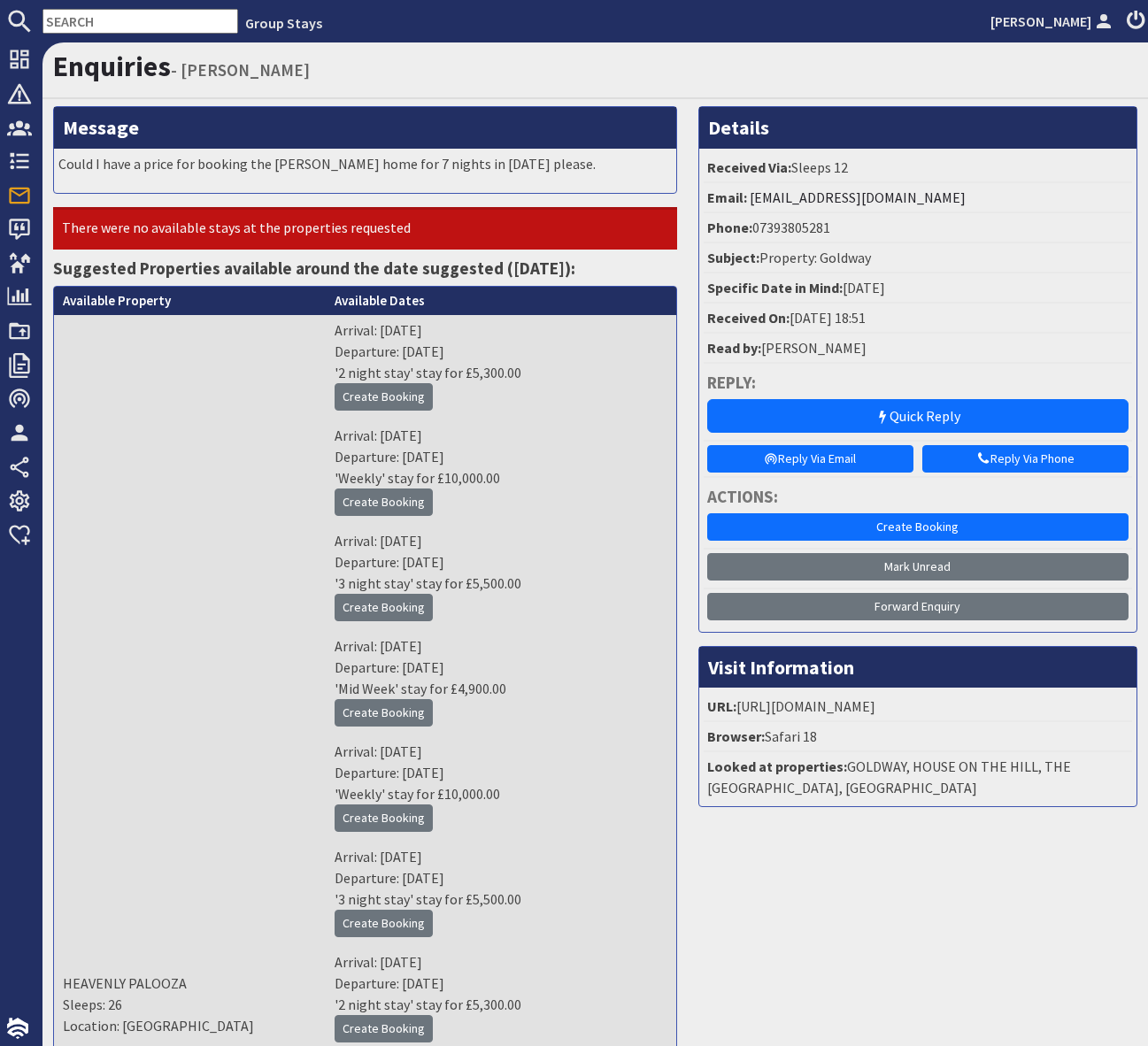
click at [954, 384] on h4 "Reply:" at bounding box center [917, 383] width 421 height 20
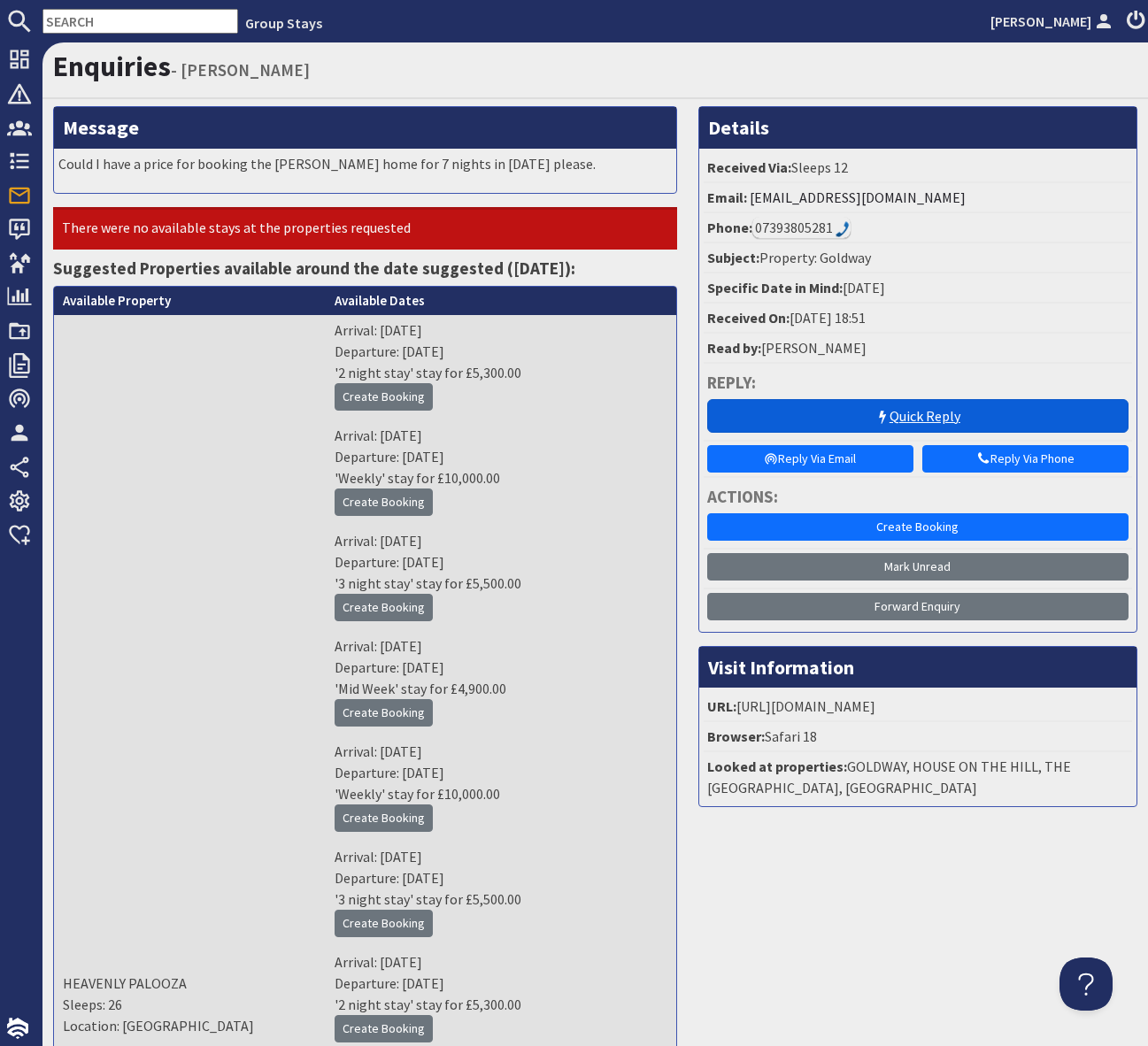
click at [890, 412] on link "Quick Reply" at bounding box center [917, 417] width 421 height 34
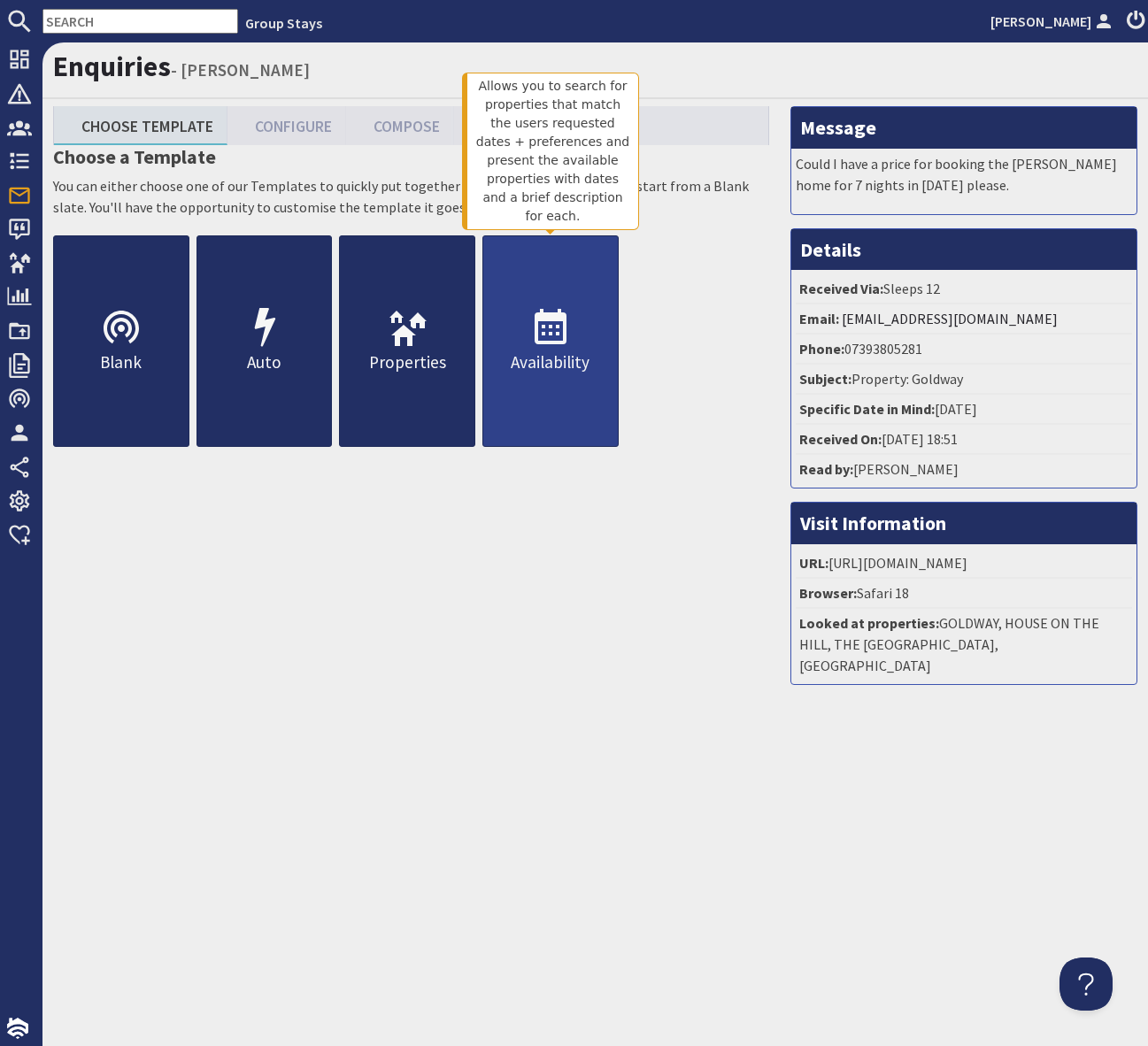
click at [565, 327] on use at bounding box center [551, 327] width 32 height 36
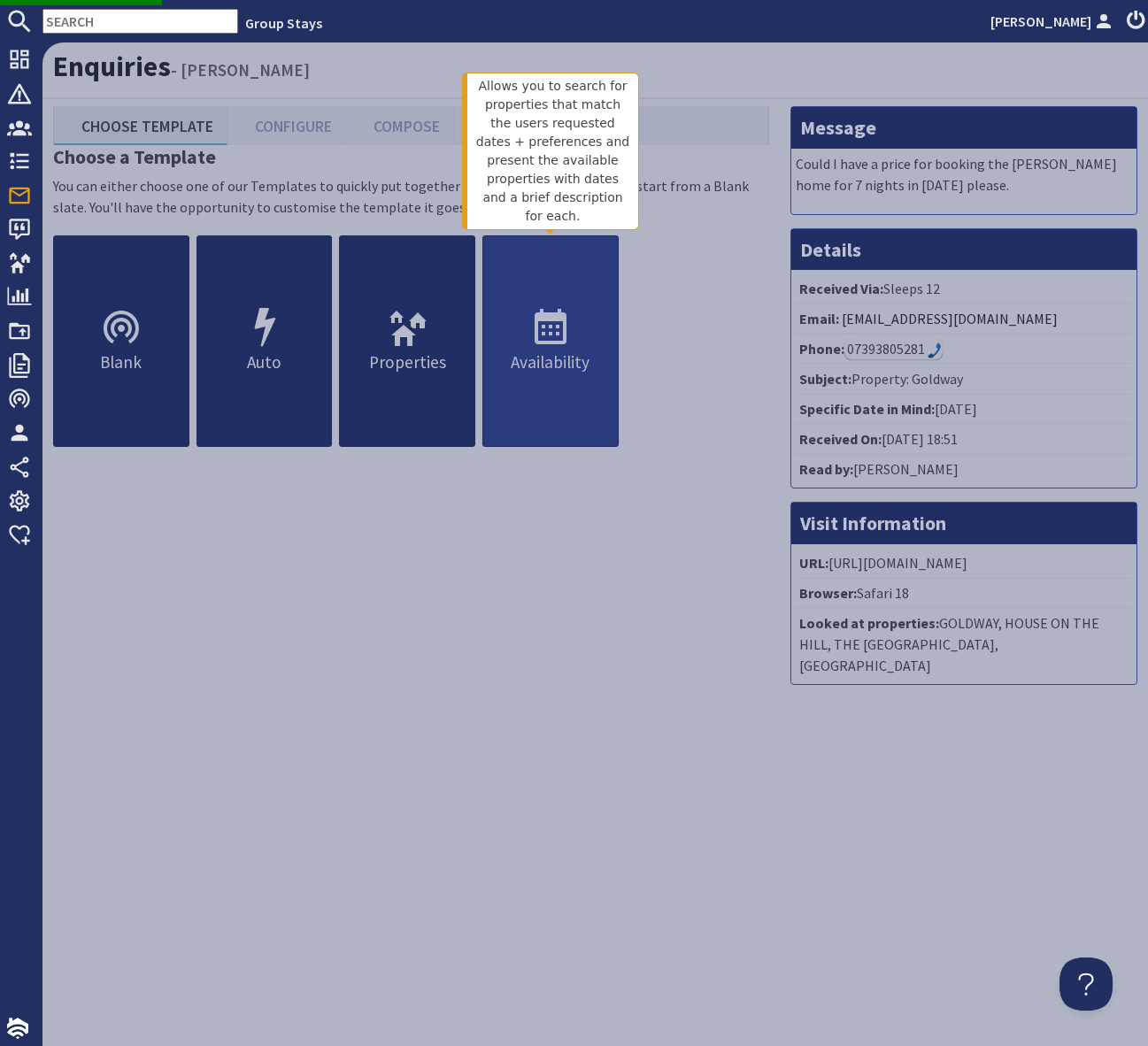
click at [557, 333] on use at bounding box center [551, 327] width 32 height 36
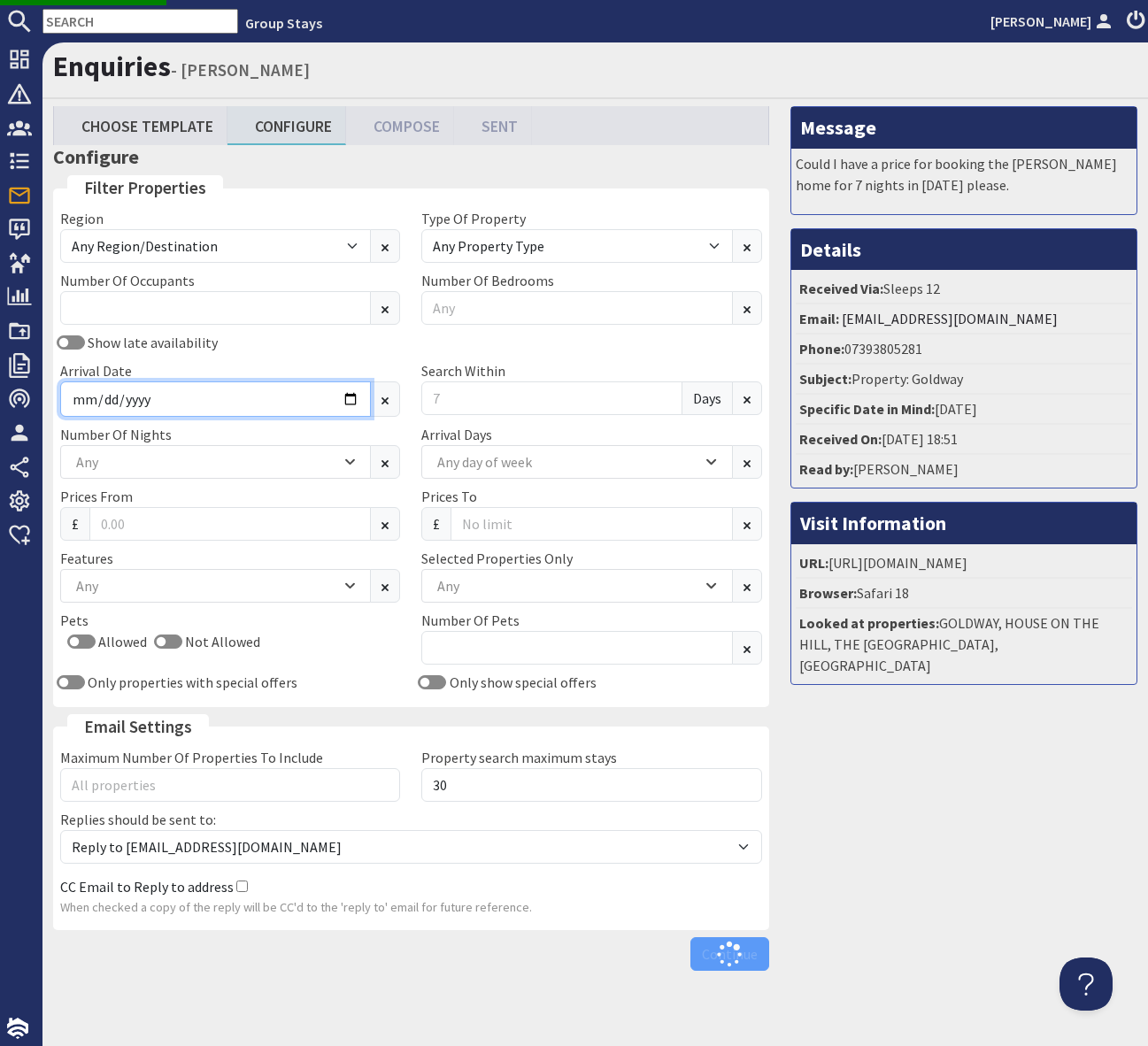
click at [350, 395] on input "Arrival Date" at bounding box center [216, 400] width 310 height 36
click at [256, 442] on div "Number Of Nights 1 2 3 4 5 6 7 Any" at bounding box center [230, 450] width 361 height 55
click at [367, 403] on input "[DATE]" at bounding box center [216, 400] width 310 height 36
click at [345, 405] on input "[DATE]" at bounding box center [216, 400] width 310 height 36
type input "[DATE]"
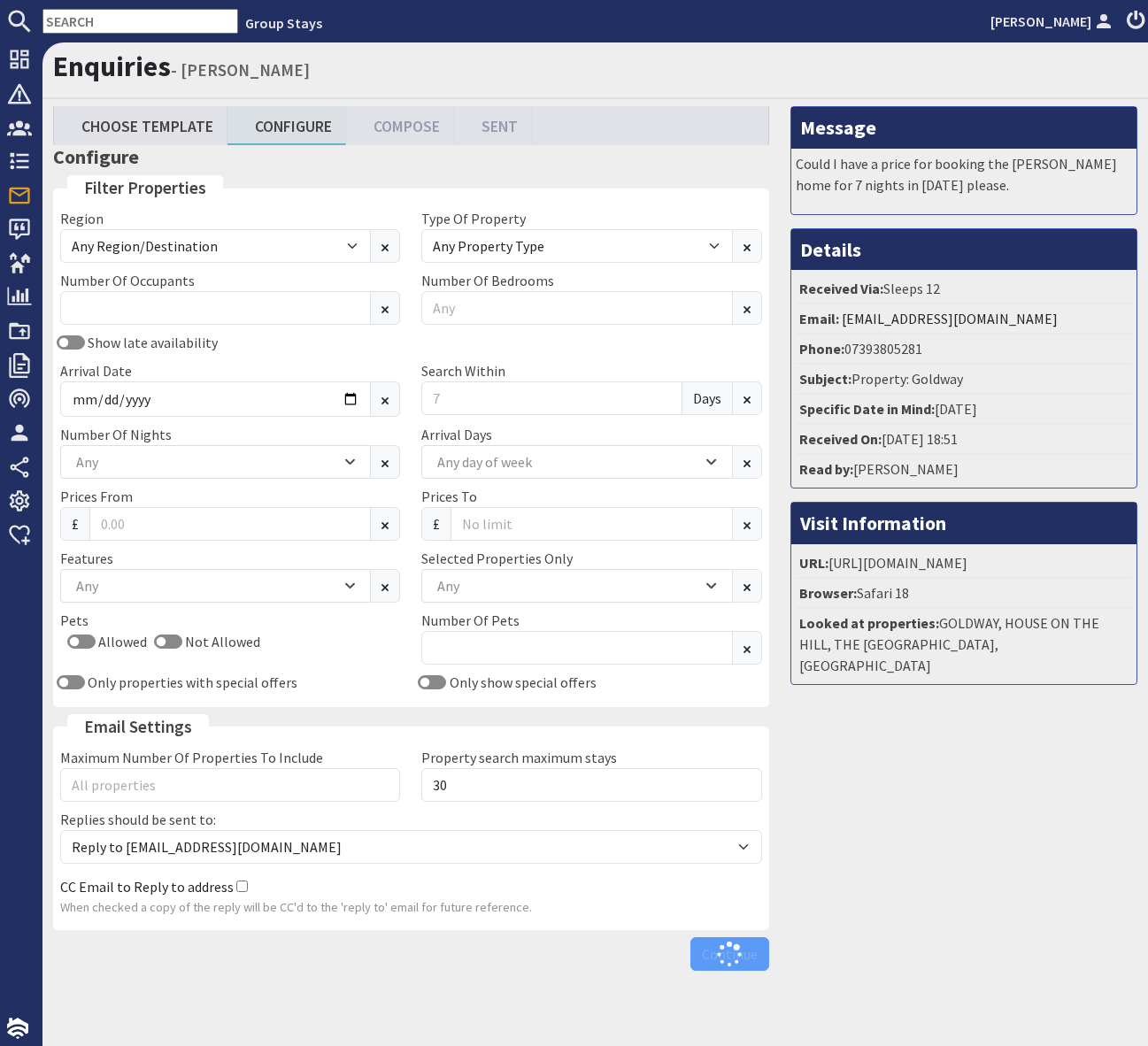
click at [227, 437] on div "Number Of Nights 1 2 3 4 5 6 7 Any" at bounding box center [230, 450] width 361 height 55
click at [343, 399] on input "Arrival Date" at bounding box center [216, 400] width 310 height 36
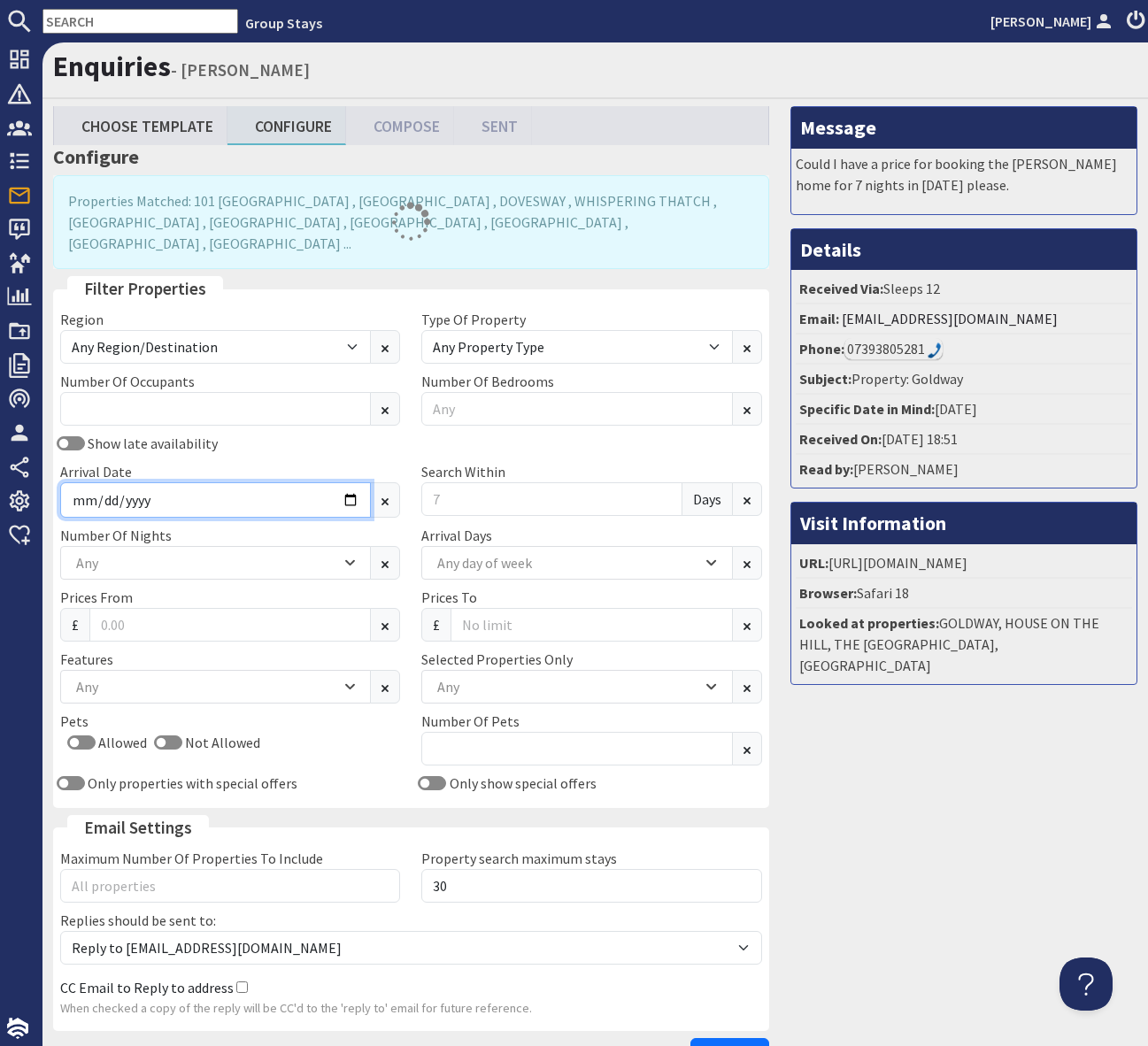
type input "[DATE]"
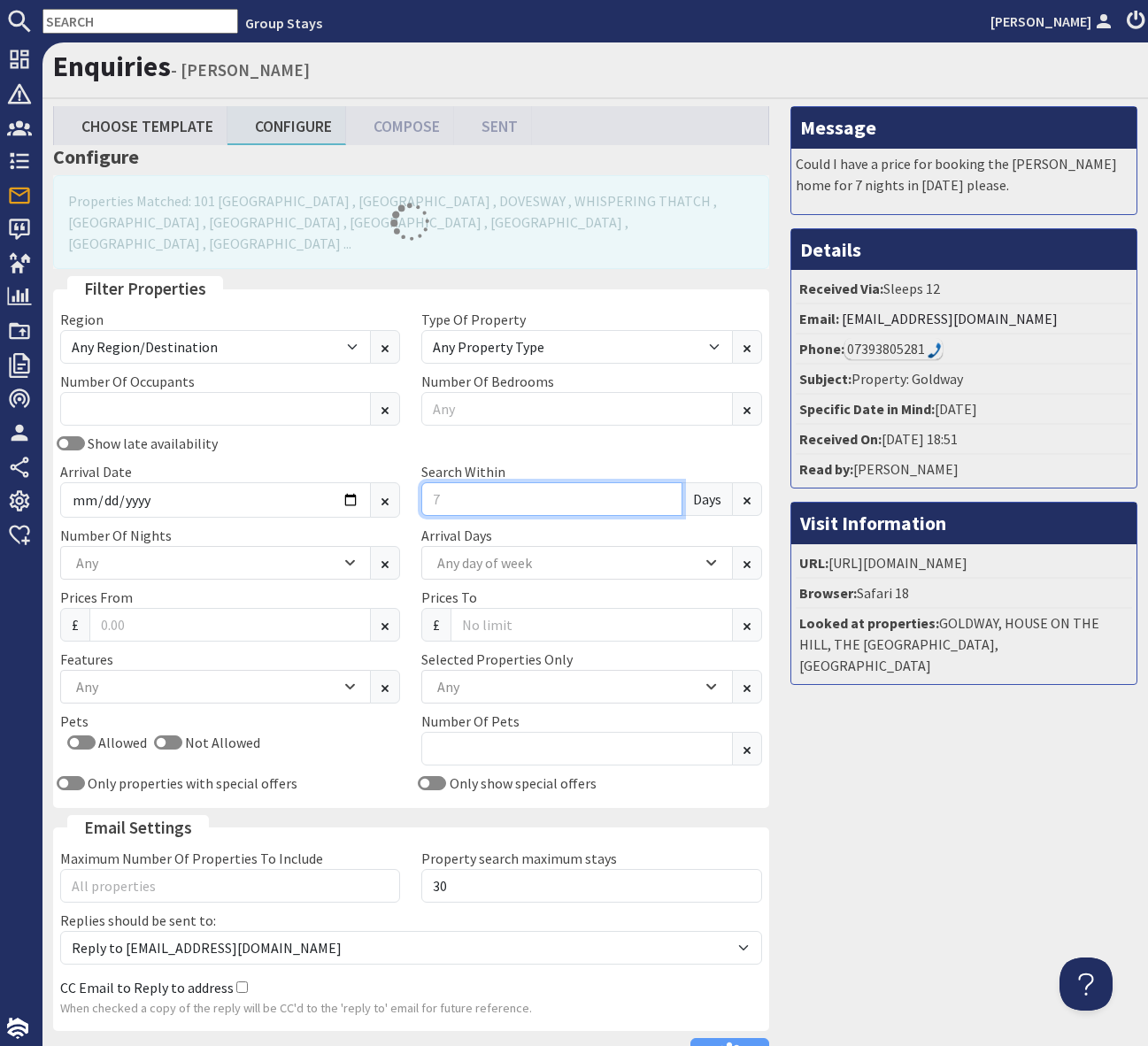
click at [469, 482] on input "Search Within" at bounding box center [552, 499] width 260 height 34
type input "0"
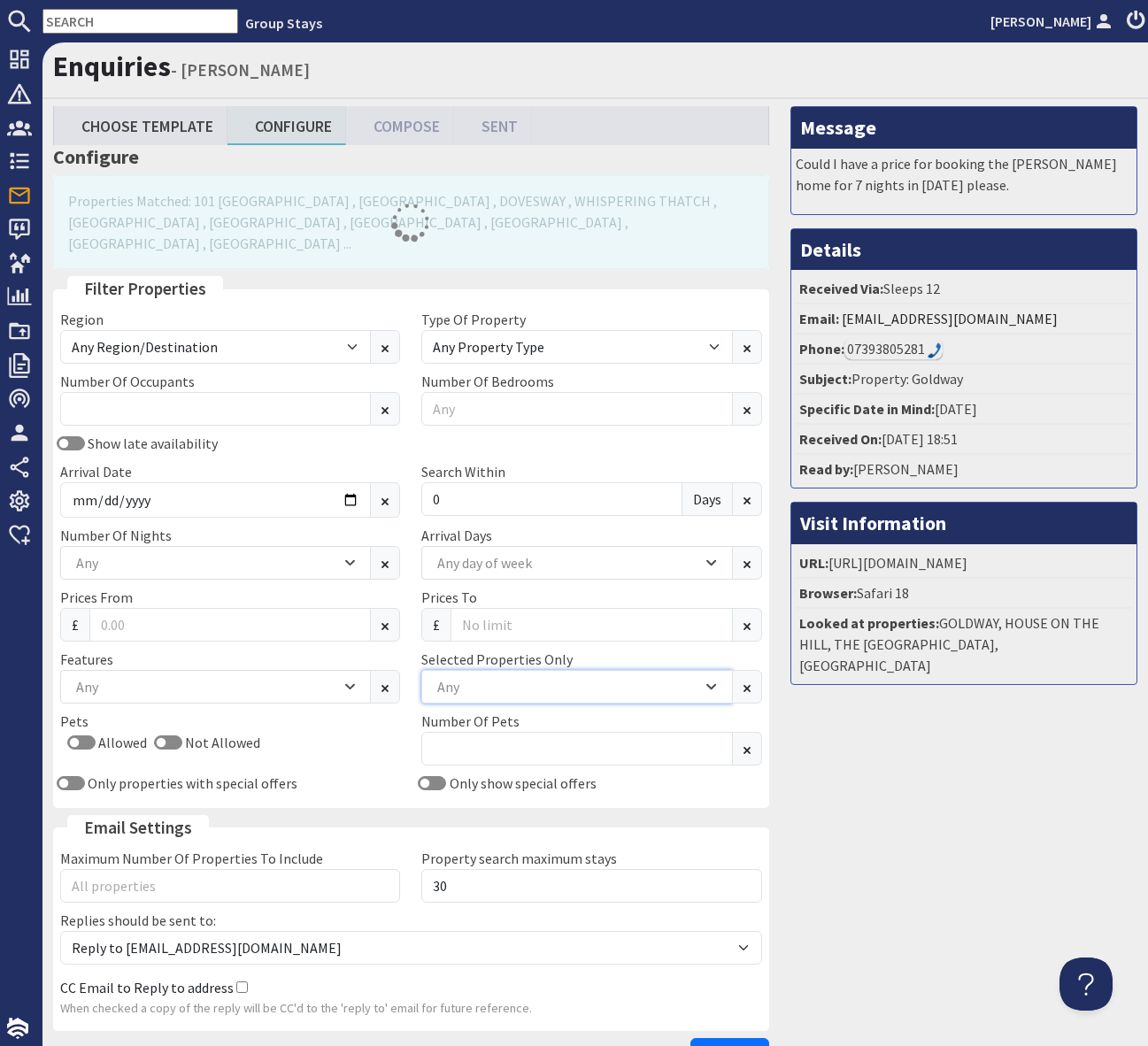
click at [487, 677] on div "Any" at bounding box center [567, 687] width 269 height 20
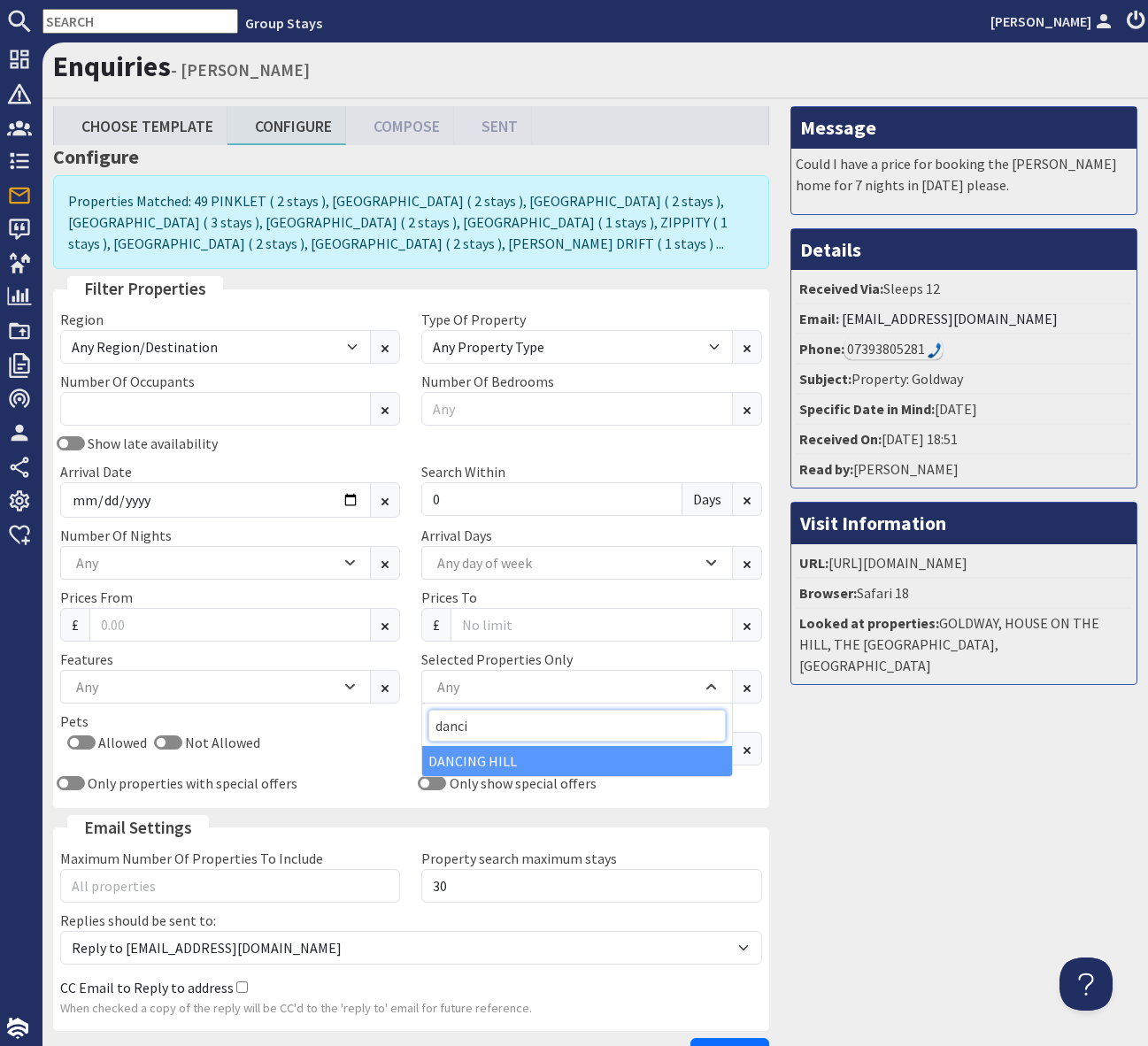
type input "danci"
click at [489, 755] on div "DANCING HILL" at bounding box center [576, 761] width 309 height 30
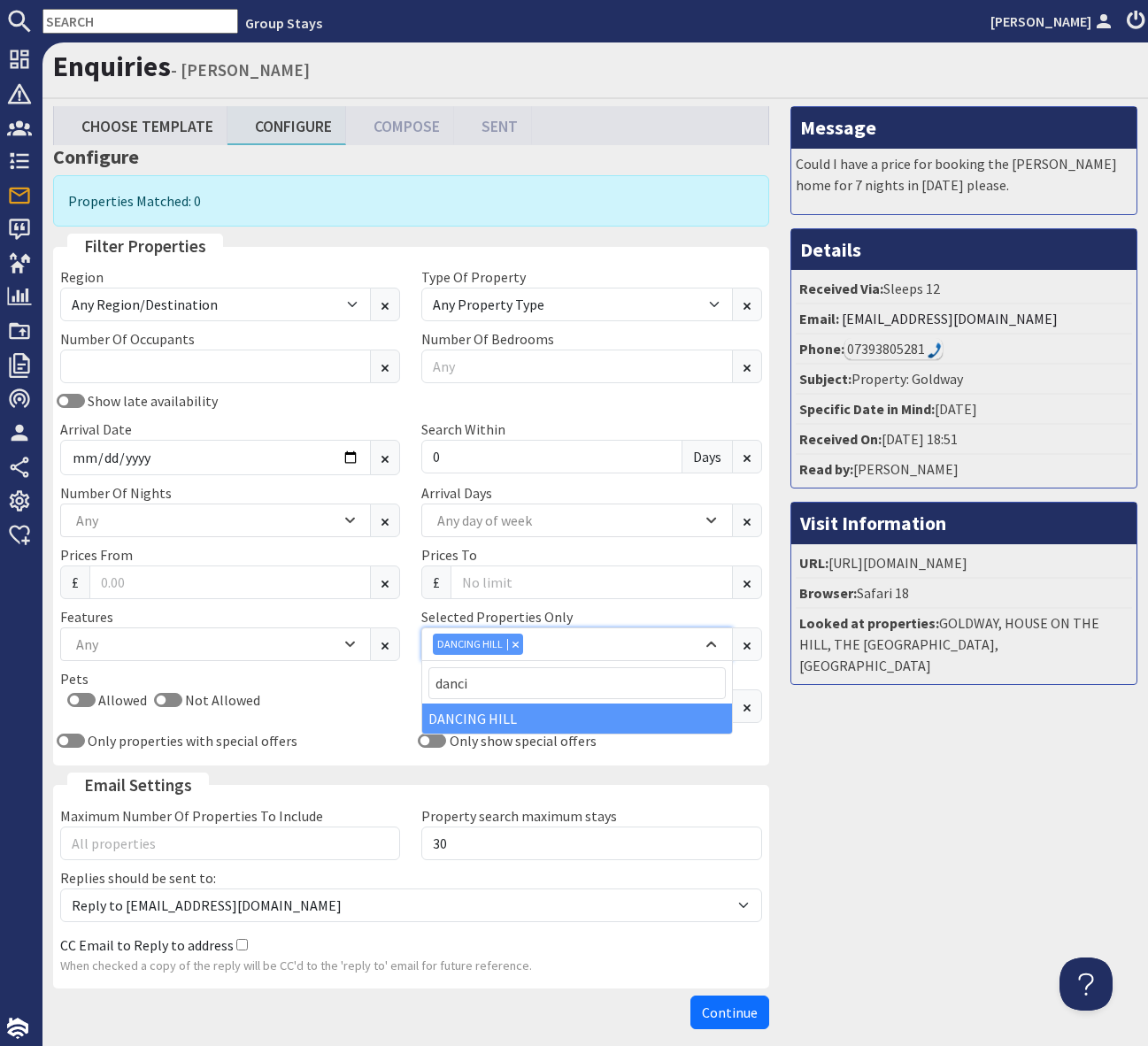
click at [518, 643] on div "Combobox" at bounding box center [515, 644] width 16 height 12
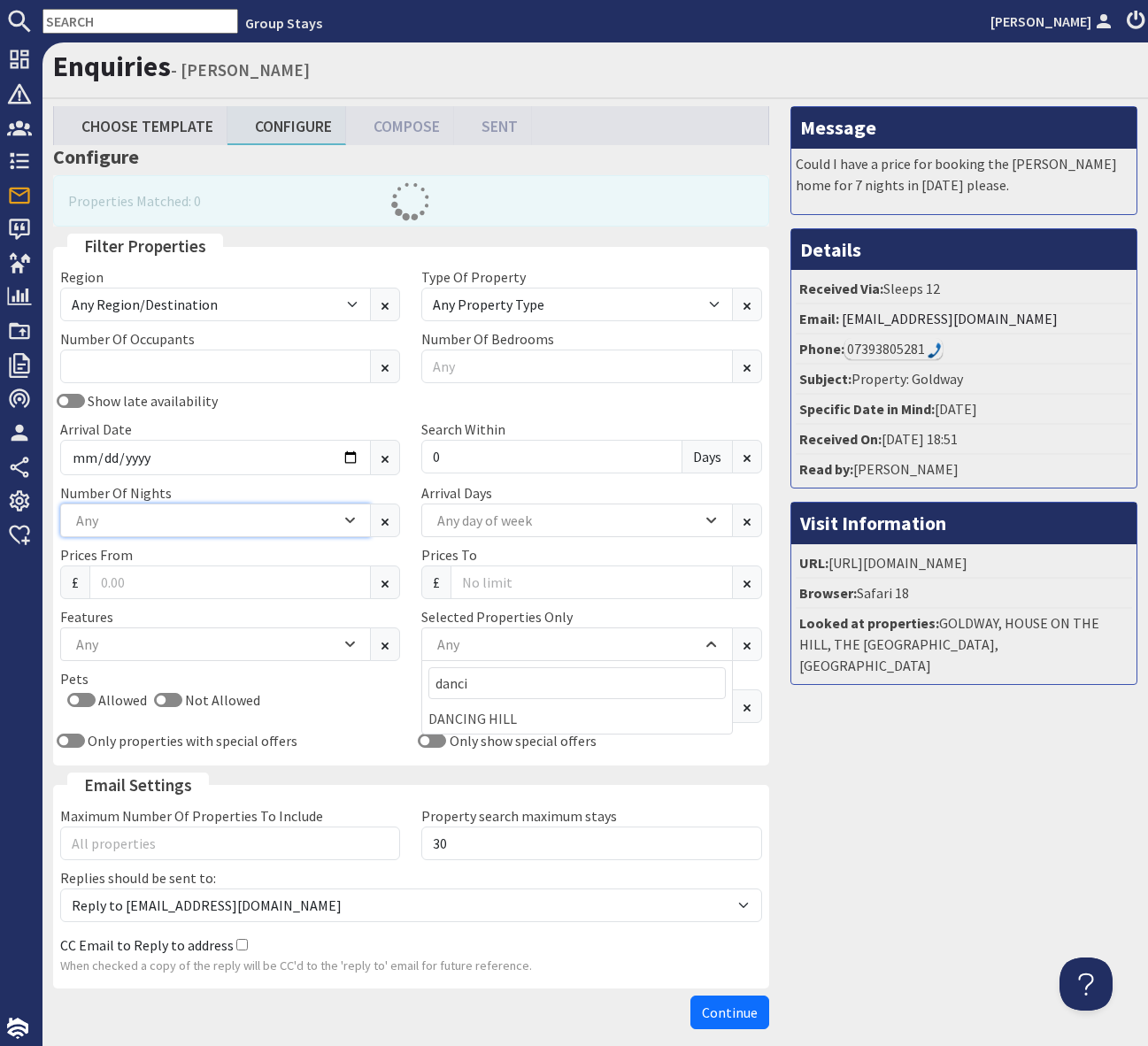
click at [359, 517] on div "Any" at bounding box center [216, 521] width 310 height 34
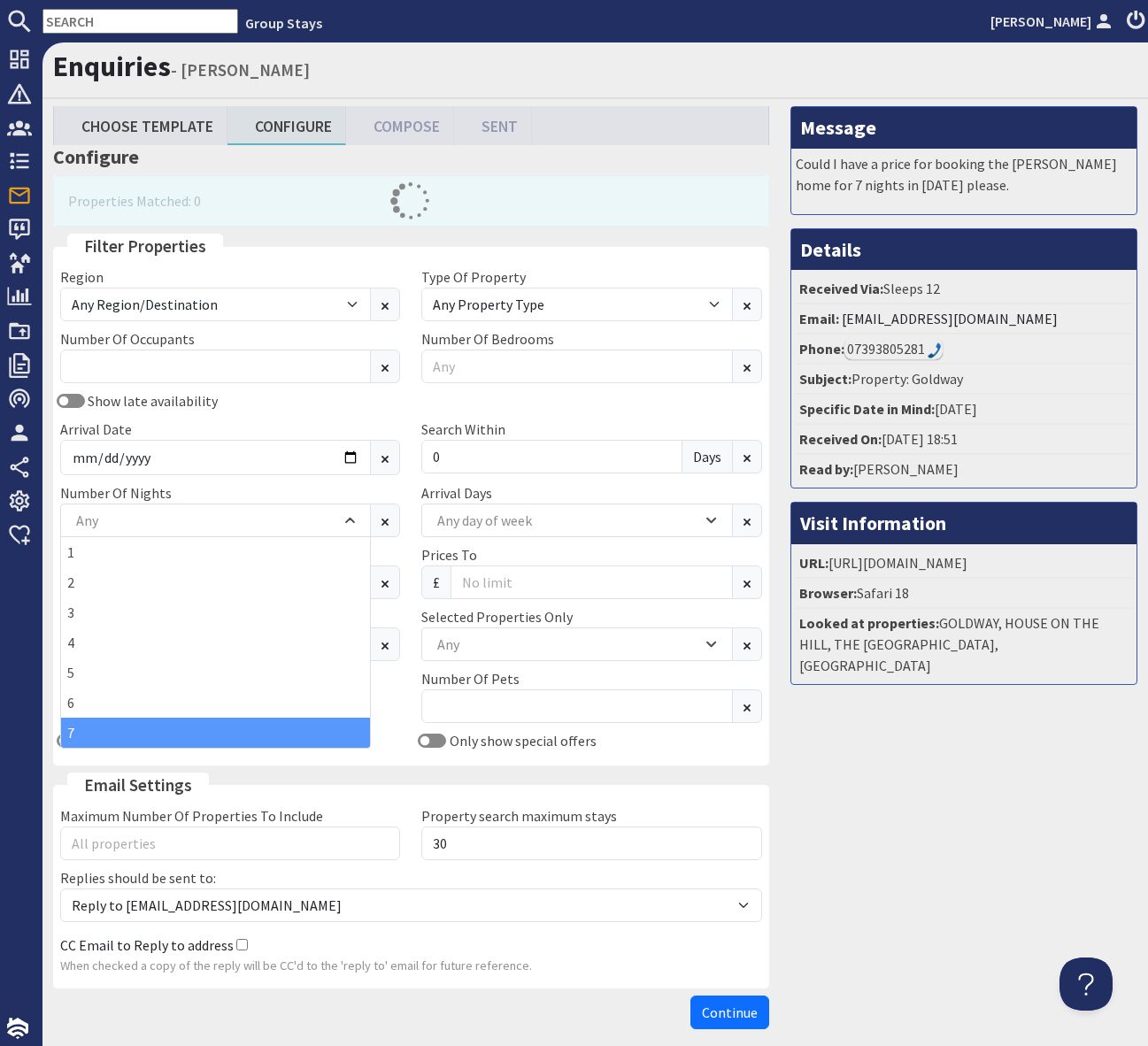
click at [247, 732] on div "7" at bounding box center [215, 733] width 309 height 30
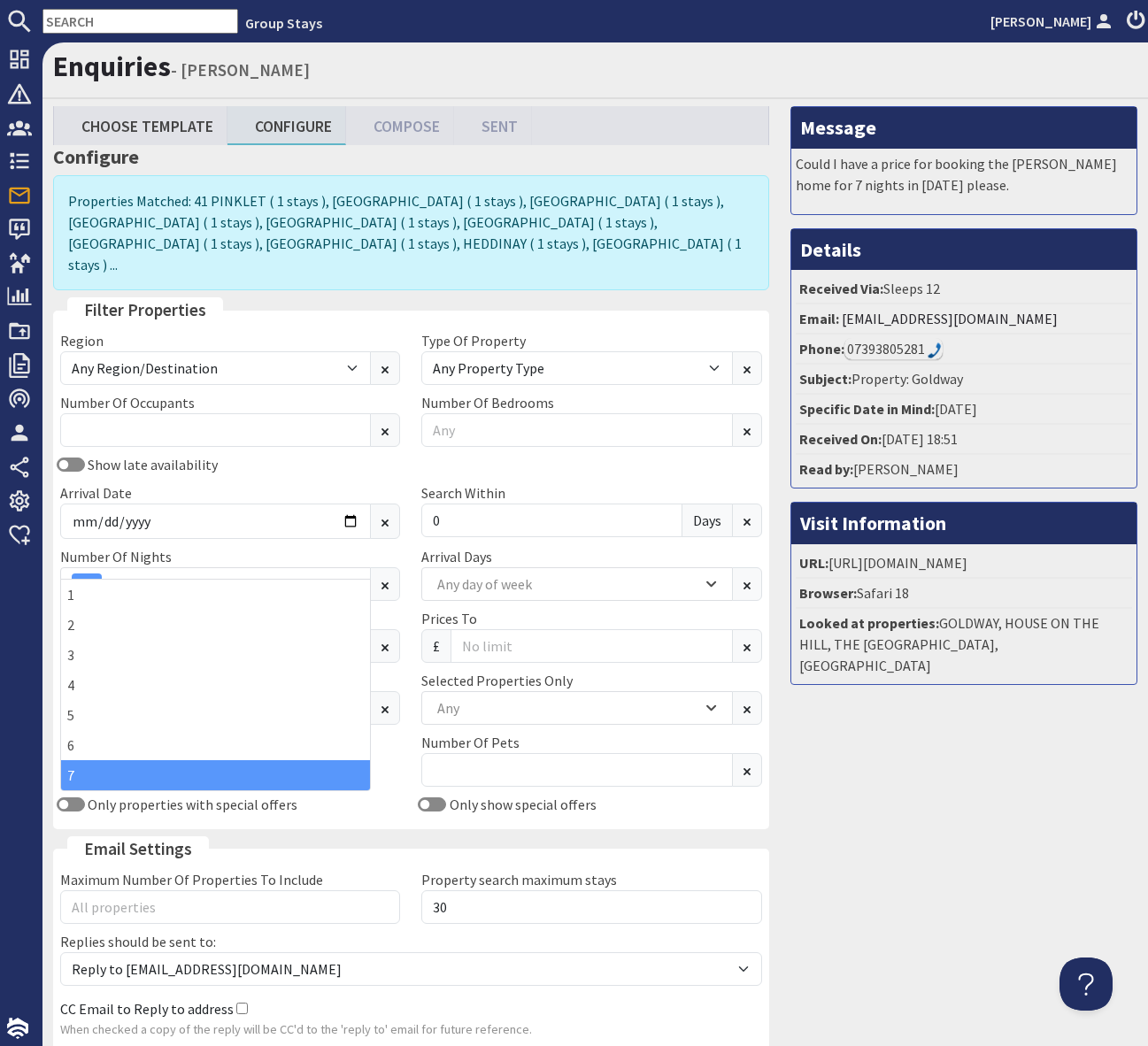
scroll to position [123, 0]
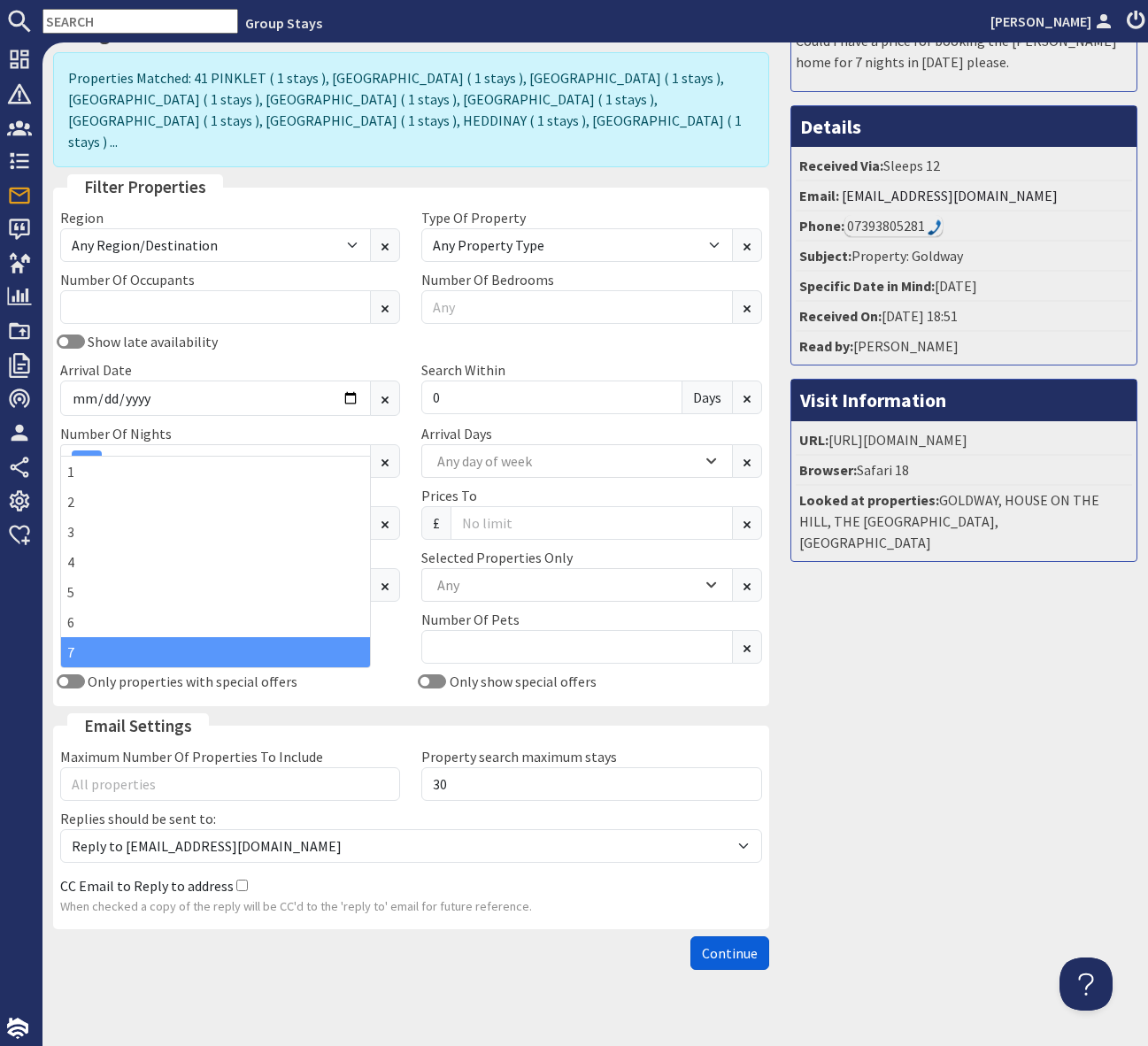
click at [714, 945] on span "Continue" at bounding box center [730, 954] width 56 height 18
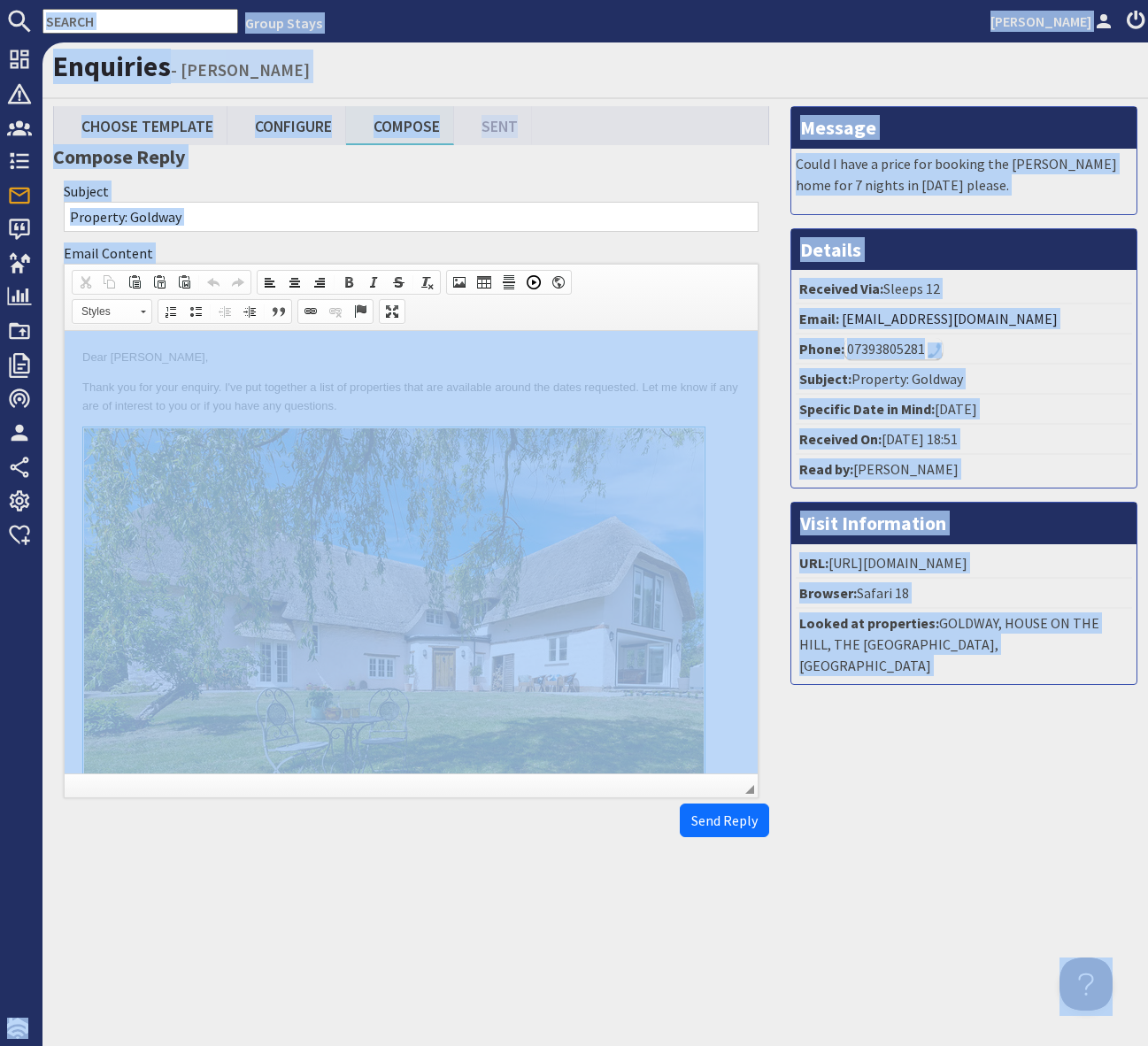
copy body "Group Stays [PERSON_NAME] Dashboard Notifications 0 Agency Dashboard Bookings 0…"
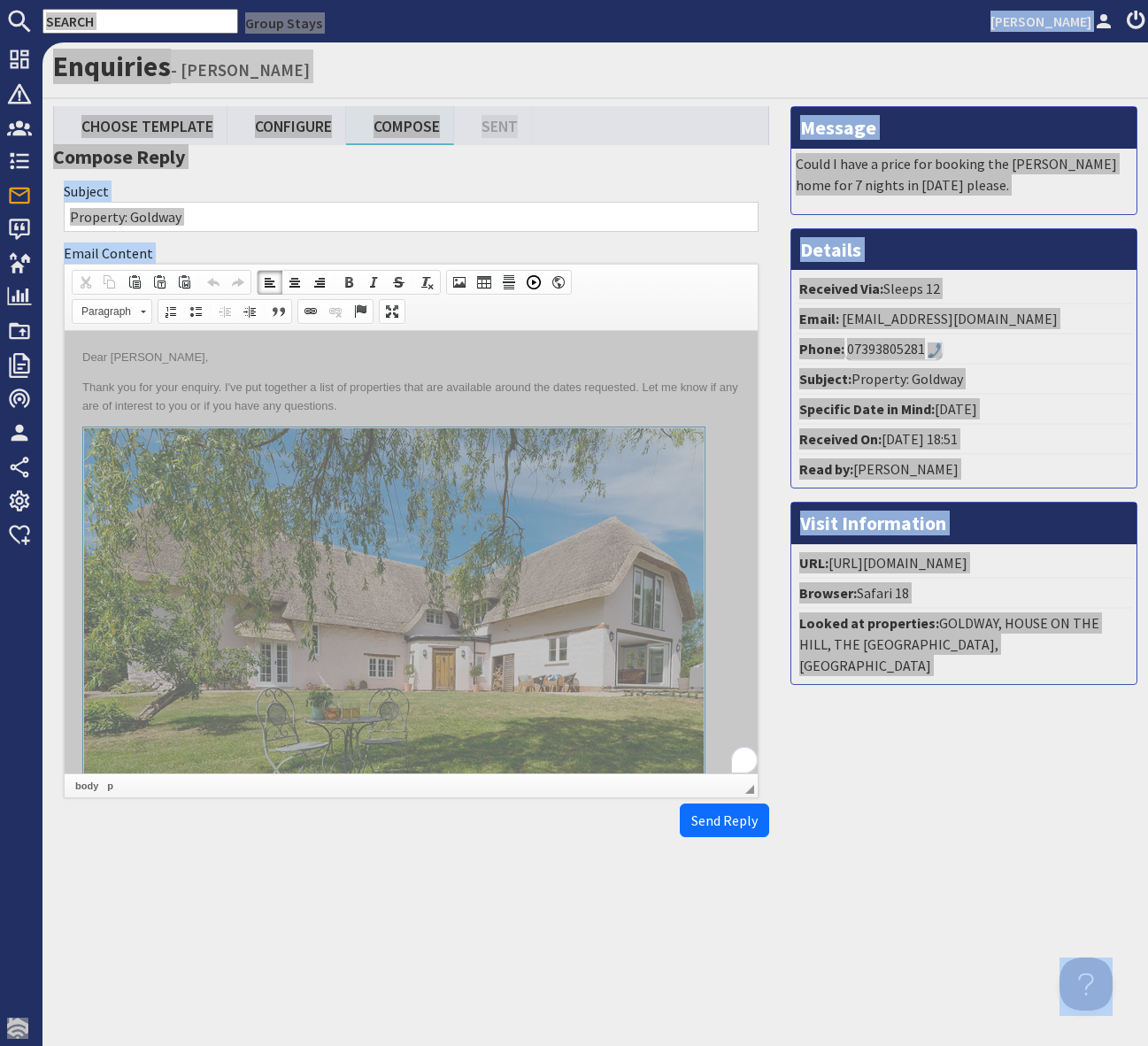
click at [650, 408] on p "Thank you for your enquiry. I've put together a list of properties that are ava…" at bounding box center [410, 397] width 657 height 37
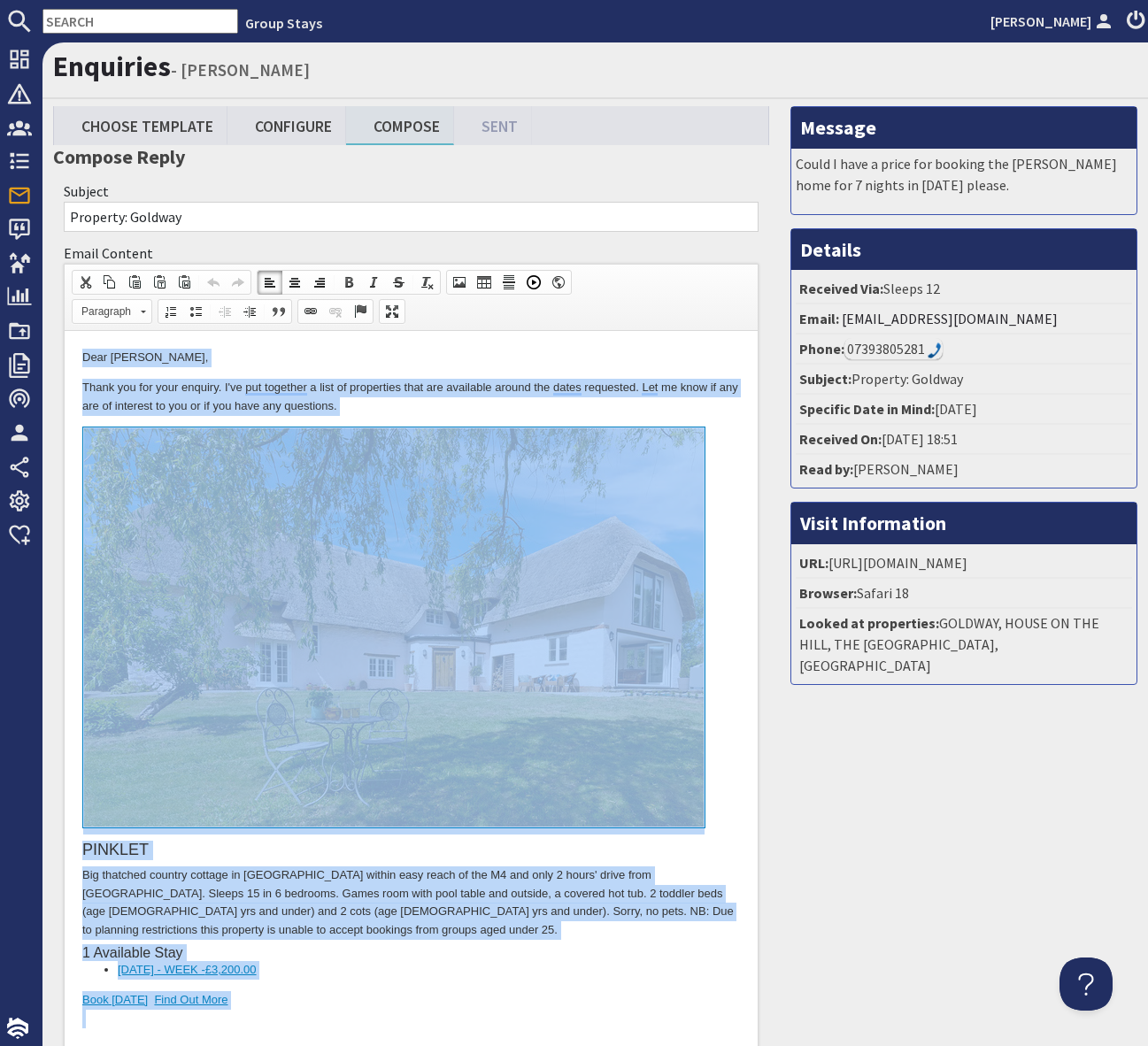
copy body "Lore Ipsum Dolors, Ametc adi eli sedd eiusmod. T'in utl etdolore m aliq en admi…"
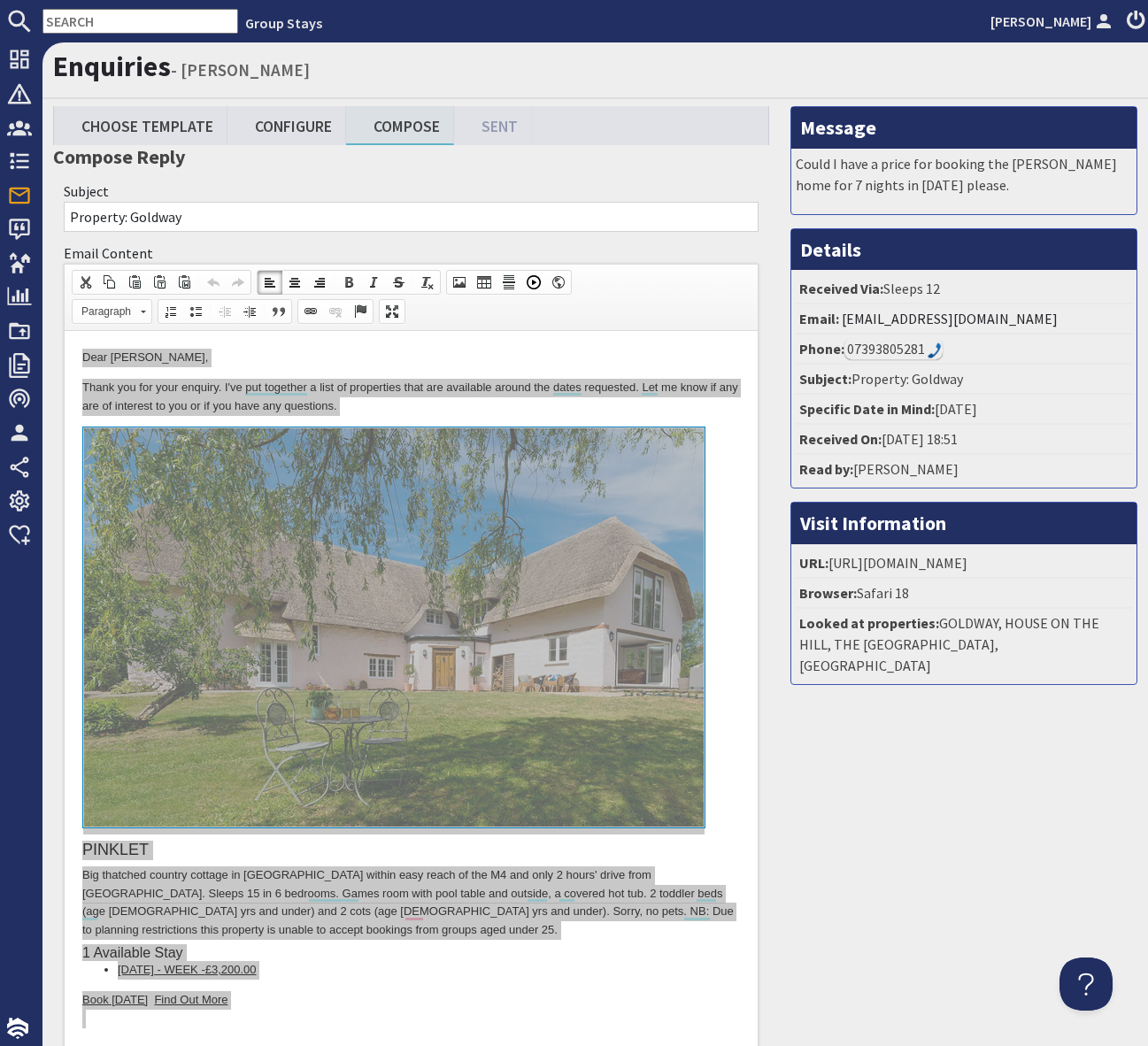
click at [81, 18] on input "text" at bounding box center [140, 21] width 196 height 25
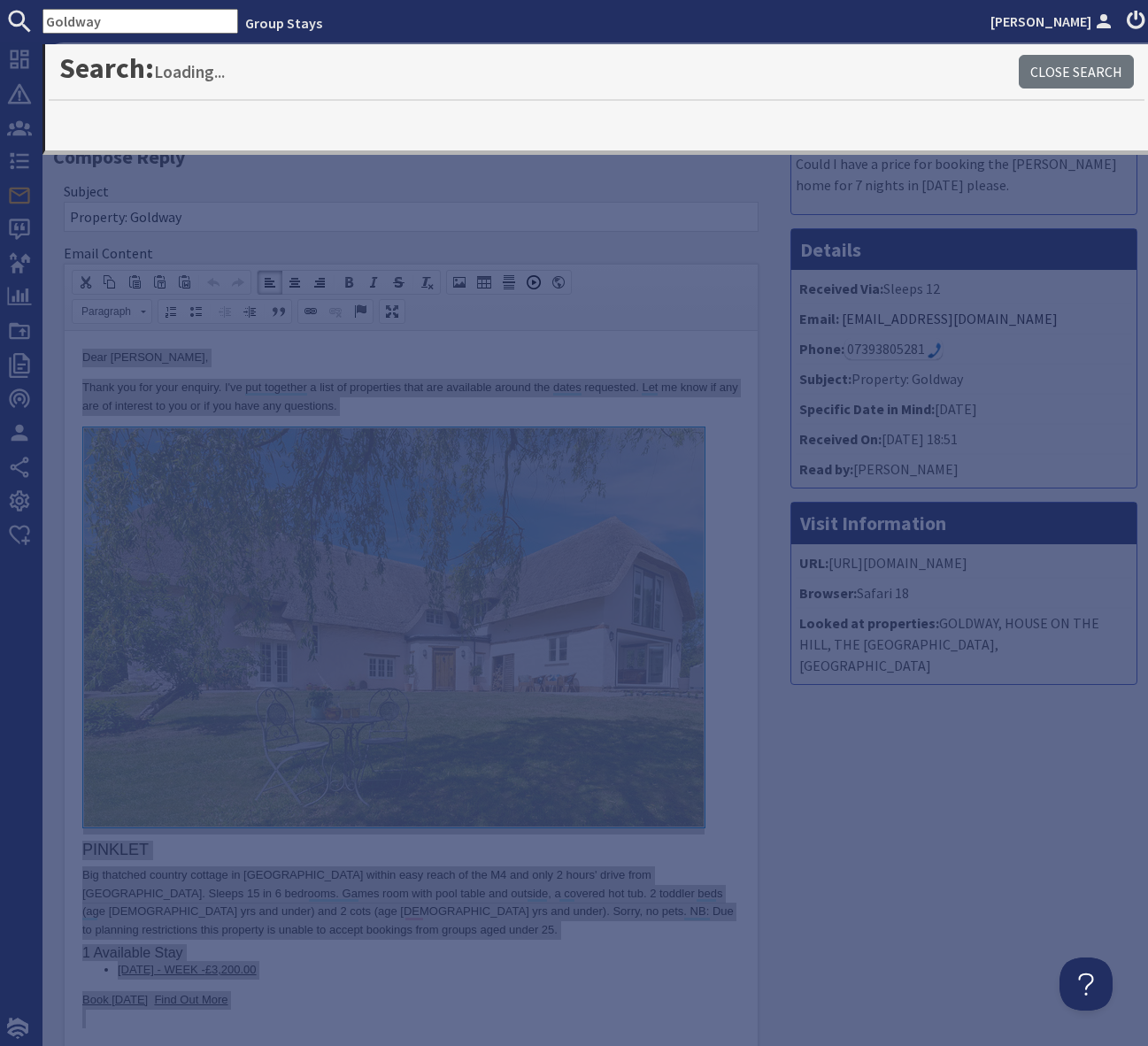
type input "Goldway"
